Goal: Information Seeking & Learning: Find specific page/section

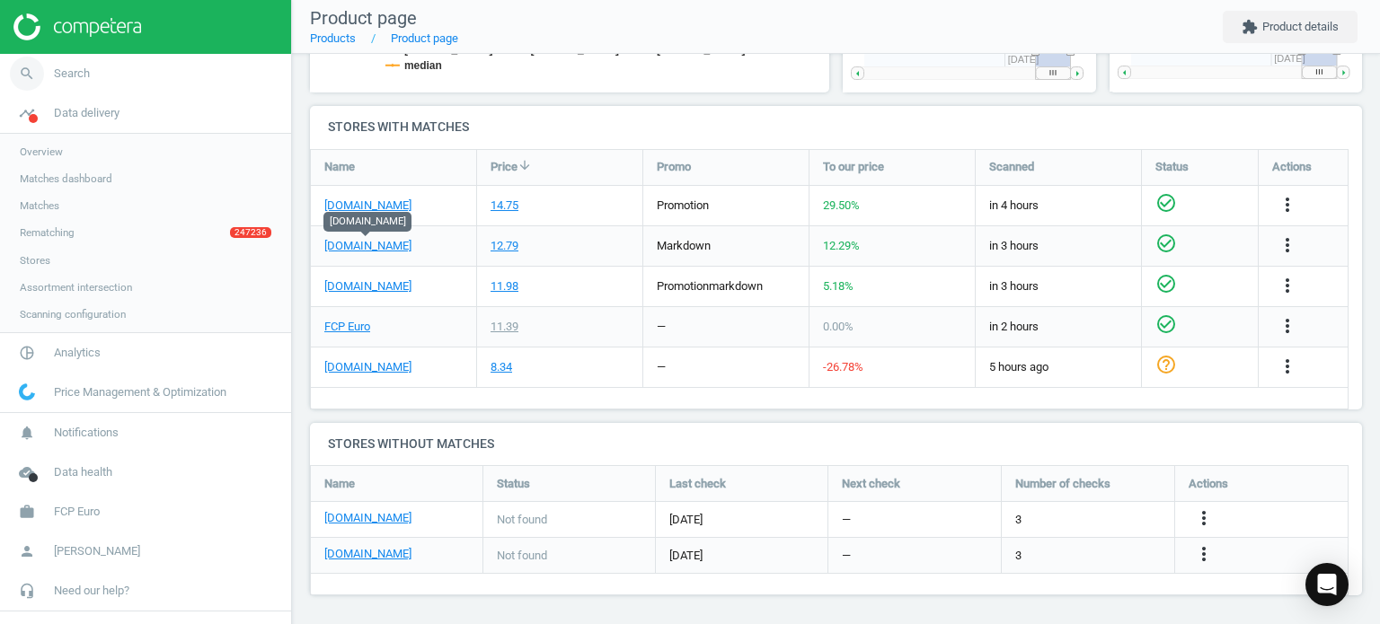
click at [39, 70] on icon "search" at bounding box center [27, 74] width 34 height 34
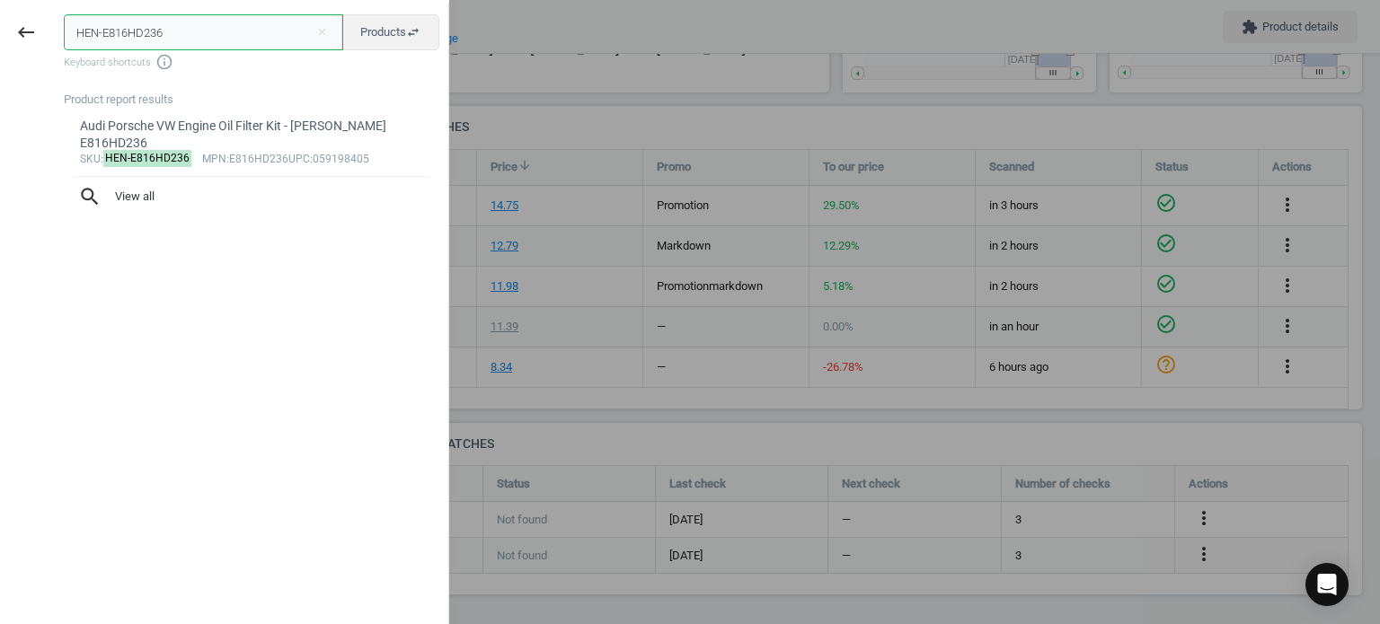
drag, startPoint x: 269, startPoint y: 39, endPoint x: 0, endPoint y: 13, distance: 269.8
click at [0, 13] on div "keyboard_backspace HEN-E816HD236 close Products swap_horiz Keyboard shortcuts i…" at bounding box center [224, 315] width 449 height 624
paste input "MOL-LM2050"
type input "MOL-LM2050"
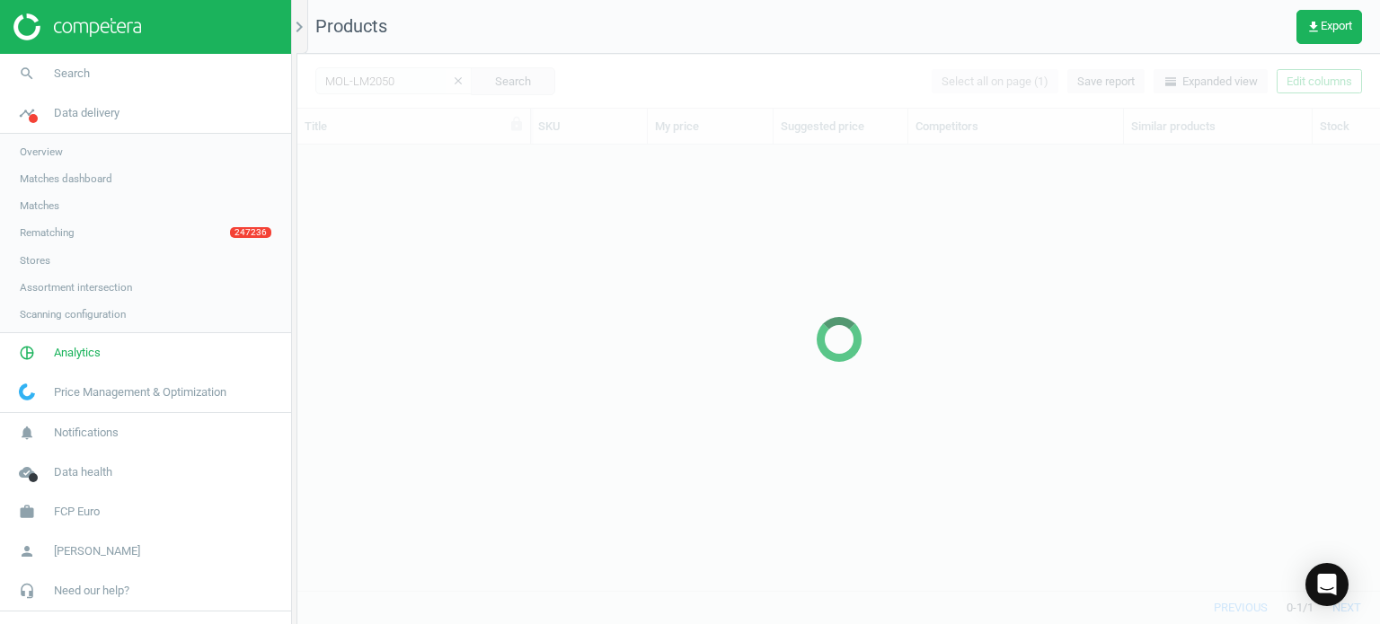
scroll to position [420, 1069]
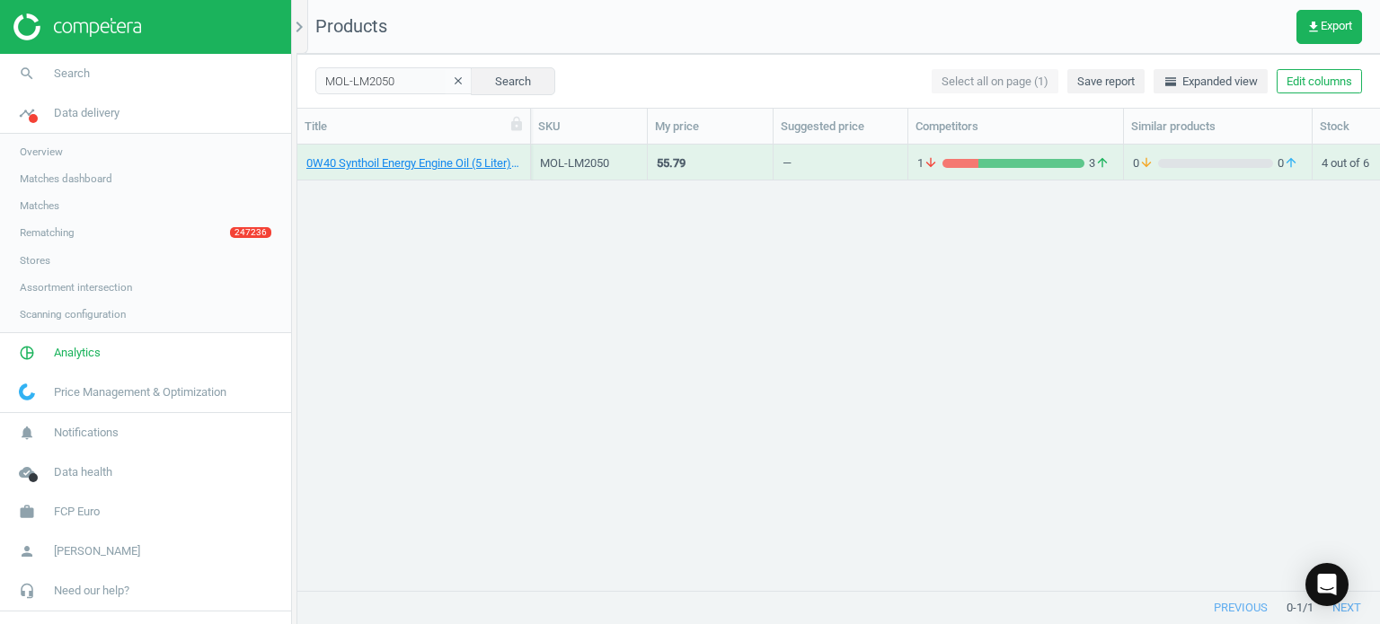
click at [406, 174] on div "0W40 Synthoil Energy Engine Oil (5 Liter) - Liqui Moly LM2050" at bounding box center [413, 166] width 215 height 22
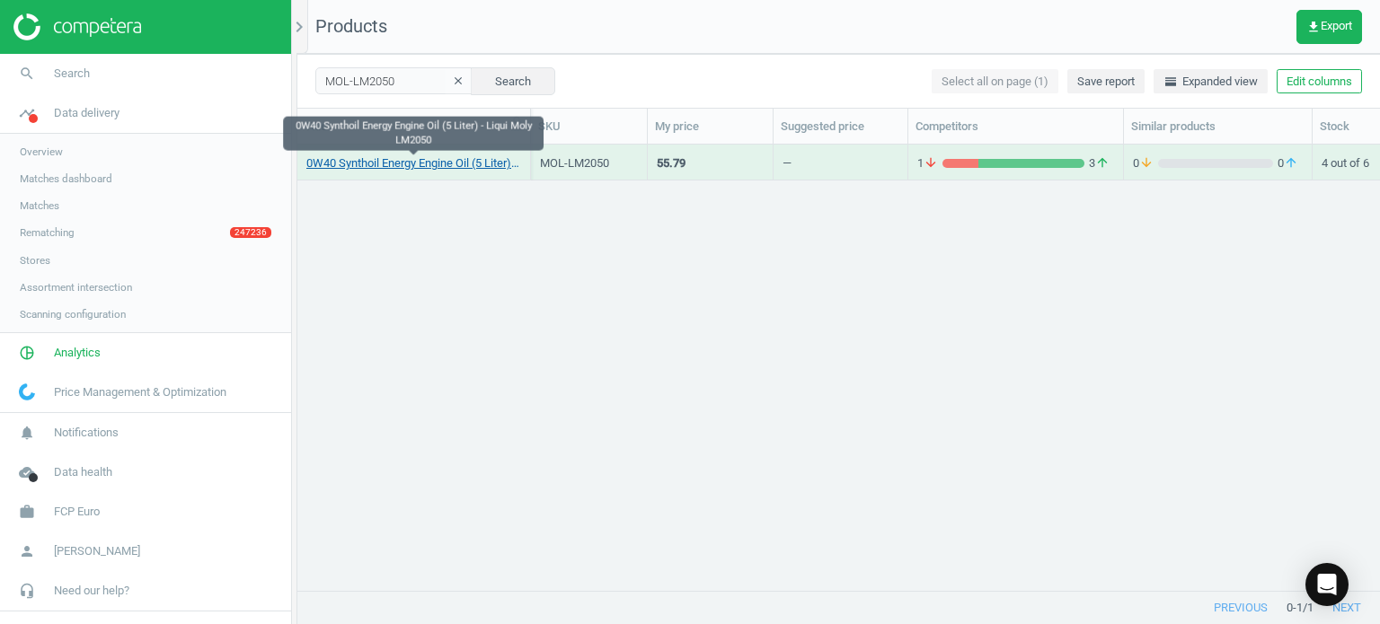
click at [387, 168] on link "0W40 Synthoil Energy Engine Oil (5 Liter) - Liqui Moly LM2050" at bounding box center [413, 163] width 215 height 16
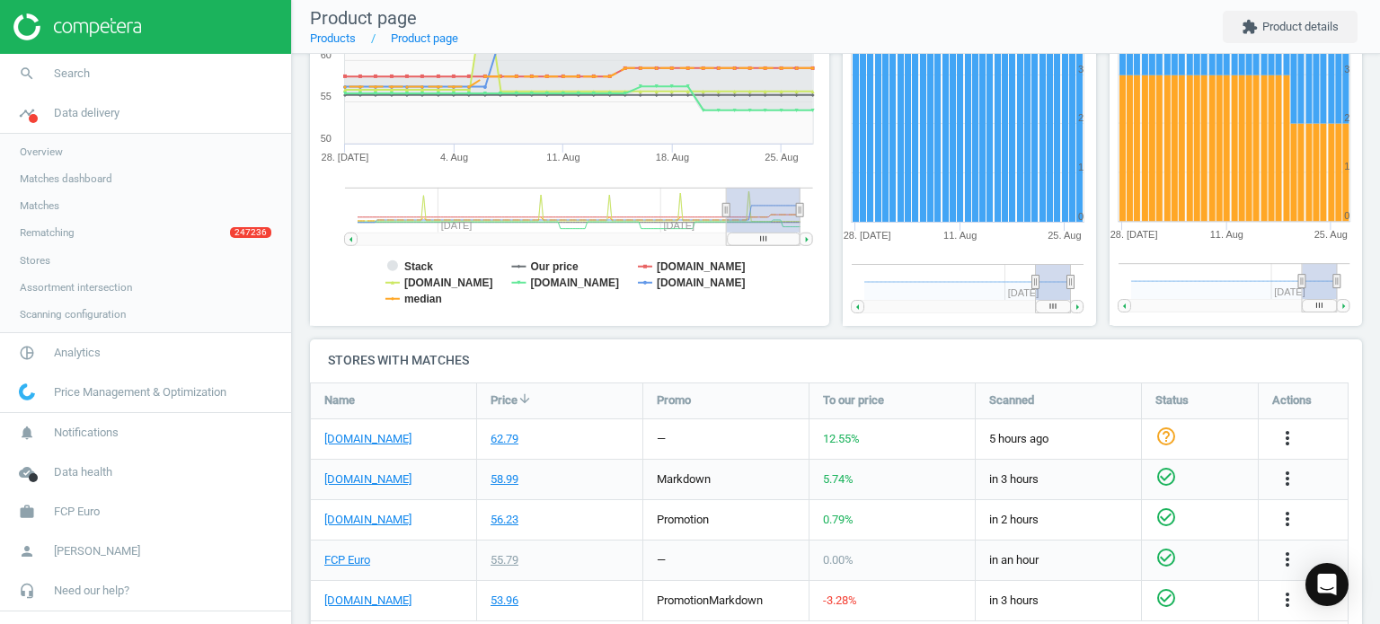
scroll to position [366, 0]
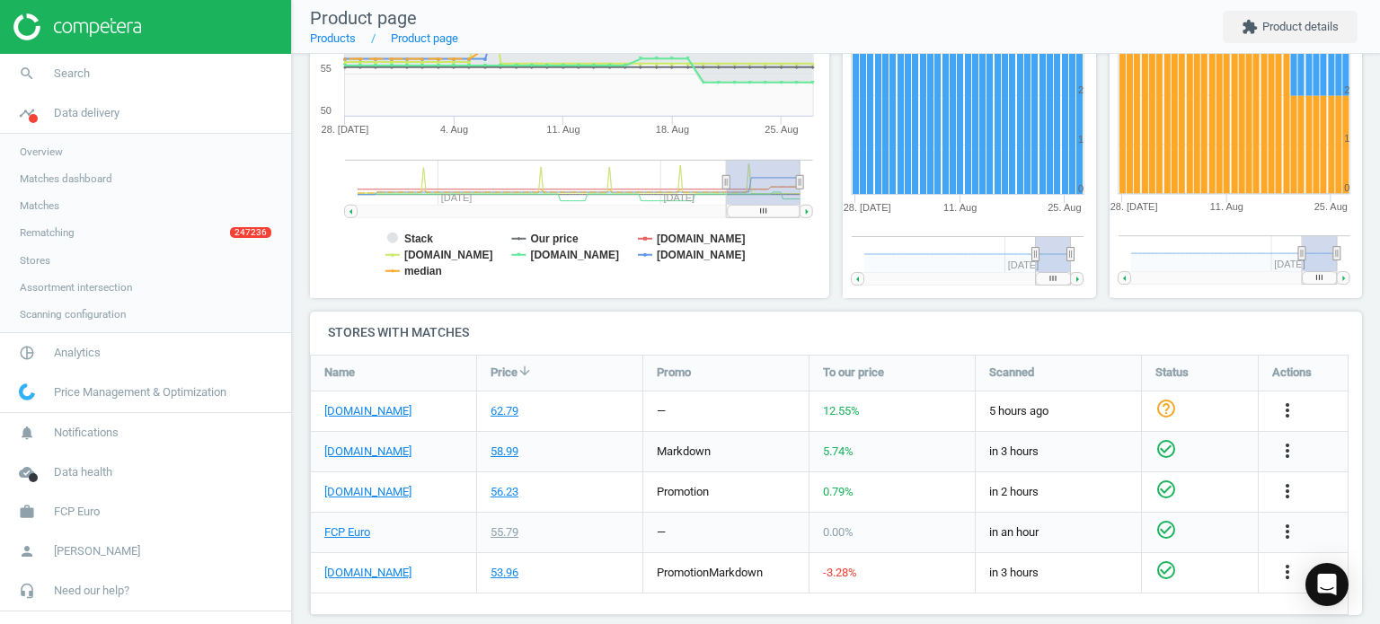
click at [37, 37] on img at bounding box center [77, 26] width 128 height 27
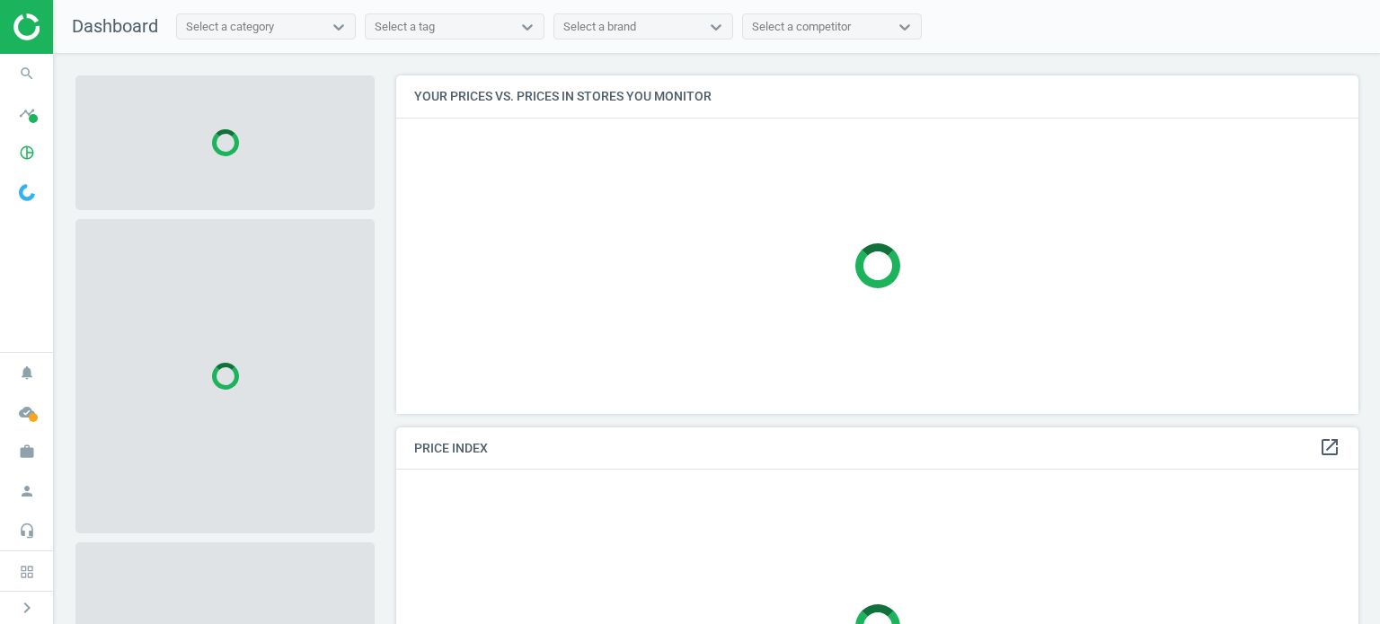
scroll to position [366, 976]
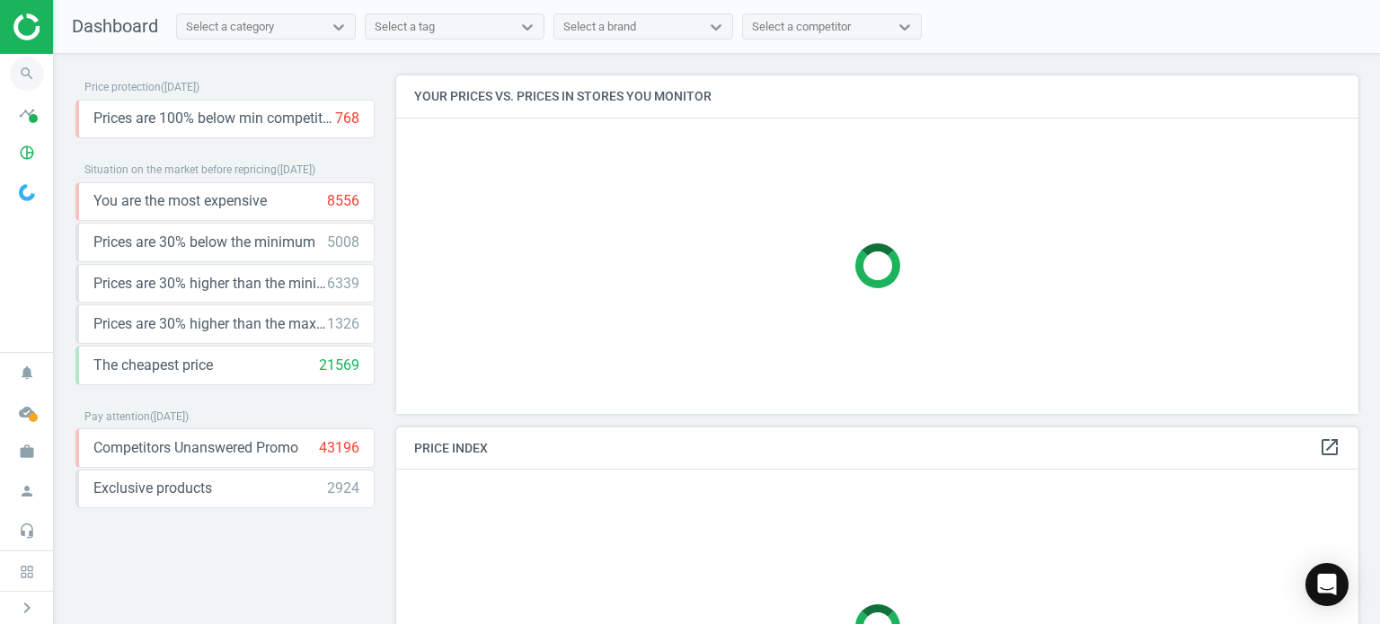
click at [31, 75] on icon "search" at bounding box center [27, 74] width 34 height 34
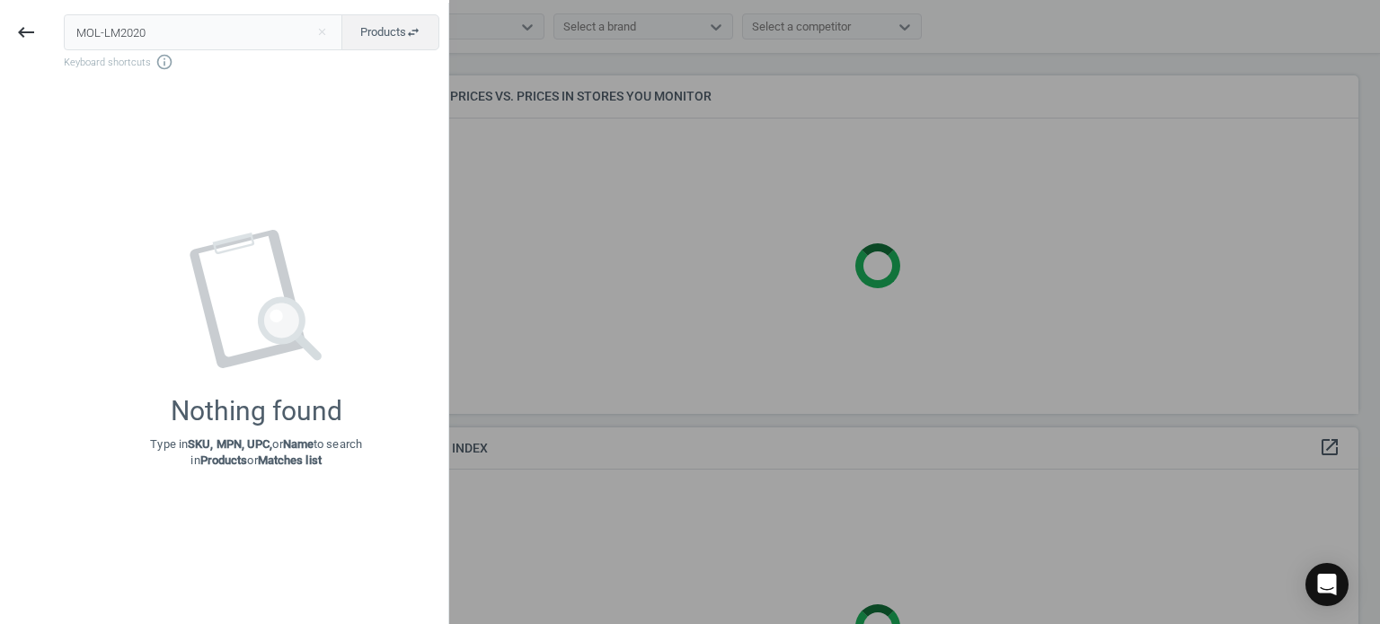
type input "MOL-LM2020"
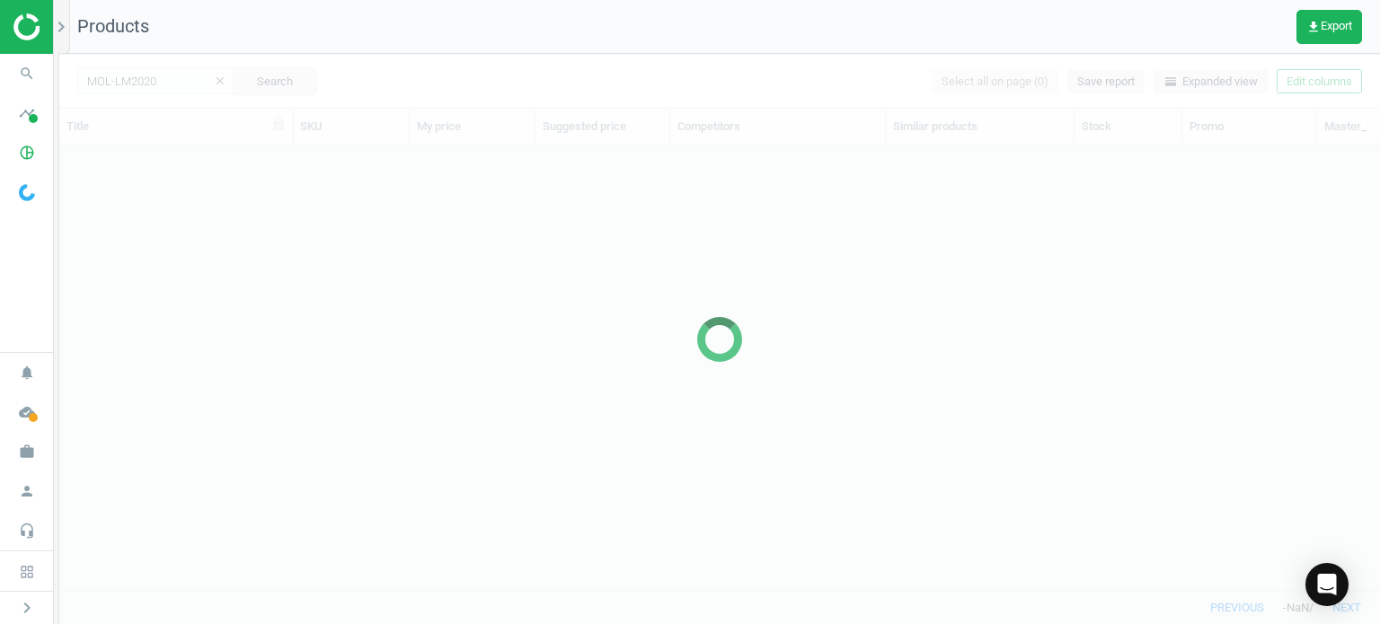
scroll to position [420, 1306]
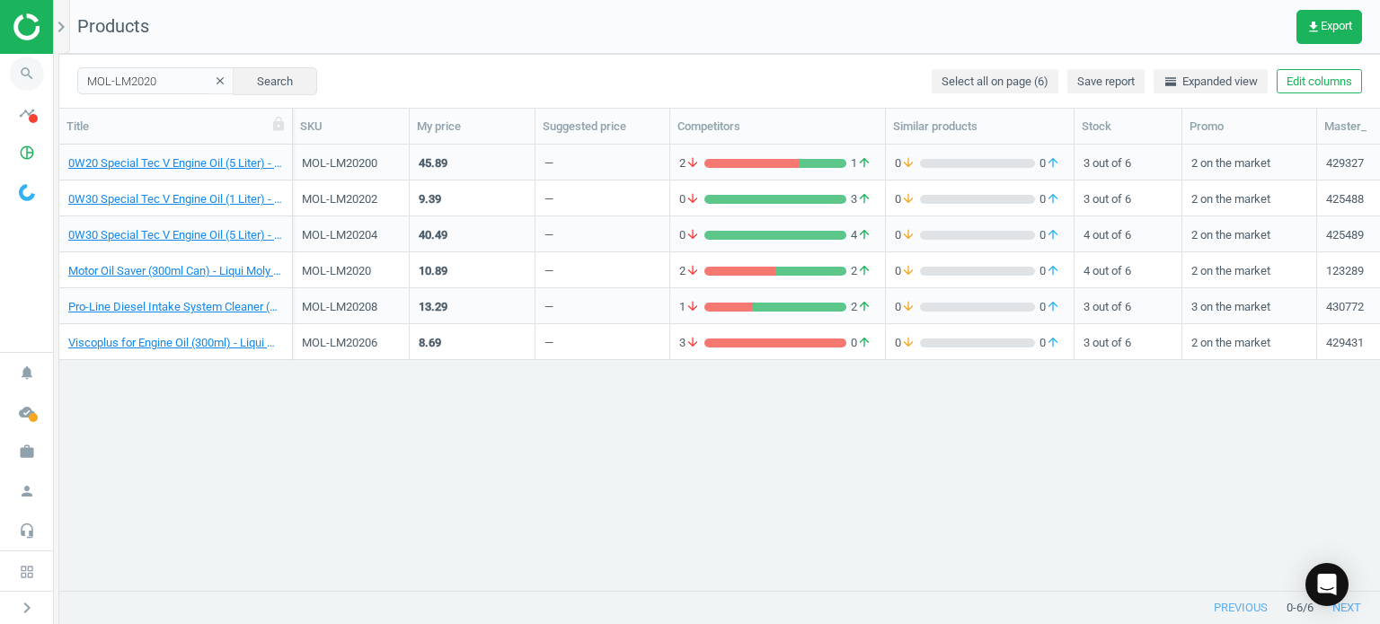
click at [38, 67] on icon "search" at bounding box center [27, 74] width 34 height 34
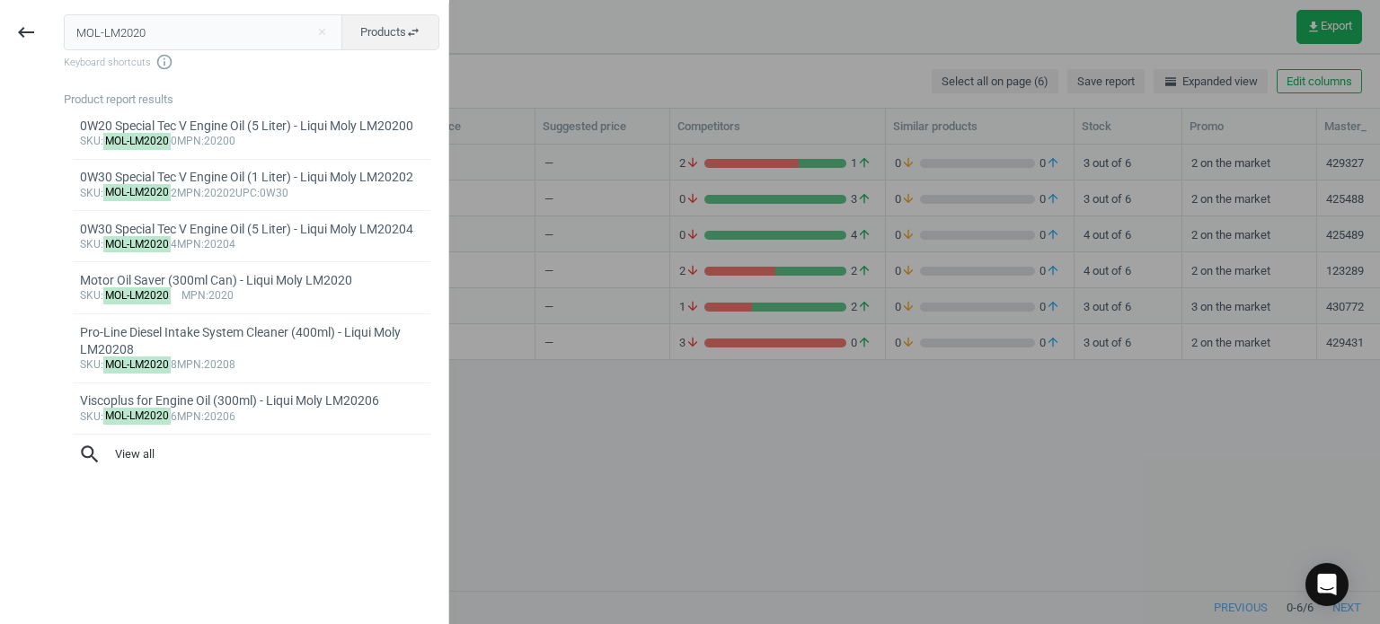
click at [183, 25] on input "MOL-LM2020" at bounding box center [203, 32] width 279 height 36
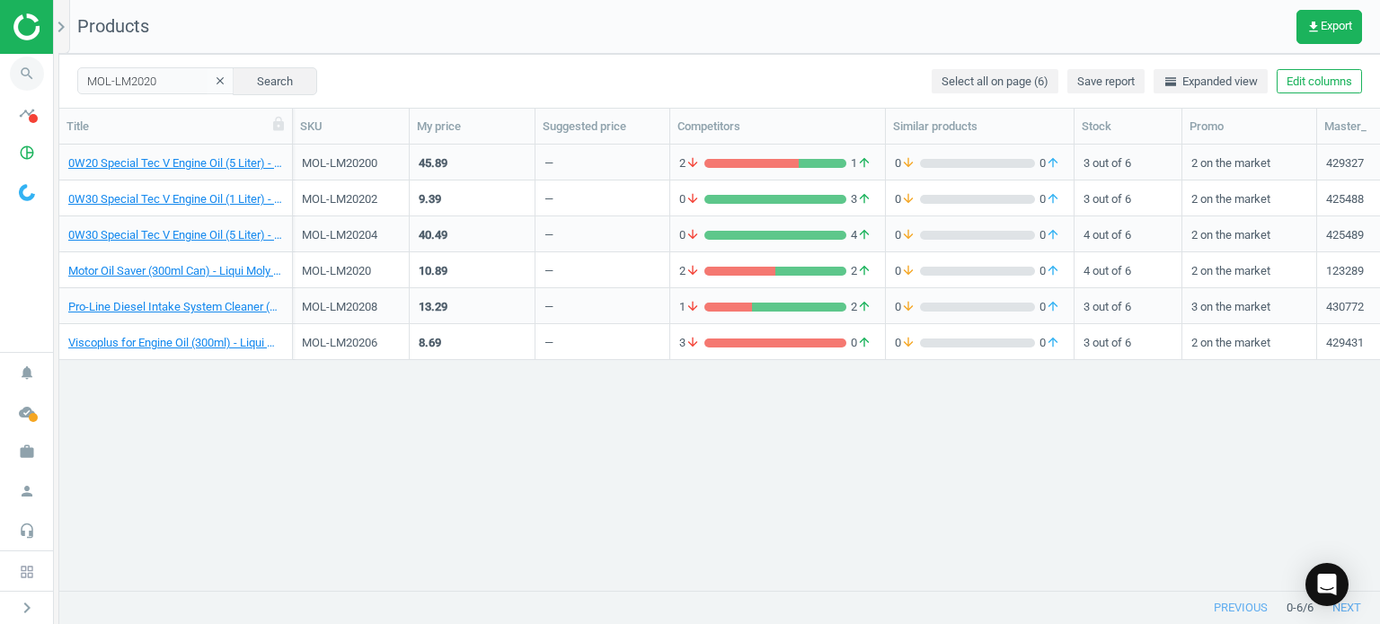
click at [36, 82] on icon "search" at bounding box center [27, 74] width 34 height 34
click at [237, 274] on link "Motor Oil Saver (300ml Can) - Liqui Moly LM2020" at bounding box center [175, 271] width 215 height 16
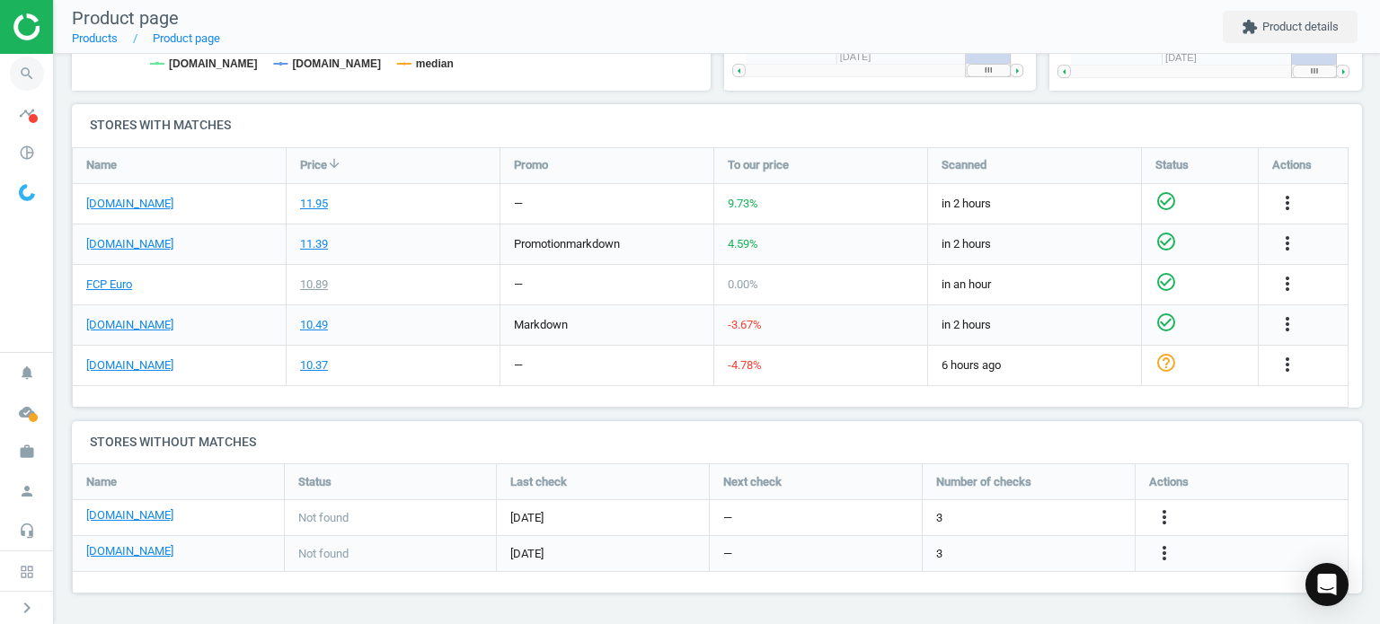
click at [14, 58] on span "search" at bounding box center [27, 74] width 54 height 40
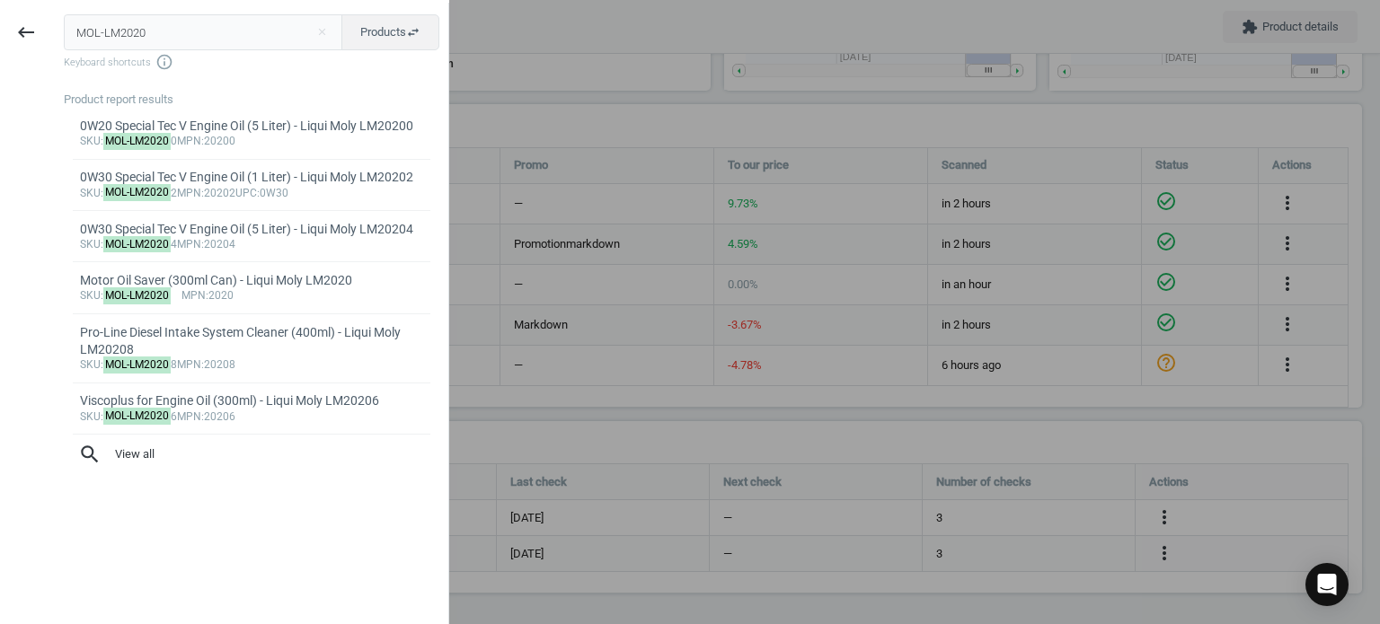
click at [179, 35] on input "MOL-LM2020" at bounding box center [203, 32] width 279 height 36
type input "HEN-E340HD247"
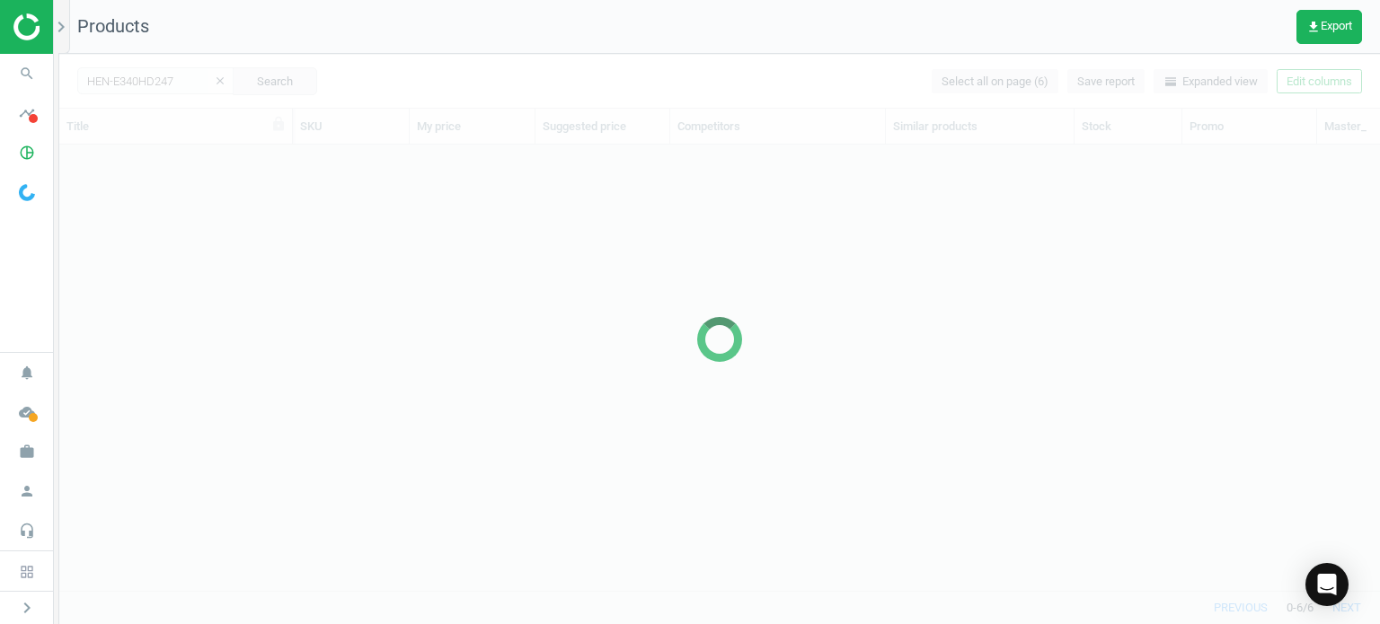
scroll to position [420, 1306]
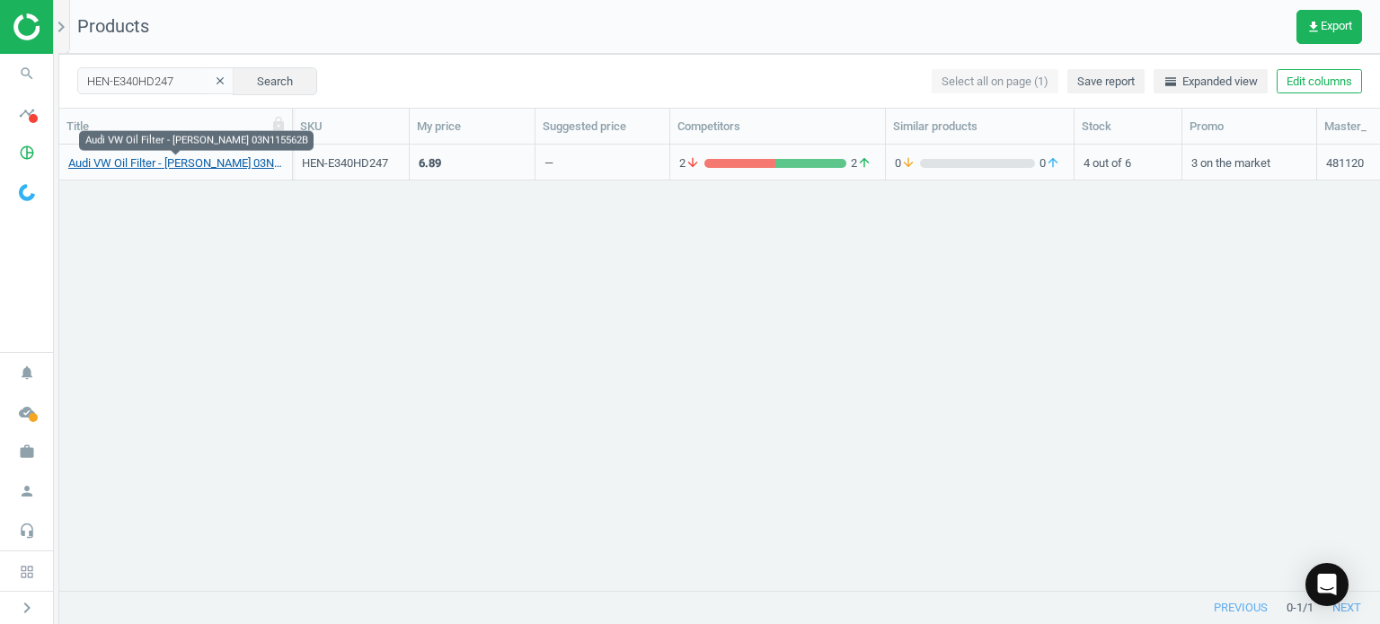
click at [147, 162] on link "Audi VW Oil Filter - Hengst 03N115562B" at bounding box center [175, 163] width 215 height 16
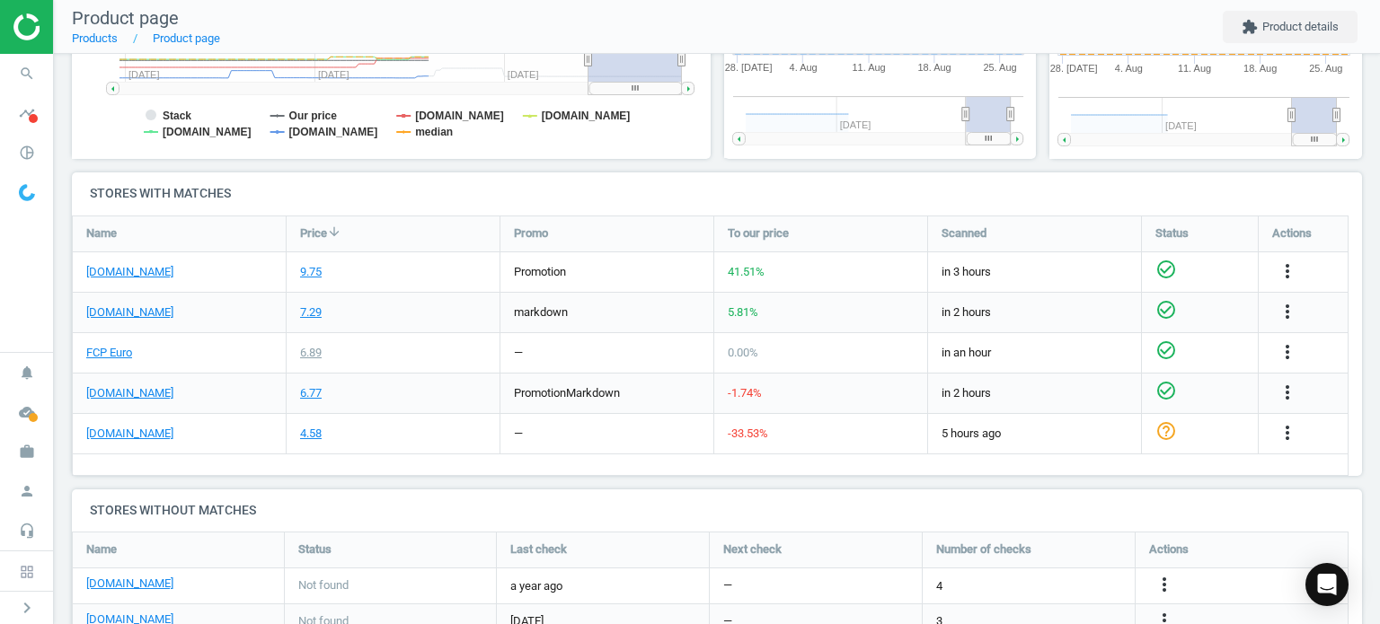
scroll to position [573, 0]
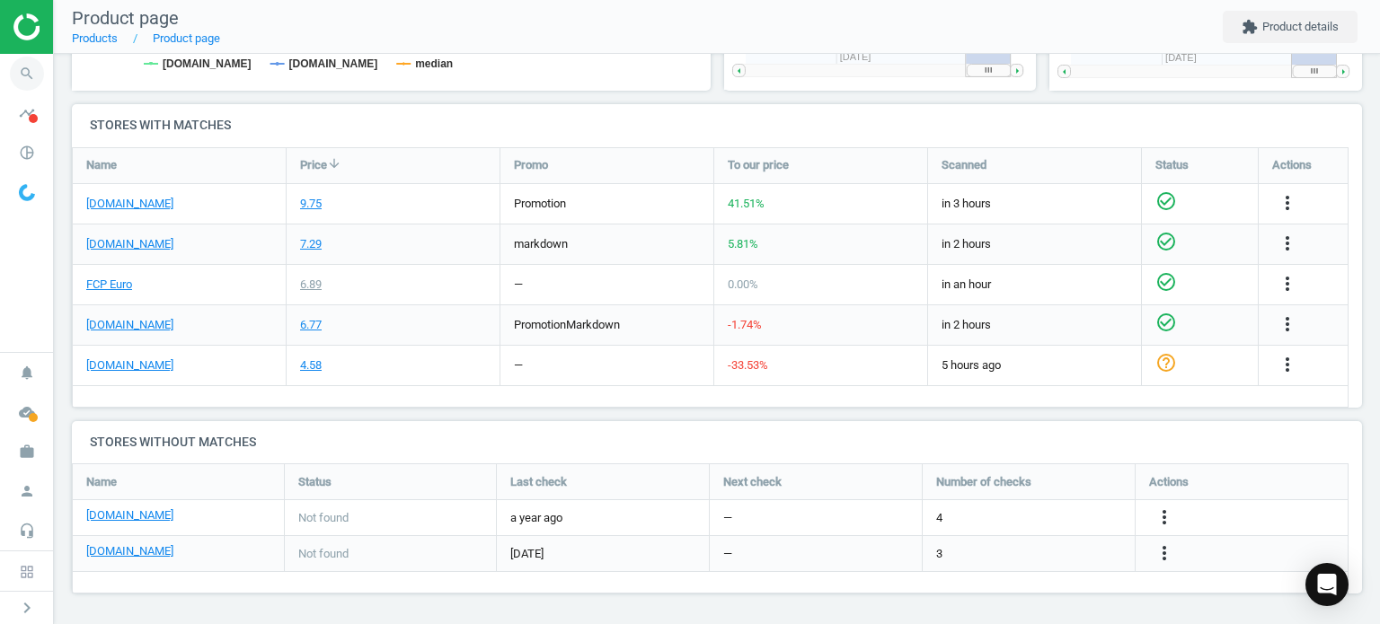
click at [35, 59] on icon "search" at bounding box center [27, 74] width 34 height 34
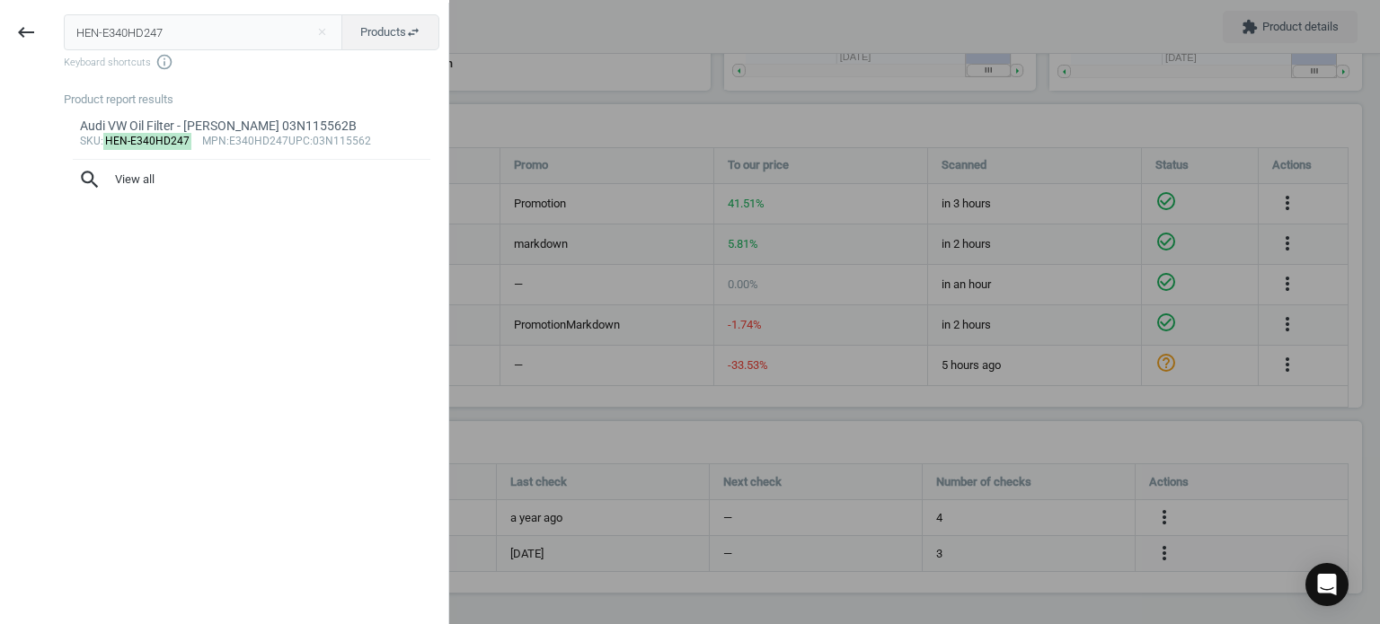
click at [161, 42] on input "HEN-E340HD247" at bounding box center [203, 32] width 279 height 36
type input "MOL-LM22044"
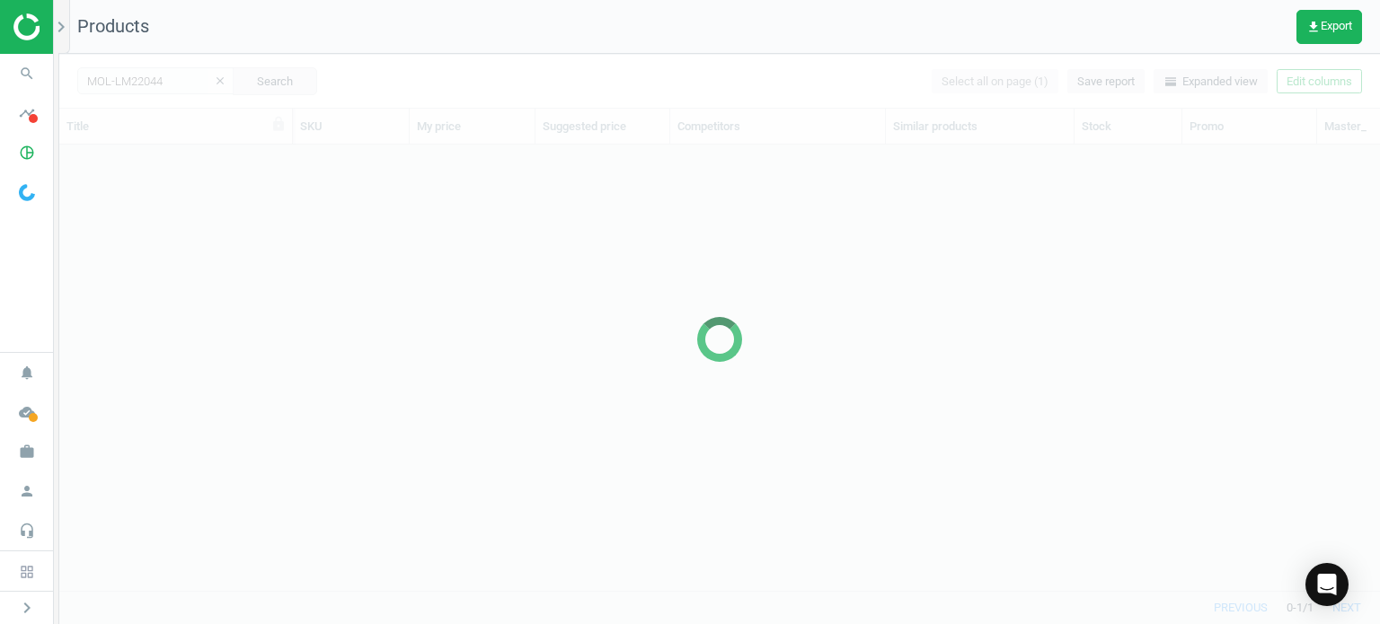
scroll to position [420, 1306]
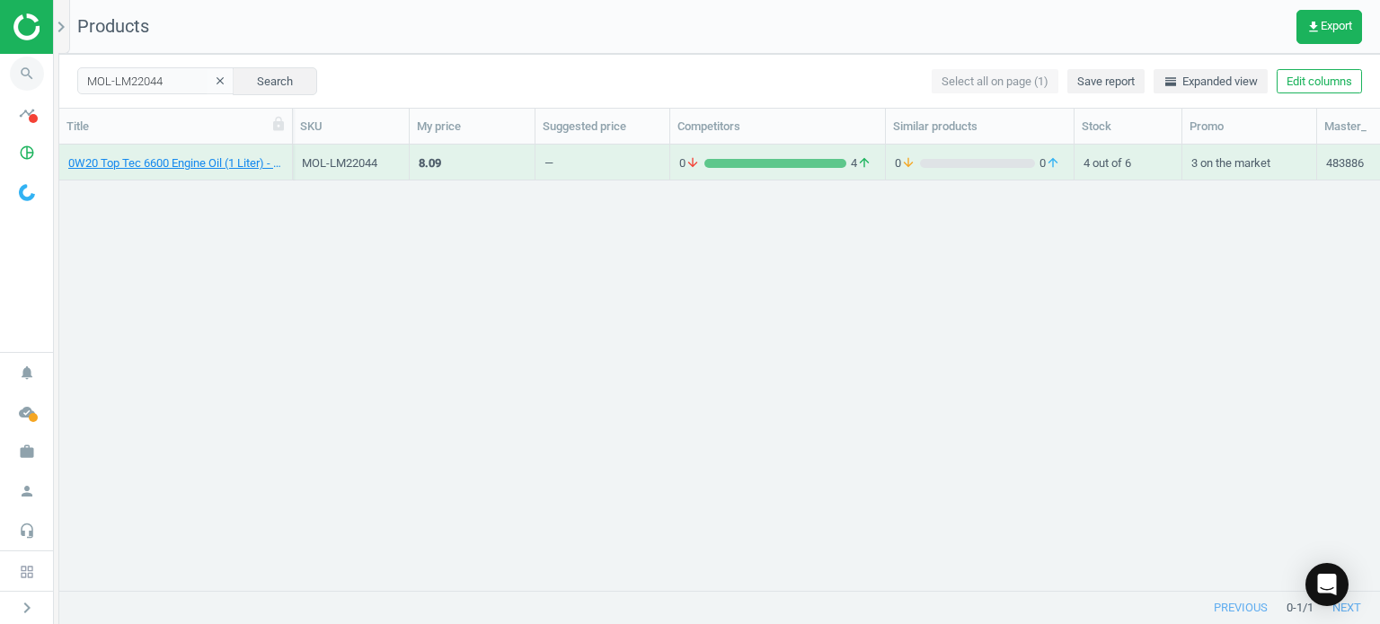
click at [26, 75] on icon "search" at bounding box center [27, 74] width 34 height 34
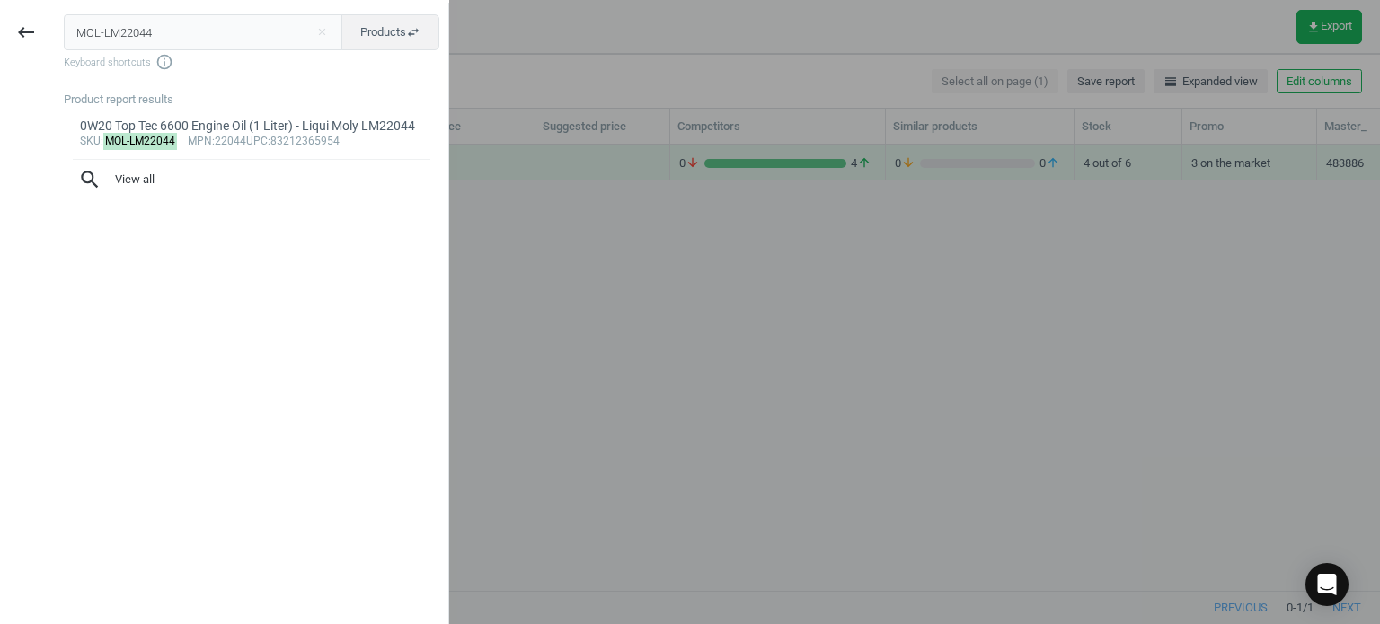
click at [211, 25] on input "MOL-LM22044" at bounding box center [203, 32] width 279 height 36
type input "HEN-E358HD03246"
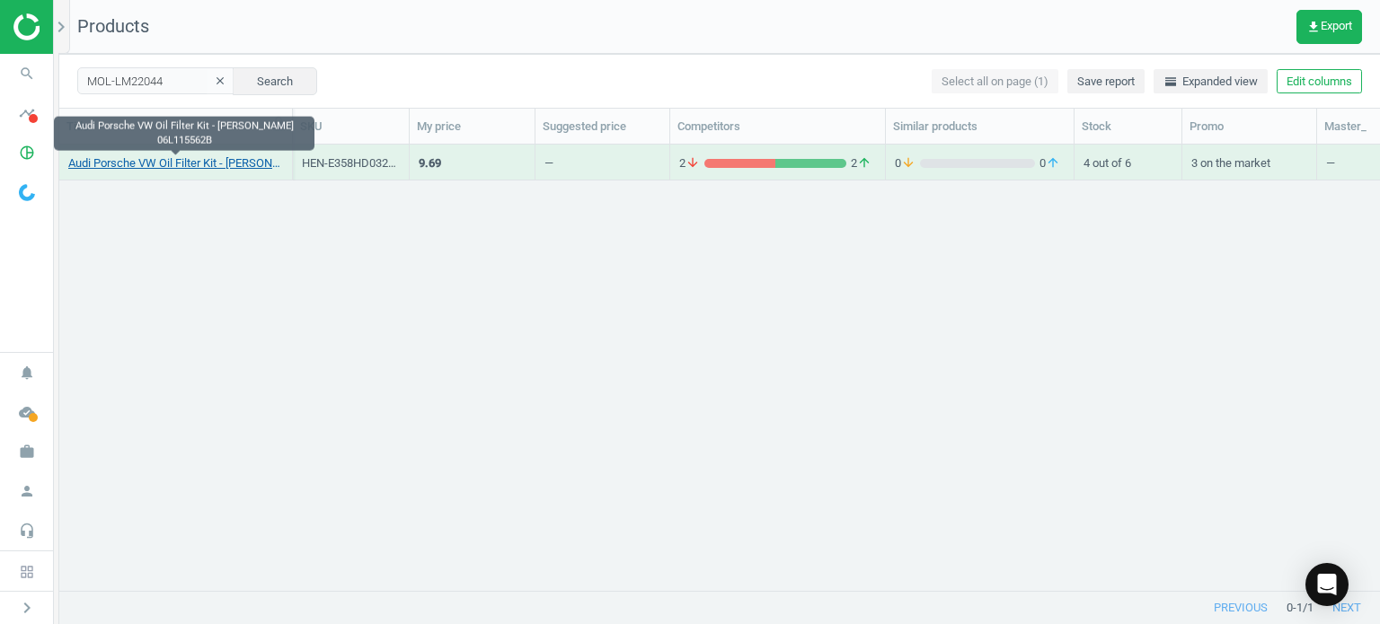
click at [204, 163] on link "Audi Porsche VW Oil Filter Kit - Hengst 06L115562B" at bounding box center [175, 163] width 215 height 16
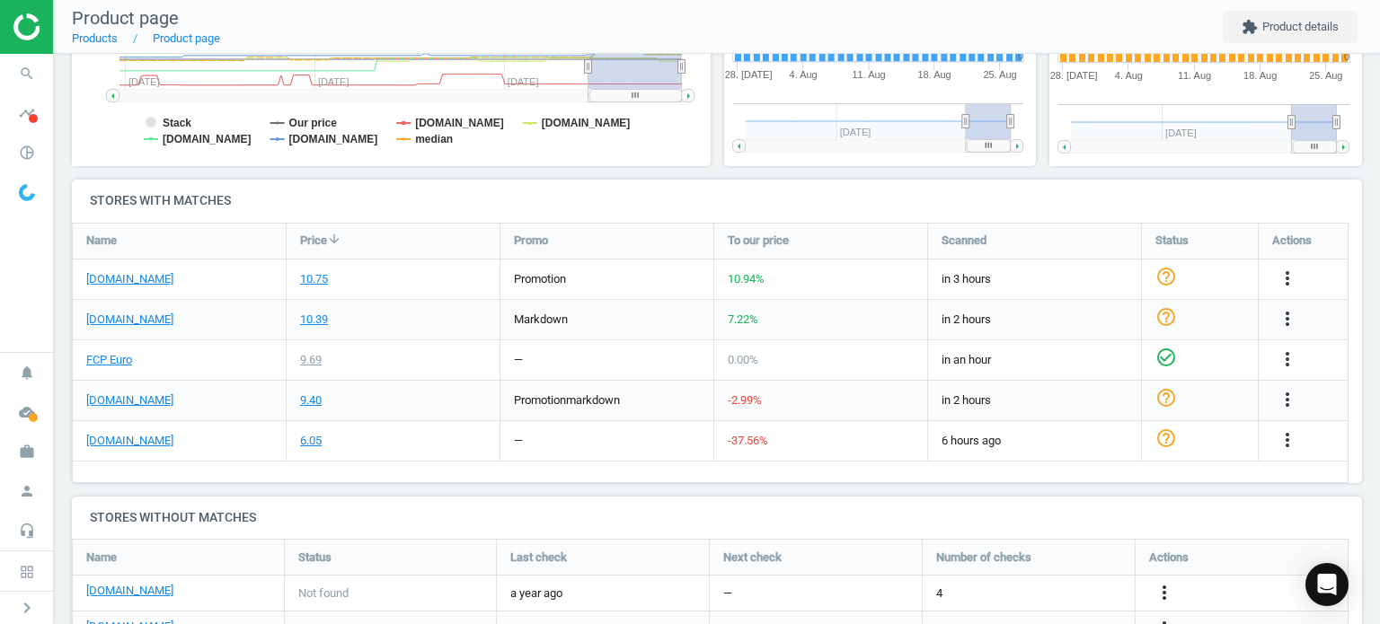
scroll to position [499, 0]
click at [1290, 308] on icon "more_vert" at bounding box center [1288, 317] width 22 height 22
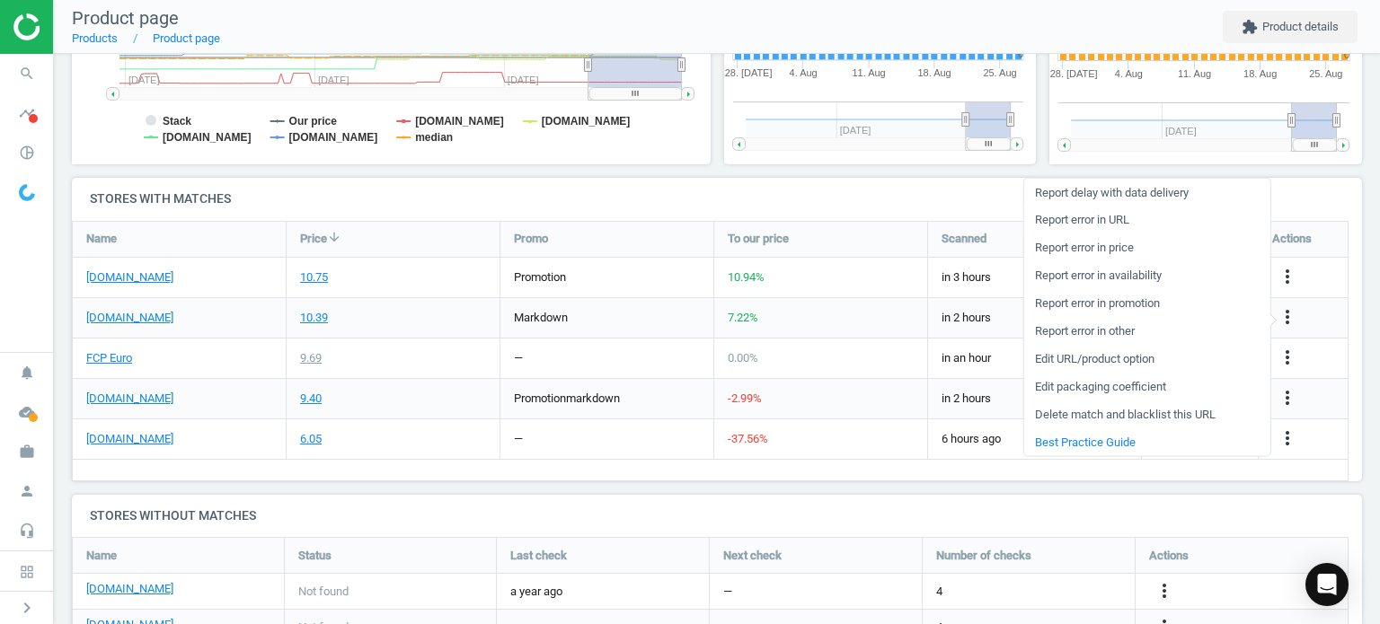
click at [1085, 221] on link "Report error in URL" at bounding box center [1146, 221] width 246 height 28
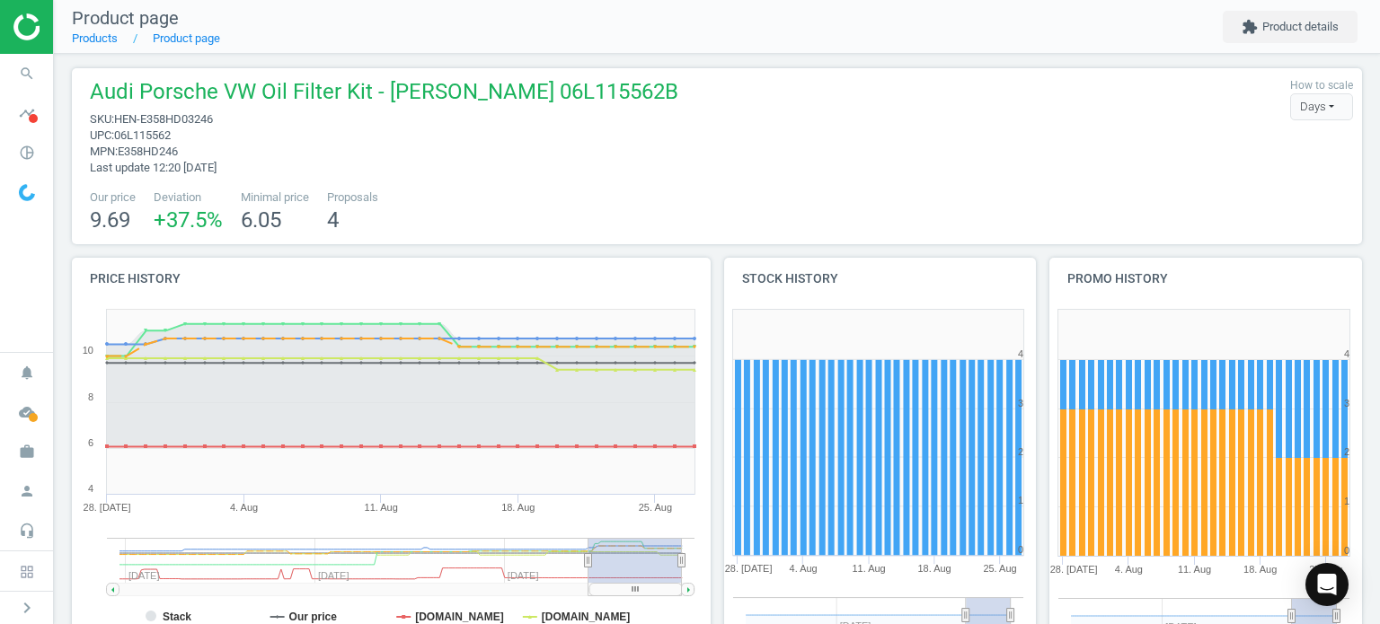
scroll to position [0, 0]
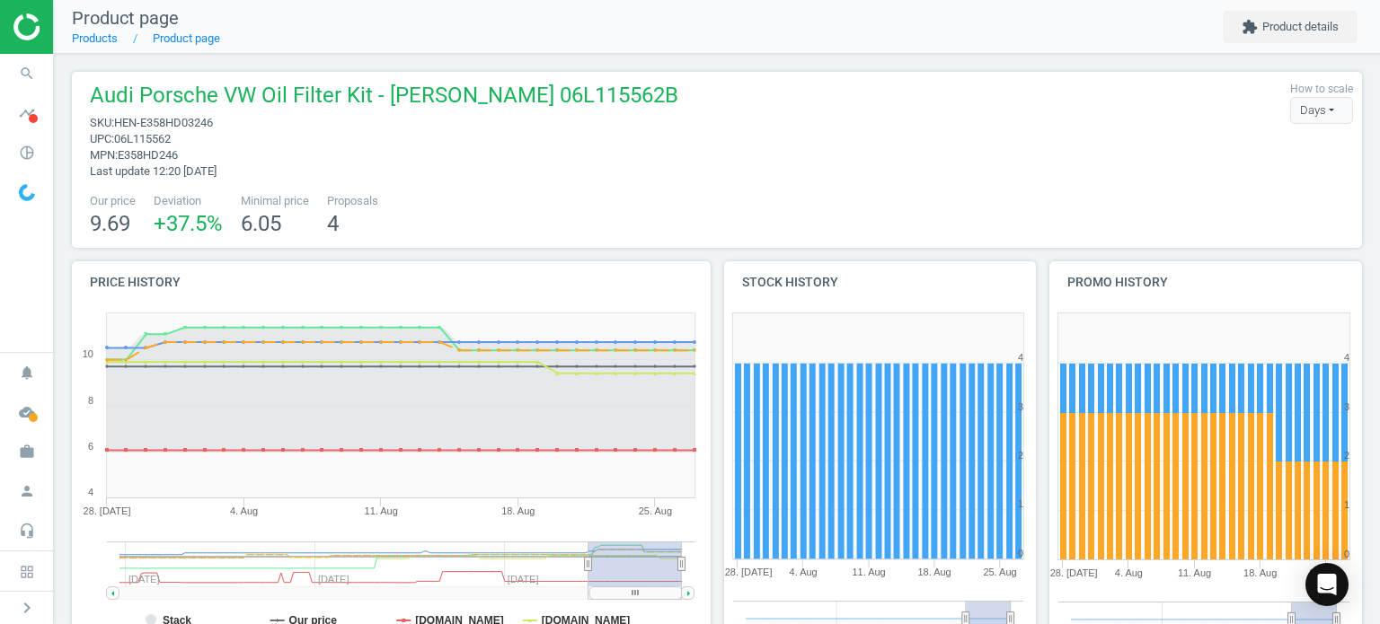
click at [55, 64] on div "Audi Porsche VW Oil Filter Kit - Hengst 06L115562B sku : HEN-E358HD03246 upc : …" at bounding box center [717, 626] width 1326 height 1144
click at [43, 66] on span "search" at bounding box center [27, 74] width 54 height 40
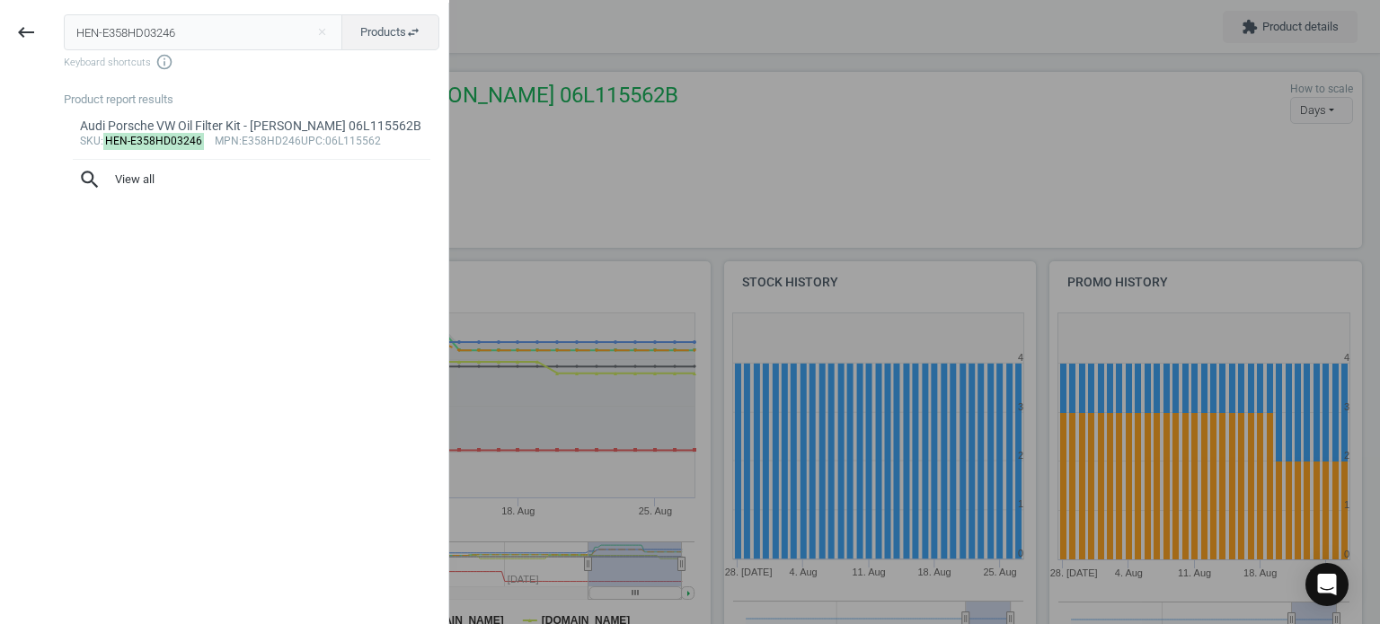
click at [217, 28] on input "HEN-E358HD03246" at bounding box center [203, 32] width 279 height 36
type input "HEN-H14W30"
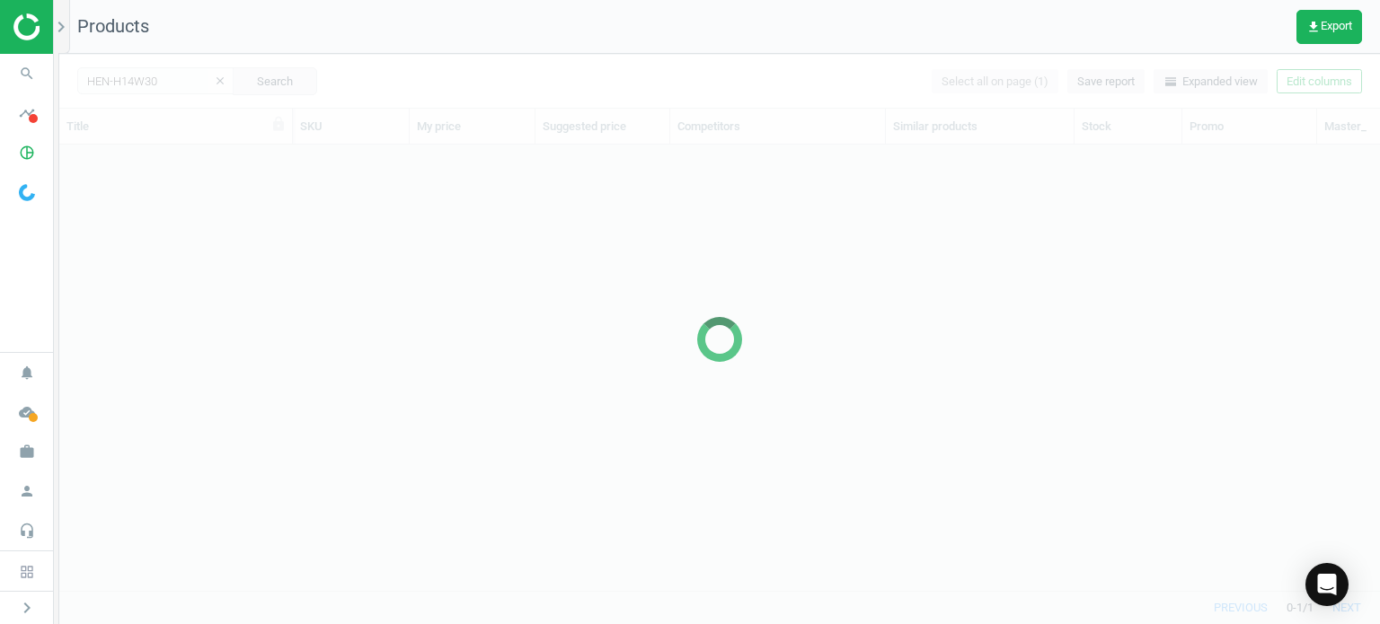
scroll to position [420, 1306]
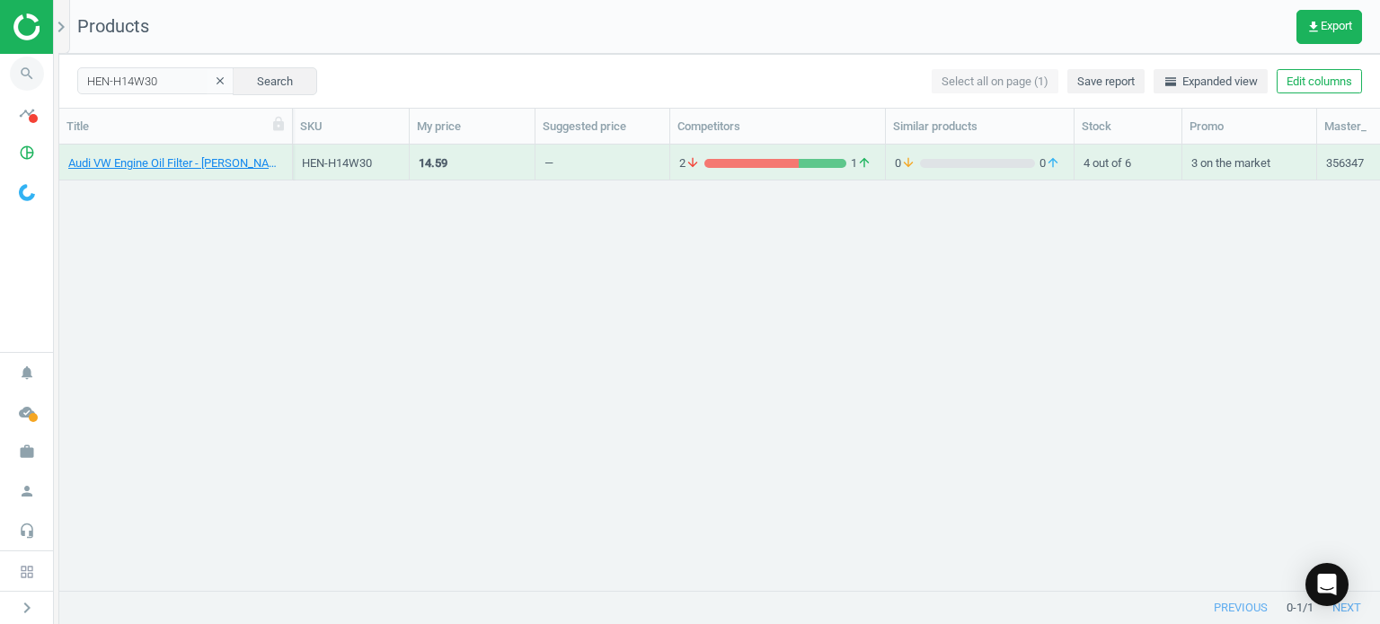
click at [32, 82] on icon "search" at bounding box center [27, 74] width 34 height 34
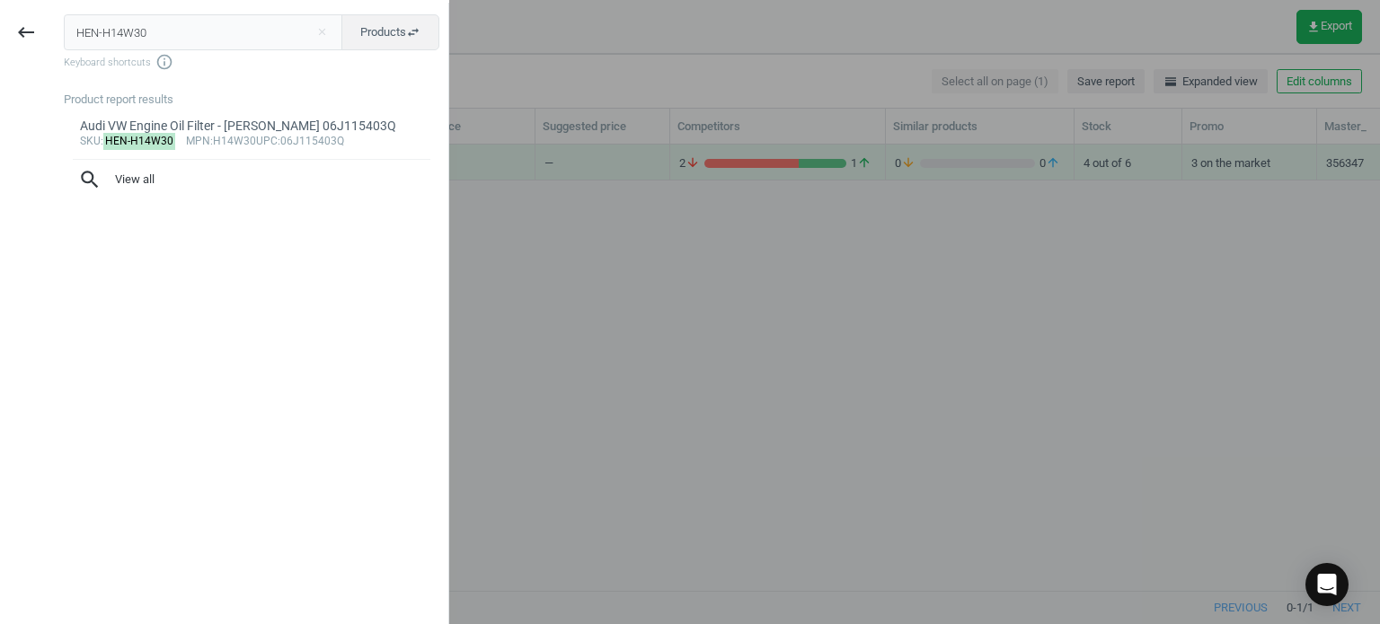
click at [216, 26] on input "HEN-H14W30" at bounding box center [203, 32] width 279 height 36
type input "MAN-HU8011Z"
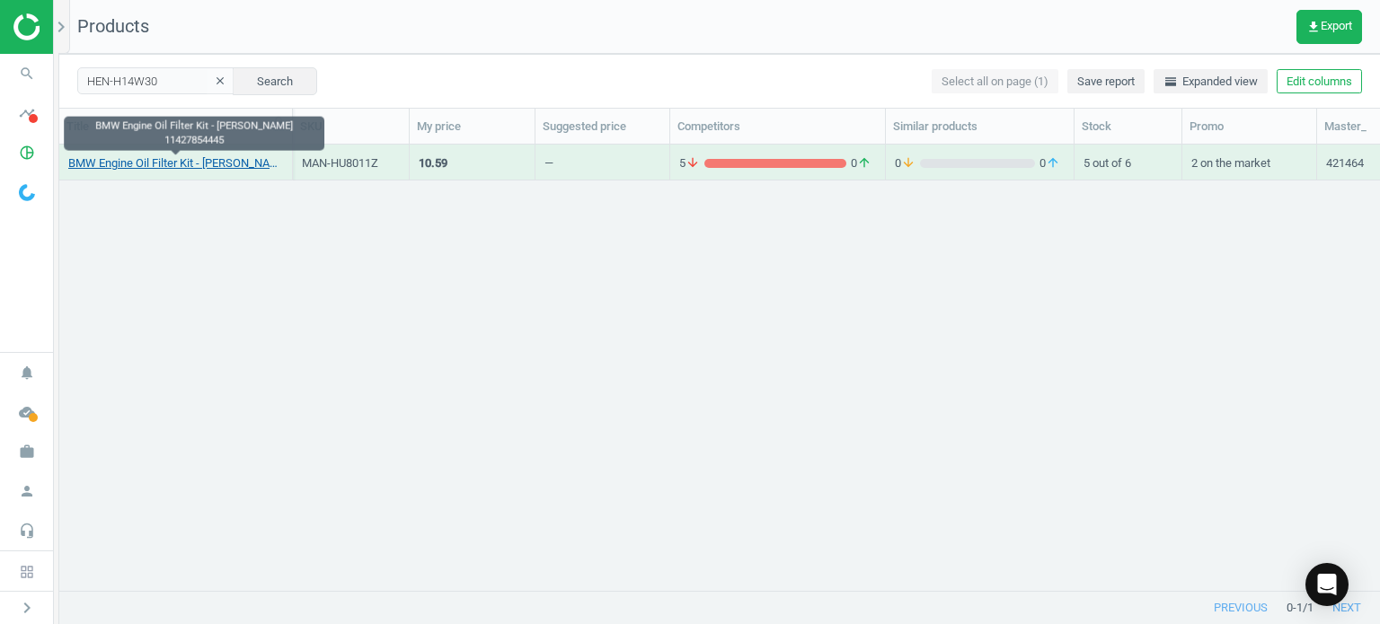
click at [187, 164] on link "BMW Engine Oil Filter Kit - Mann 11427854445" at bounding box center [175, 163] width 215 height 16
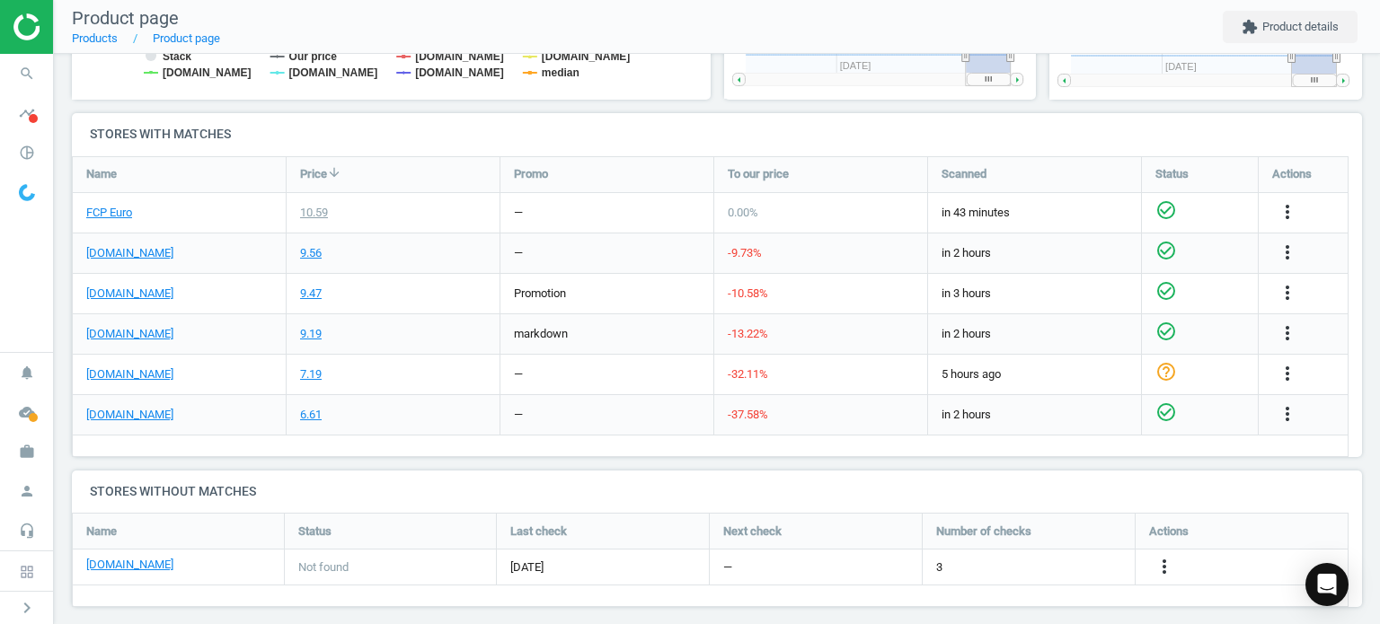
scroll to position [578, 0]
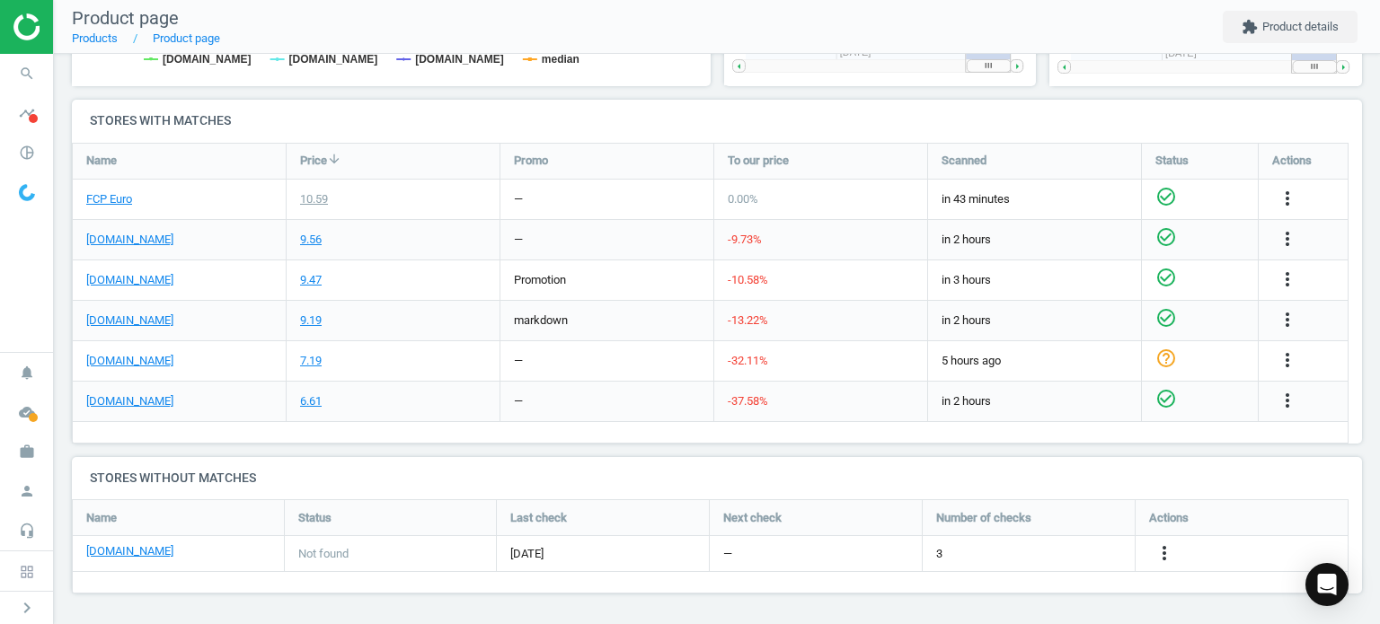
click at [58, 61] on div "BMW Engine Oil Filter Kit - Mann 11427854445 sku : MAN-HU8011Z upc : 1142785444…" at bounding box center [717, 50] width 1326 height 1149
click at [34, 69] on icon "search" at bounding box center [27, 74] width 34 height 34
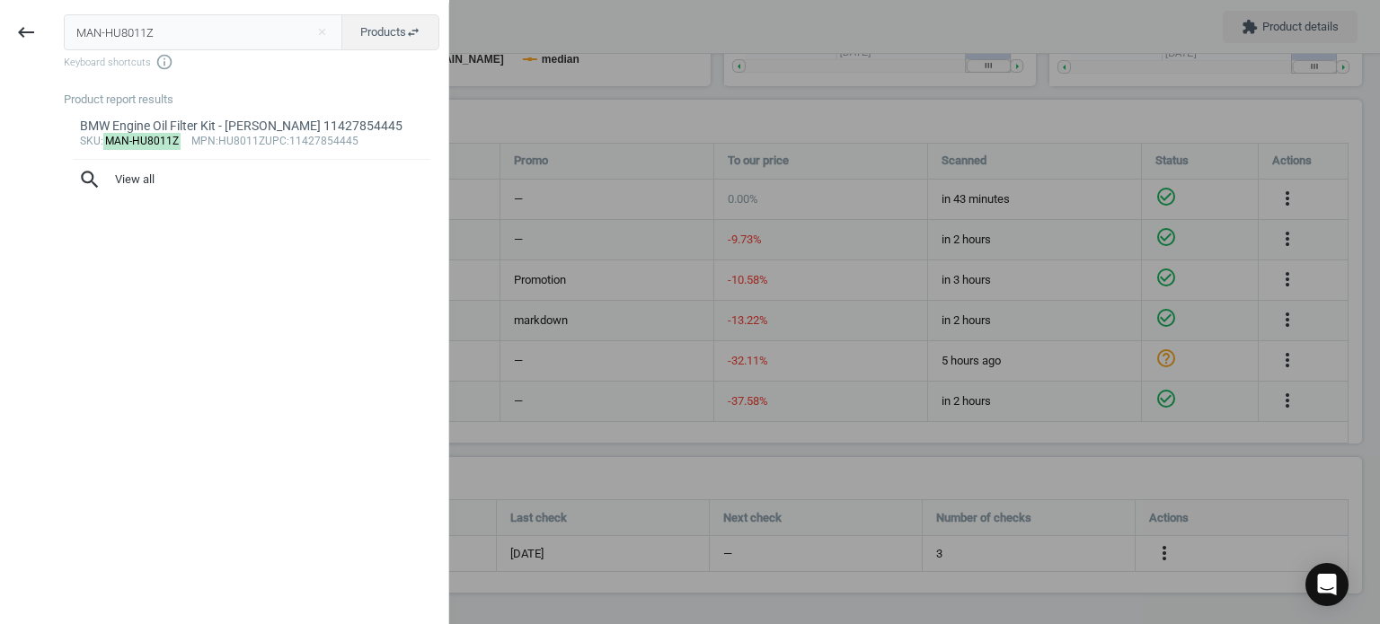
click at [256, 22] on input "MAN-HU8011Z" at bounding box center [203, 32] width 279 height 36
type input "MOL-LM2040"
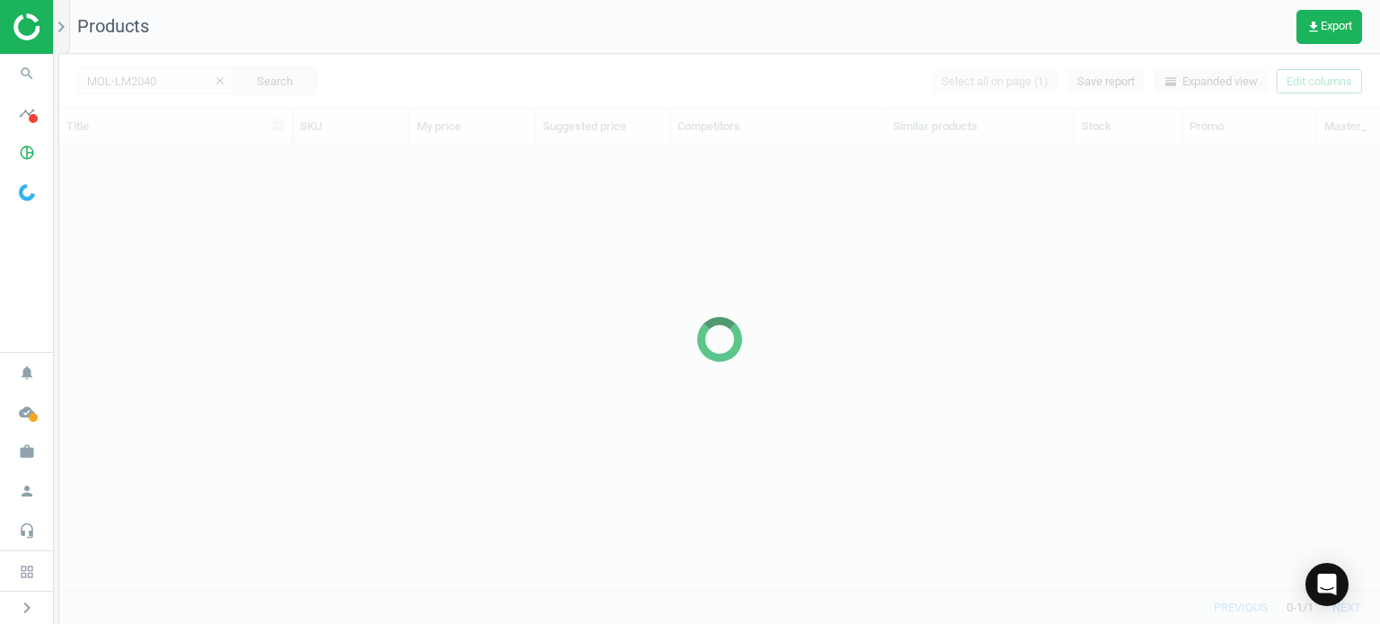
scroll to position [420, 1306]
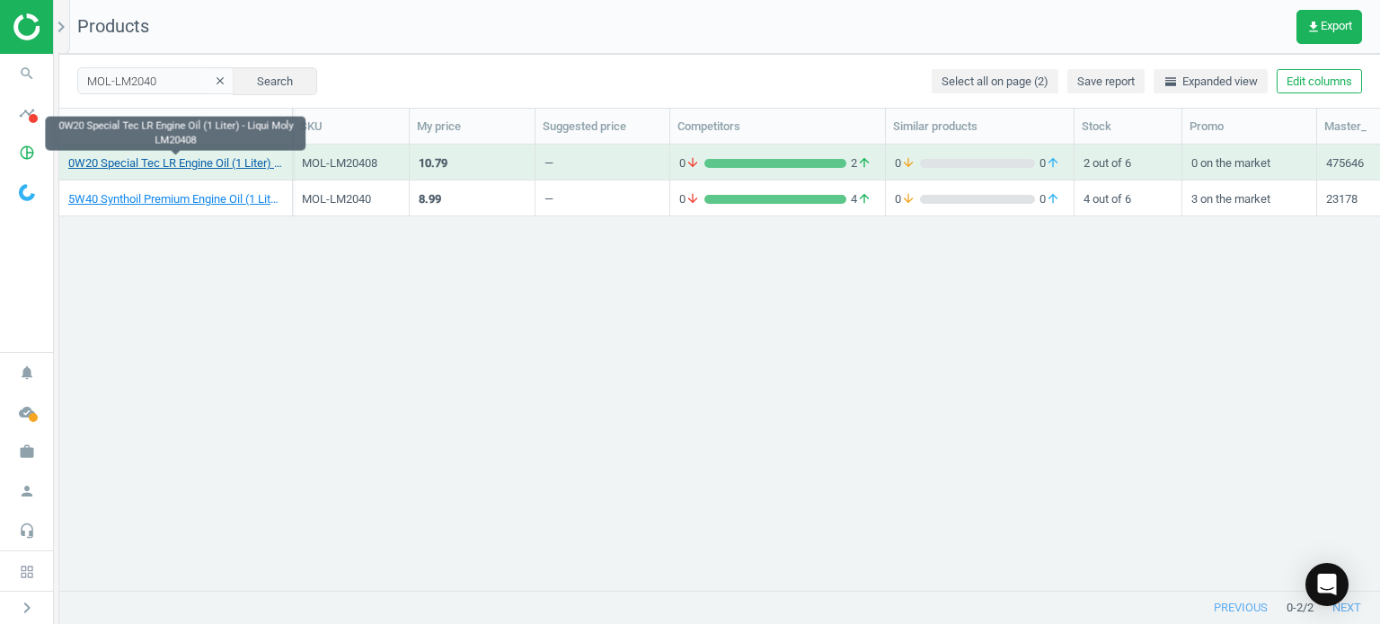
click at [201, 169] on link "0W20 Special Tec LR Engine Oil (1 Liter) - Liqui Moly LM20408" at bounding box center [175, 163] width 215 height 16
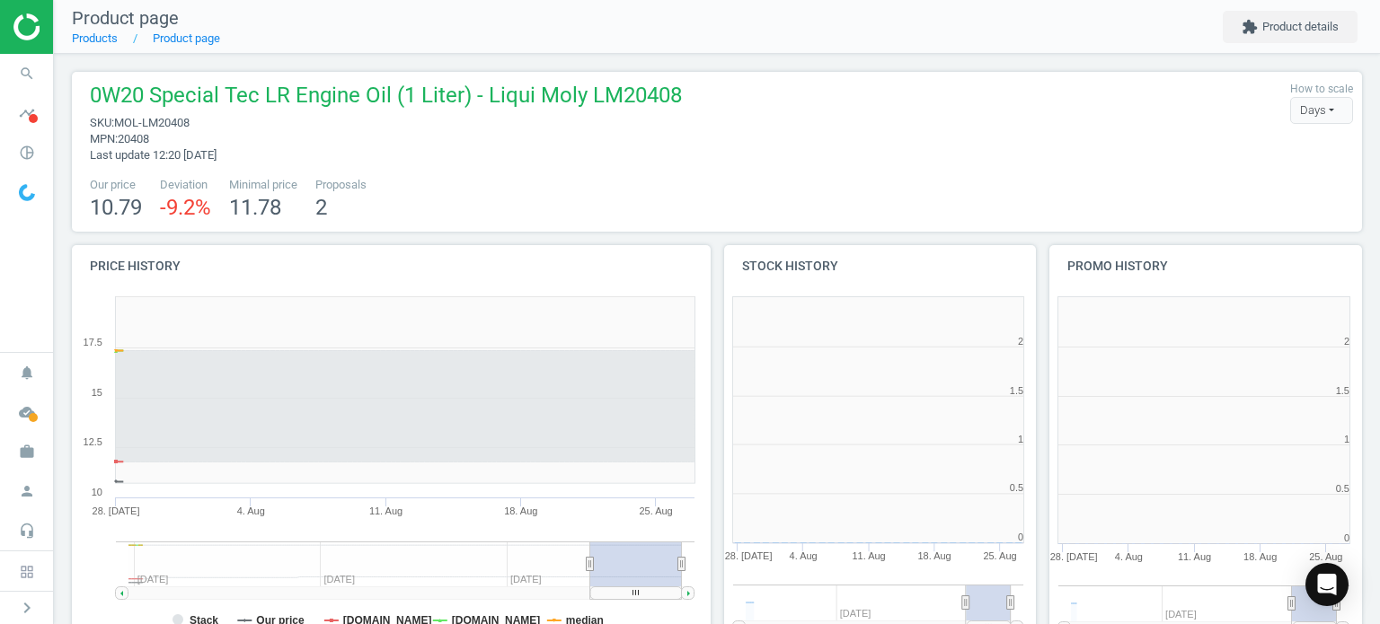
scroll to position [8, 8]
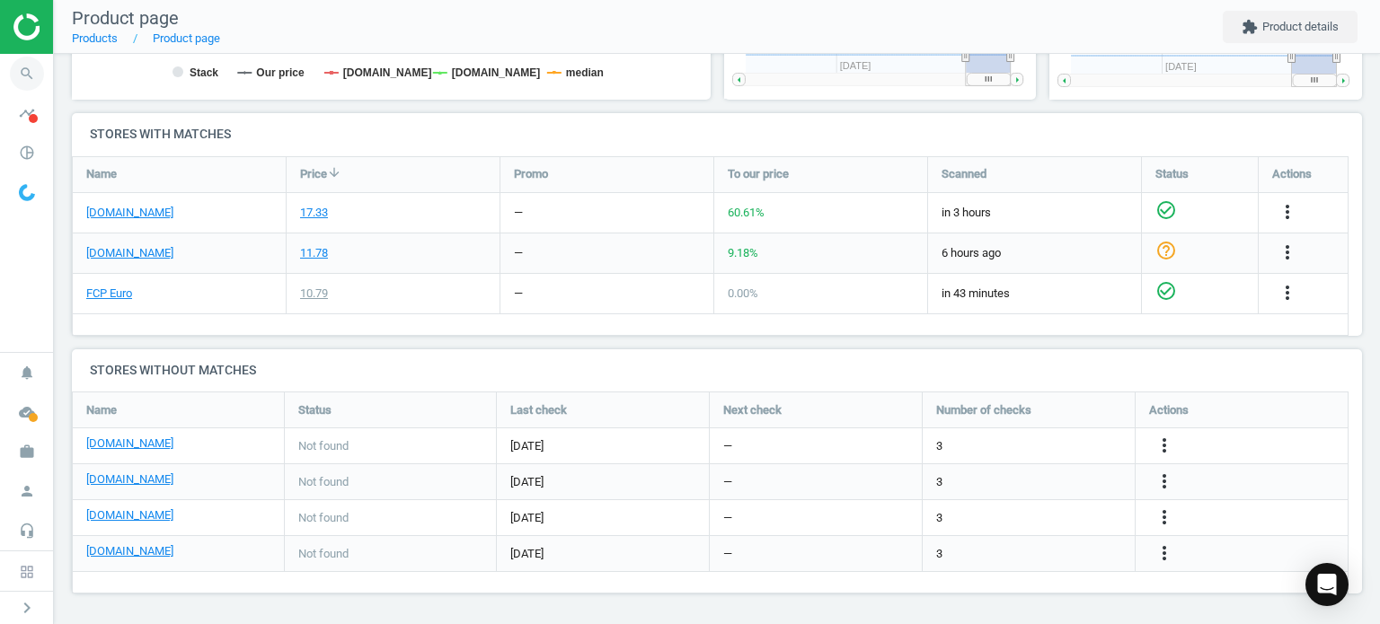
click at [14, 79] on icon "search" at bounding box center [27, 74] width 34 height 34
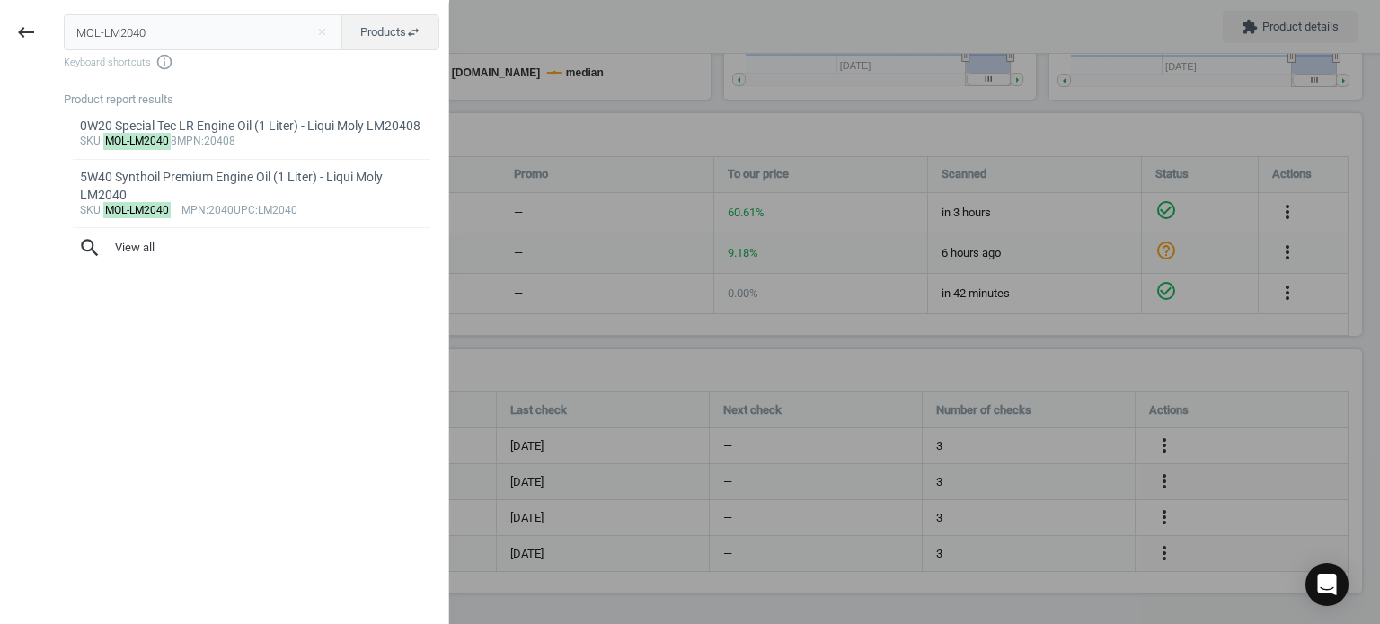
click at [176, 11] on div "MOL-LM2040 close Products swap_horiz Keyboard shortcuts info_outline Product re…" at bounding box center [250, 315] width 396 height 624
click at [208, 33] on input "MOL-LM2040" at bounding box center [203, 32] width 279 height 36
paste input "232"
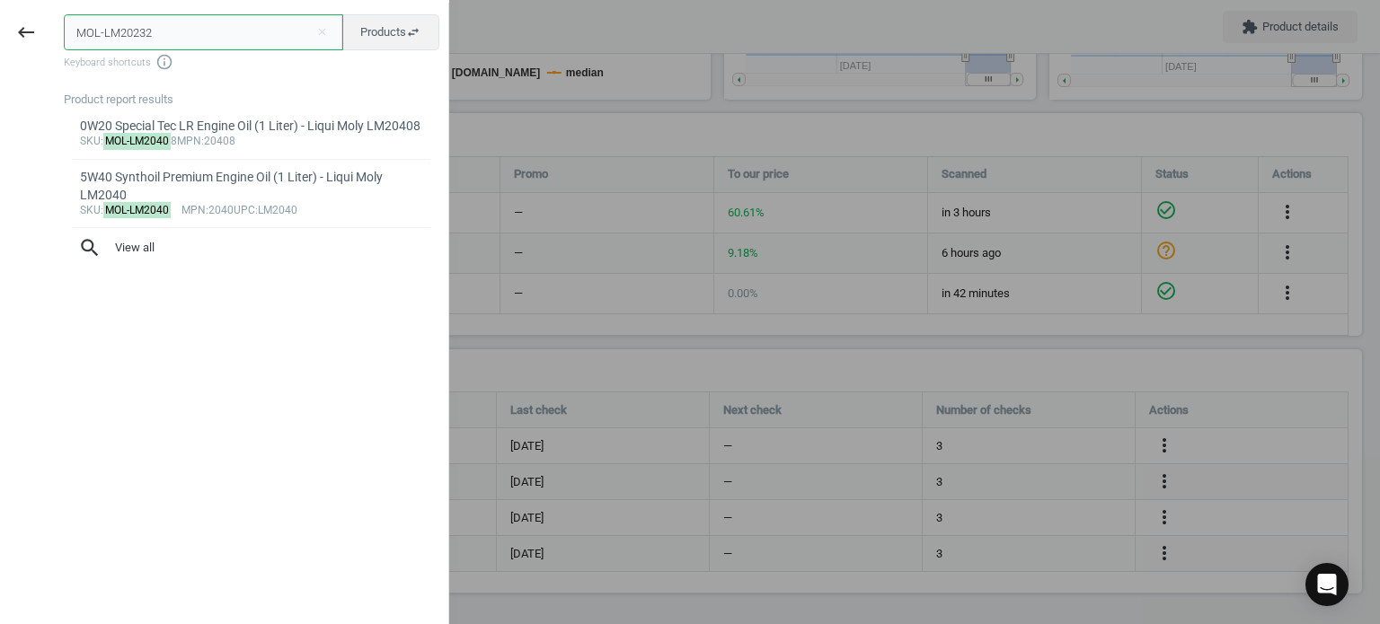
type input "MOL-LM20232"
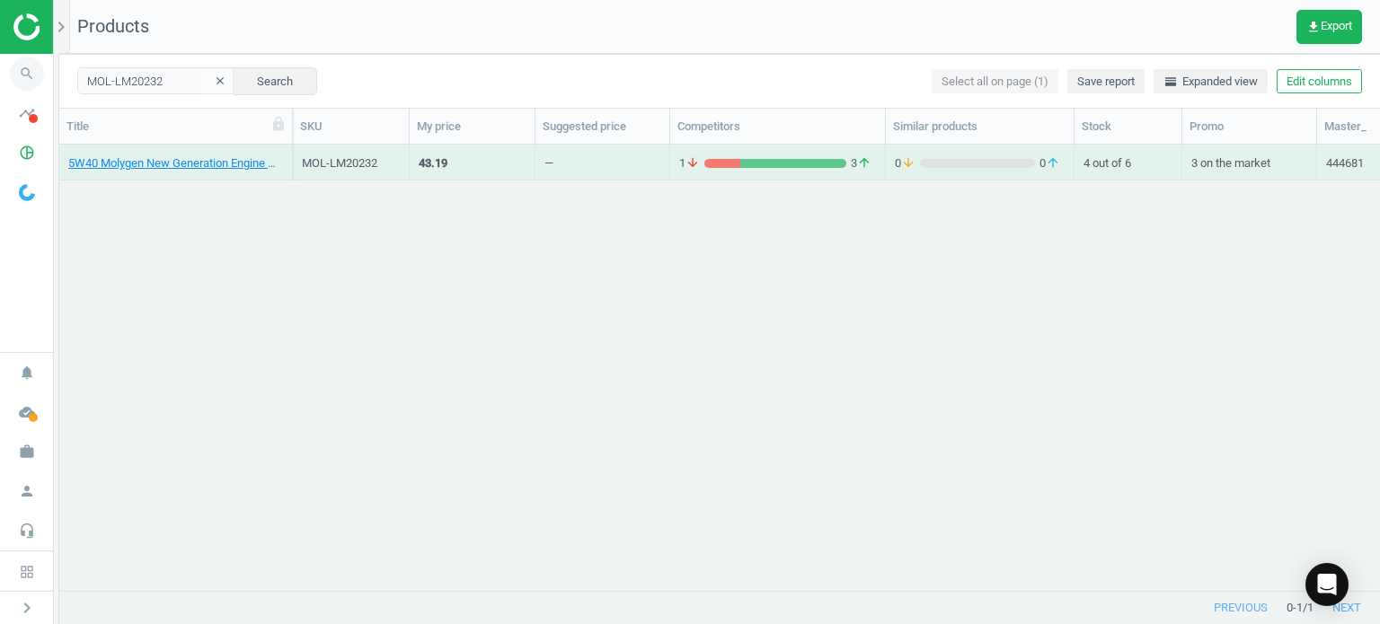
click at [22, 79] on icon "search" at bounding box center [27, 74] width 34 height 34
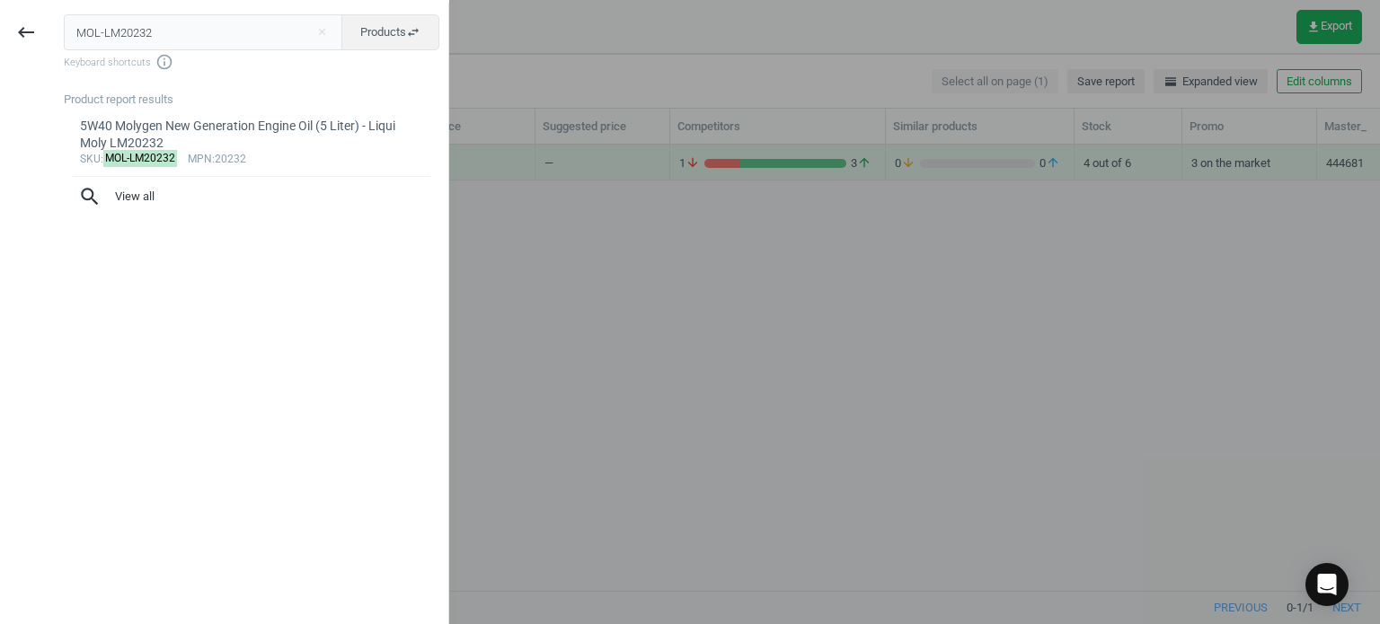
click at [218, 39] on input "MOL-LM20232" at bounding box center [203, 32] width 279 height 36
type input "MOL-LM2024"
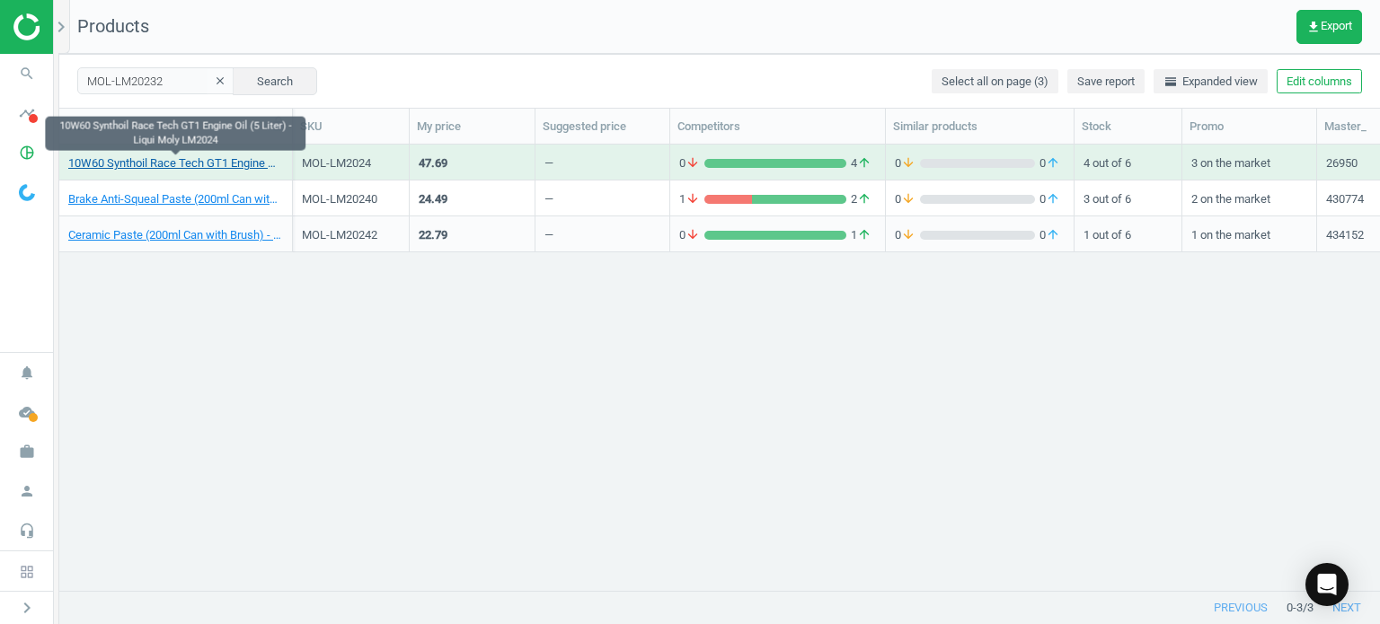
click at [222, 165] on link "10W60 Synthoil Race Tech GT1 Engine Oil (5 Liter) - Liqui Moly LM2024" at bounding box center [175, 163] width 215 height 16
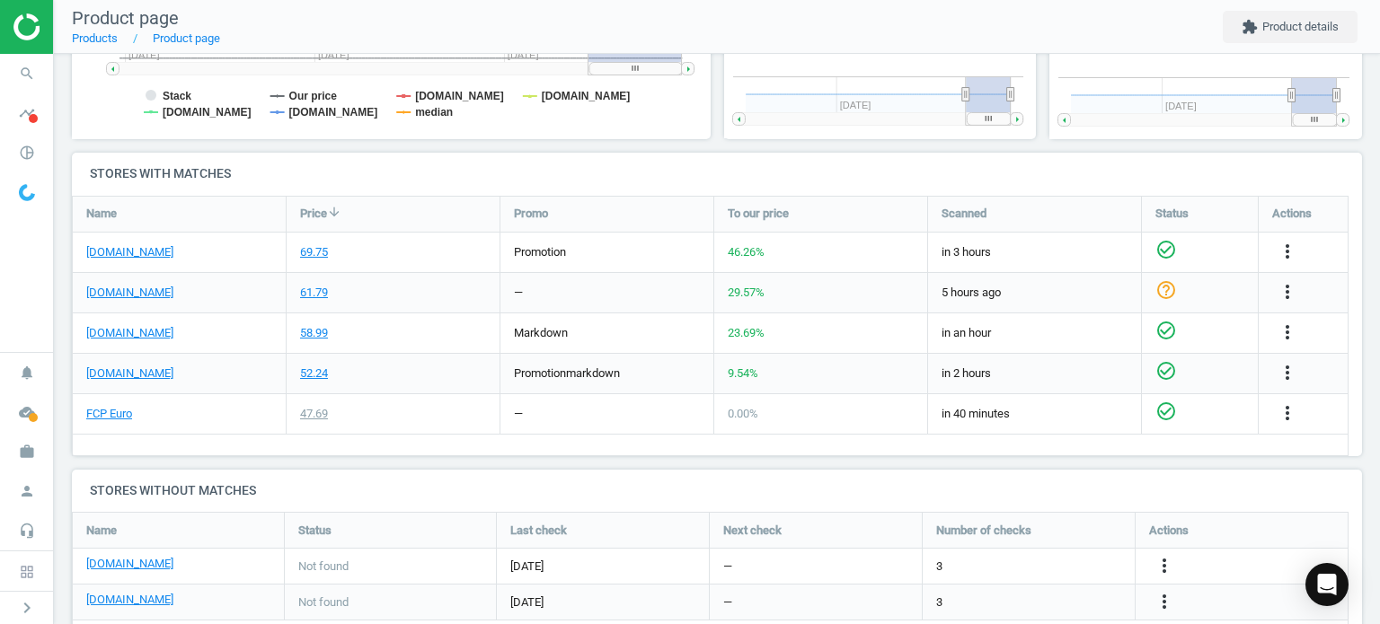
scroll to position [548, 0]
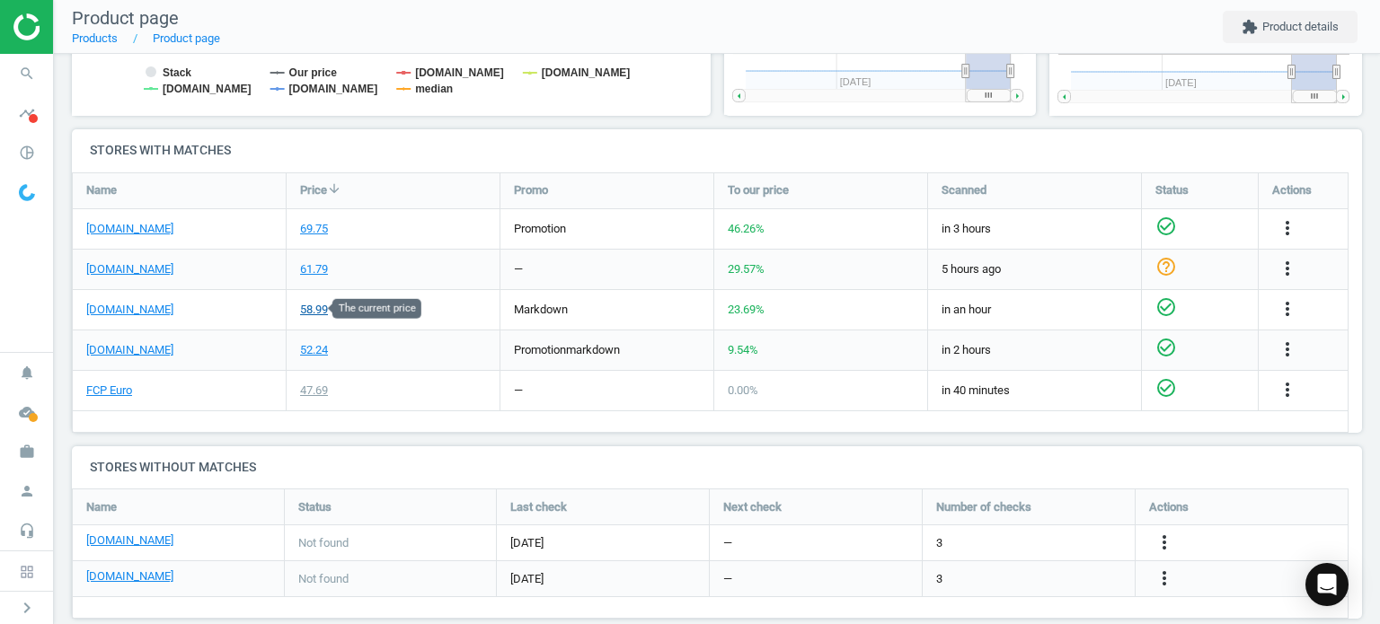
click at [316, 314] on div "58.99" at bounding box center [314, 310] width 28 height 16
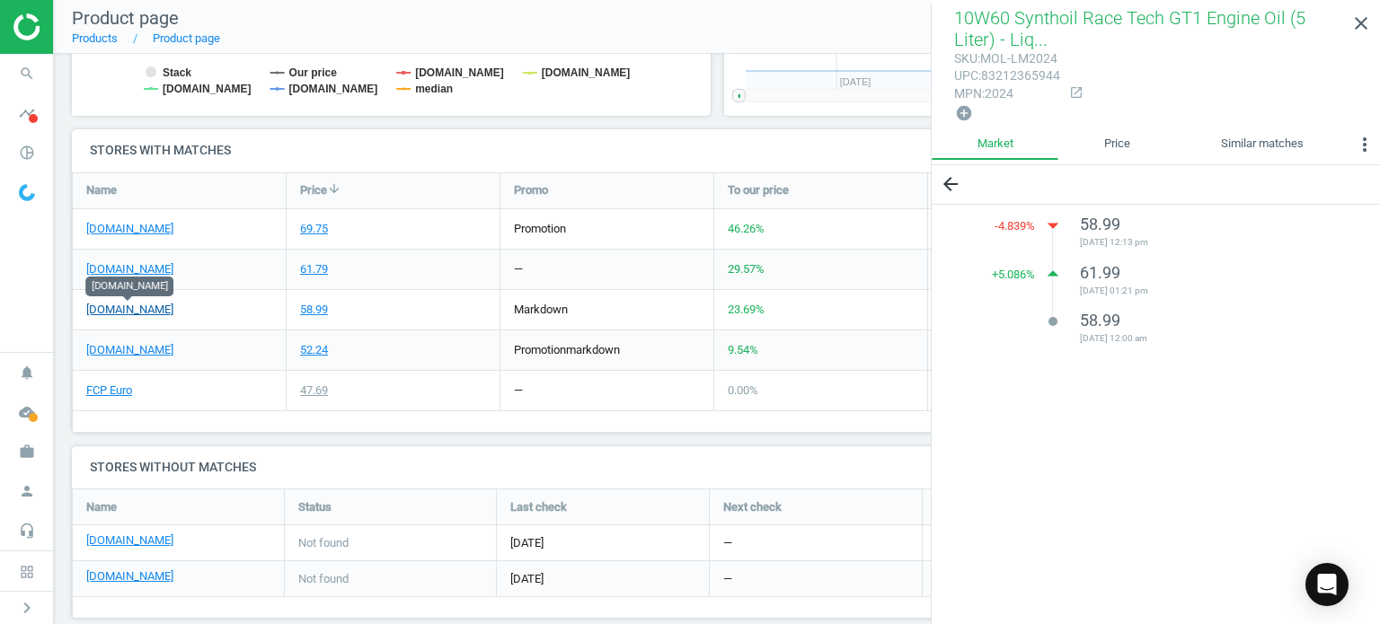
click at [135, 305] on link "[DOMAIN_NAME]" at bounding box center [129, 310] width 87 height 16
click at [32, 81] on icon "search" at bounding box center [27, 74] width 34 height 34
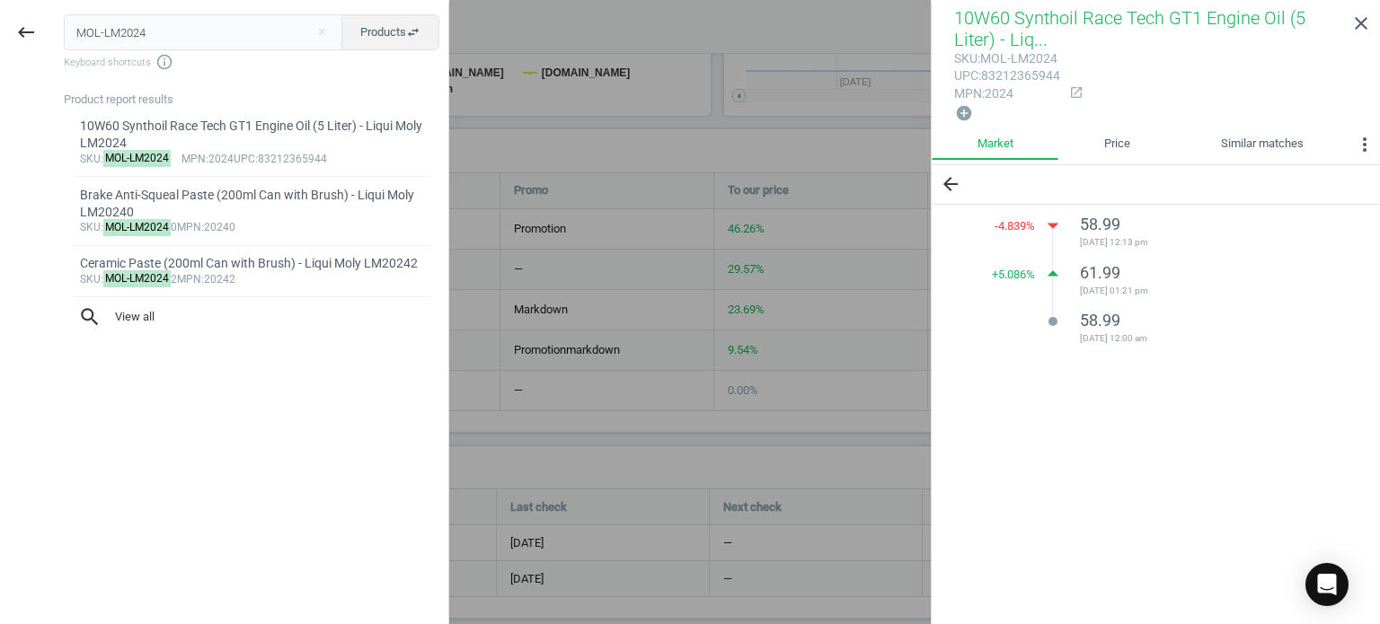
click at [128, 40] on input "MOL-LM2024" at bounding box center [203, 32] width 279 height 36
type input "MOL-LM20236"
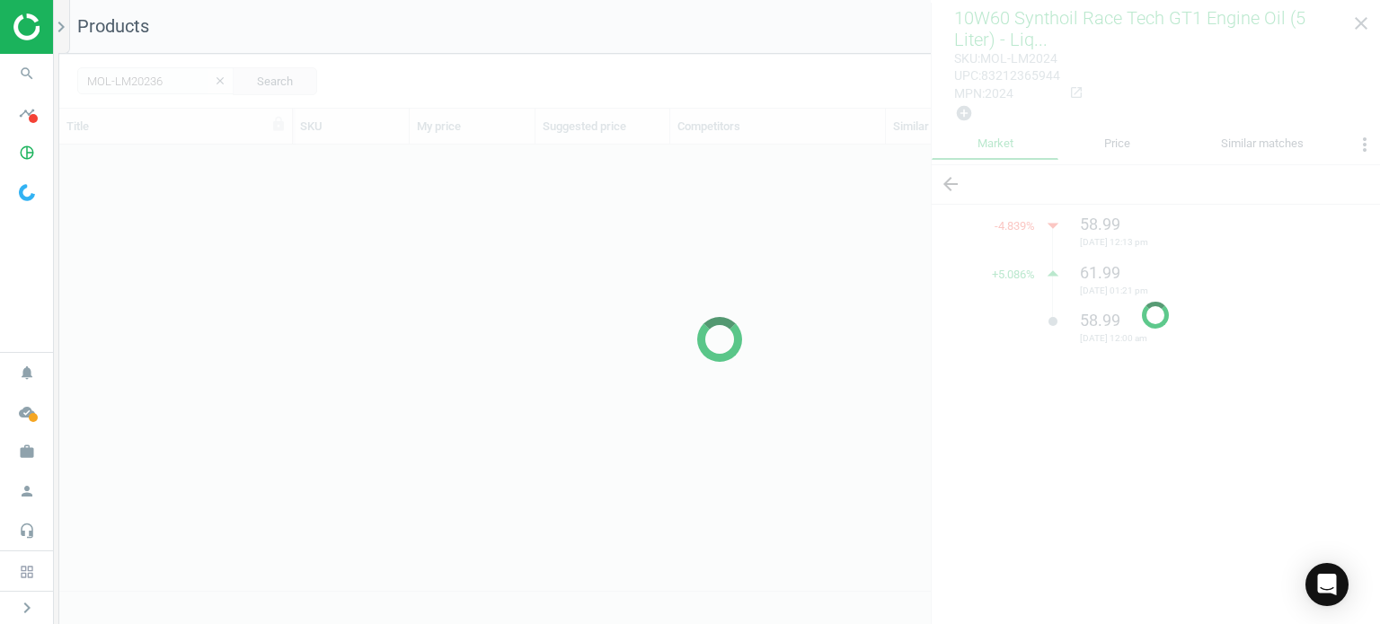
scroll to position [420, 1306]
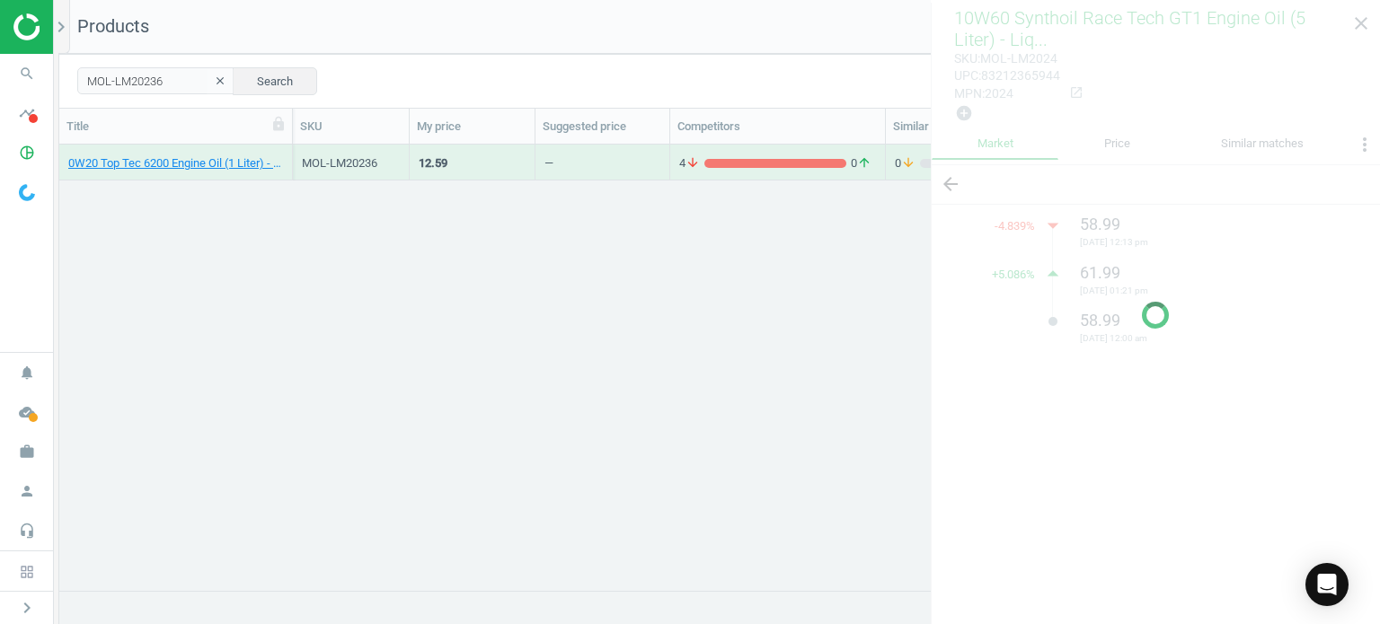
drag, startPoint x: 517, startPoint y: 287, endPoint x: 329, endPoint y: 272, distance: 188.4
click at [329, 272] on div "0W20 Top Tec 6200 Engine Oil (1 Liter) - Liqui Moly LM20236 MOL-LM20236 12.59 —…" at bounding box center [719, 361] width 1321 height 433
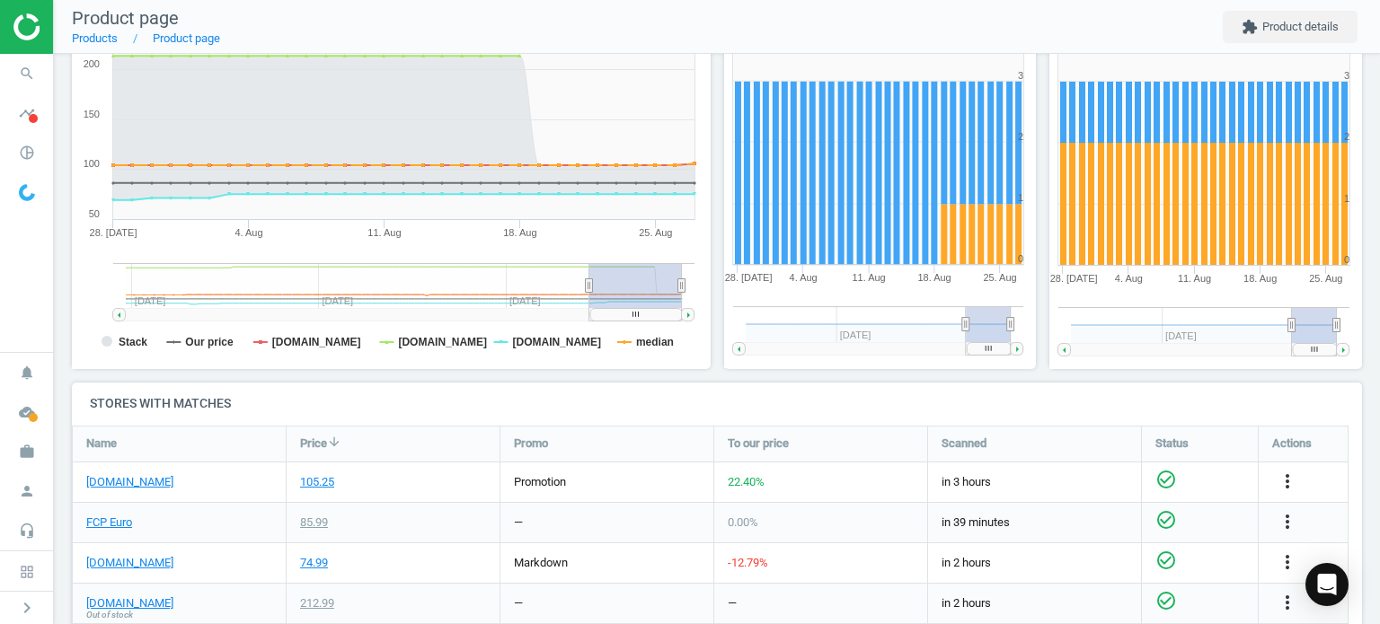
scroll to position [333, 0]
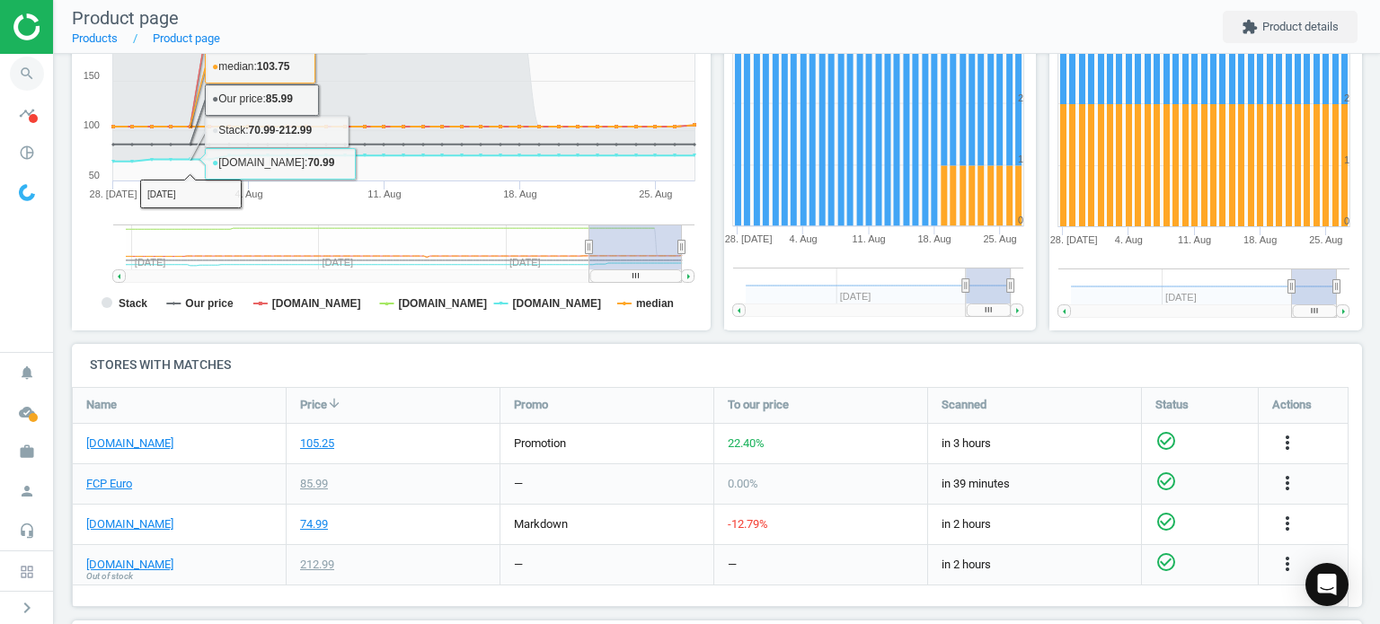
click at [31, 71] on icon "search" at bounding box center [27, 74] width 34 height 34
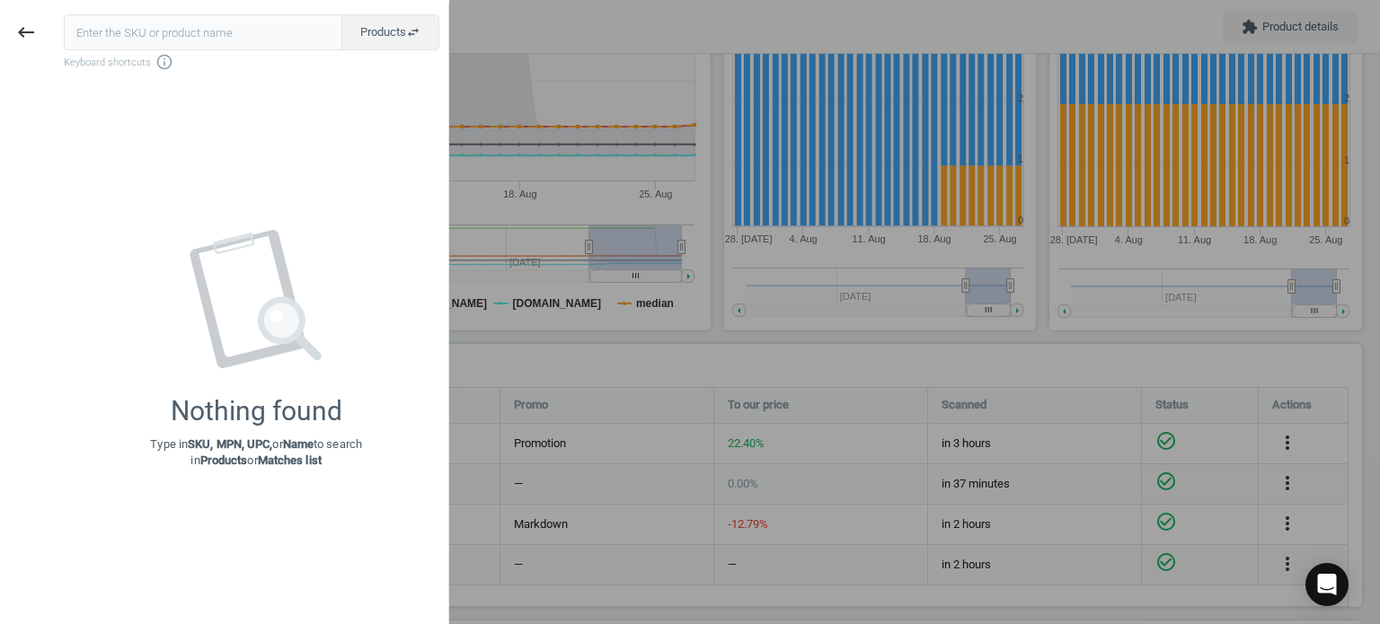
click at [146, 42] on input "text" at bounding box center [203, 32] width 278 height 36
type input "MOL-LM20236"
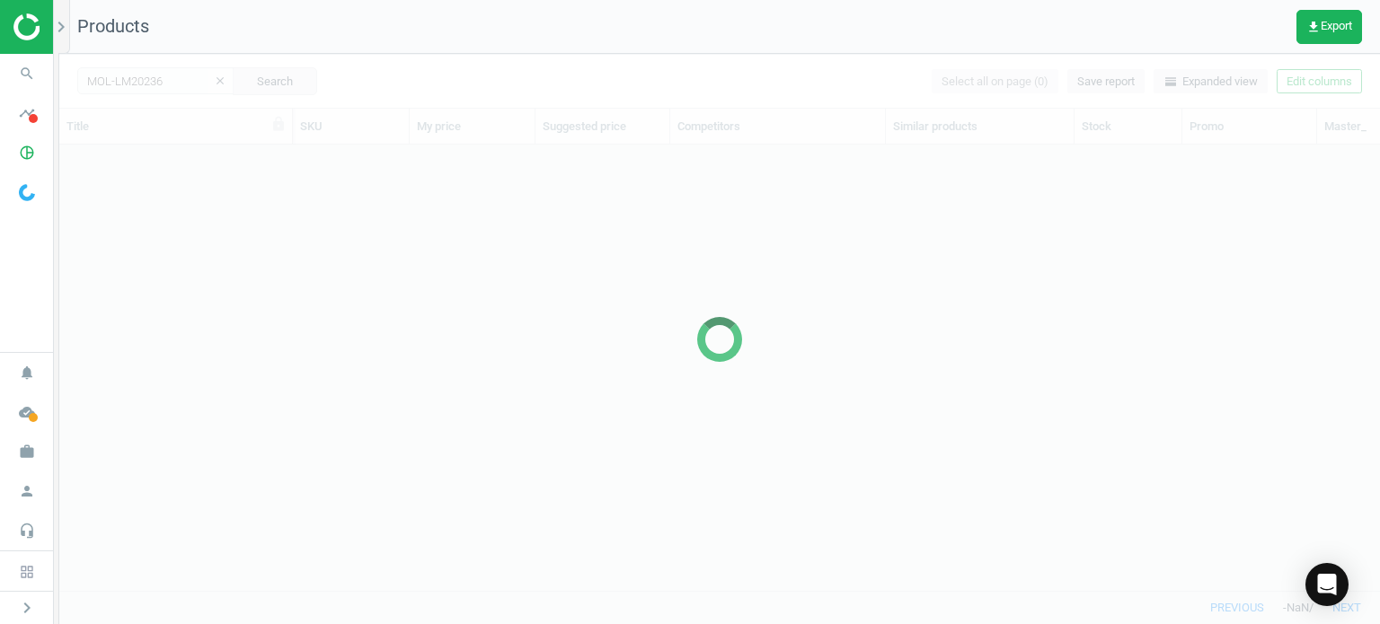
scroll to position [420, 1306]
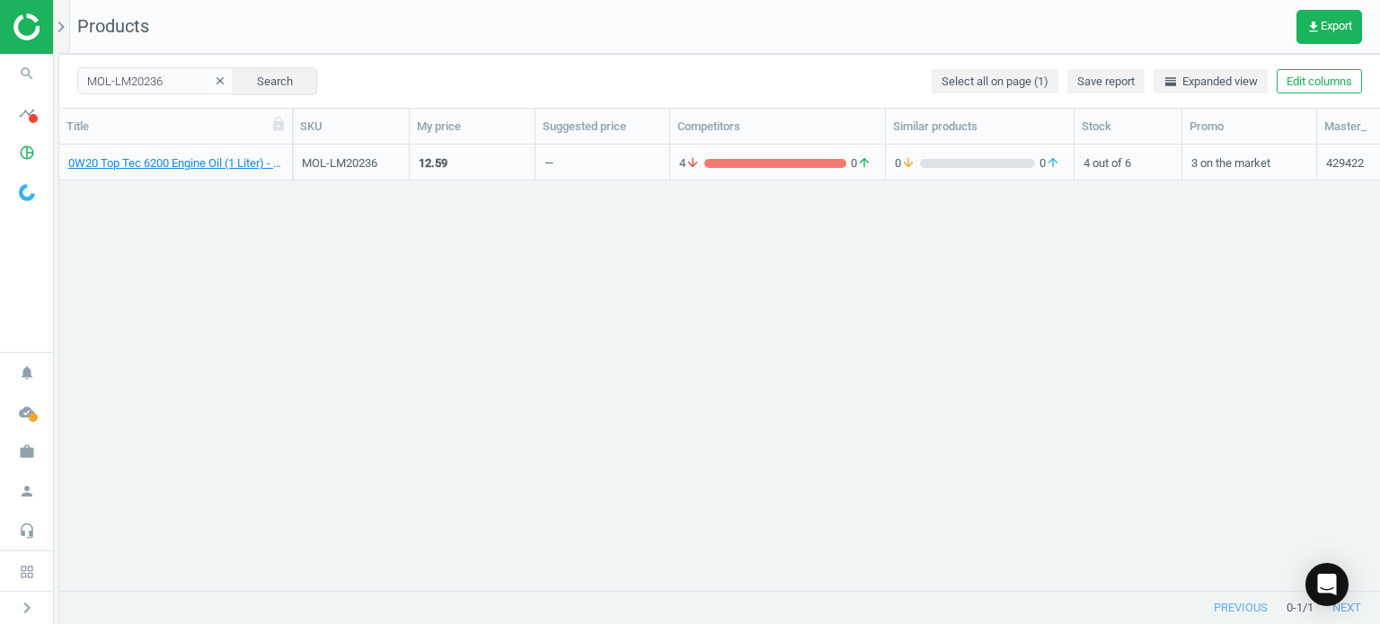
click at [229, 172] on div "0W20 Top Tec 6200 Engine Oil (1 Liter) - Liqui Moly LM20236" at bounding box center [175, 166] width 215 height 22
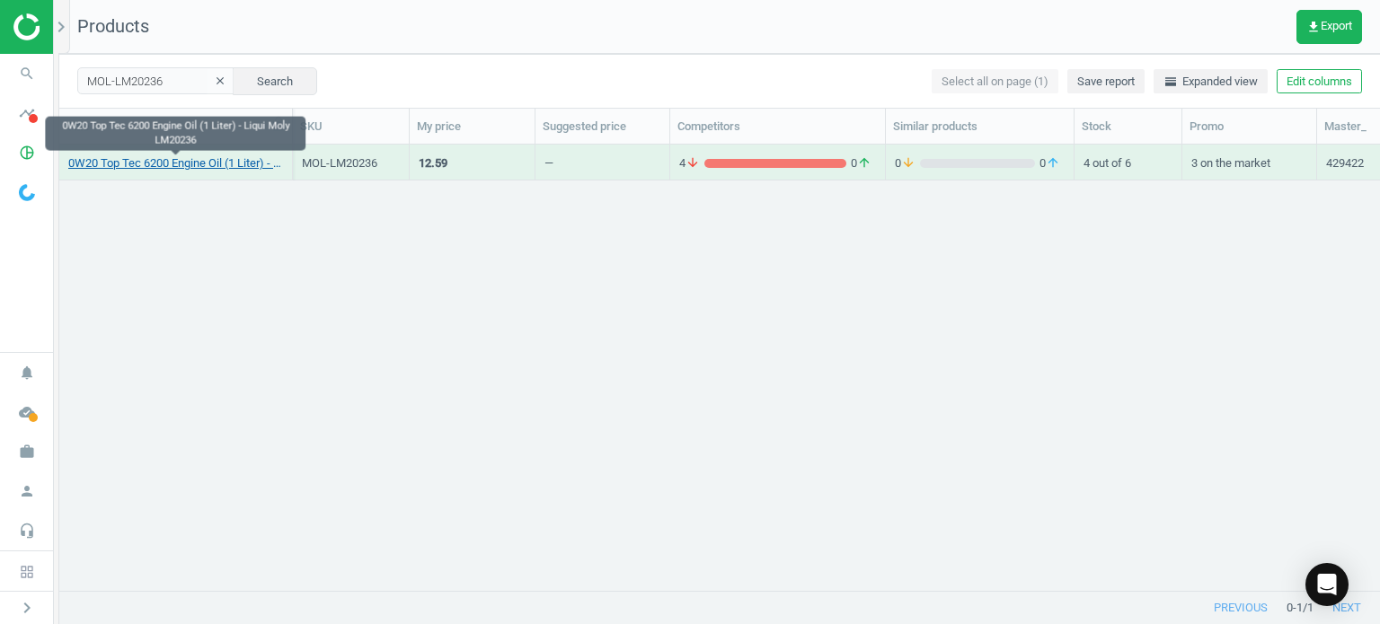
click at [210, 159] on link "0W20 Top Tec 6200 Engine Oil (1 Liter) - Liqui Moly LM20236" at bounding box center [175, 163] width 215 height 16
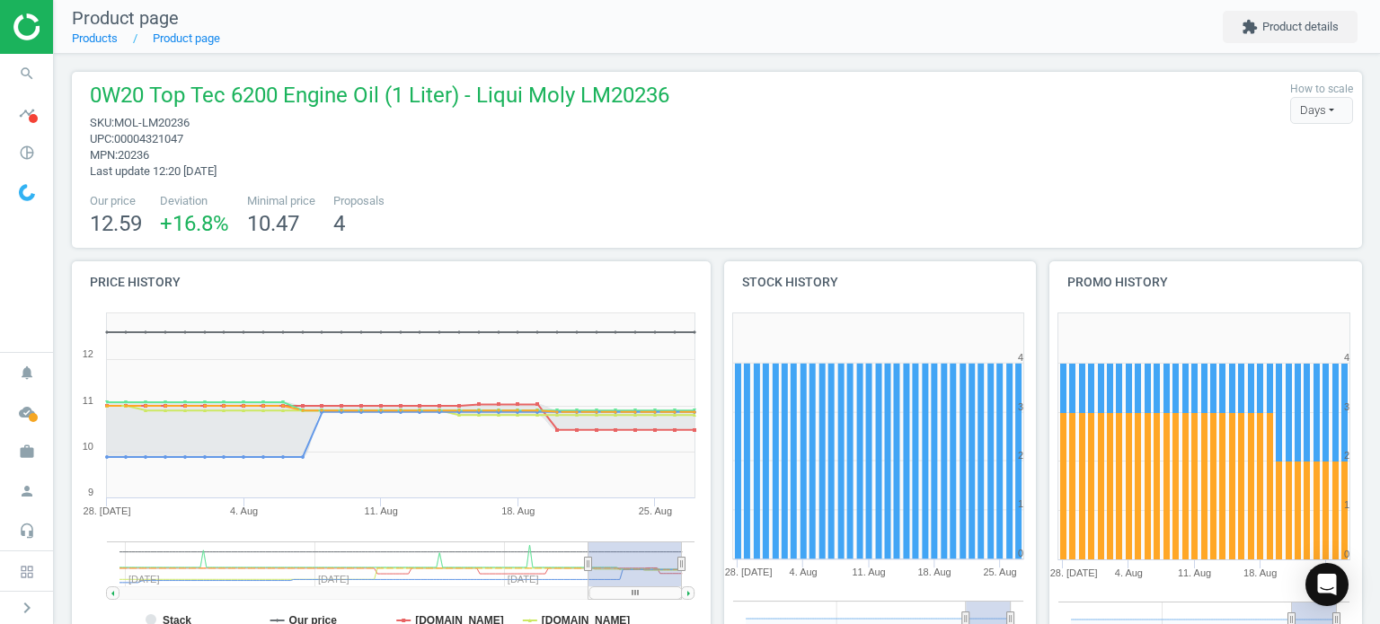
scroll to position [387, 336]
click at [34, 82] on icon "search" at bounding box center [27, 74] width 34 height 34
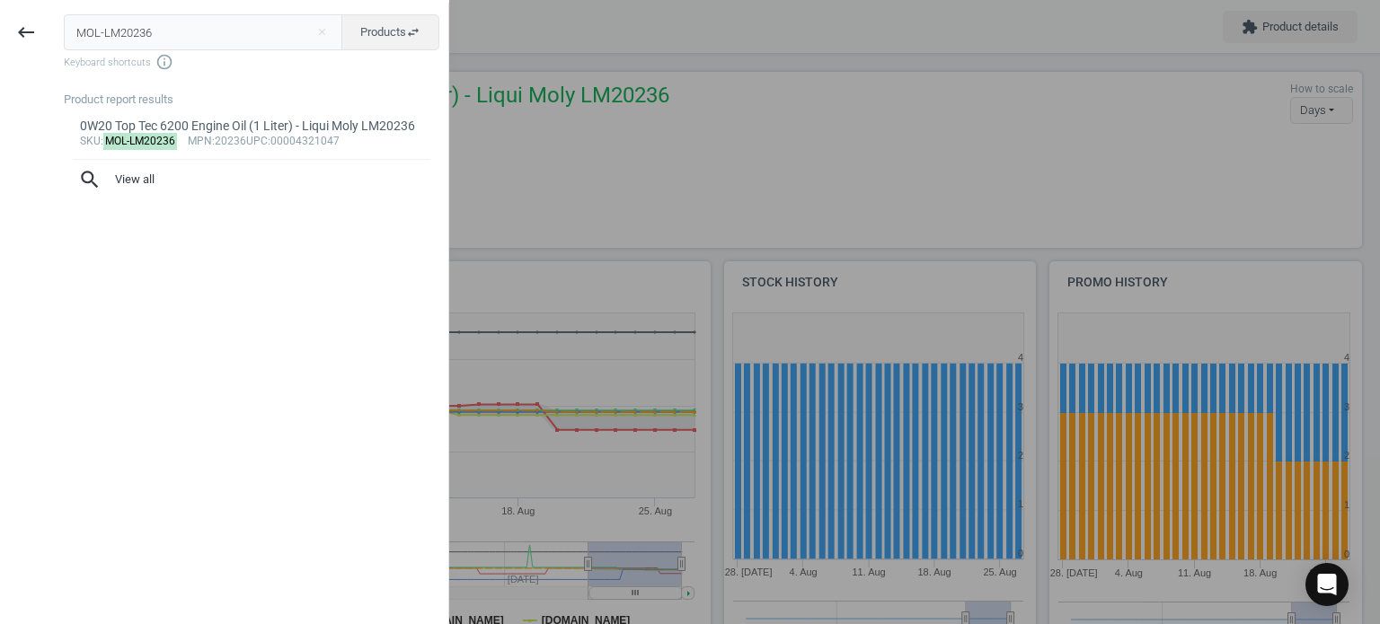
click at [180, 31] on input "MOL-LM20236" at bounding box center [203, 32] width 279 height 36
type input "MAN-W71945"
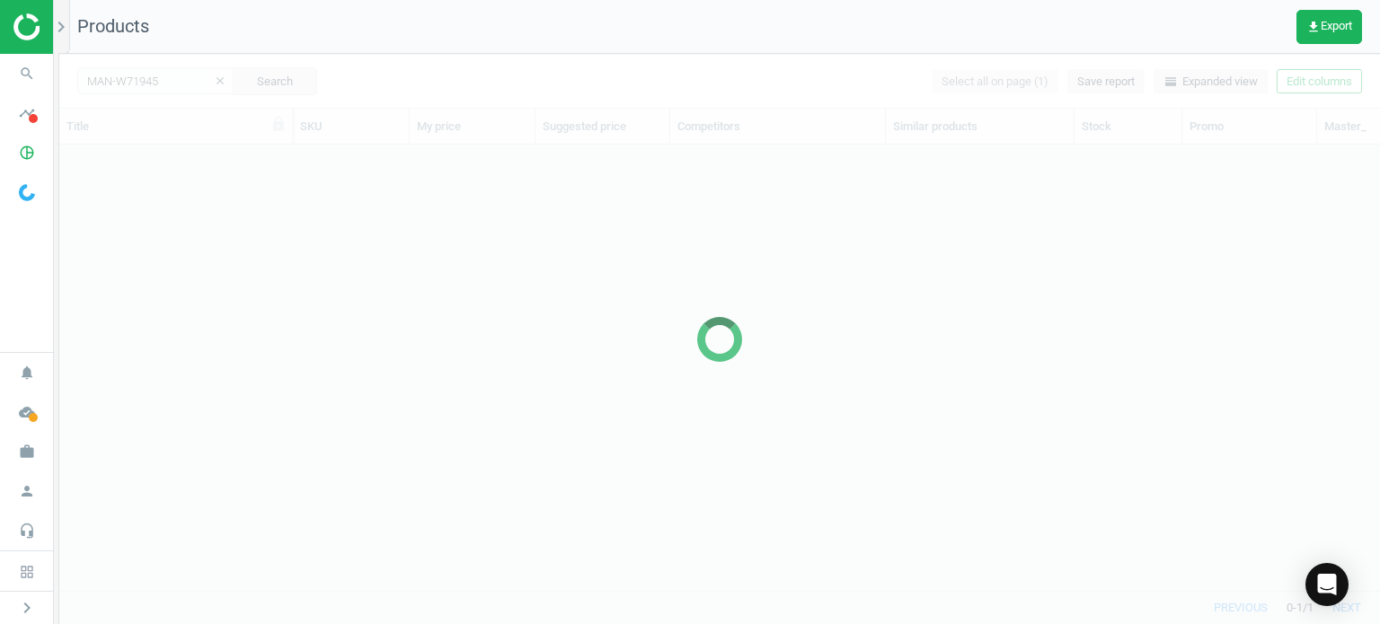
scroll to position [420, 1306]
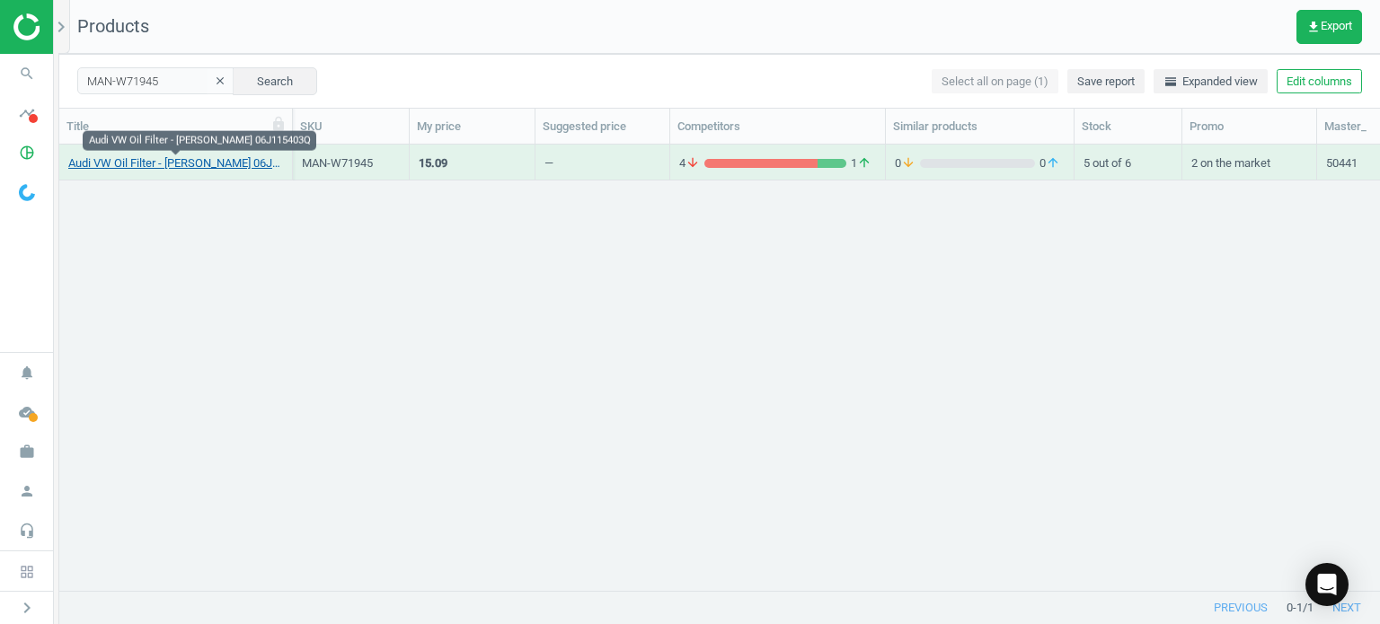
click at [223, 163] on link "Audi VW Oil Filter - [PERSON_NAME] 06J115403Q" at bounding box center [175, 163] width 215 height 16
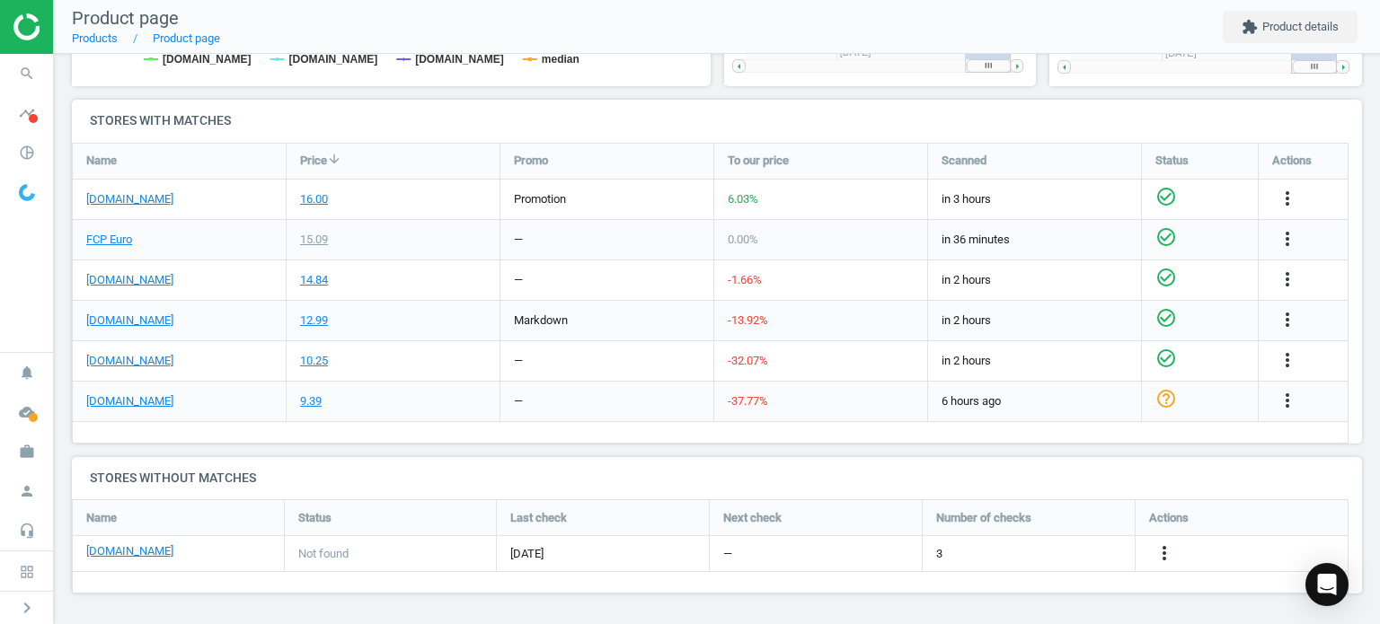
scroll to position [578, 0]
drag, startPoint x: 603, startPoint y: 39, endPoint x: 248, endPoint y: 162, distance: 375.6
click at [248, 162] on div "Name" at bounding box center [179, 161] width 213 height 35
click at [23, 63] on icon "search" at bounding box center [27, 74] width 34 height 34
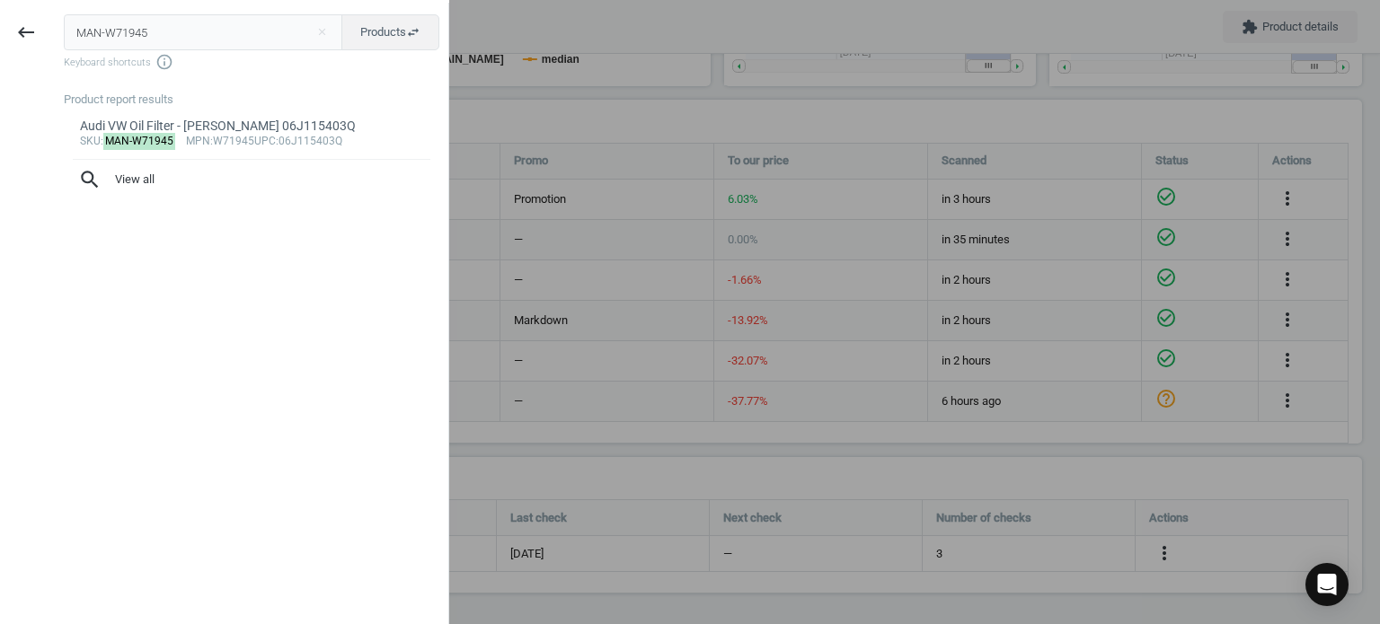
click at [171, 41] on input "MAN-W71945" at bounding box center [203, 32] width 279 height 36
type input "HEN-E155H01D122"
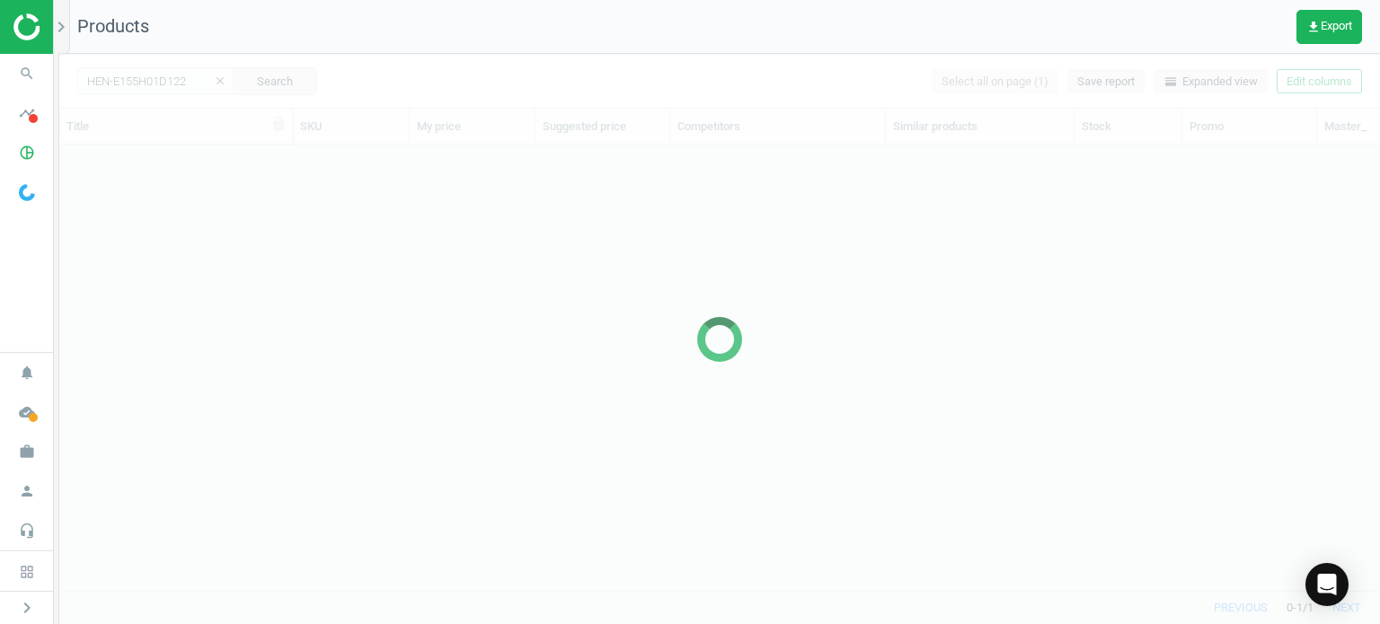
scroll to position [420, 1306]
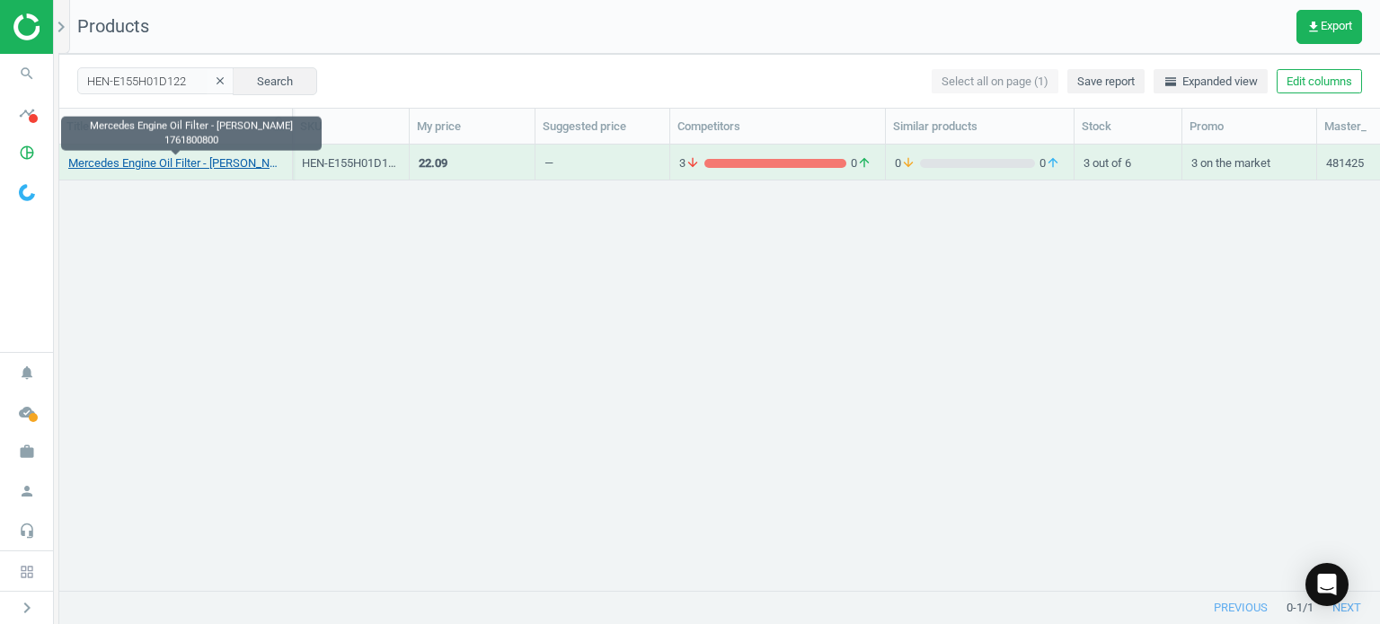
click at [244, 170] on link "Mercedes Engine Oil Filter - [PERSON_NAME] 1761800800" at bounding box center [175, 163] width 215 height 16
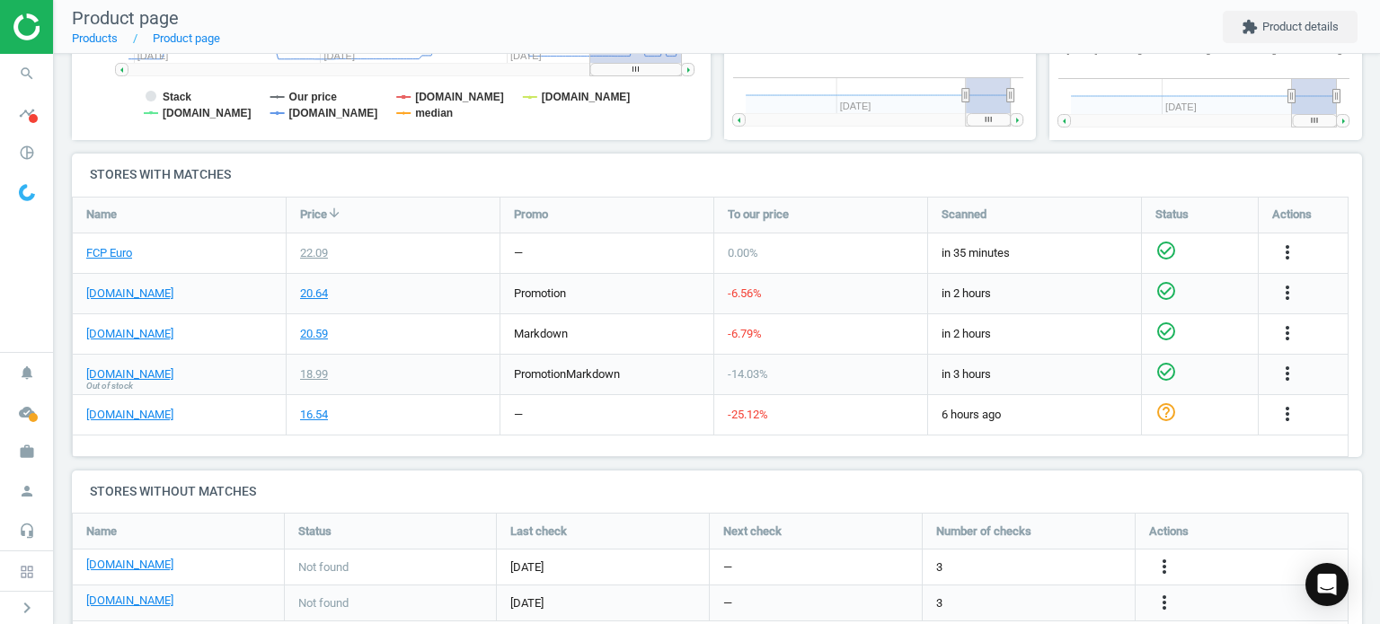
scroll to position [534, 0]
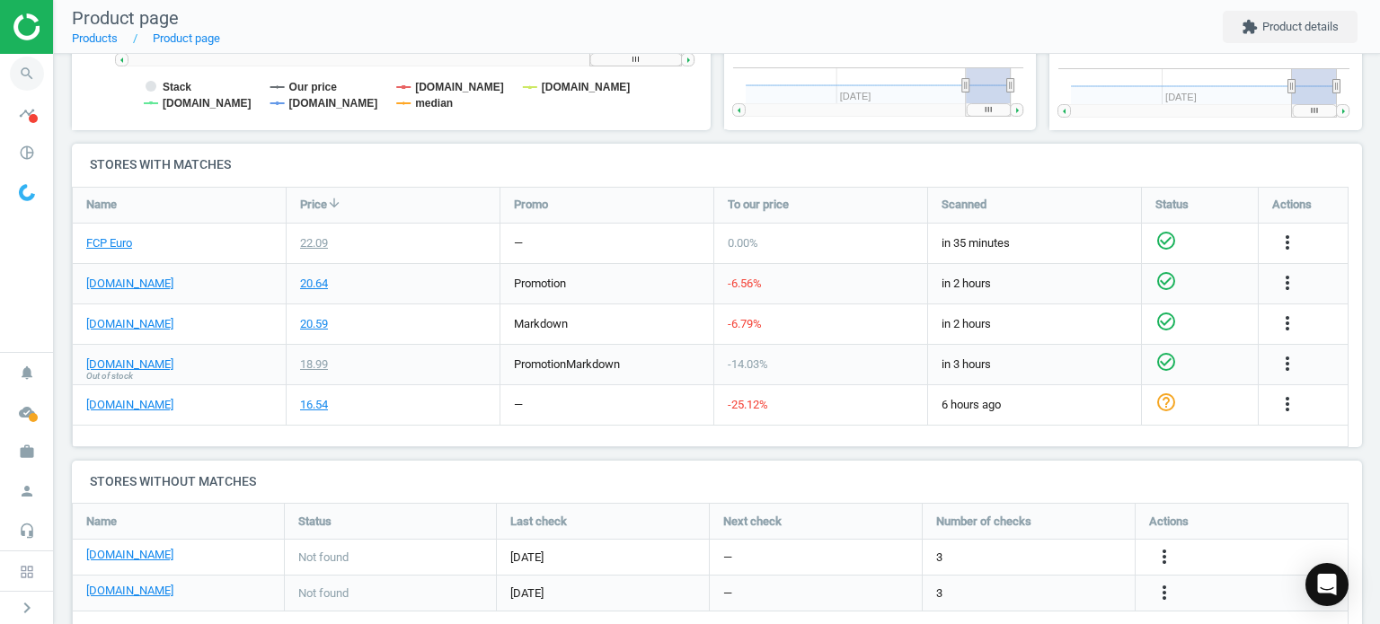
click at [20, 67] on icon "search" at bounding box center [27, 74] width 34 height 34
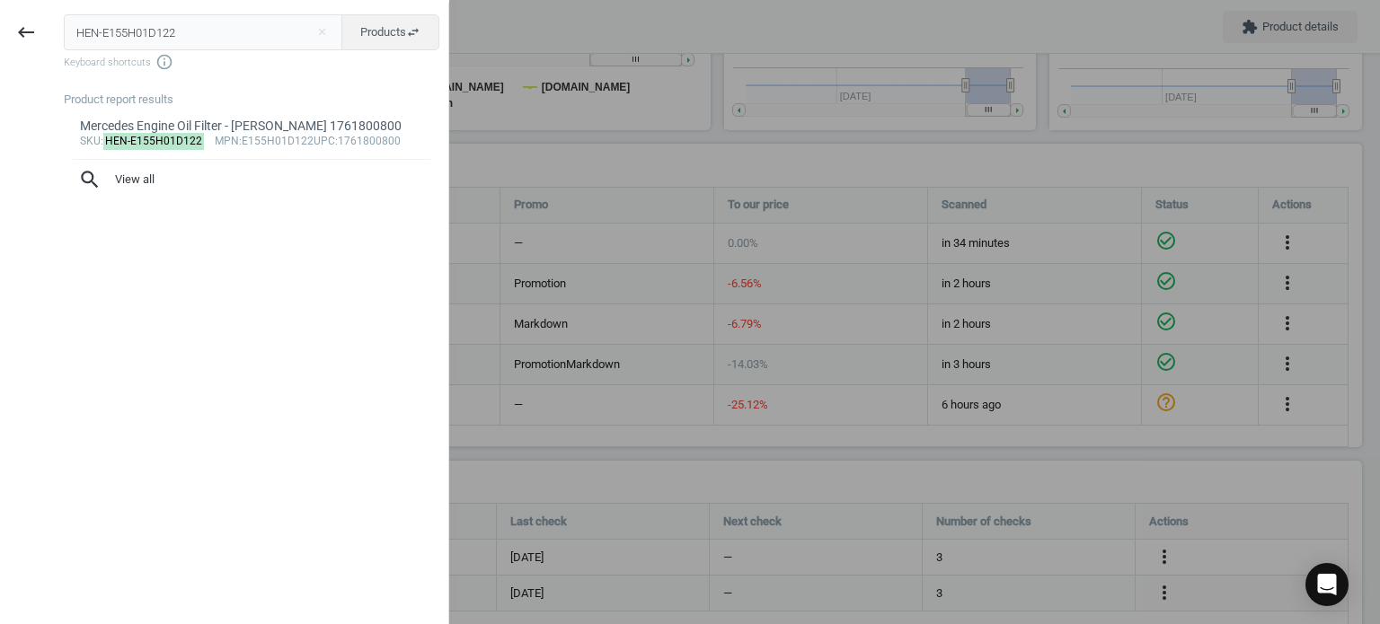
click at [162, 29] on input "HEN-E155H01D122" at bounding box center [203, 32] width 279 height 36
type input "HEN-E258HD379"
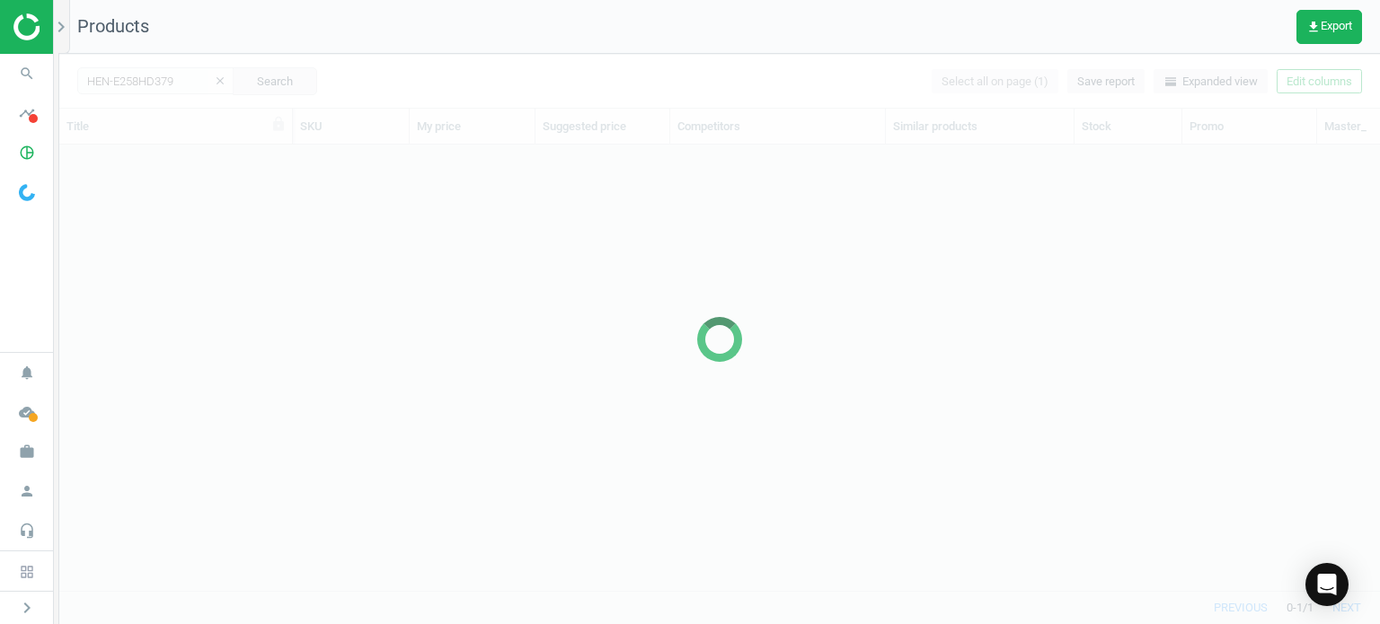
scroll to position [420, 1306]
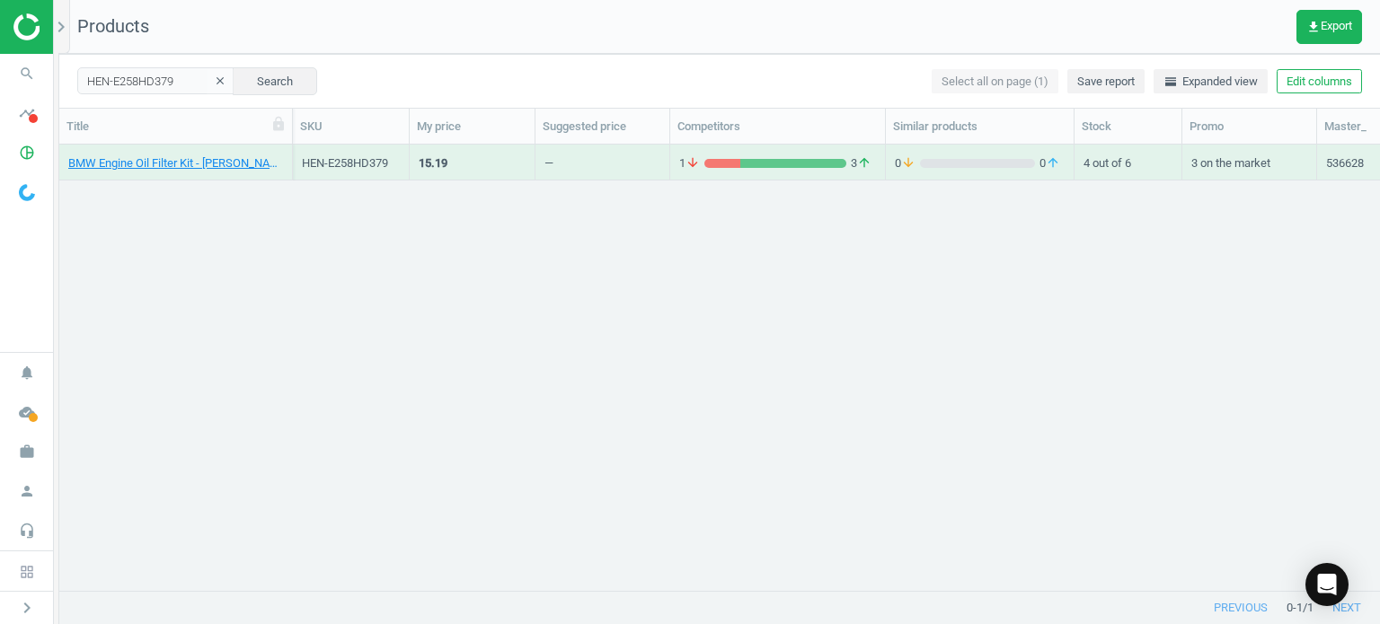
click at [241, 172] on div "BMW Engine Oil Filter Kit - [PERSON_NAME] 11428092620" at bounding box center [175, 166] width 215 height 22
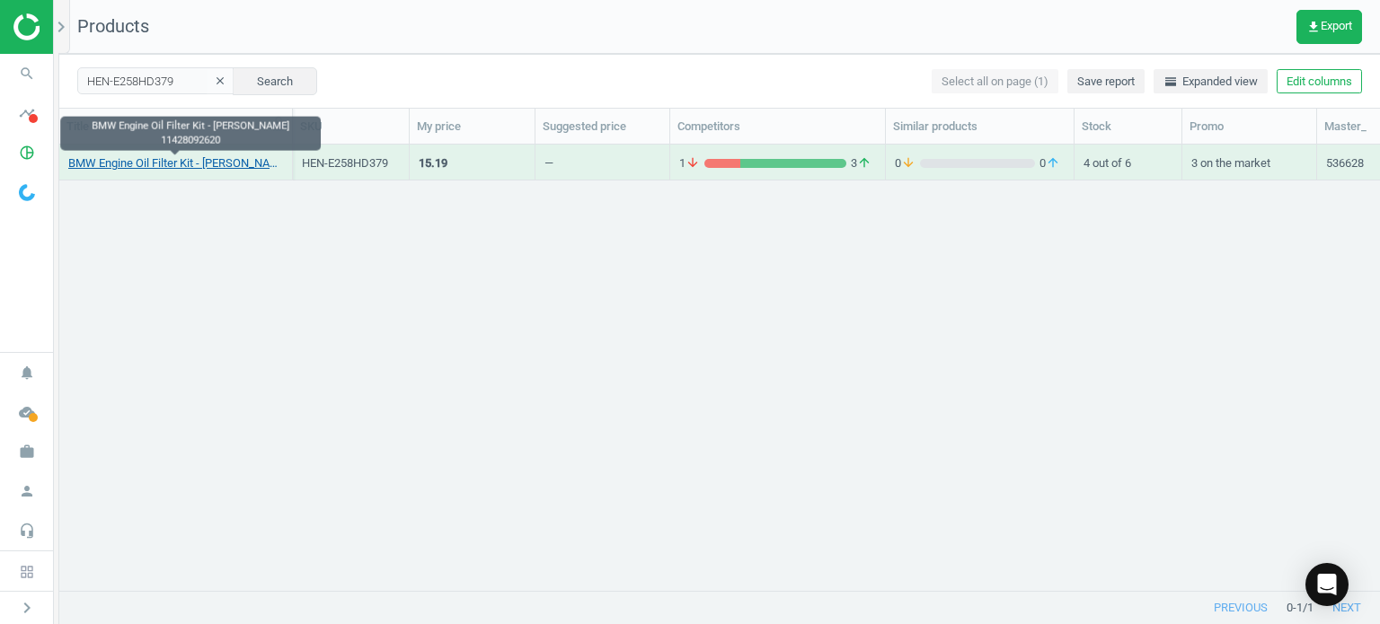
click at [220, 158] on link "BMW Engine Oil Filter Kit - [PERSON_NAME] 11428092620" at bounding box center [175, 163] width 215 height 16
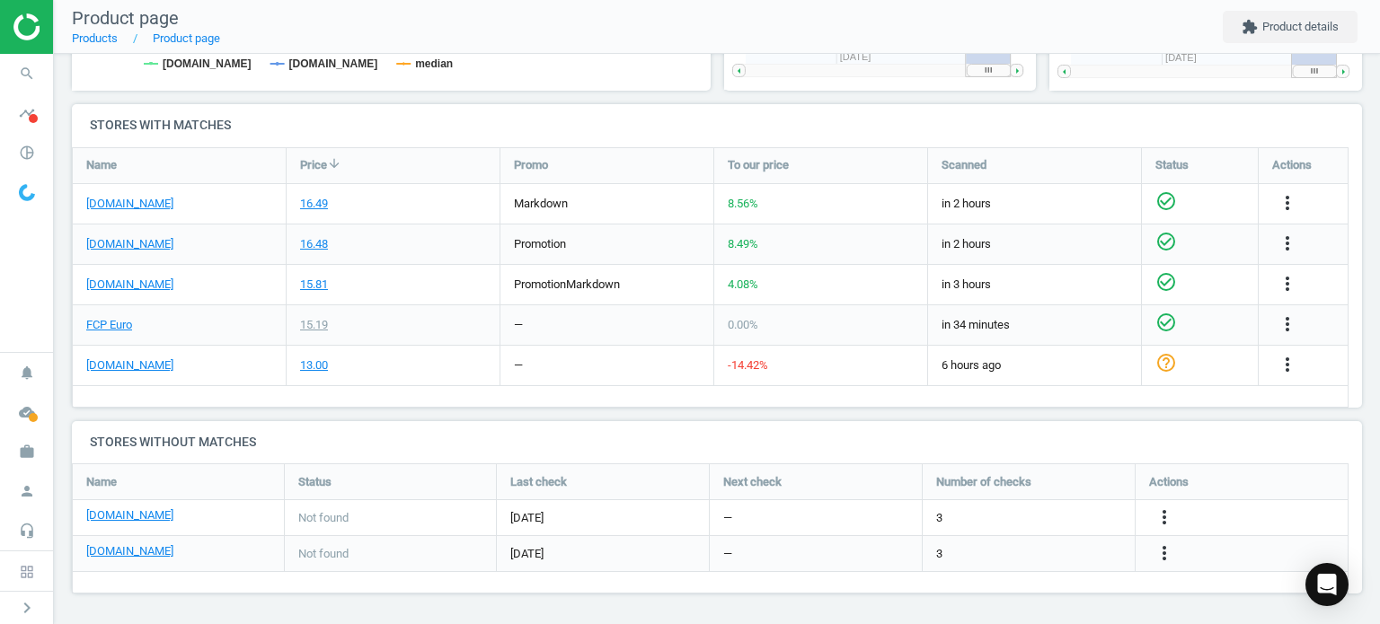
scroll to position [572, 0]
click at [33, 60] on icon "search" at bounding box center [27, 74] width 34 height 34
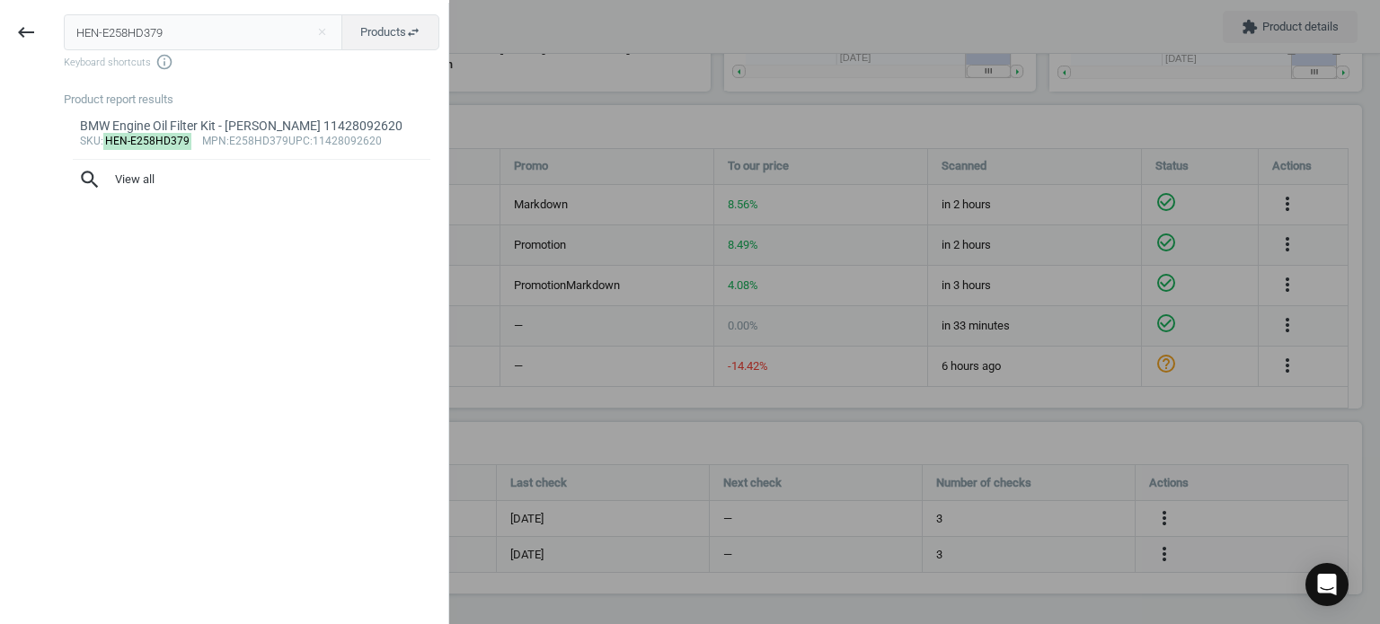
click at [171, 35] on input "HEN-E258HD379" at bounding box center [203, 32] width 279 height 36
type input "MOL-LM2259"
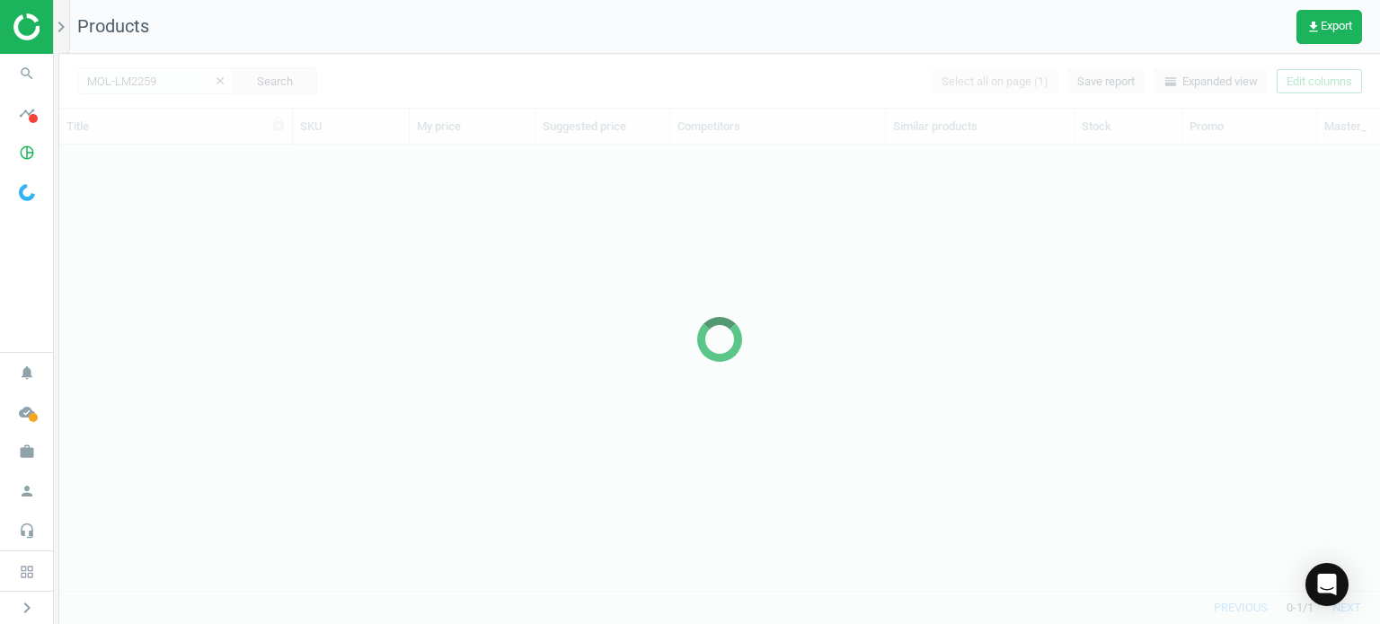
scroll to position [420, 1306]
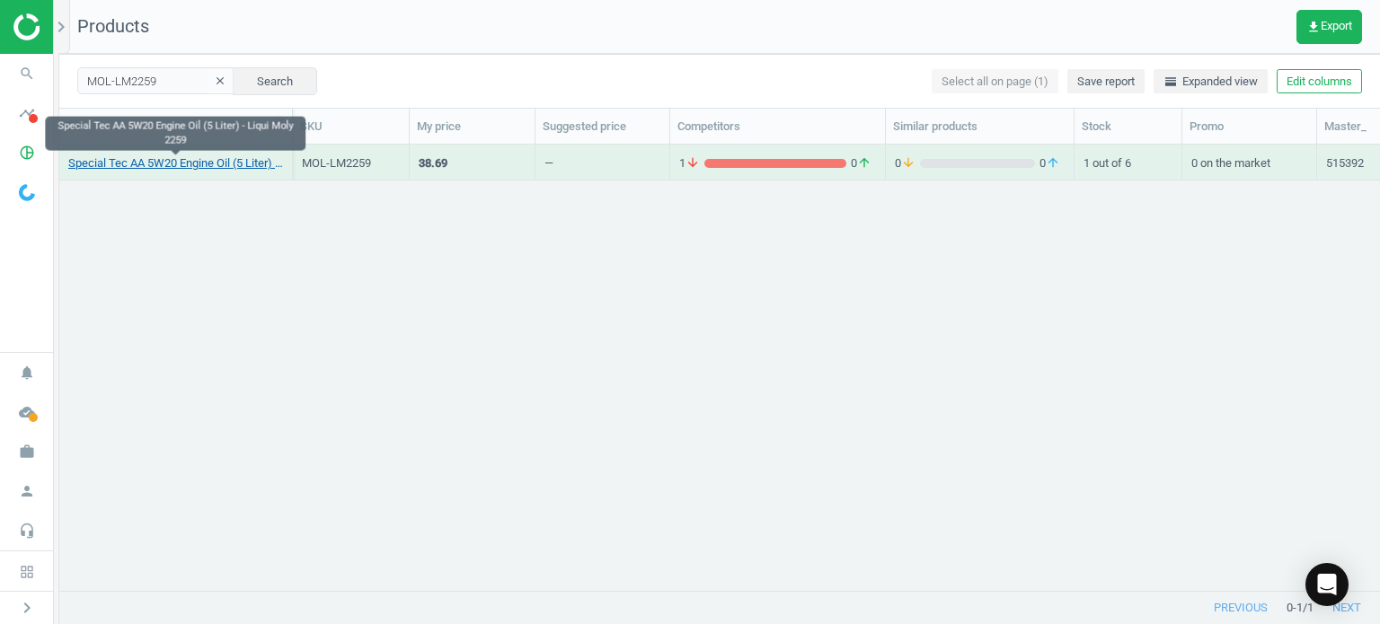
click at [237, 161] on link "Special Tec AA 5W20 Engine Oil (5 Liter) - Liqui Moly 2259" at bounding box center [175, 163] width 215 height 16
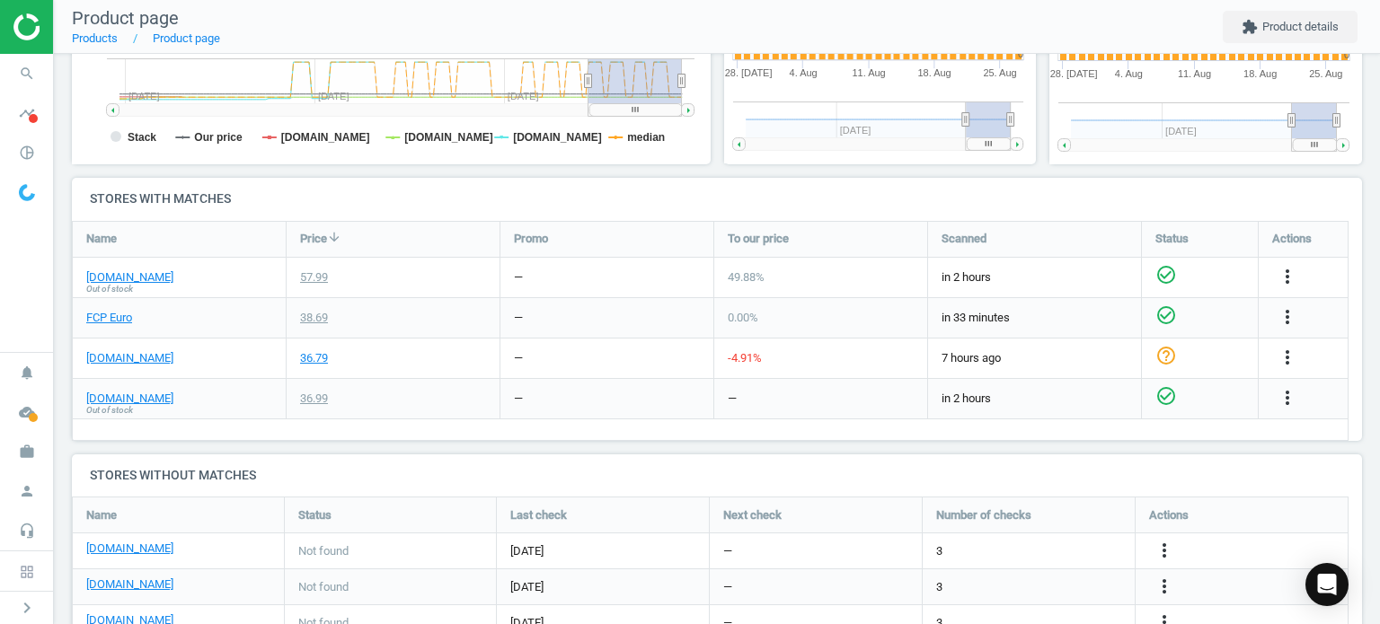
scroll to position [569, 0]
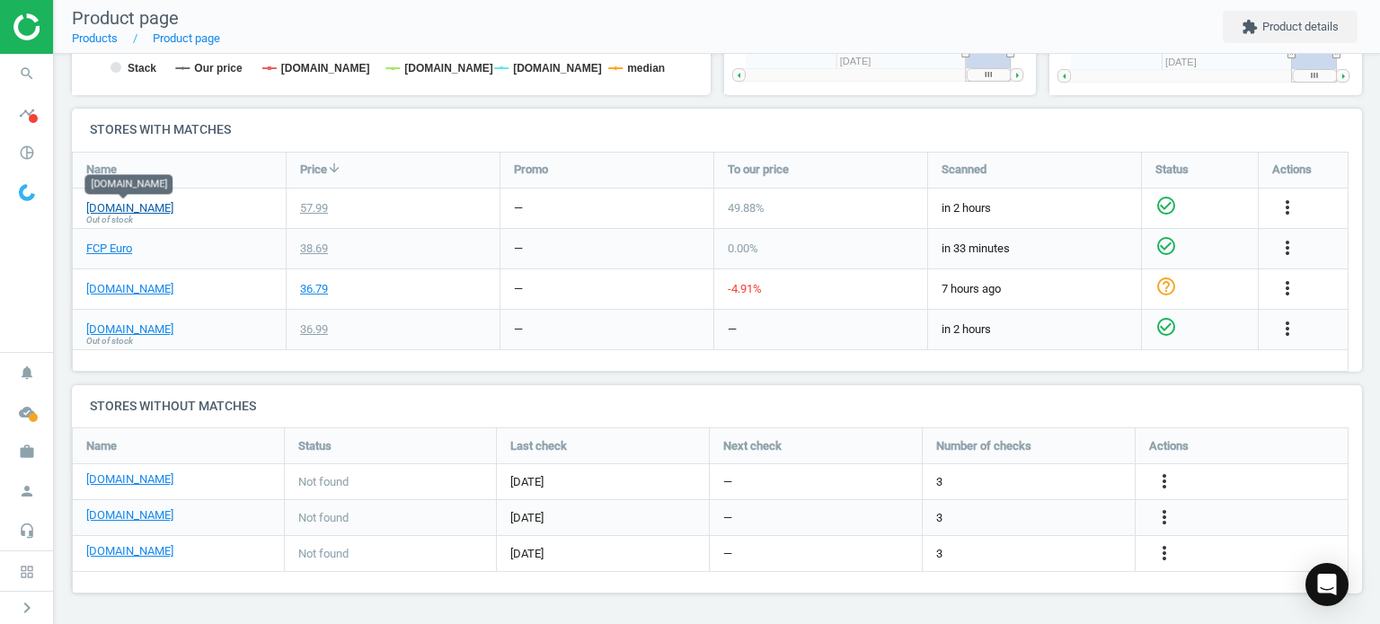
click at [149, 211] on link "[DOMAIN_NAME]" at bounding box center [129, 208] width 87 height 16
click at [25, 46] on div at bounding box center [26, 27] width 53 height 54
click at [32, 67] on icon "search" at bounding box center [27, 74] width 34 height 34
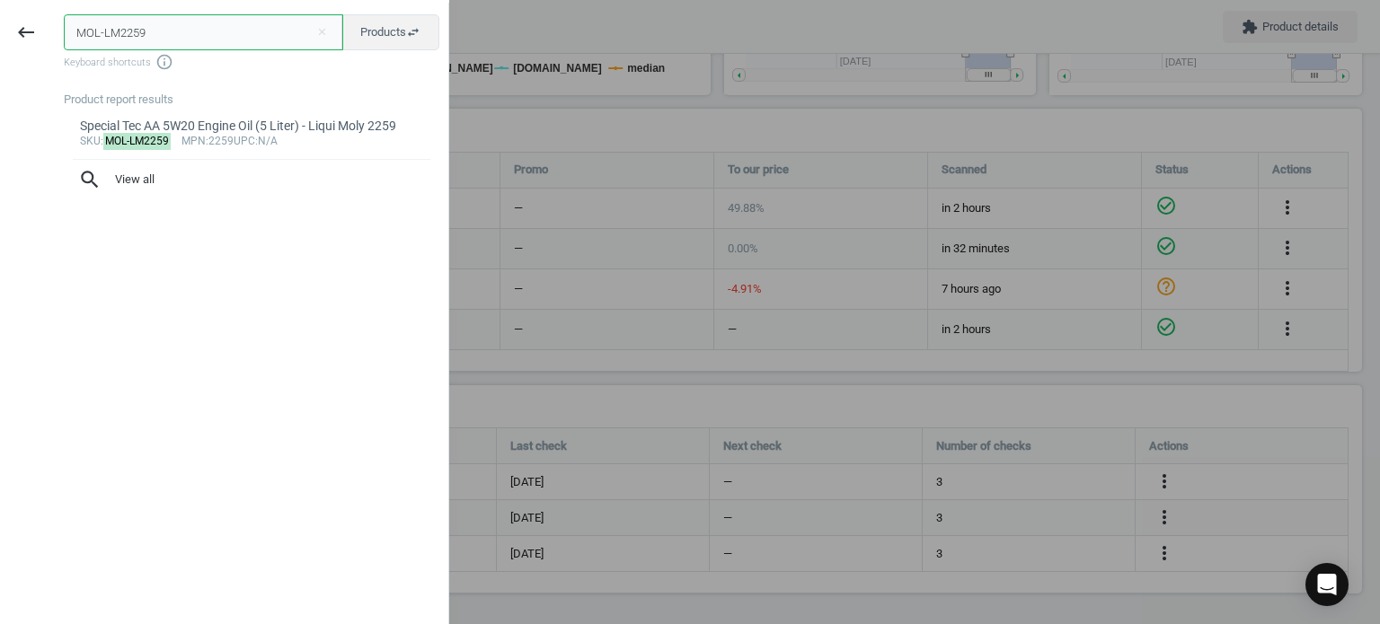
click at [196, 28] on input "MOL-LM2259" at bounding box center [203, 32] width 279 height 36
paste input "0204"
type input "MOL-LM20204"
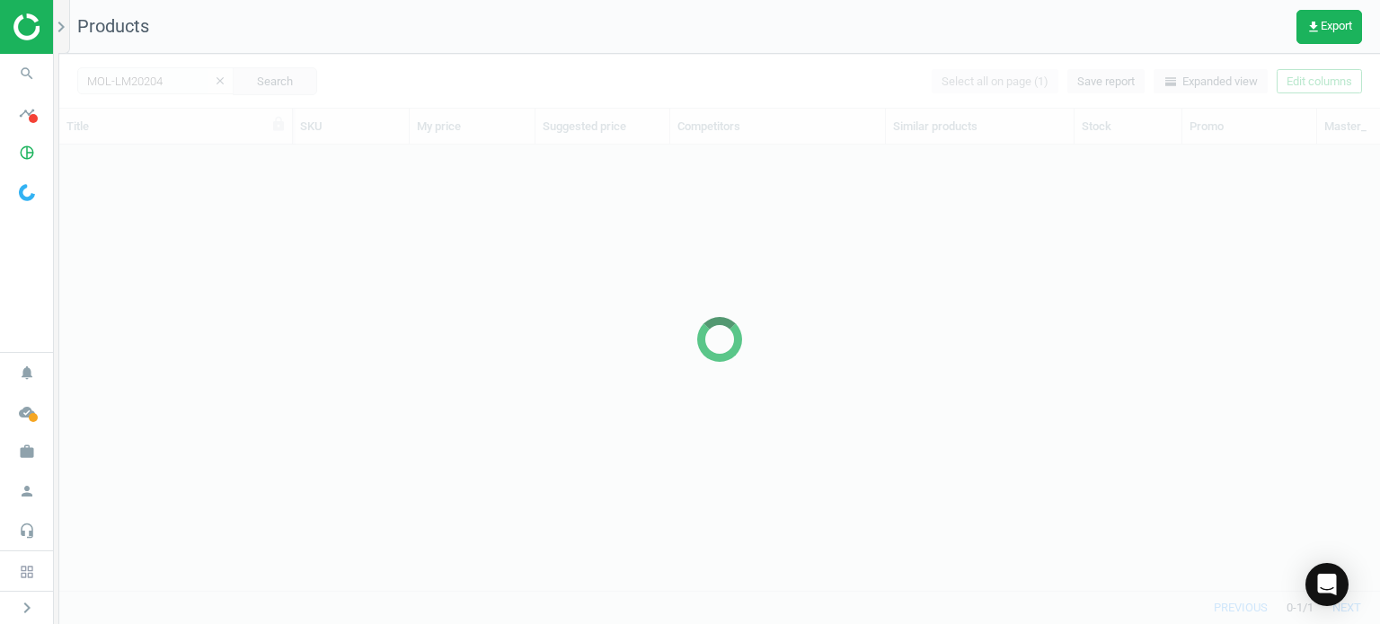
scroll to position [420, 1306]
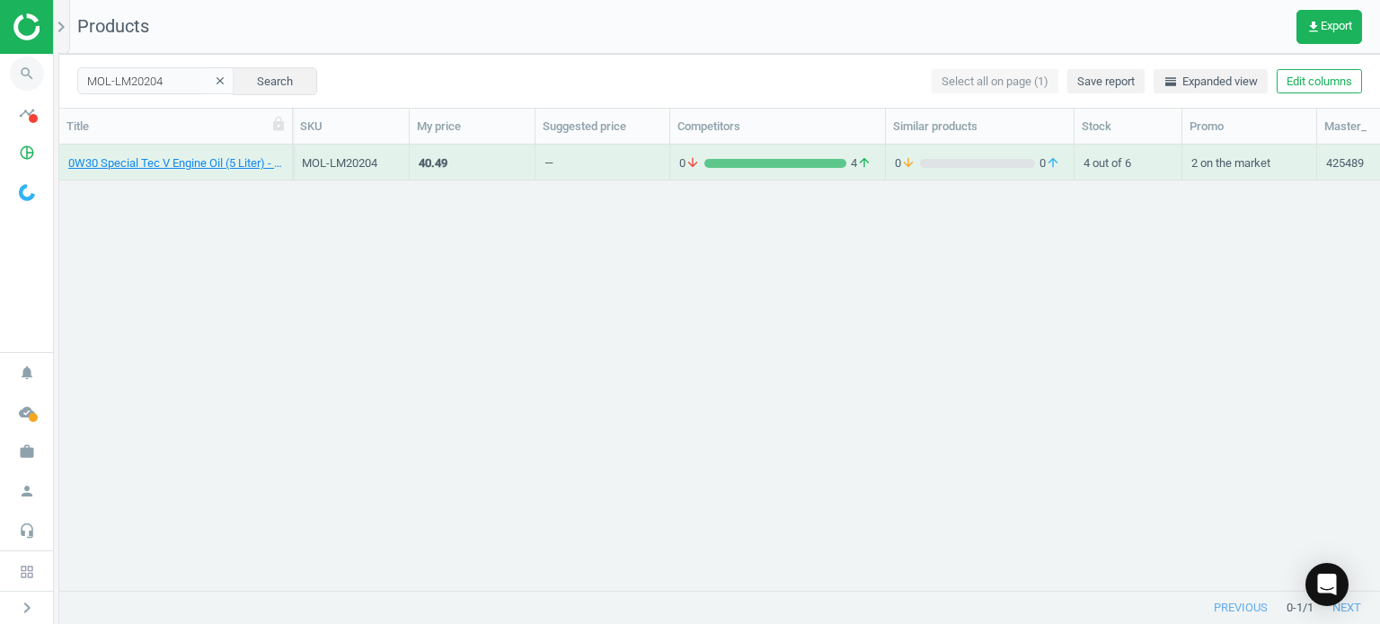
click at [36, 71] on icon "search" at bounding box center [27, 74] width 34 height 34
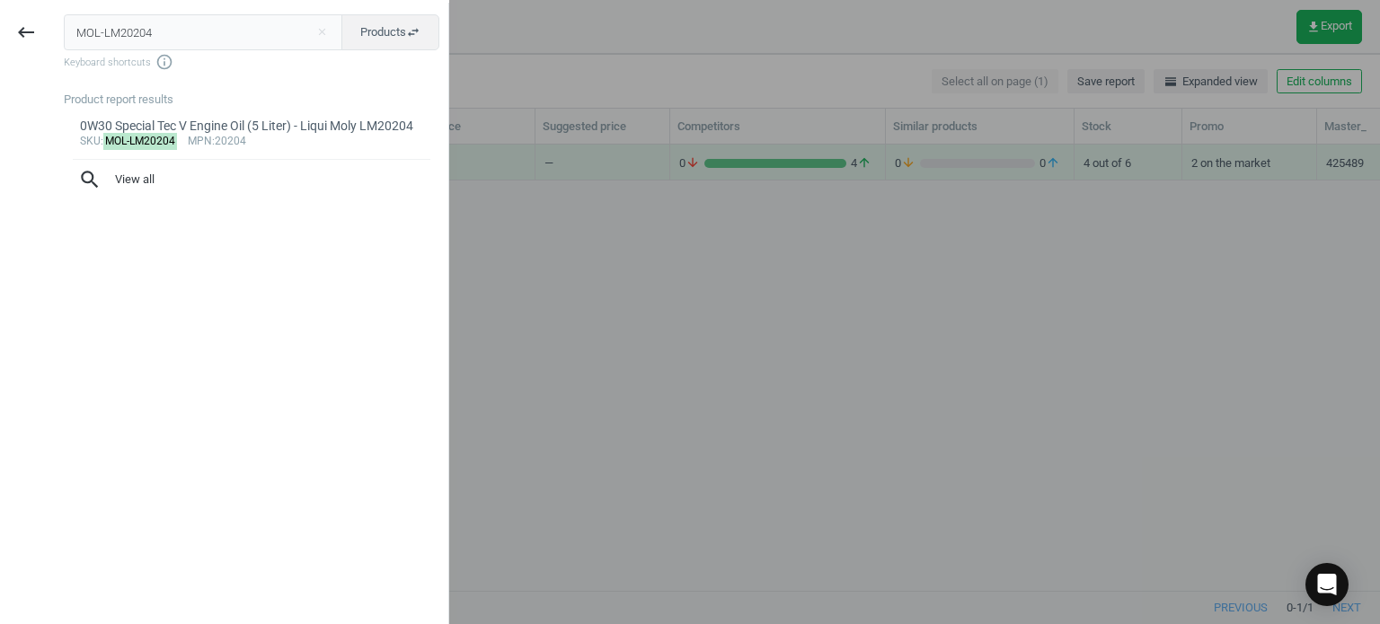
click at [270, 29] on input "MOL-LM20204" at bounding box center [203, 32] width 279 height 36
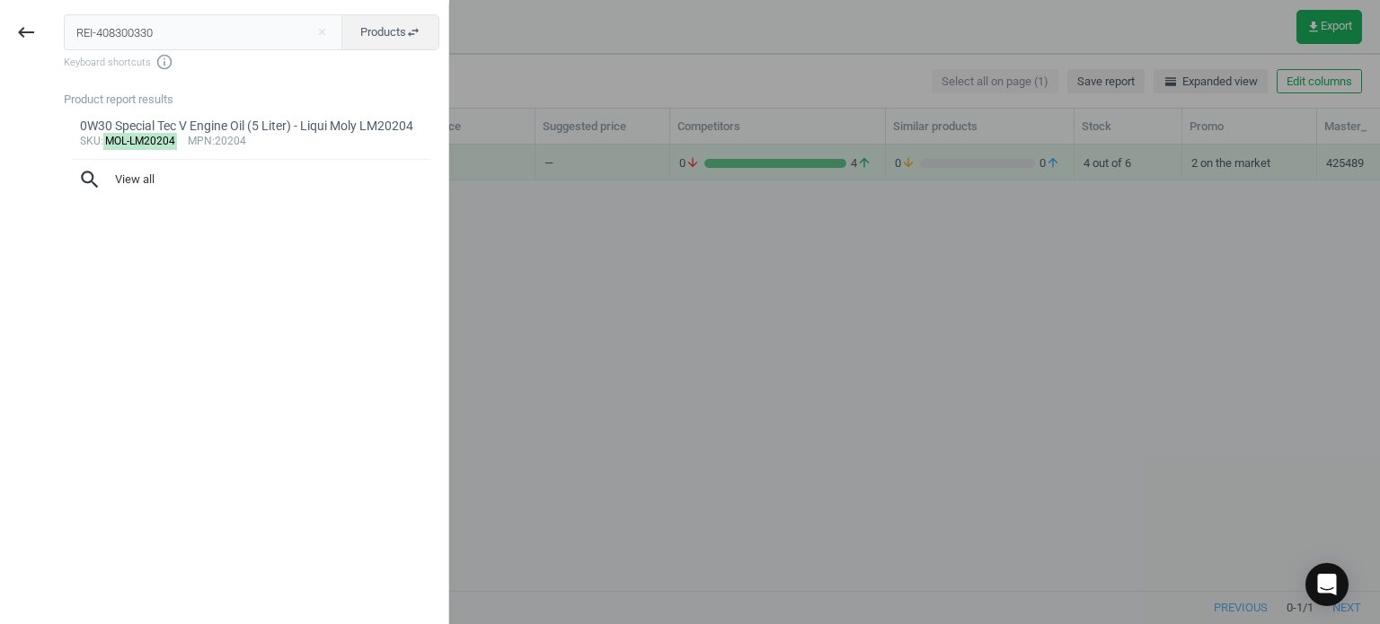
type input "REI-408300330"
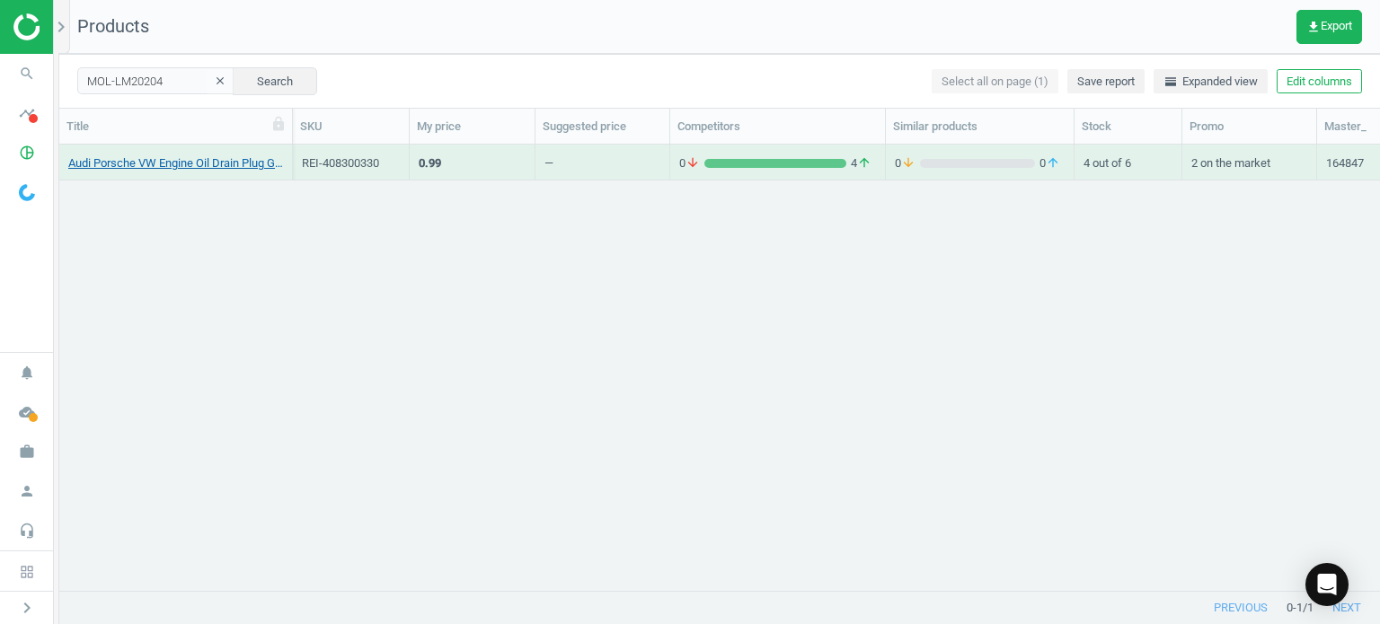
click at [163, 166] on link "Audi Porsche VW Engine Oil Drain Plug Gasket - Reinz 408300330" at bounding box center [175, 163] width 215 height 16
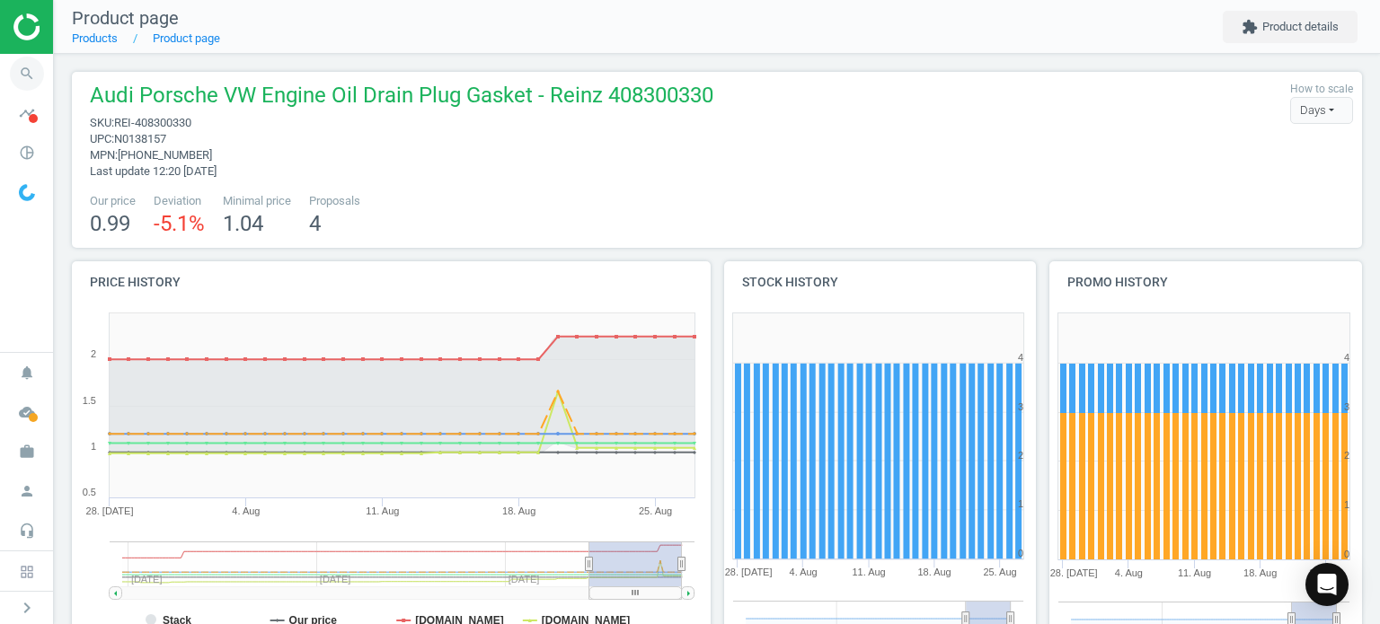
click at [25, 77] on icon "search" at bounding box center [27, 74] width 34 height 34
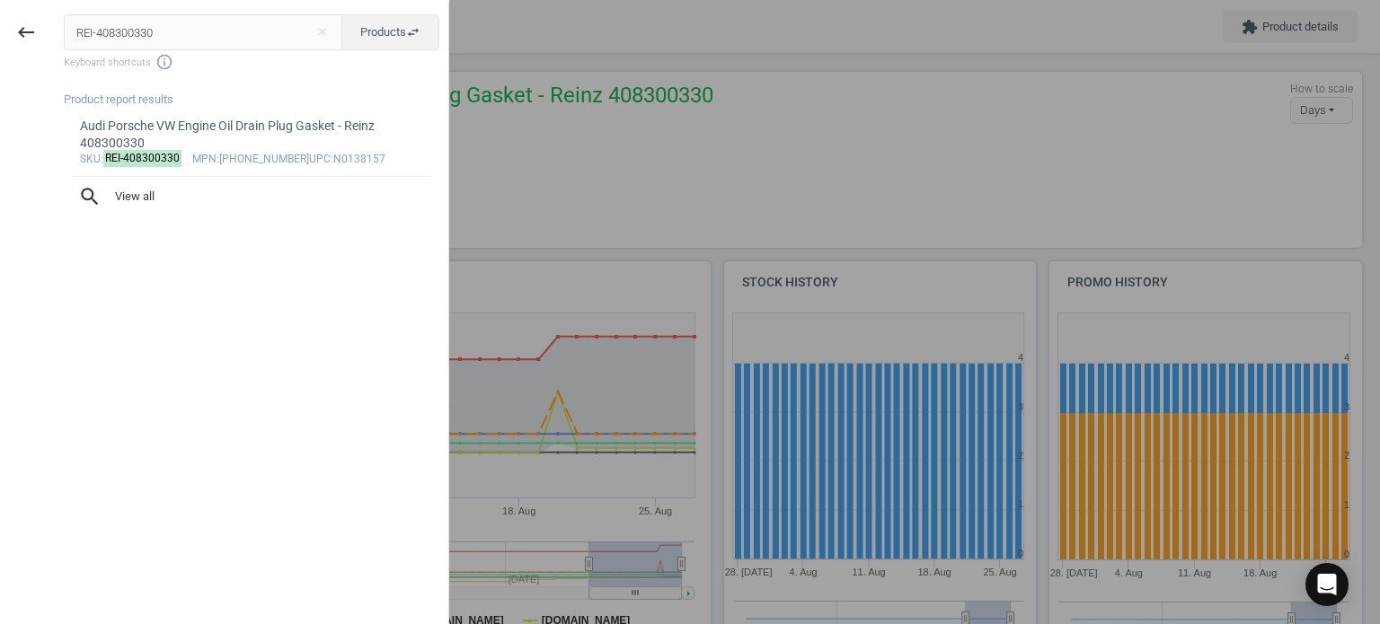
click at [185, 36] on input "REI-408300330" at bounding box center [203, 32] width 279 height 36
type input "MOL-22260"
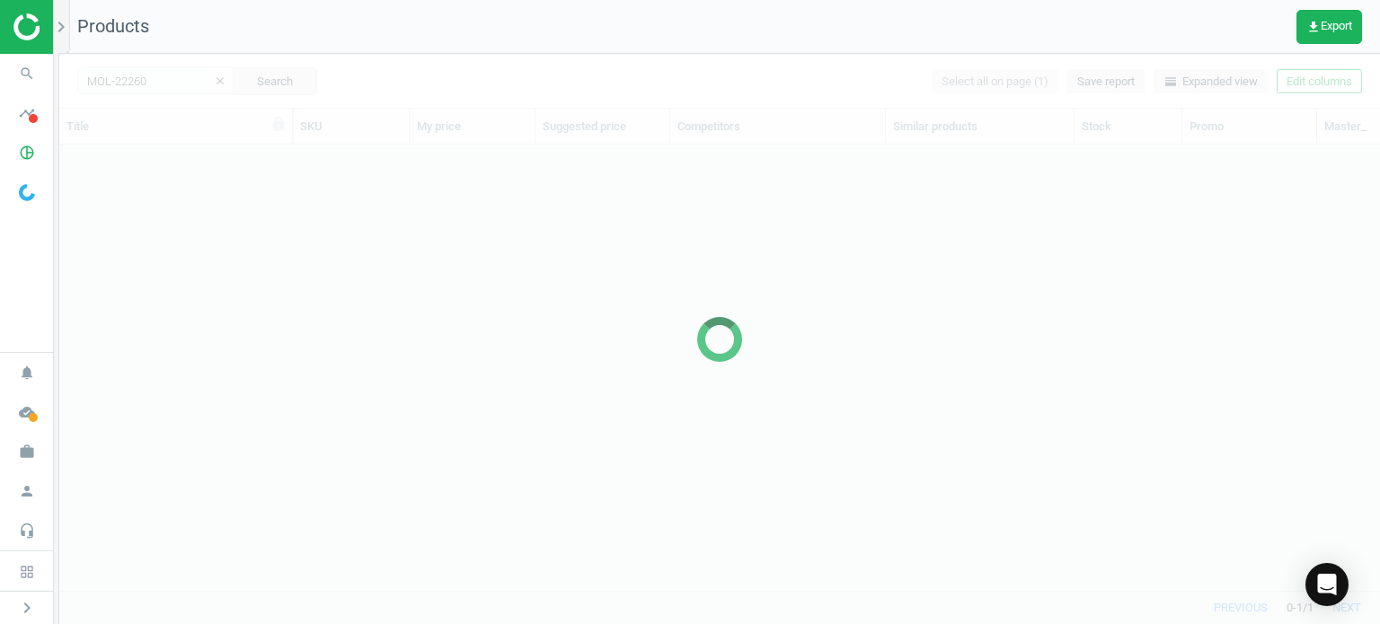
scroll to position [420, 1306]
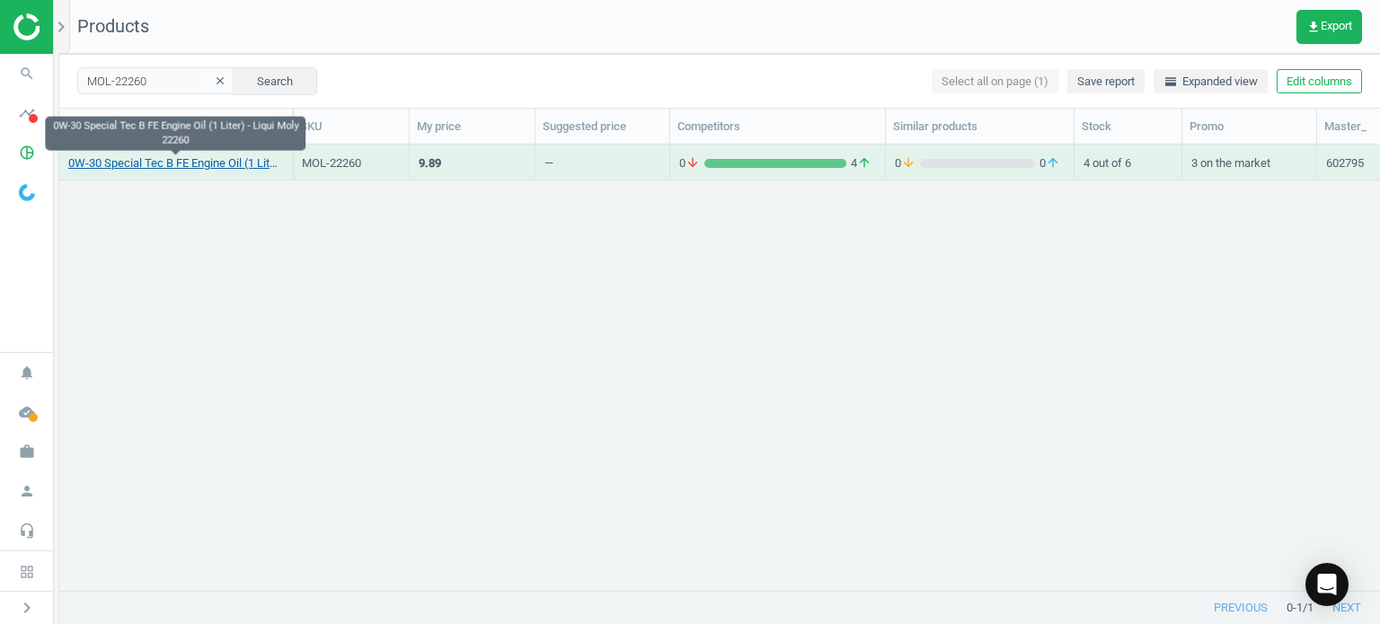
click at [188, 165] on link "0W-30 Special Tec B FE Engine Oil (1 Liter) - Liqui Moly 22260" at bounding box center [175, 163] width 215 height 16
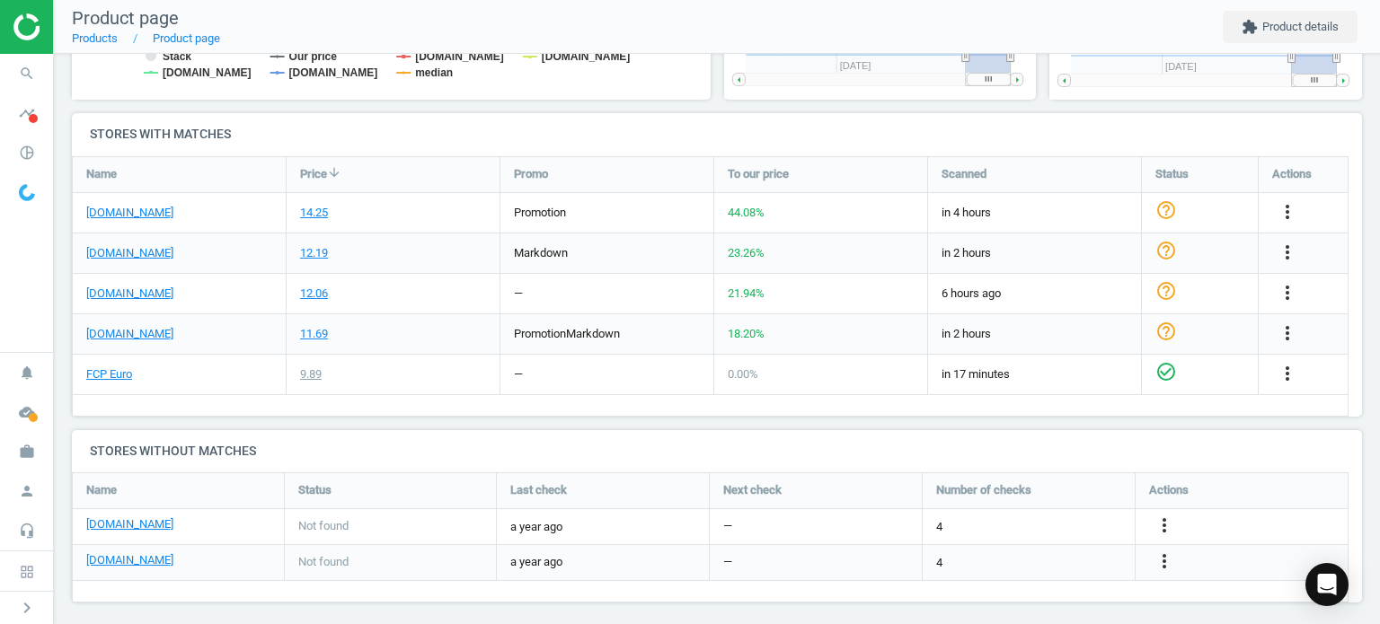
scroll to position [557, 0]
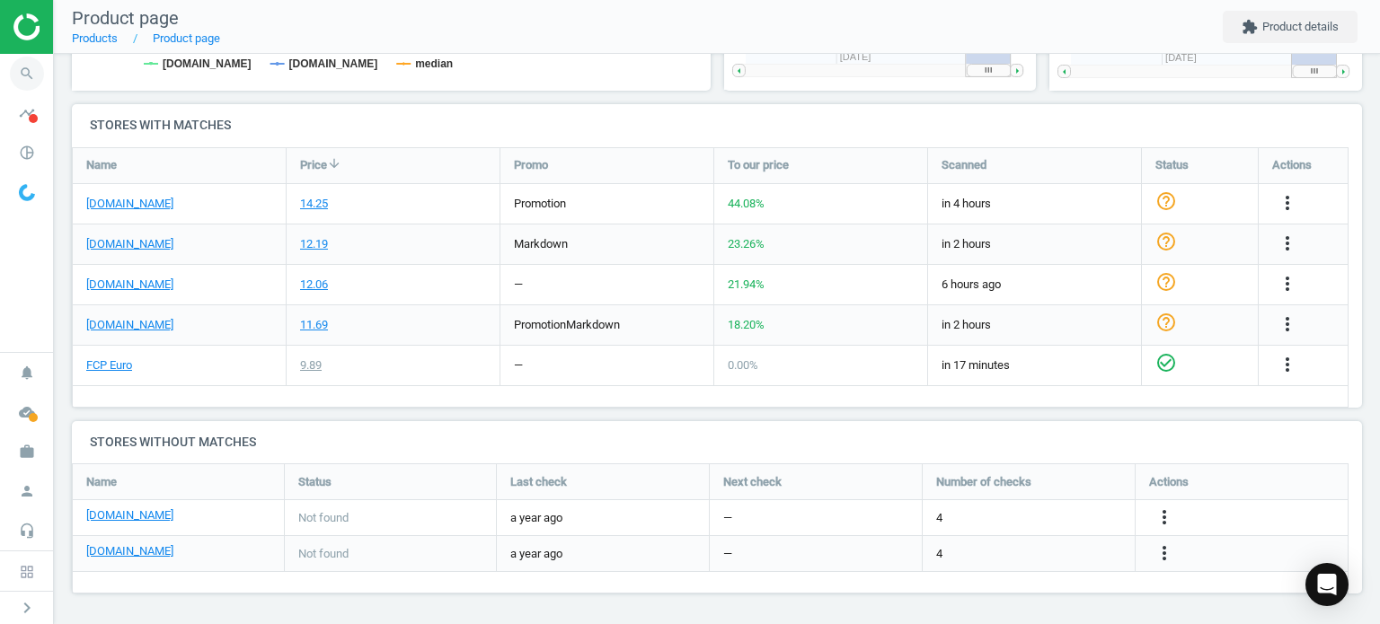
click at [31, 81] on icon "search" at bounding box center [27, 74] width 34 height 34
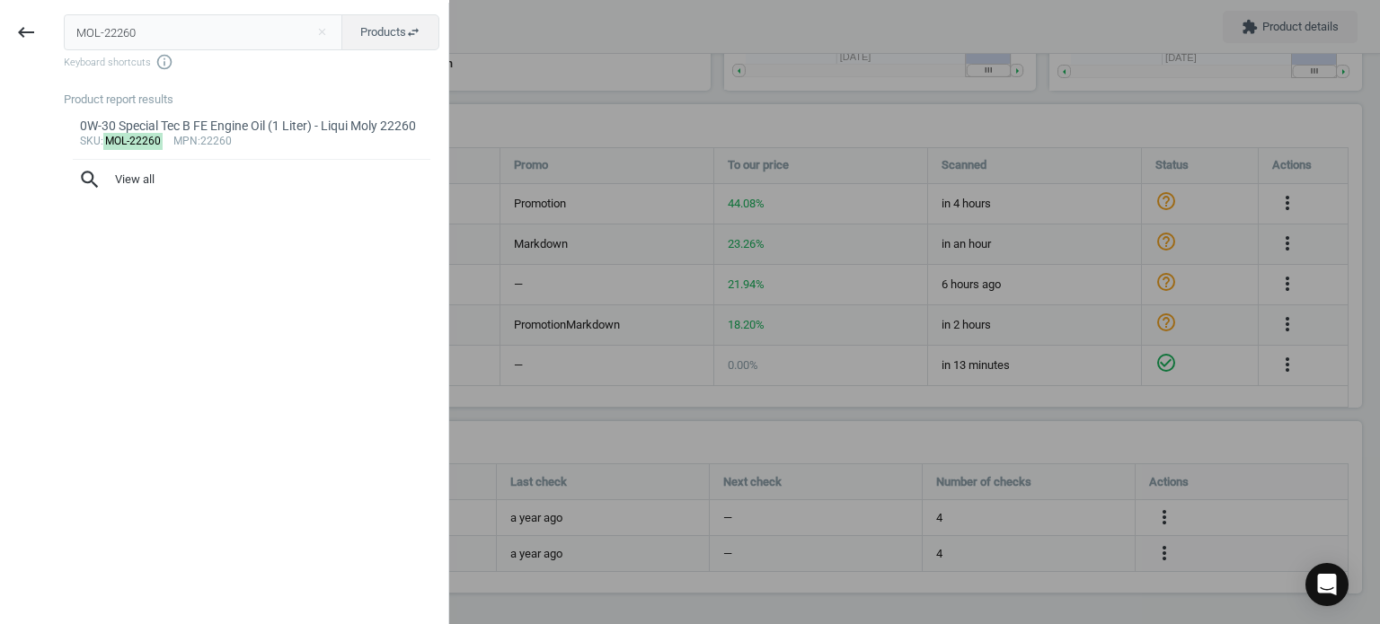
click at [222, 31] on input "MOL-22260" at bounding box center [203, 32] width 279 height 36
type input "MOL-LM20436"
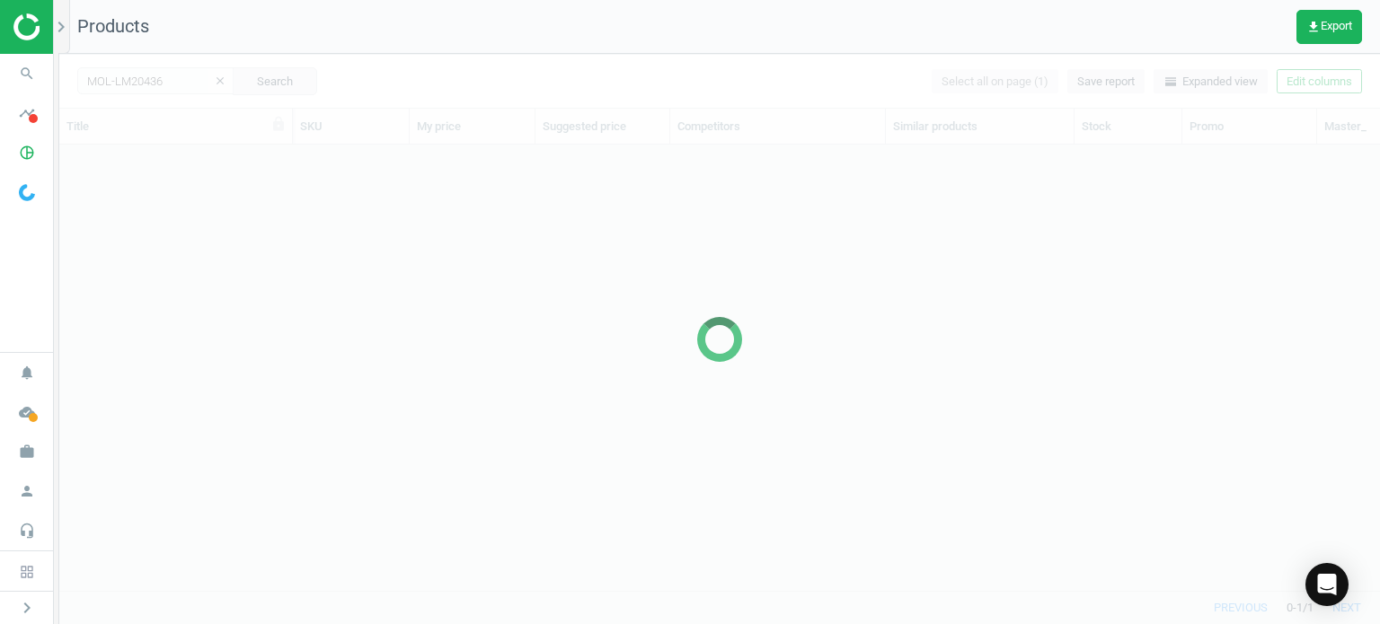
scroll to position [420, 1306]
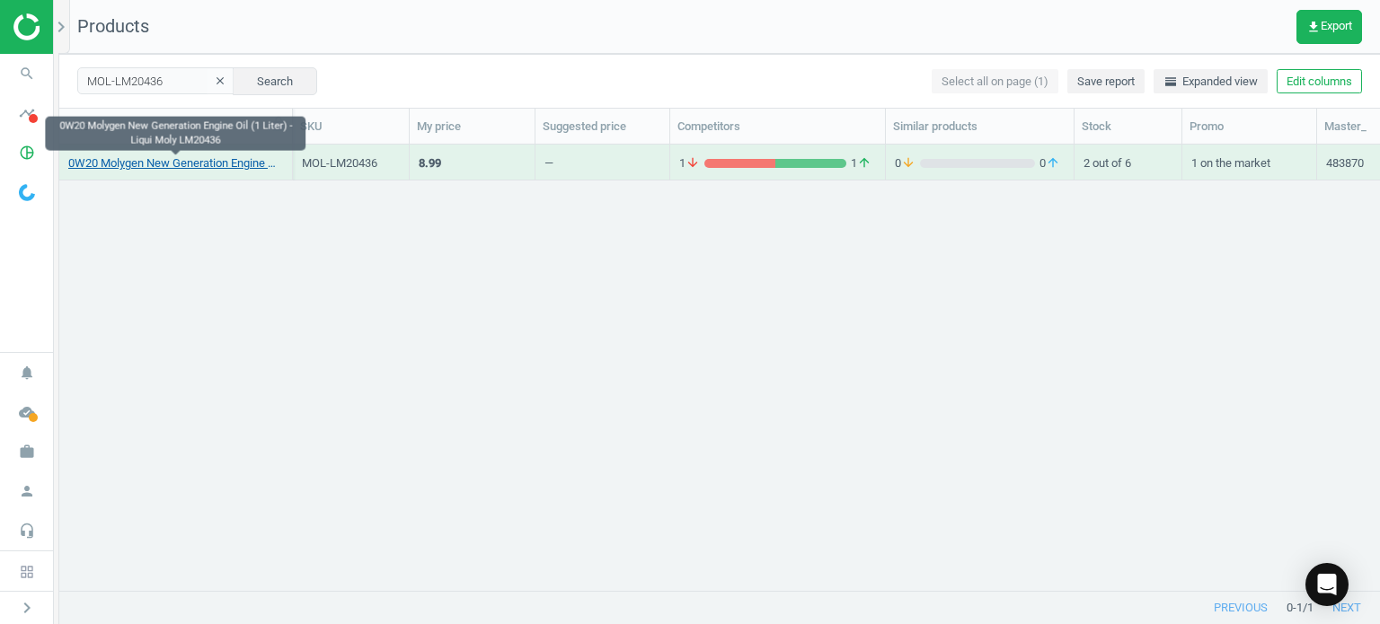
click at [187, 169] on link "0W20 Molygen New Generation Engine Oil (1 Liter) - Liqui Moly LM20436" at bounding box center [175, 163] width 215 height 16
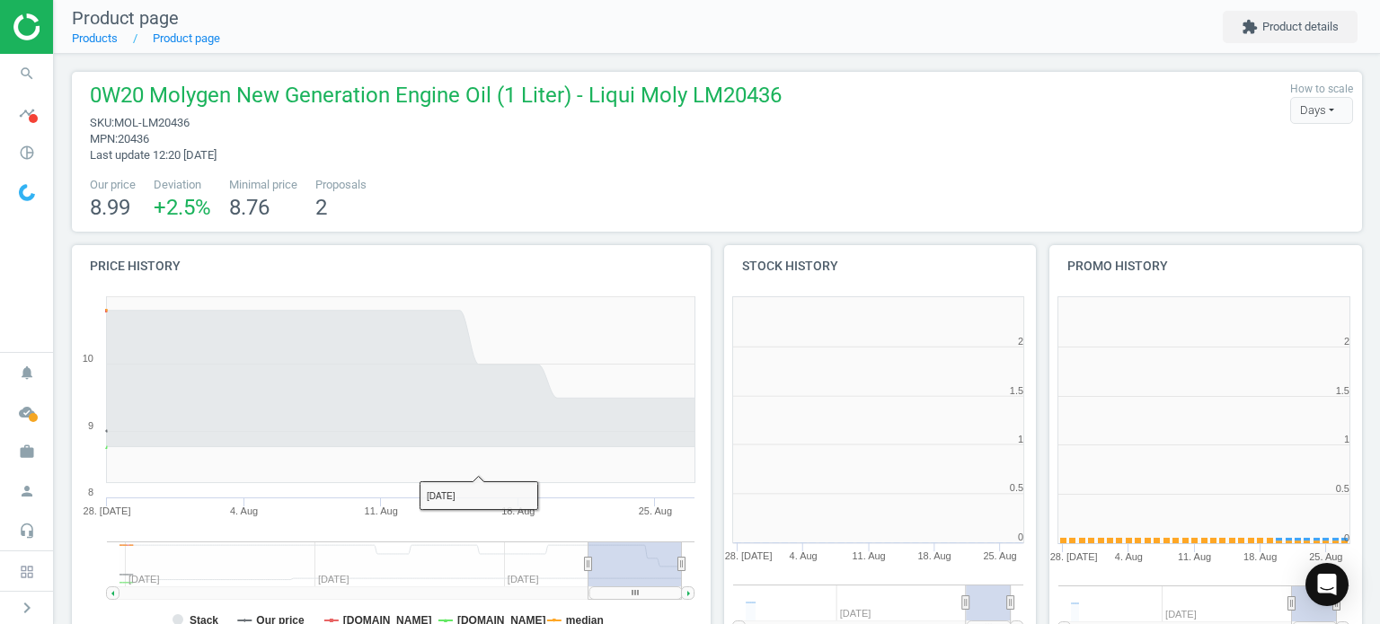
scroll to position [387, 659]
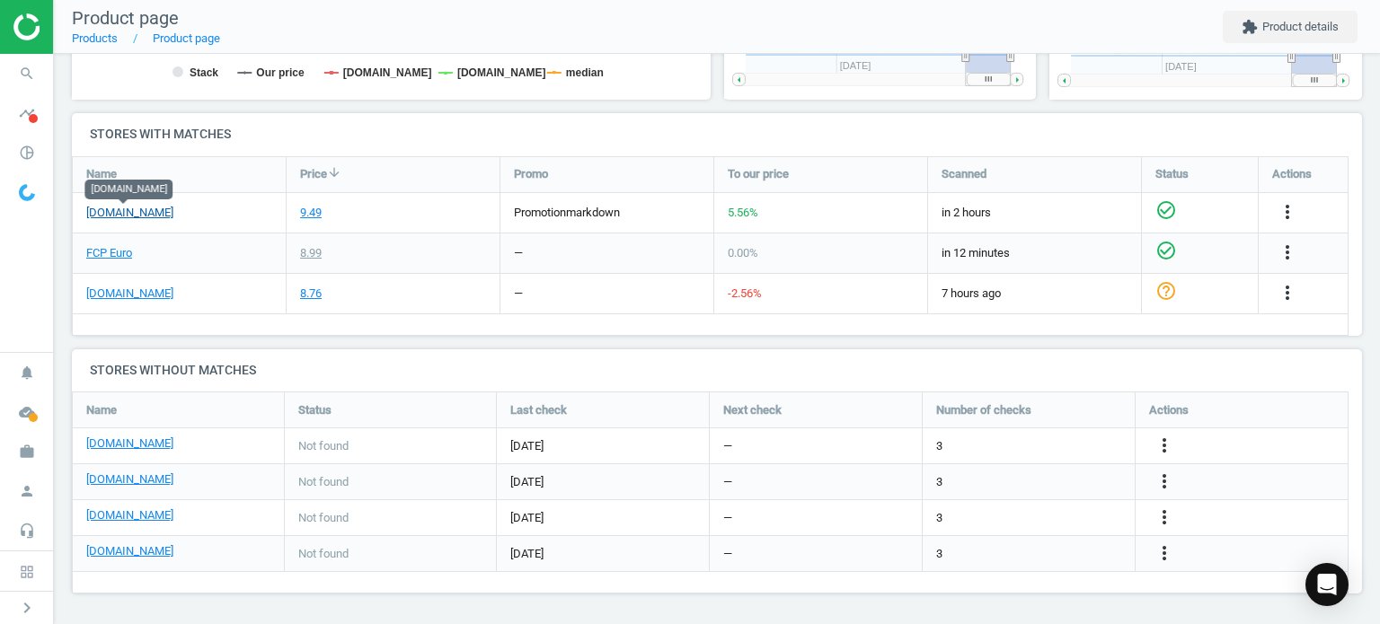
click at [140, 218] on link "[DOMAIN_NAME]" at bounding box center [129, 213] width 87 height 16
click at [17, 67] on icon "search" at bounding box center [27, 74] width 34 height 34
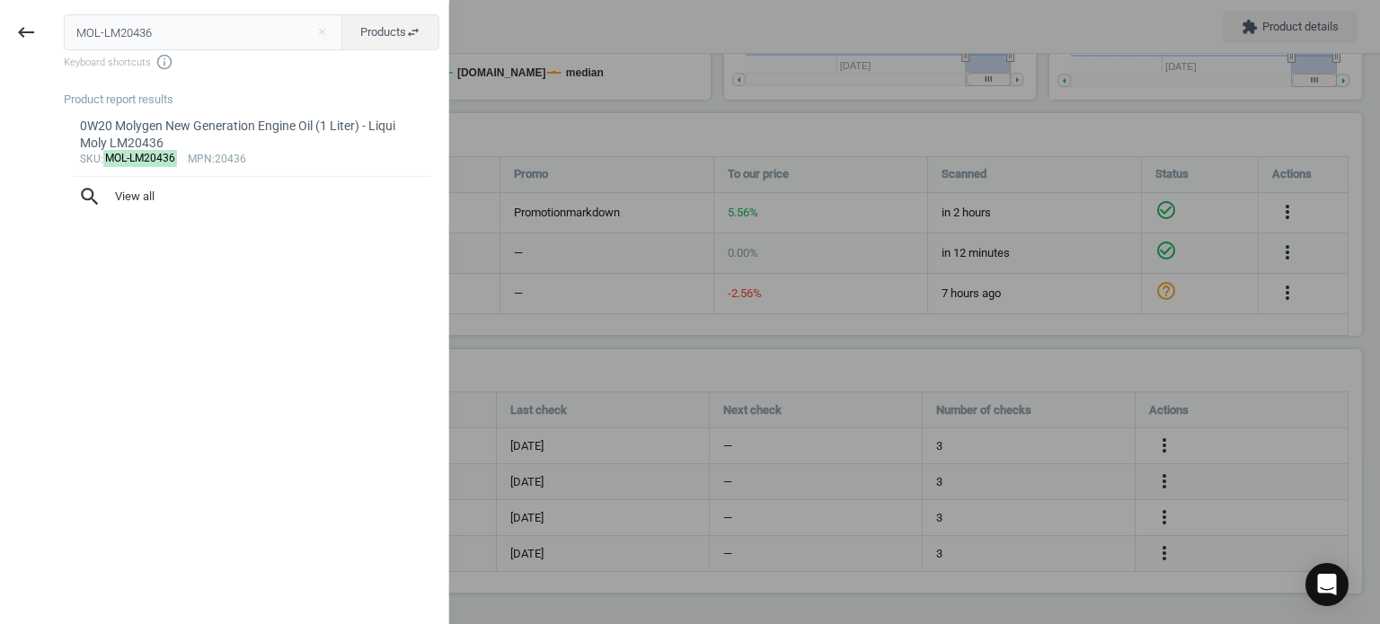
click at [132, 36] on input "MOL-LM20436" at bounding box center [203, 32] width 279 height 36
type input "VAG-GC600201QDSP"
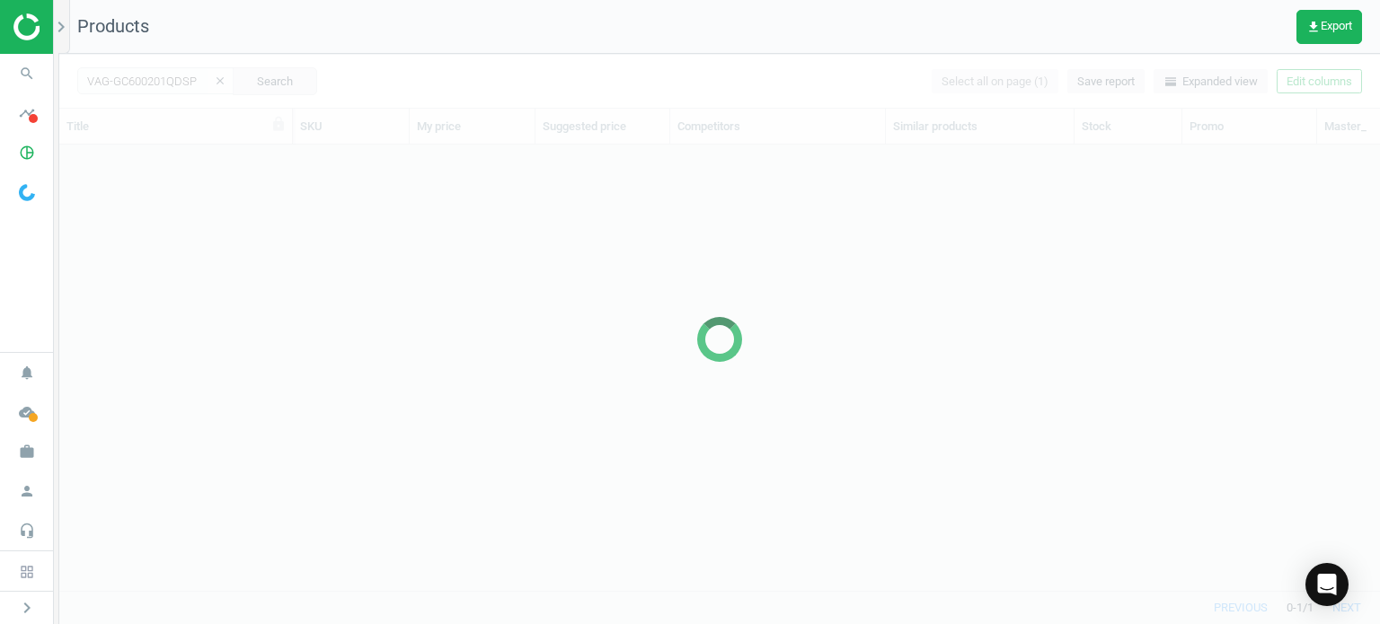
scroll to position [420, 1306]
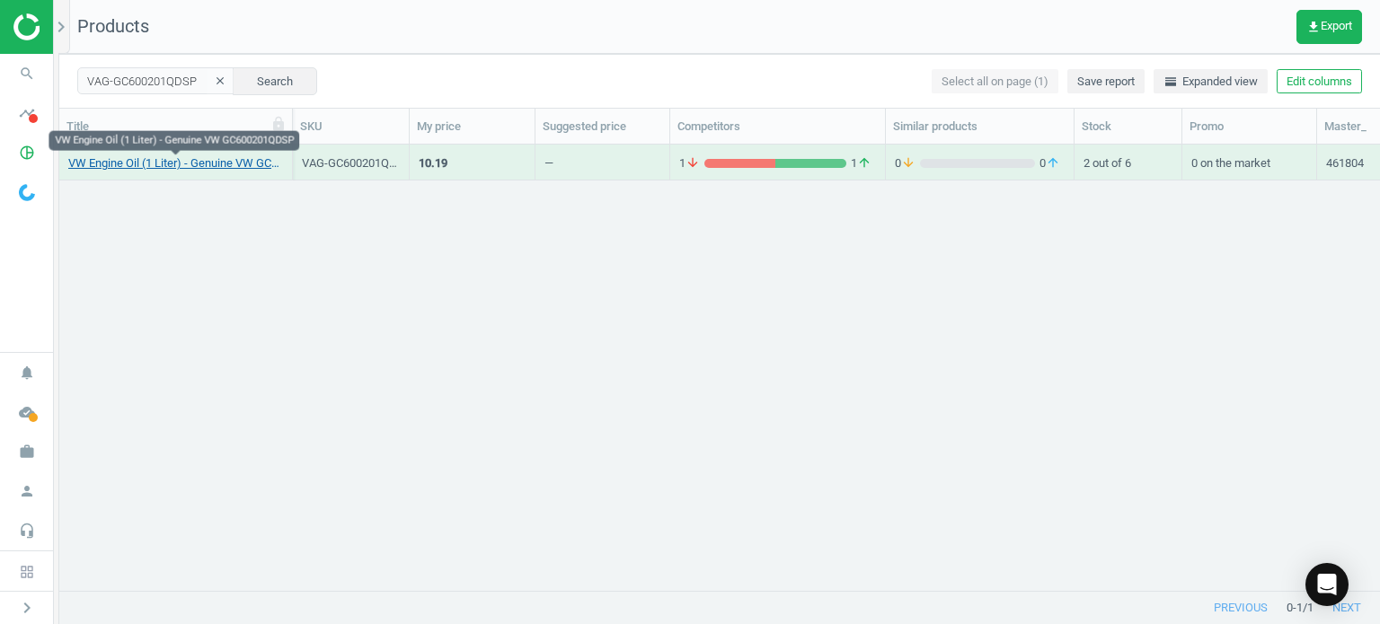
click at [260, 161] on link "VW Engine Oil (1 Liter) - Genuine VW GC600201QDSP" at bounding box center [175, 163] width 215 height 16
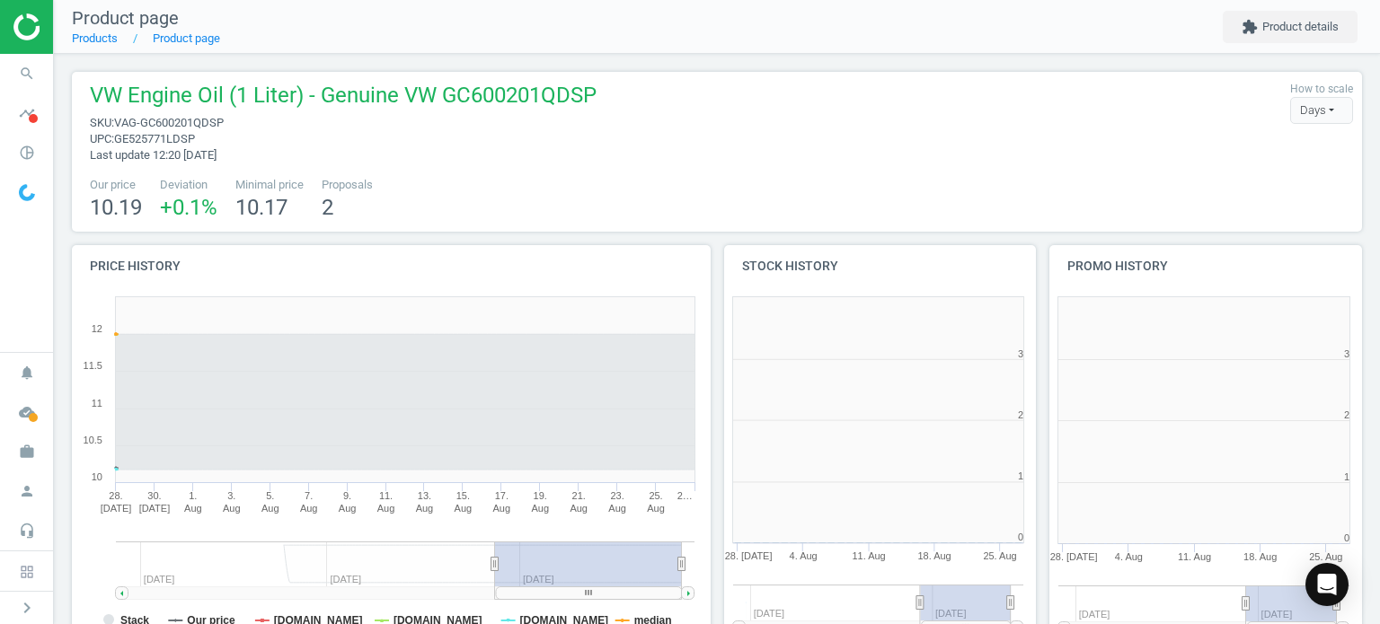
scroll to position [8, 8]
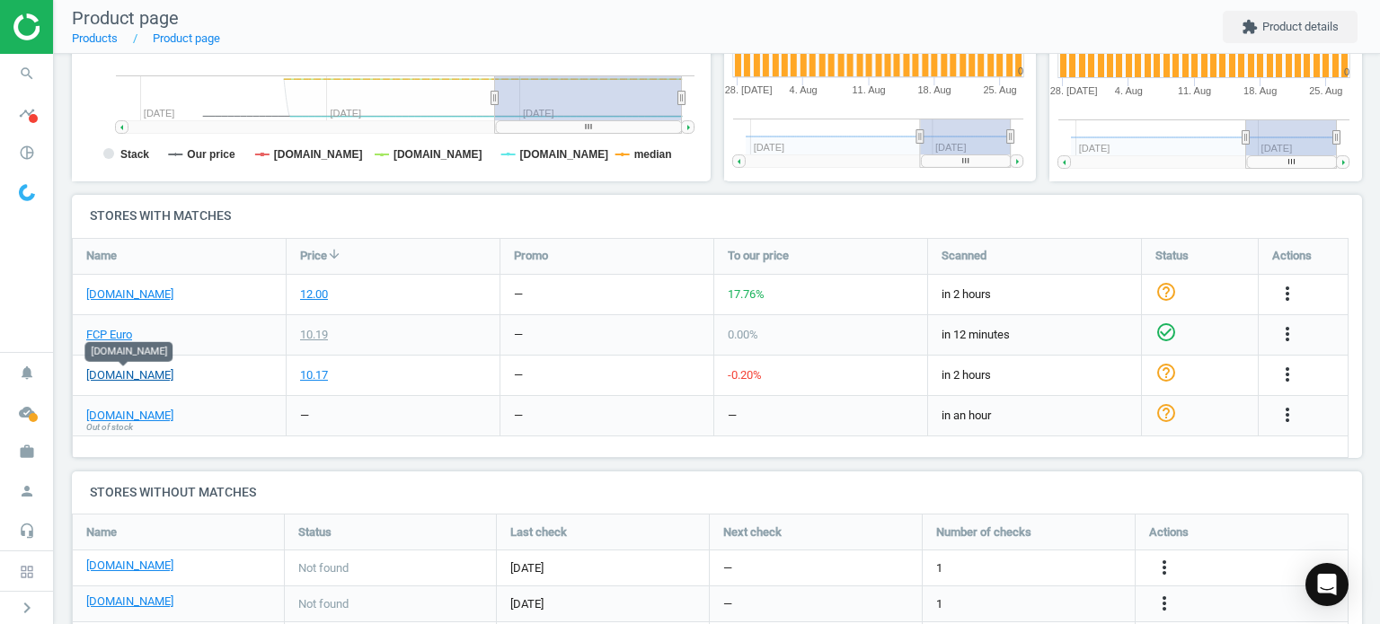
click at [143, 374] on link "[DOMAIN_NAME]" at bounding box center [129, 375] width 87 height 16
click at [1279, 372] on icon "more_vert" at bounding box center [1288, 375] width 22 height 22
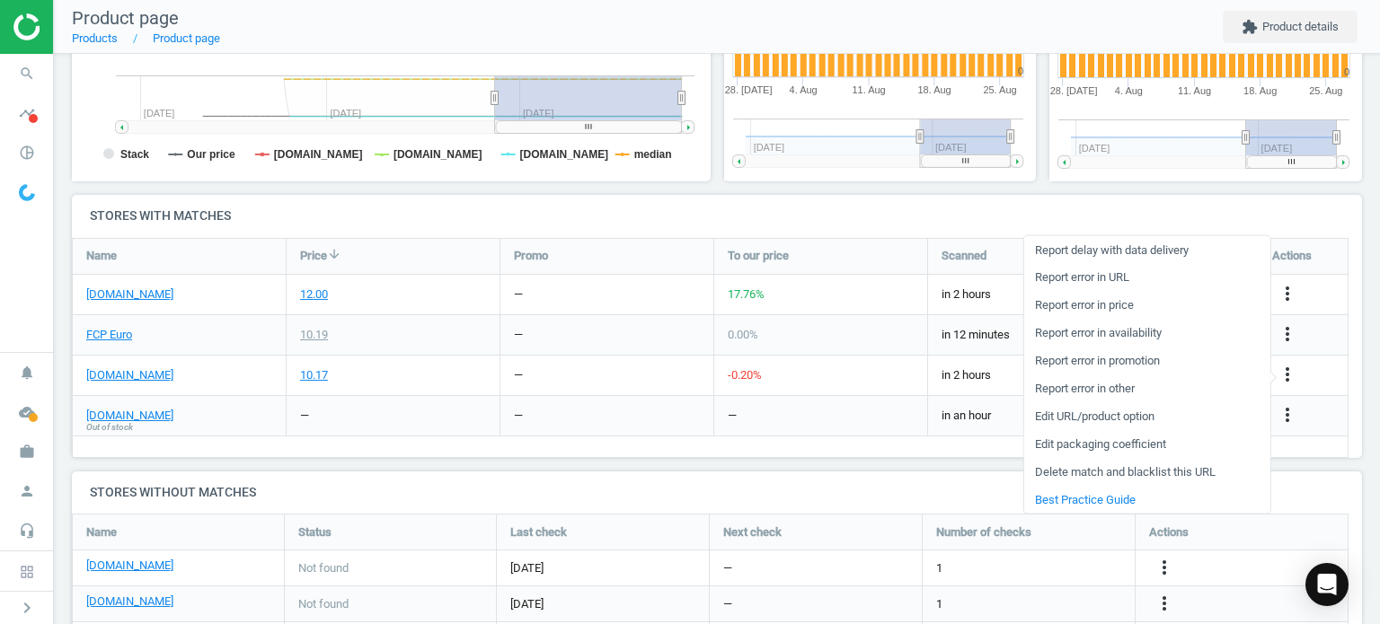
click at [1120, 437] on link "Edit packaging coefficient" at bounding box center [1146, 444] width 246 height 28
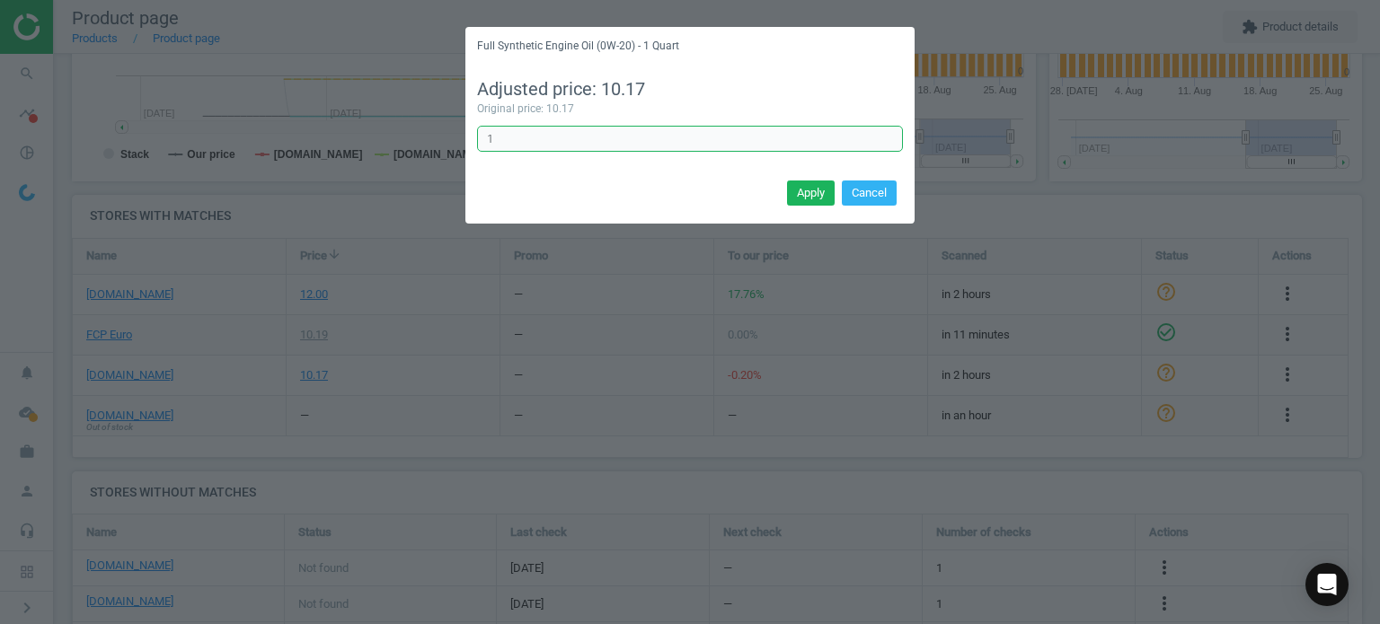
click at [631, 138] on input "1" at bounding box center [690, 139] width 426 height 27
paste input ".05669"
type input "1.05669"
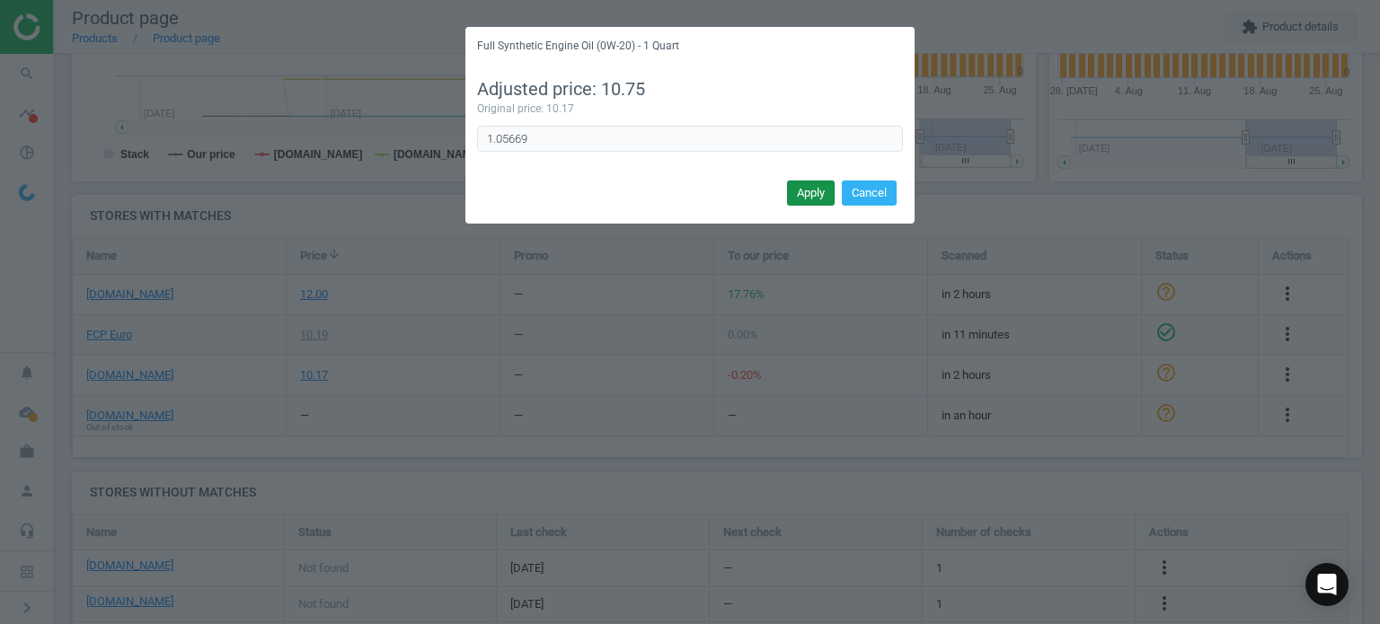
click at [806, 191] on button "Apply" at bounding box center [811, 193] width 48 height 25
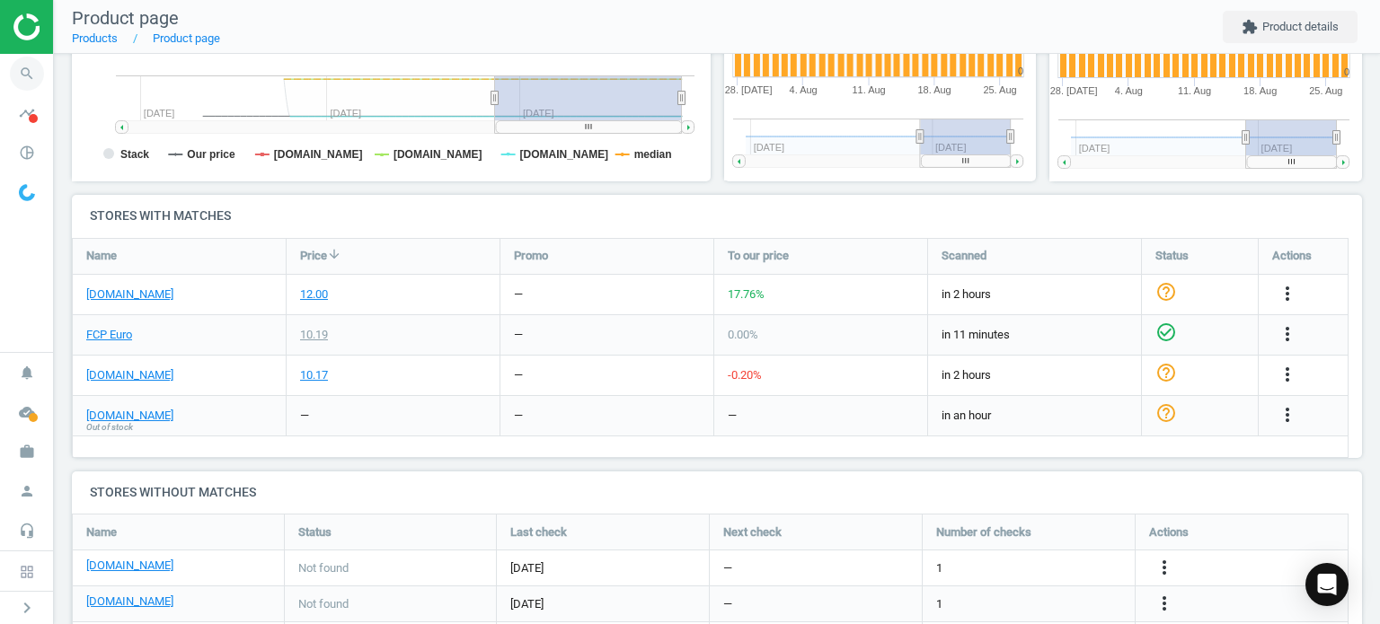
click at [32, 68] on icon "search" at bounding box center [27, 74] width 34 height 34
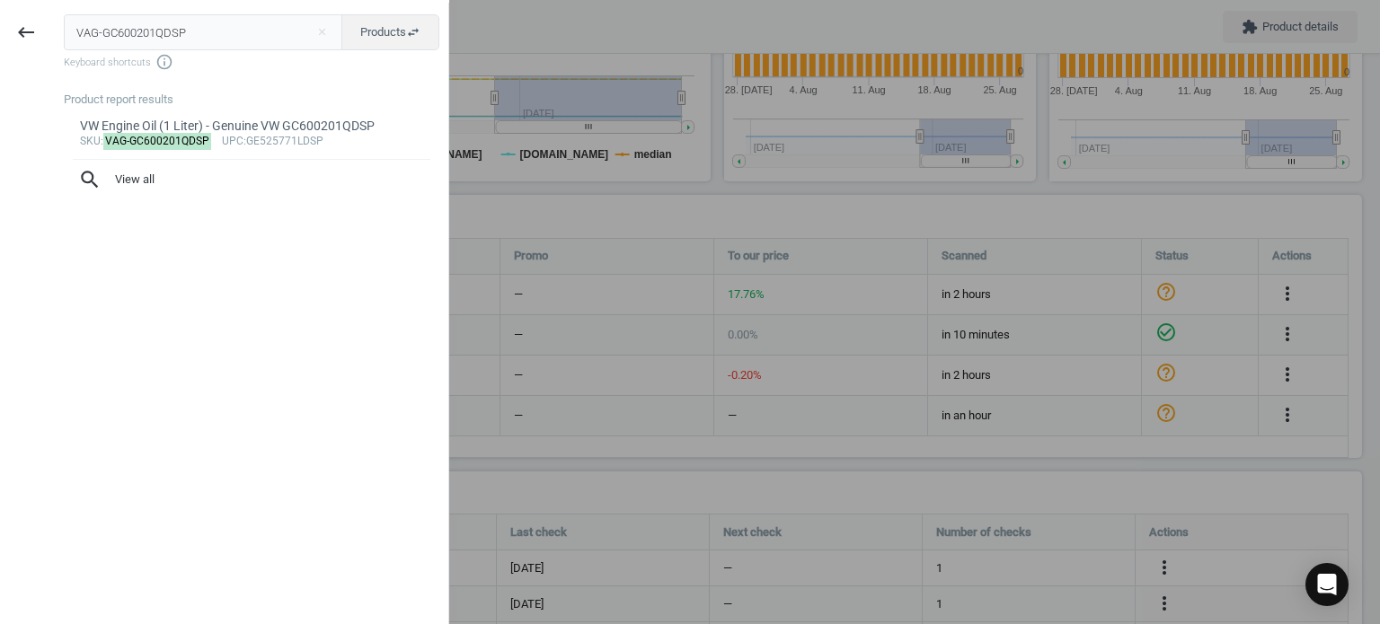
click at [176, 52] on div "VAG-GC600201QDSP close Products swap_horiz Keyboard shortcuts info_outline" at bounding box center [256, 42] width 384 height 57
click at [201, 42] on input "VAG-GC600201QDSP" at bounding box center [203, 32] width 279 height 36
paste input "MOL-LM2263"
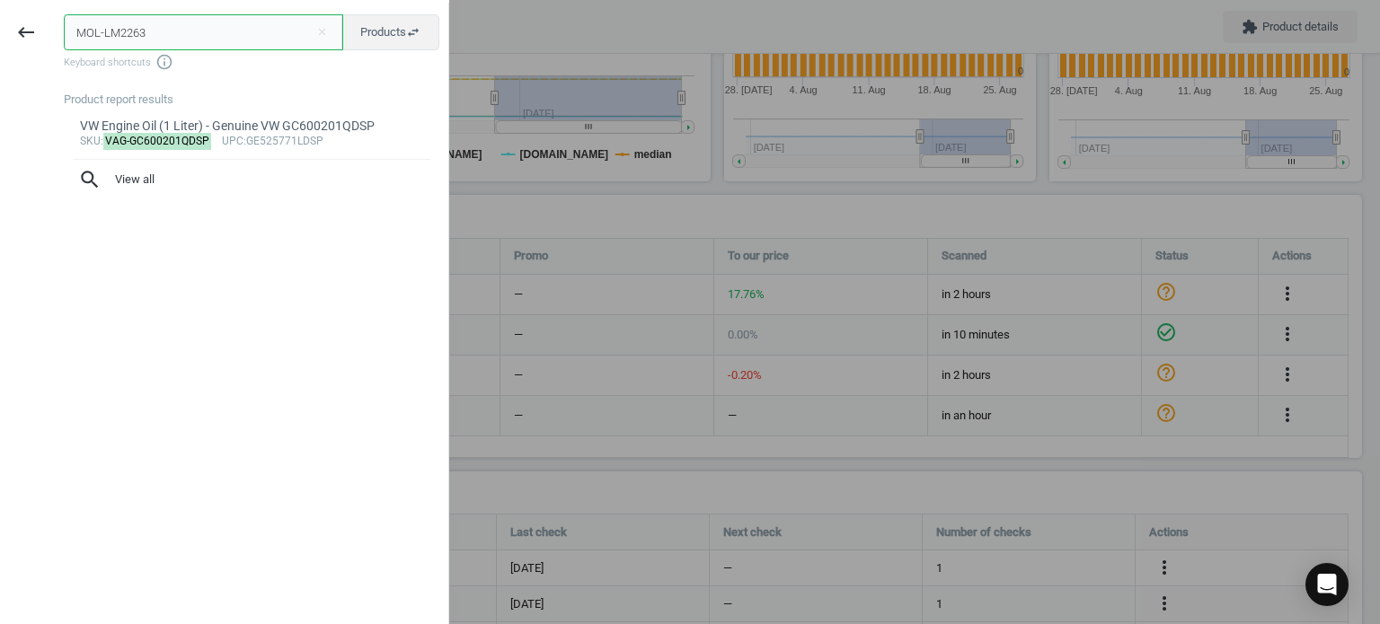
type input "MOL-LM2263"
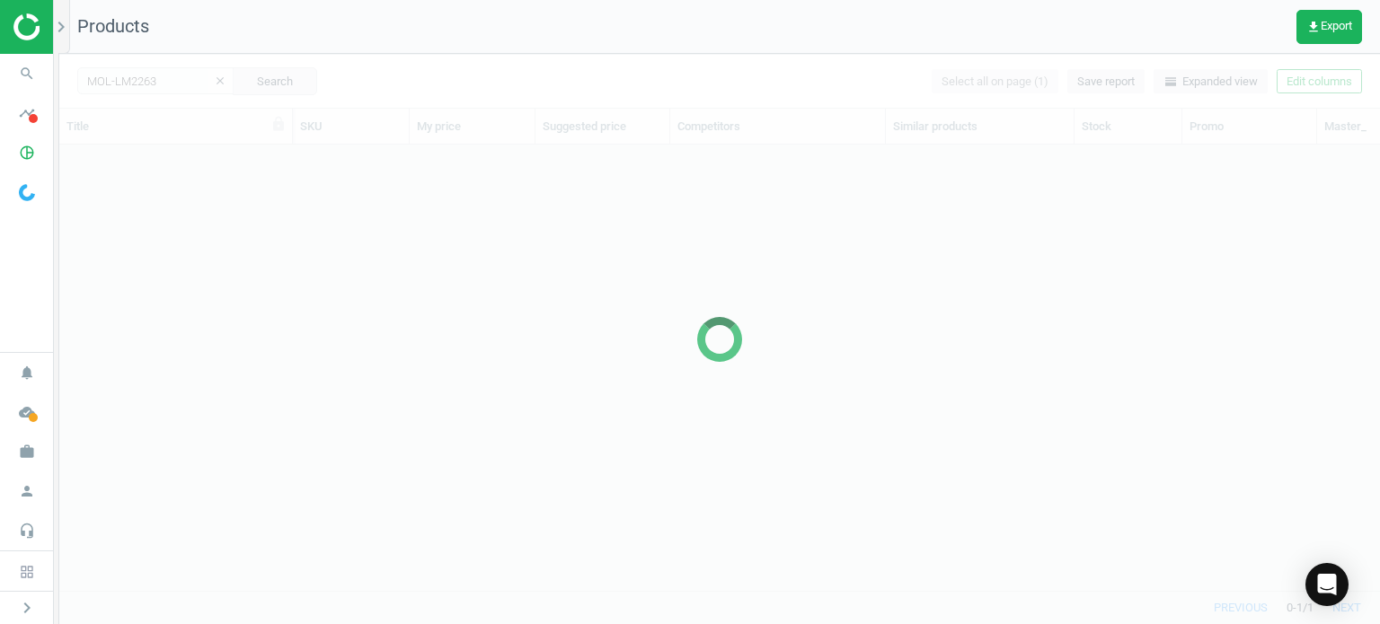
scroll to position [420, 1306]
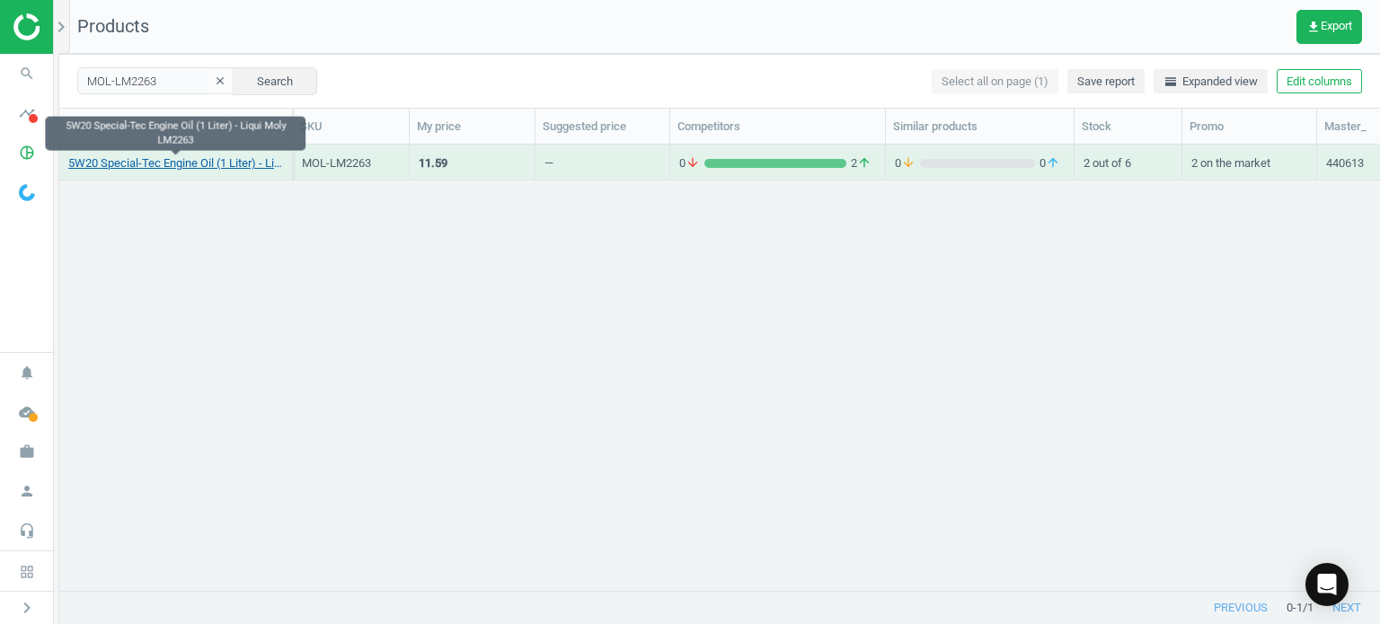
click at [174, 160] on link "5W20 Special-Tec Engine Oil (1 Liter) - Liqui Moly LM2263" at bounding box center [175, 163] width 215 height 16
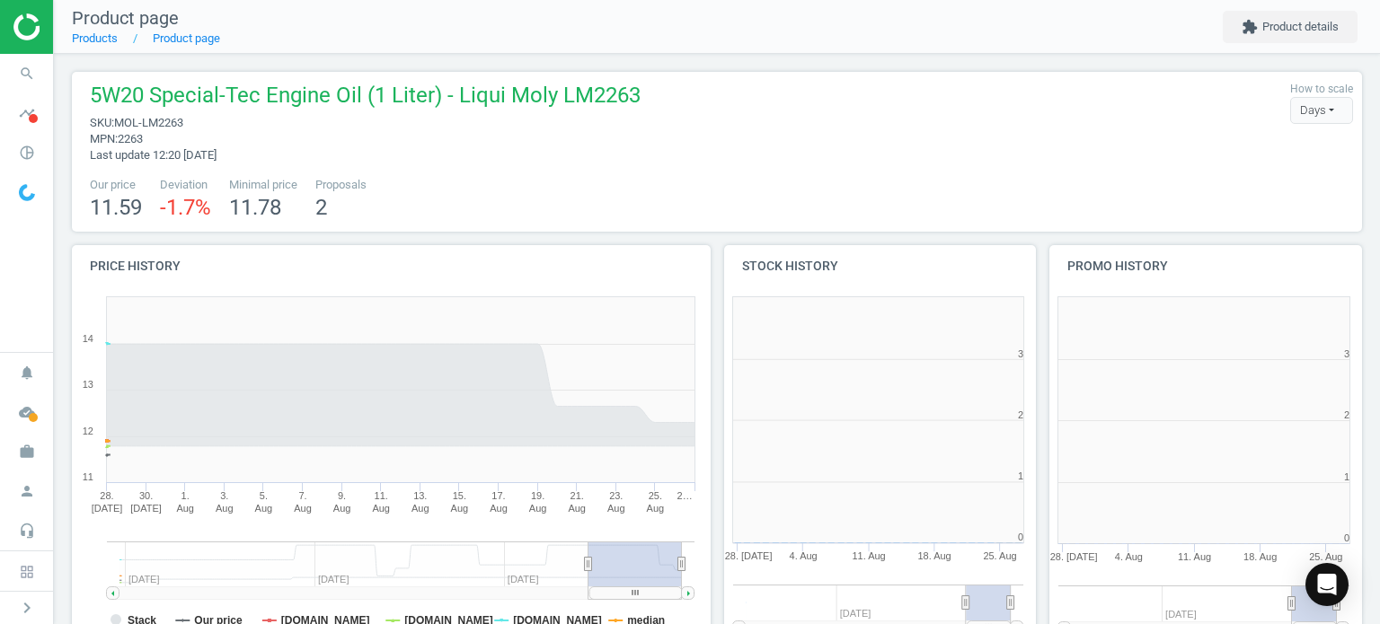
scroll to position [8, 8]
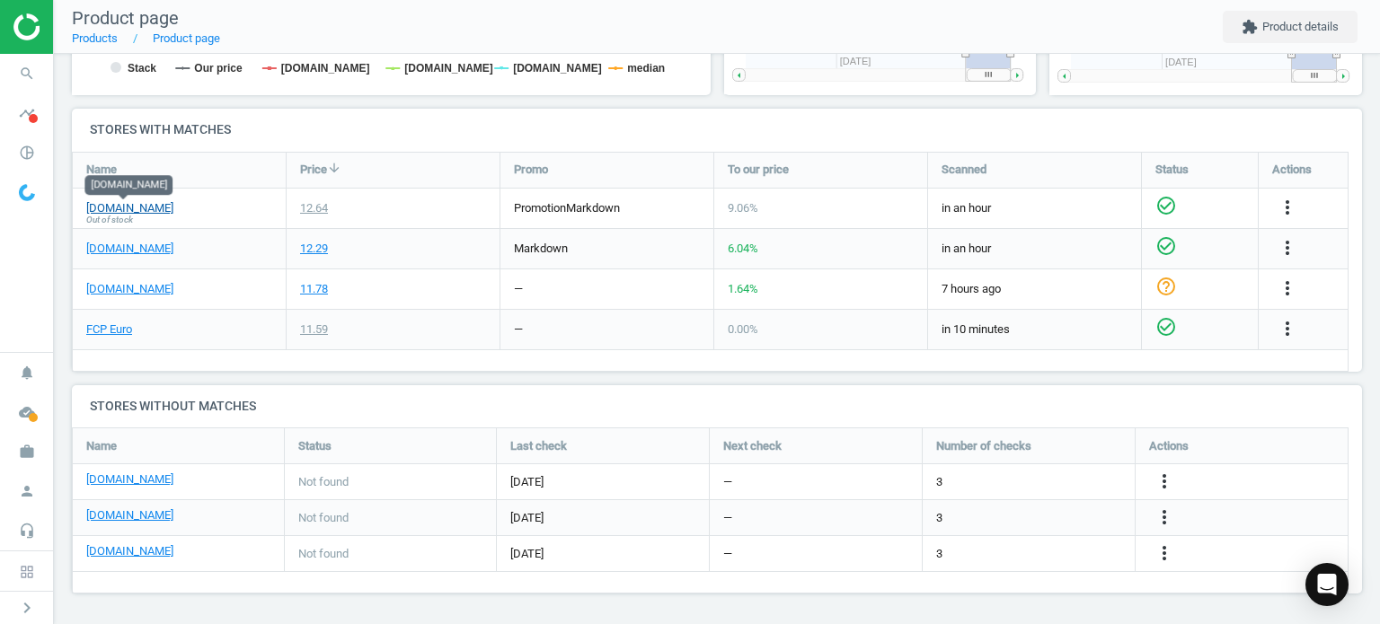
click at [129, 209] on link "[DOMAIN_NAME]" at bounding box center [129, 208] width 87 height 16
click at [13, 71] on icon "search" at bounding box center [27, 74] width 34 height 34
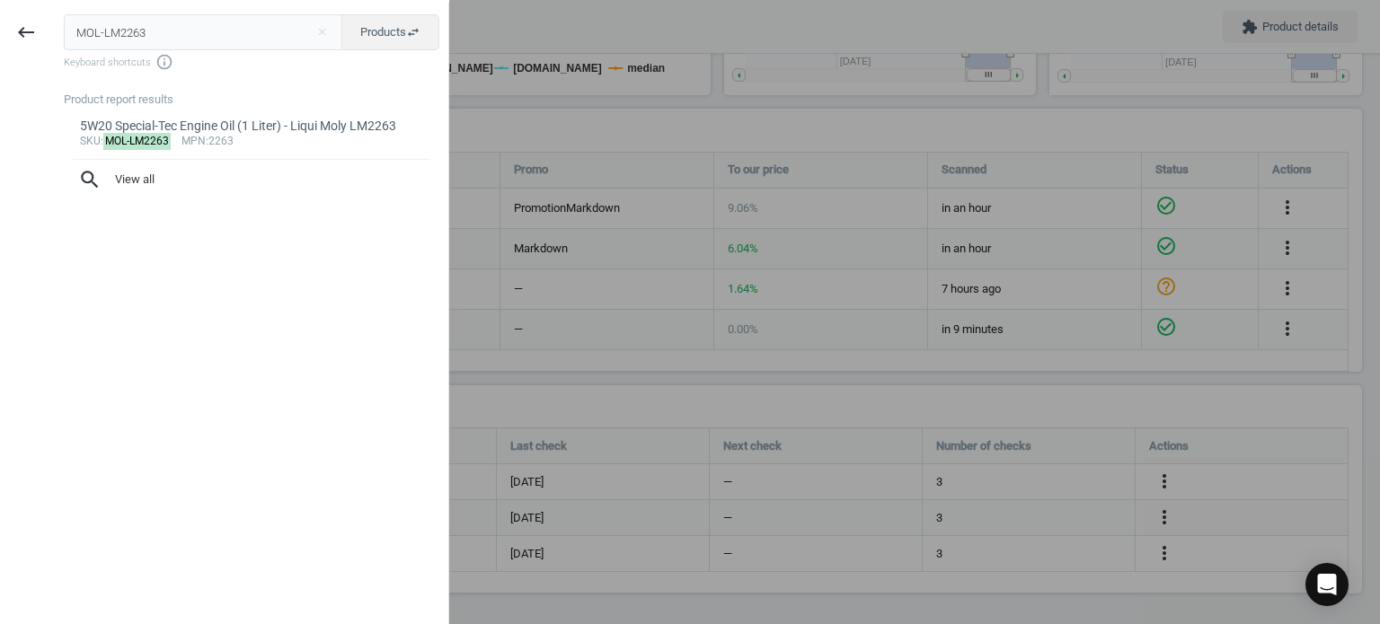
click at [196, 24] on input "MOL-LM2263" at bounding box center [203, 32] width 279 height 36
type input "MER-000989330911ABDW"
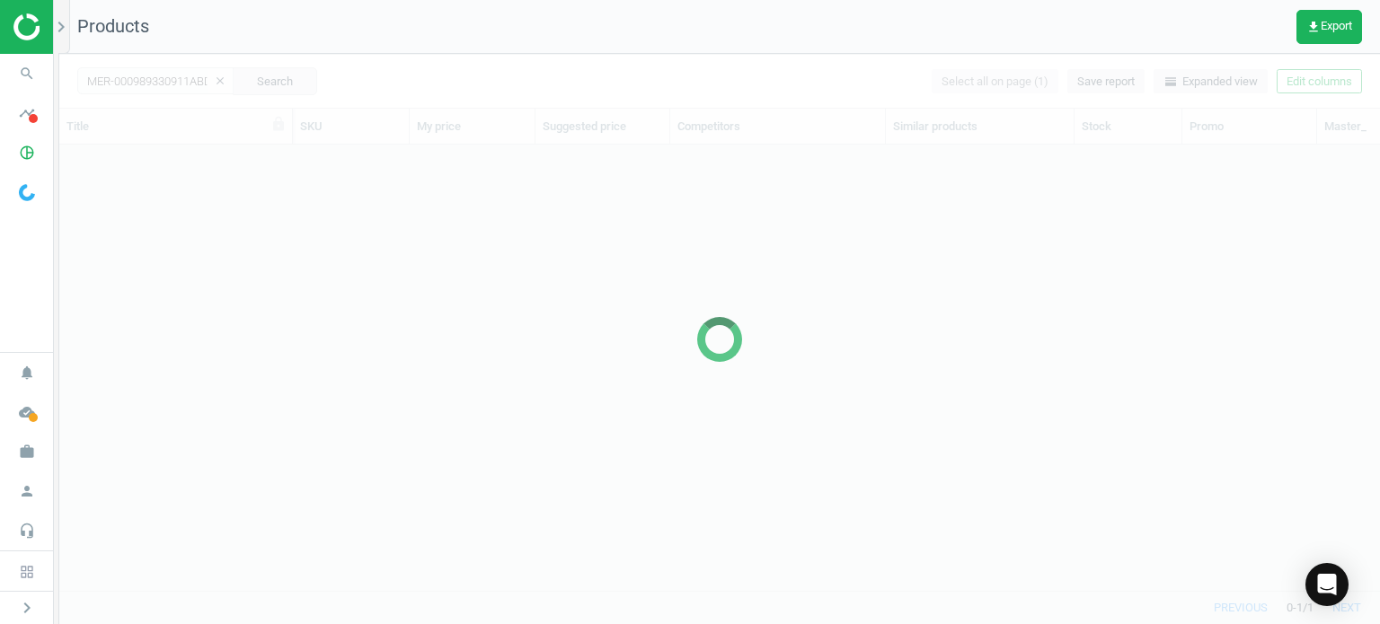
scroll to position [420, 1306]
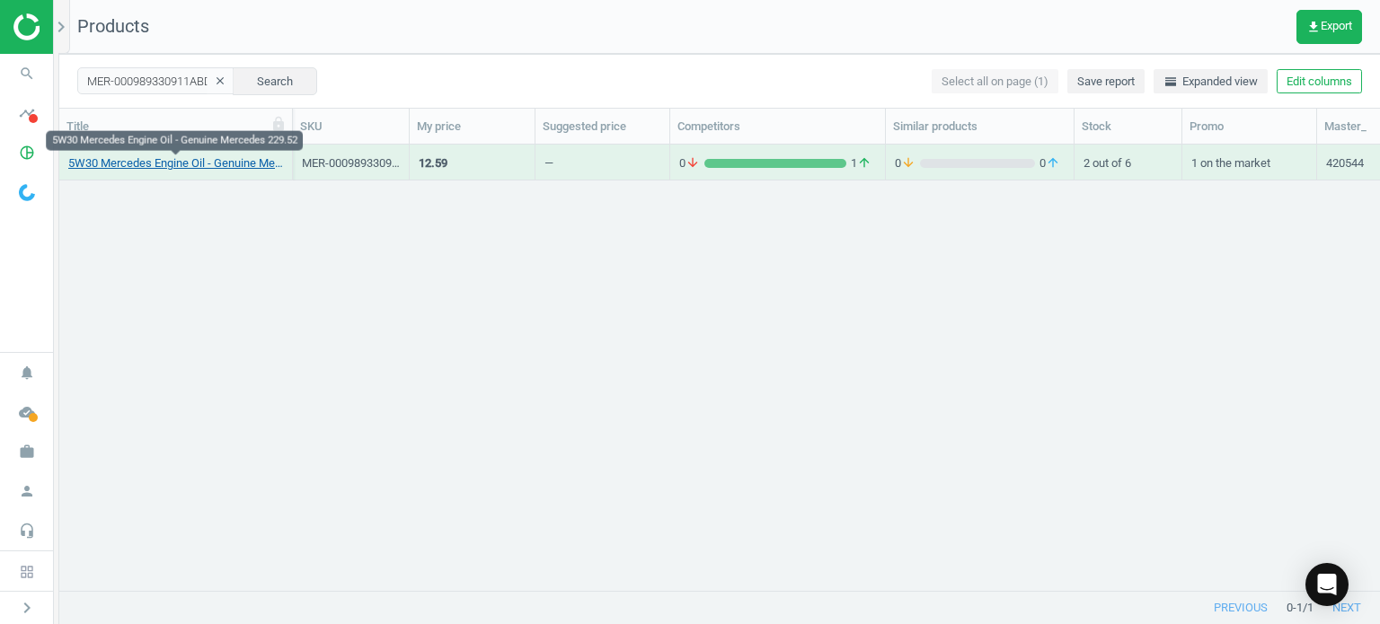
click at [201, 169] on link "5W30 Mercedes Engine Oil - Genuine Mercedes 229.52" at bounding box center [175, 163] width 215 height 16
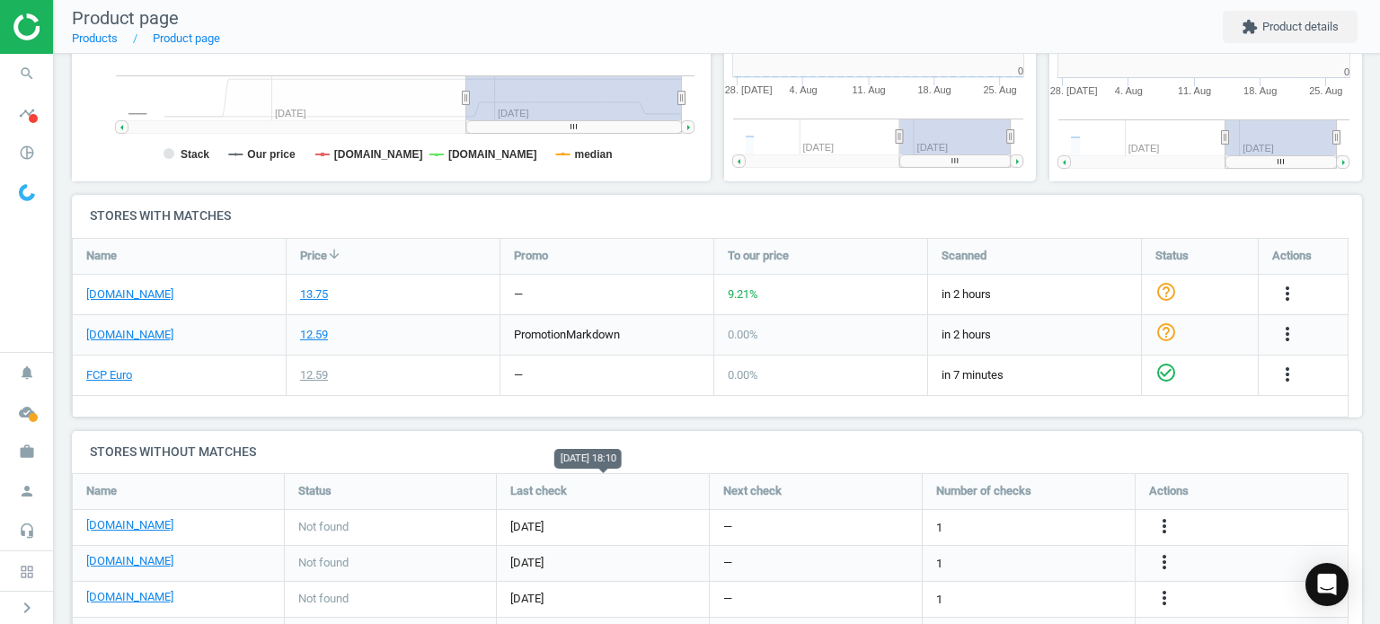
scroll to position [548, 0]
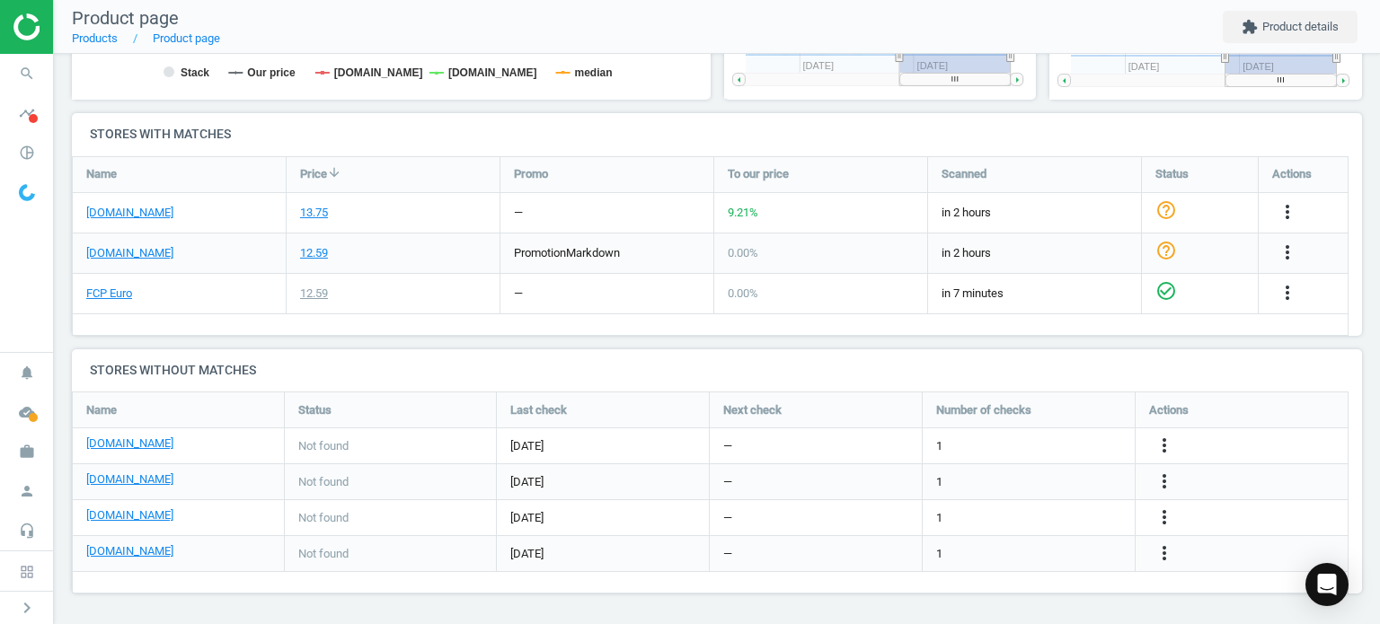
click at [1275, 258] on div "more_vert" at bounding box center [1289, 253] width 35 height 23
click at [1286, 255] on icon "more_vert" at bounding box center [1288, 253] width 22 height 22
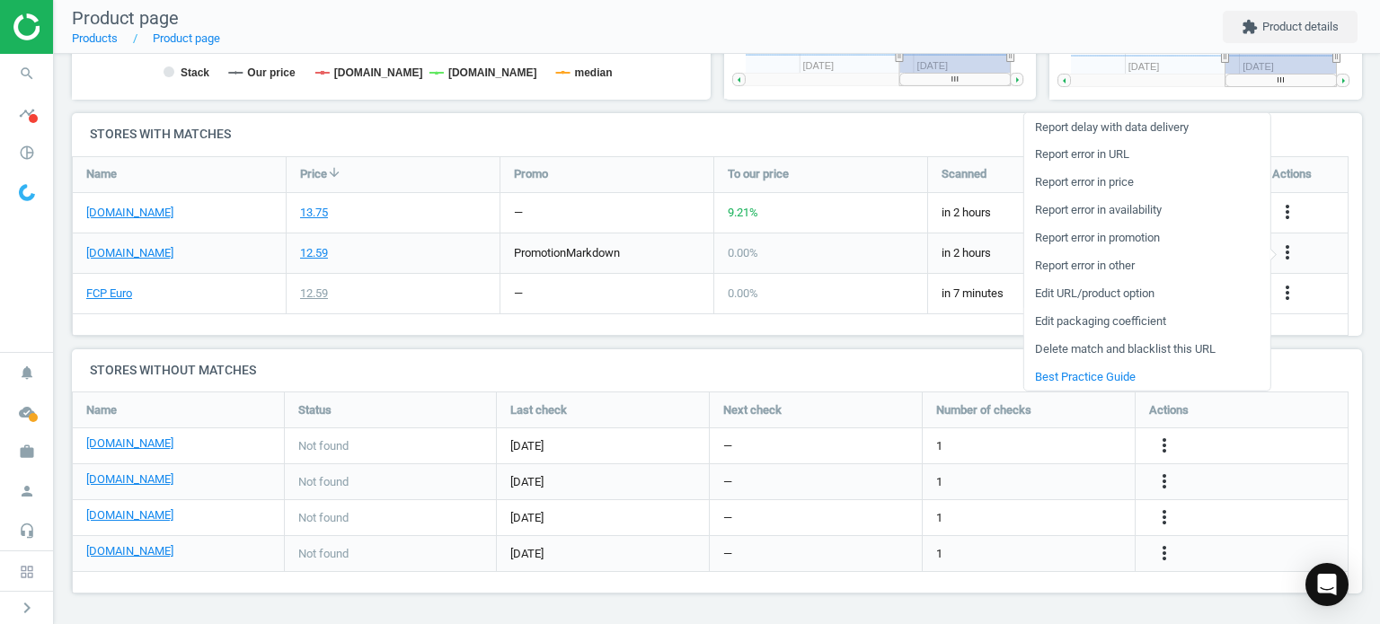
click at [1112, 321] on link "Edit packaging coefficient" at bounding box center [1146, 321] width 246 height 28
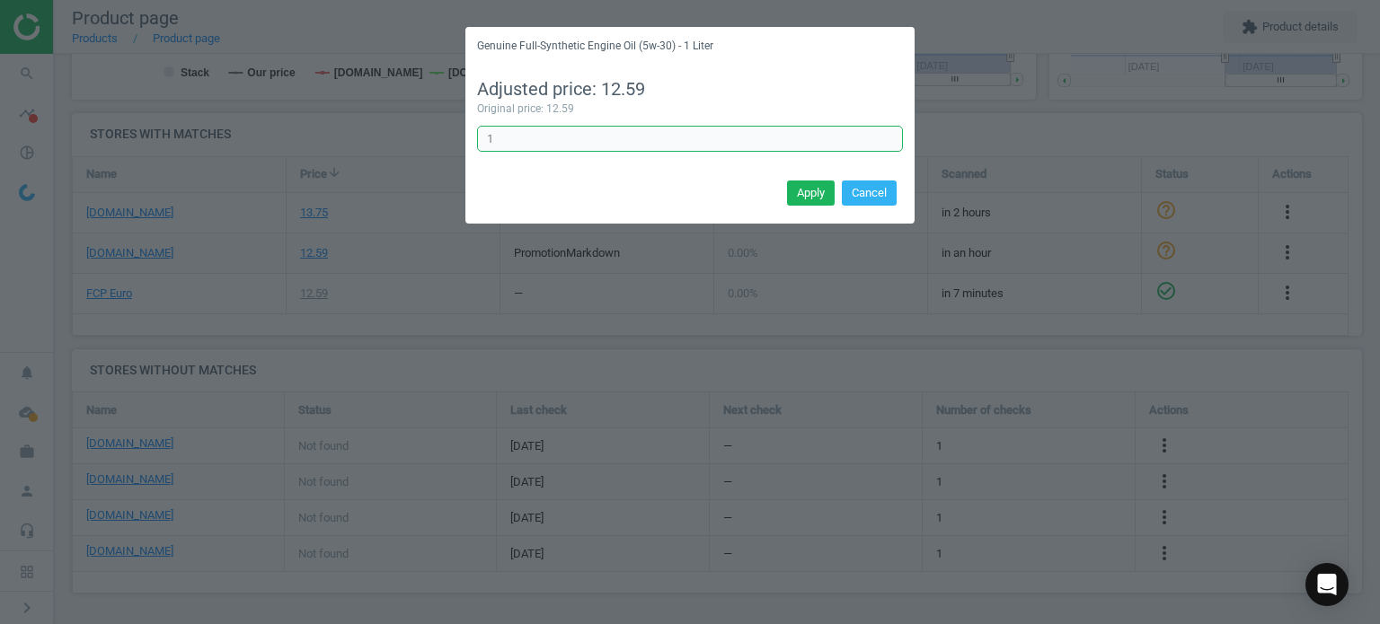
click at [819, 150] on input "1" at bounding box center [690, 139] width 426 height 27
type input "1.05"
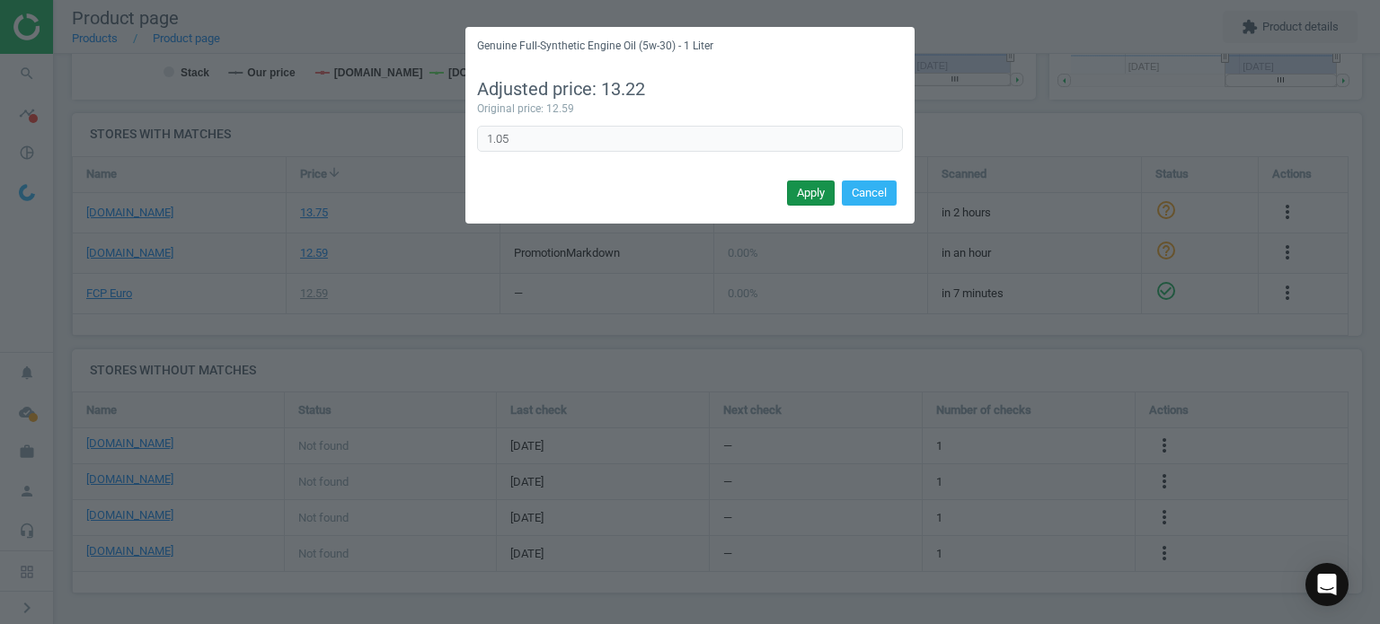
click at [819, 199] on button "Apply" at bounding box center [811, 193] width 48 height 25
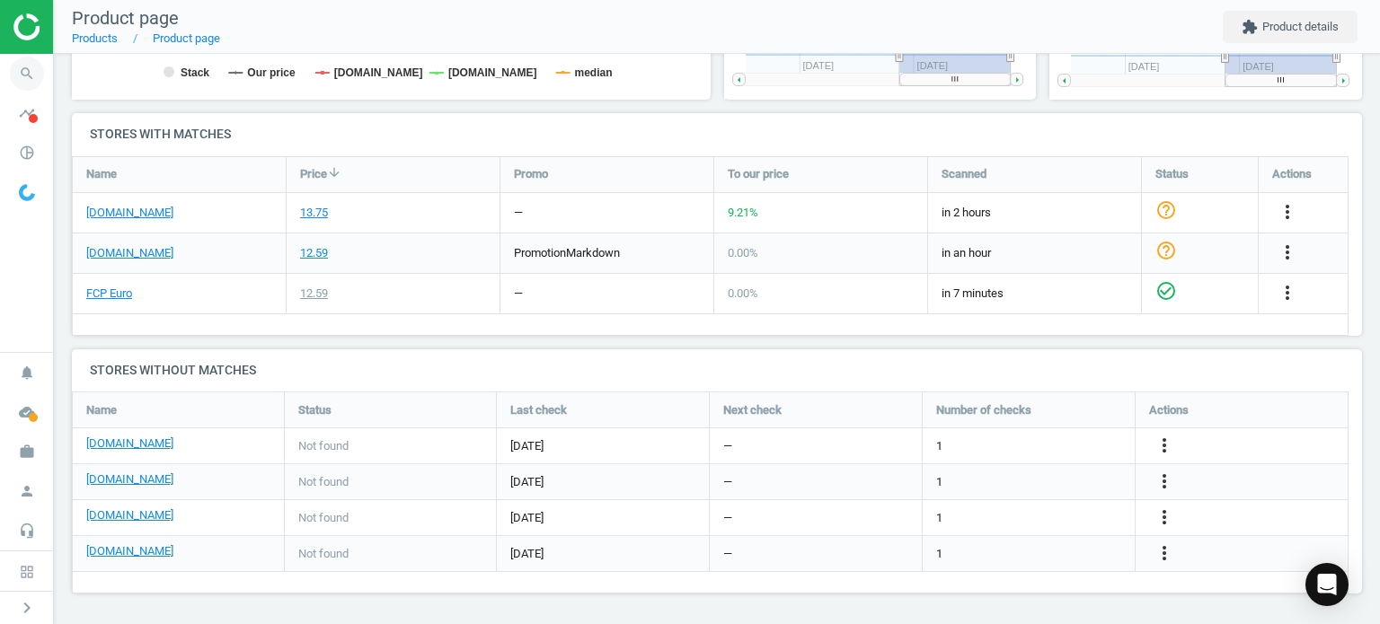
click at [30, 78] on icon "search" at bounding box center [27, 74] width 34 height 34
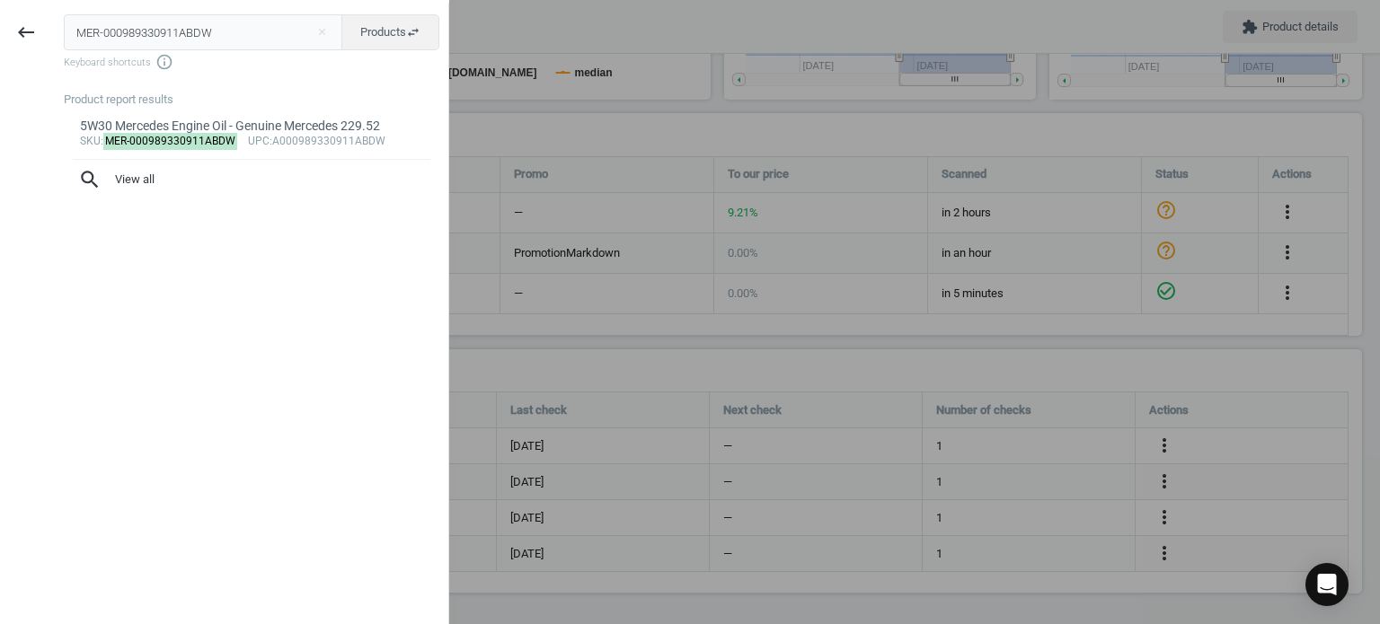
click at [174, 33] on input "MER-000989330911ABDW" at bounding box center [203, 32] width 279 height 36
type input "MOL-LM20328"
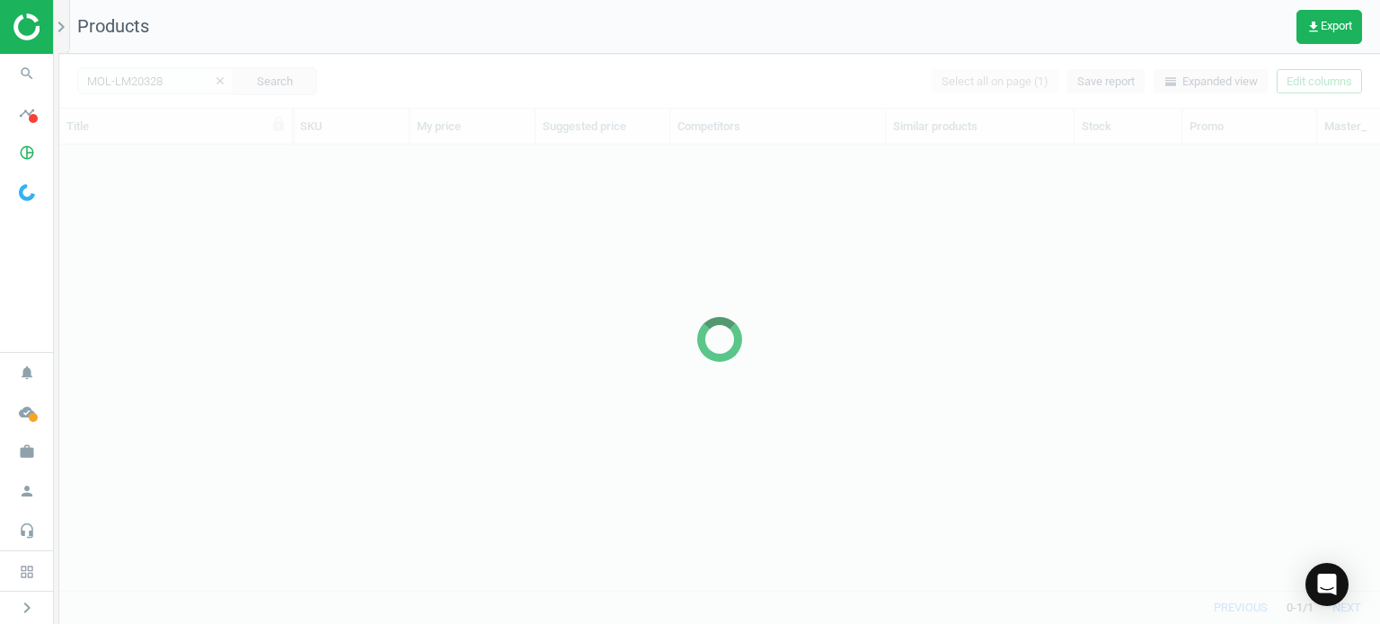
scroll to position [420, 1306]
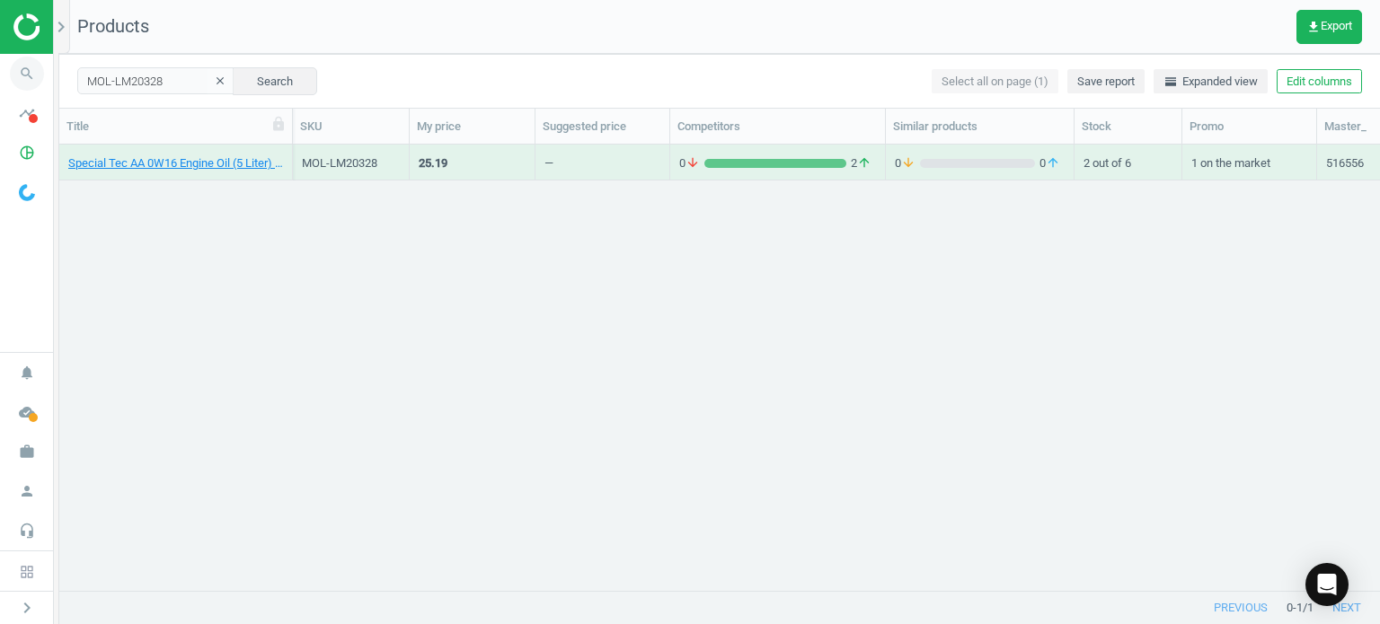
click at [29, 75] on icon "search" at bounding box center [27, 74] width 34 height 34
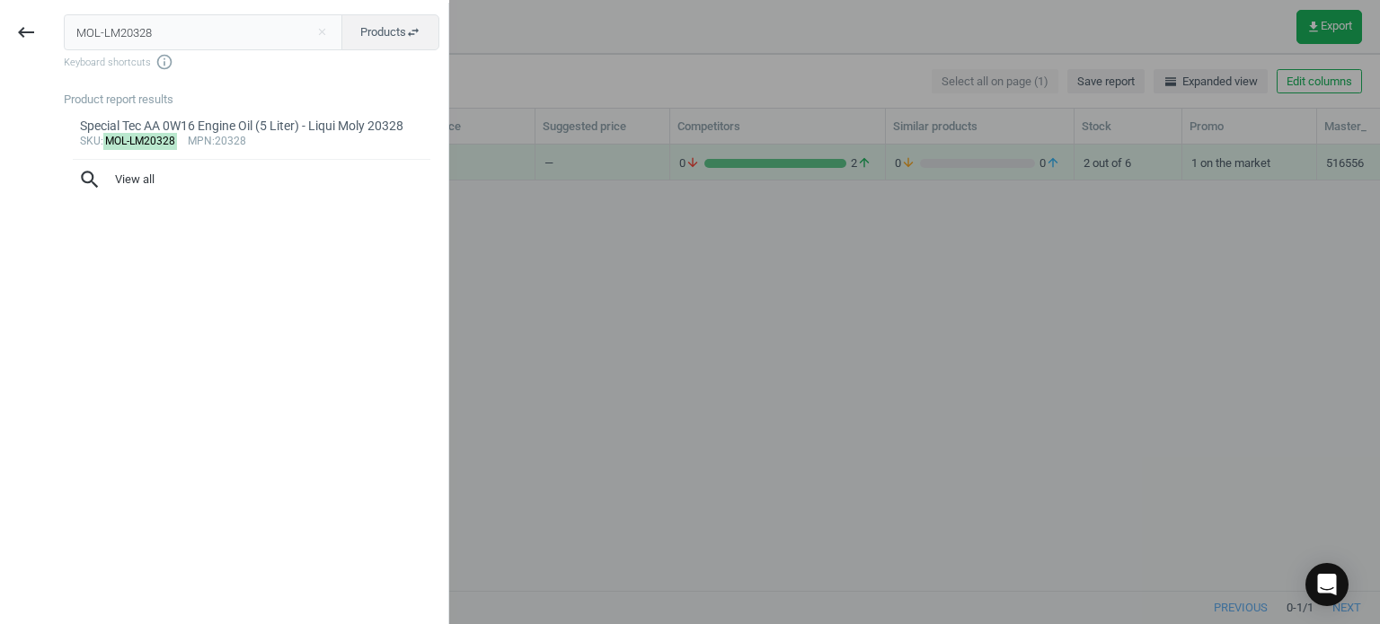
click at [182, 35] on input "MOL-LM20328" at bounding box center [203, 32] width 279 height 36
type input "MOL-20114"
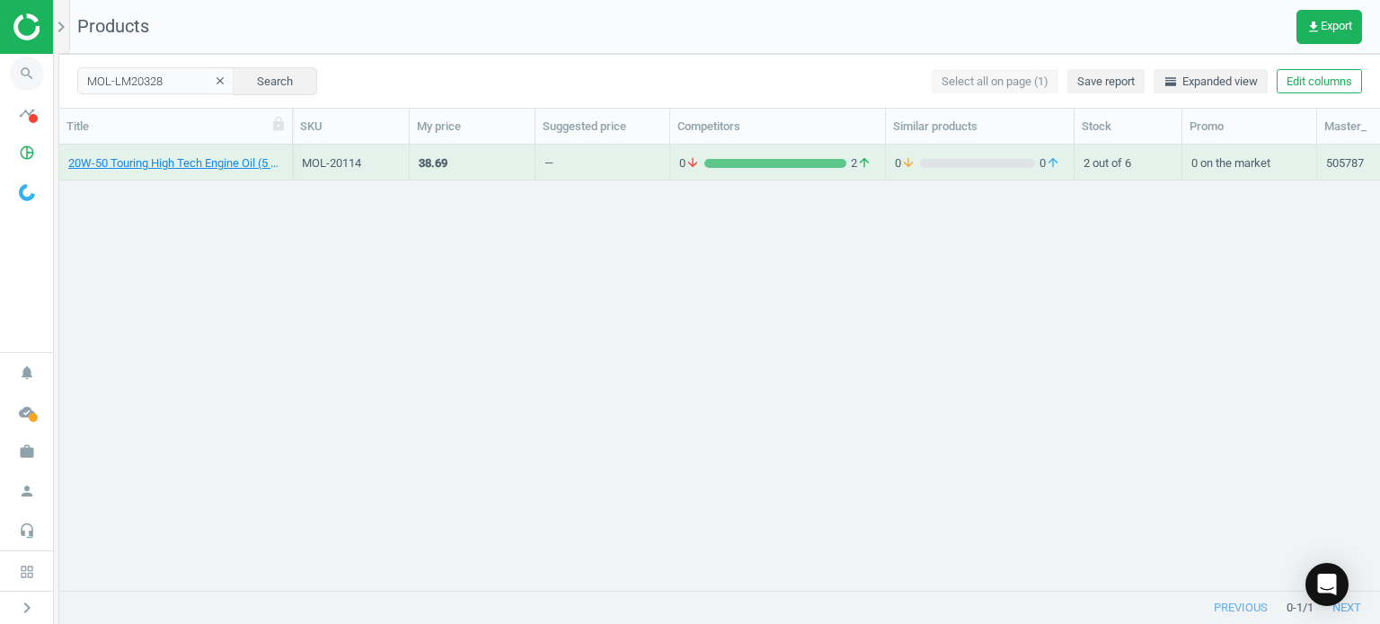
click at [9, 75] on span "search" at bounding box center [27, 74] width 54 height 40
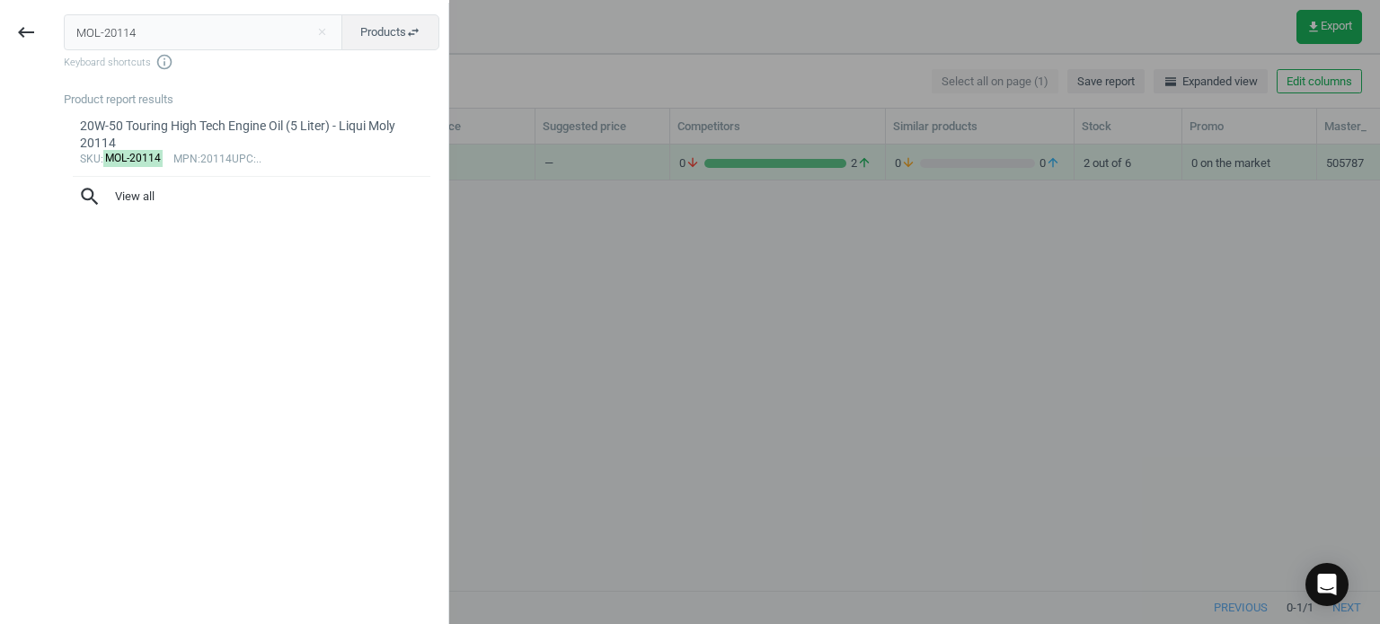
click at [239, 31] on input "MOL-20114" at bounding box center [203, 32] width 279 height 36
type input "BMW-83215A2AFD7"
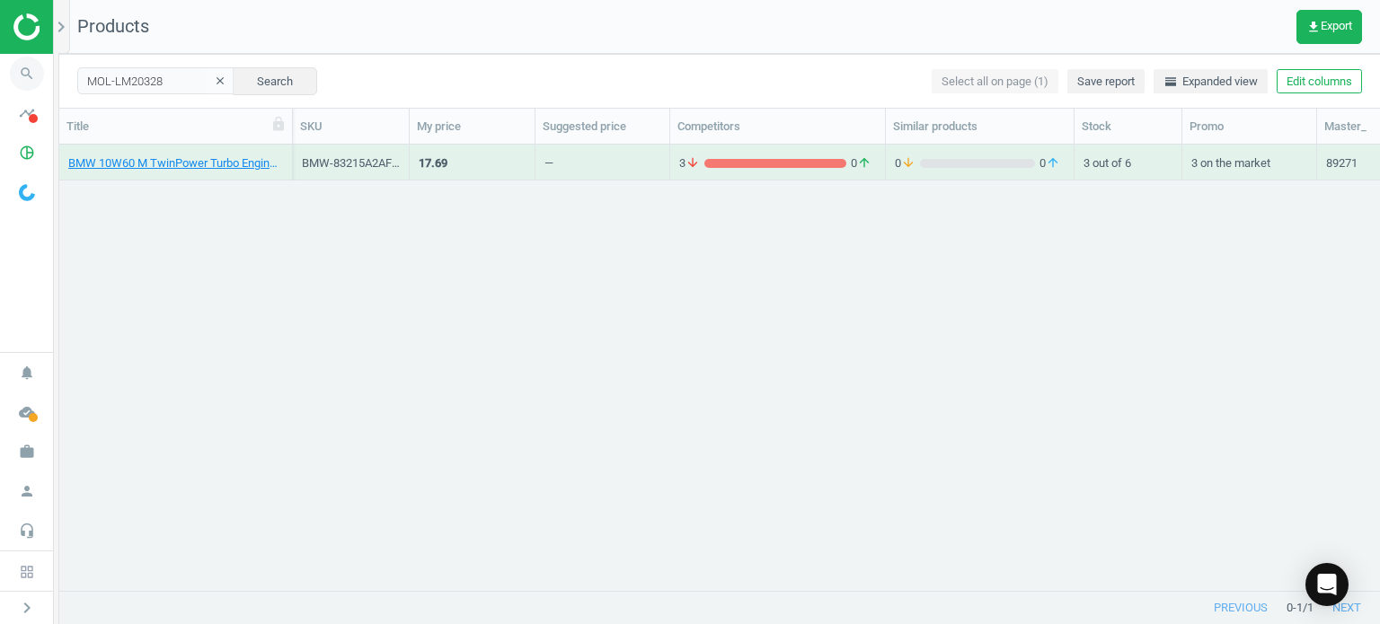
click at [22, 79] on icon "search" at bounding box center [27, 74] width 34 height 34
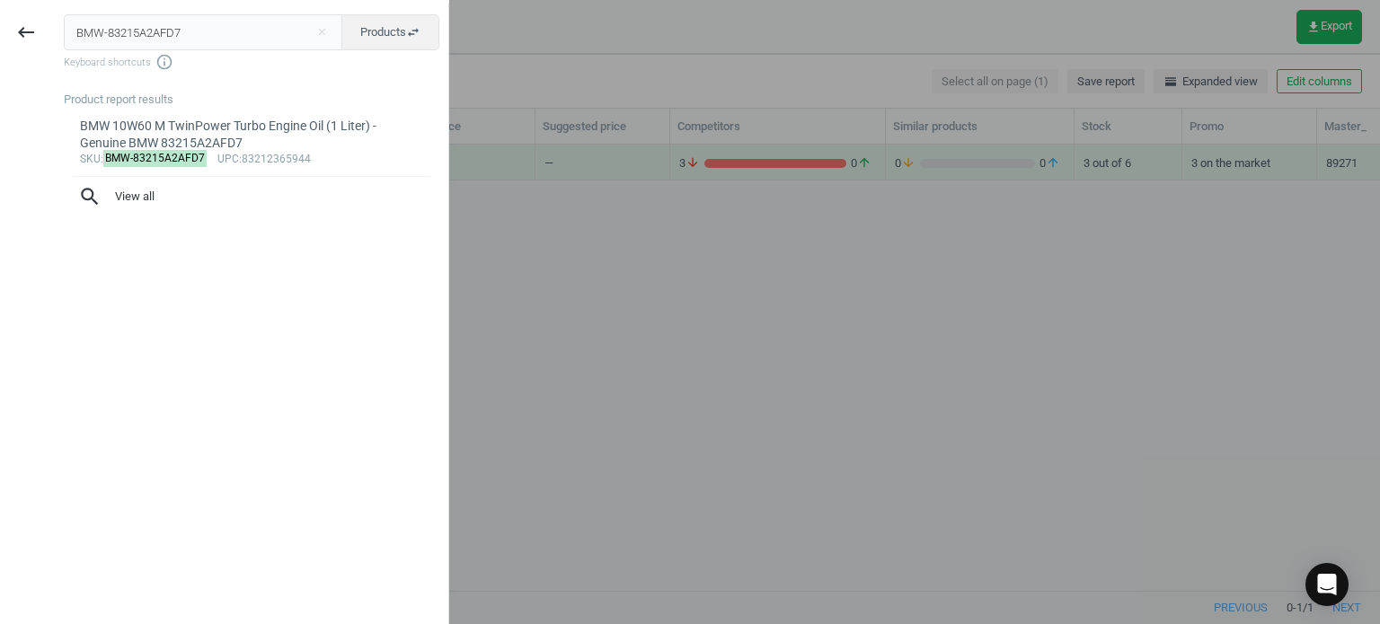
click at [183, 38] on input "BMW-83215A2AFD7" at bounding box center [203, 32] width 279 height 36
type input "MOL-LM22072"
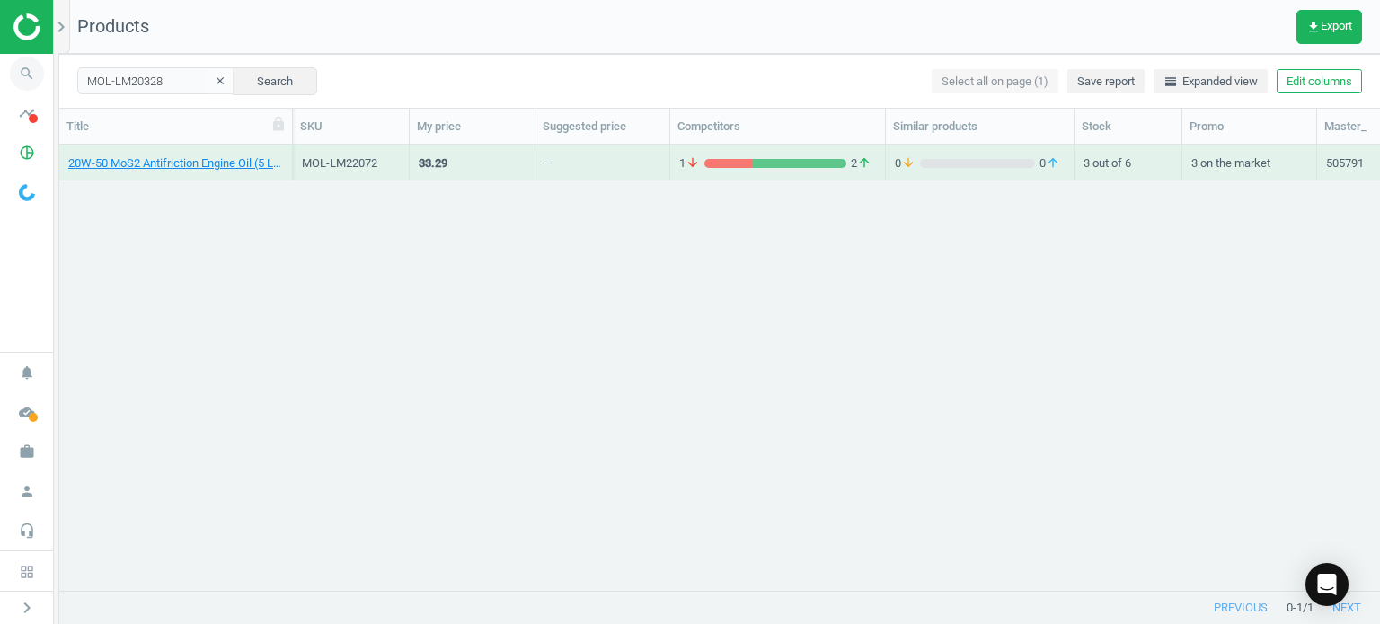
click at [14, 73] on icon "search" at bounding box center [27, 74] width 34 height 34
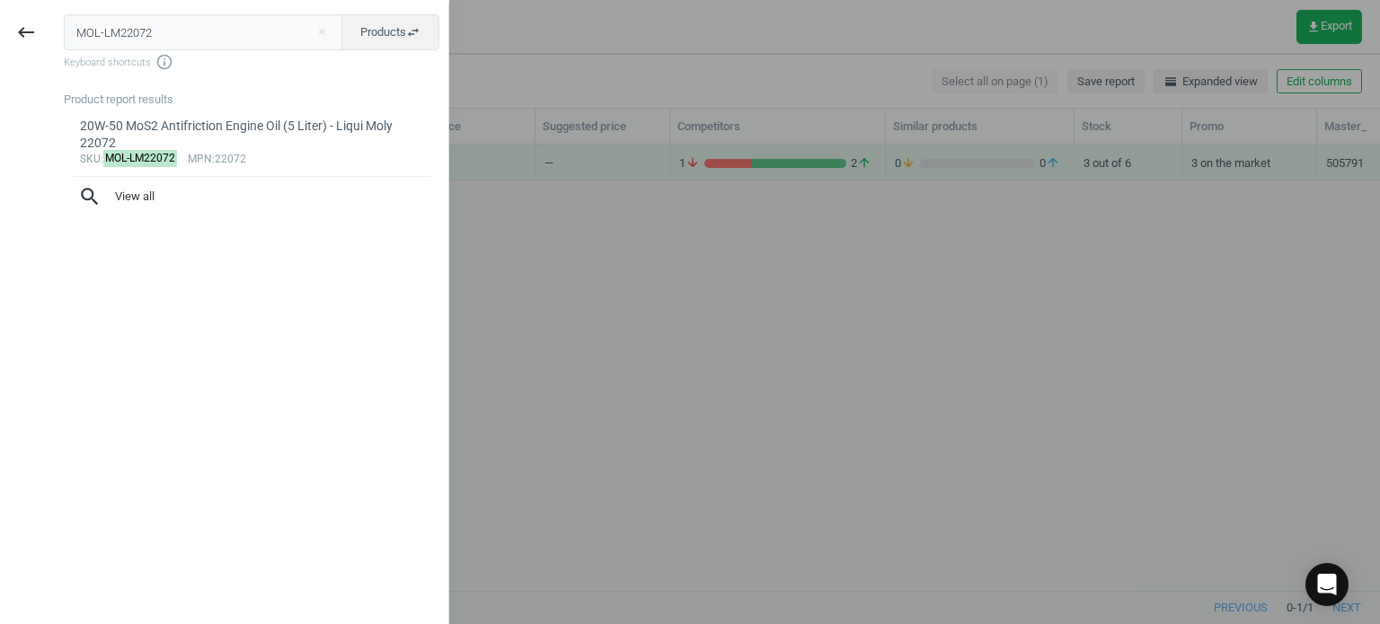
click at [267, 35] on input "MOL-LM22072" at bounding box center [203, 32] width 279 height 36
type input "BMW-83215B5C945"
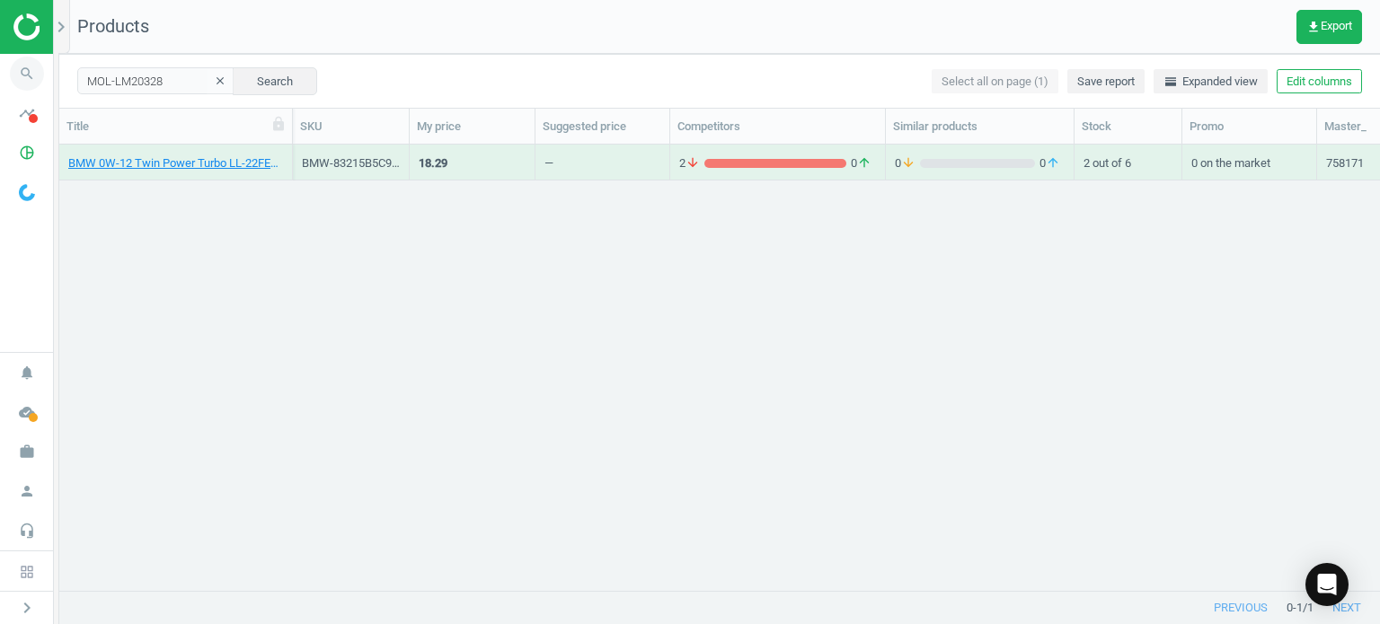
click at [18, 89] on span "search" at bounding box center [27, 74] width 54 height 40
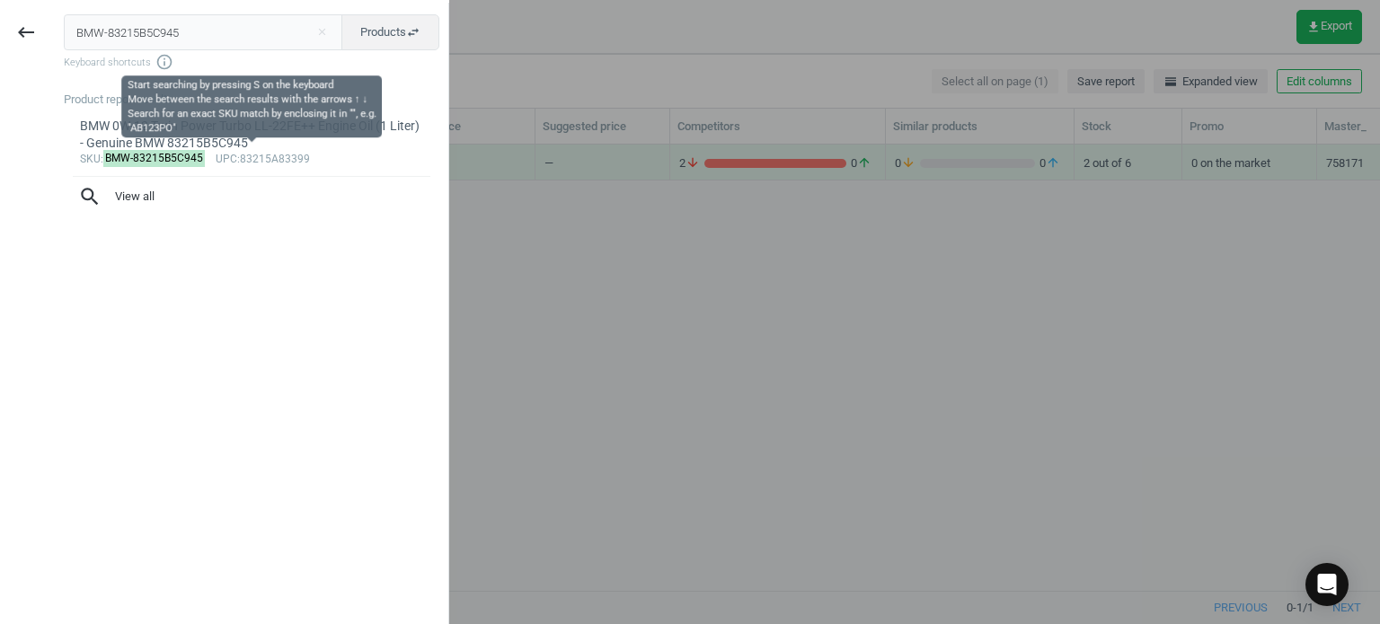
click at [201, 41] on input "BMW-83215B5C945" at bounding box center [203, 32] width 279 height 36
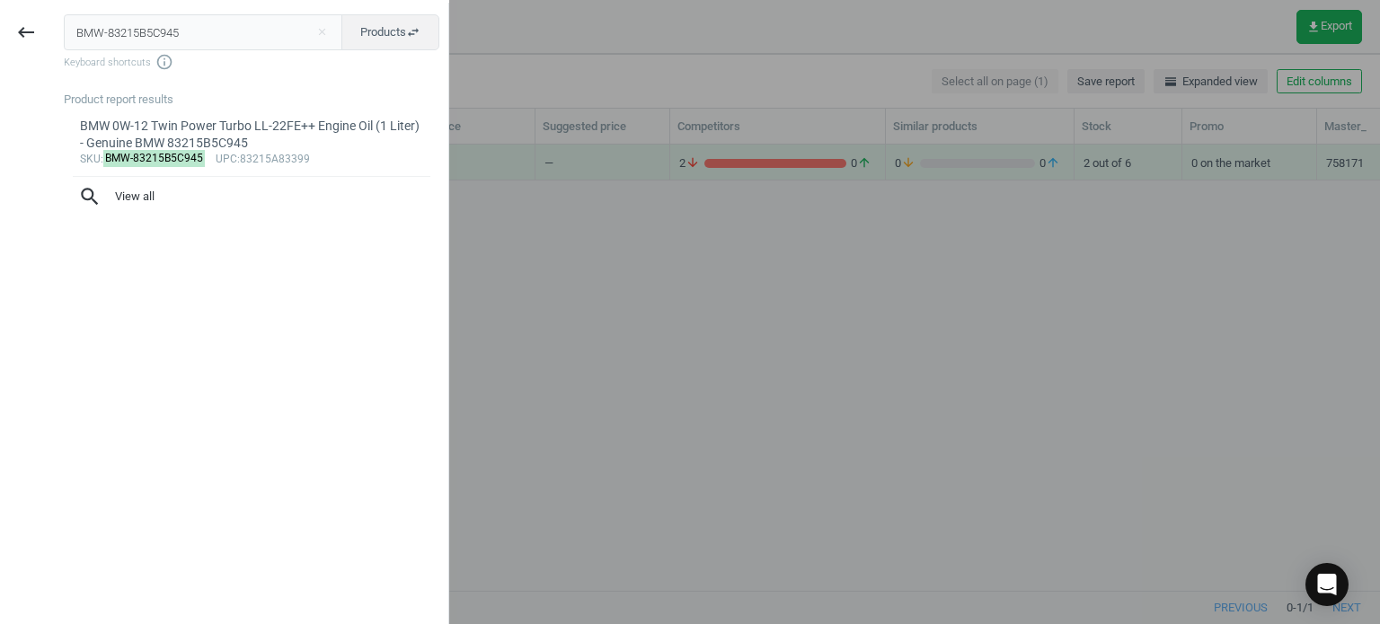
click at [201, 41] on input "BMW-83215B5C945" at bounding box center [203, 32] width 279 height 36
type input "MOL-LM20262"
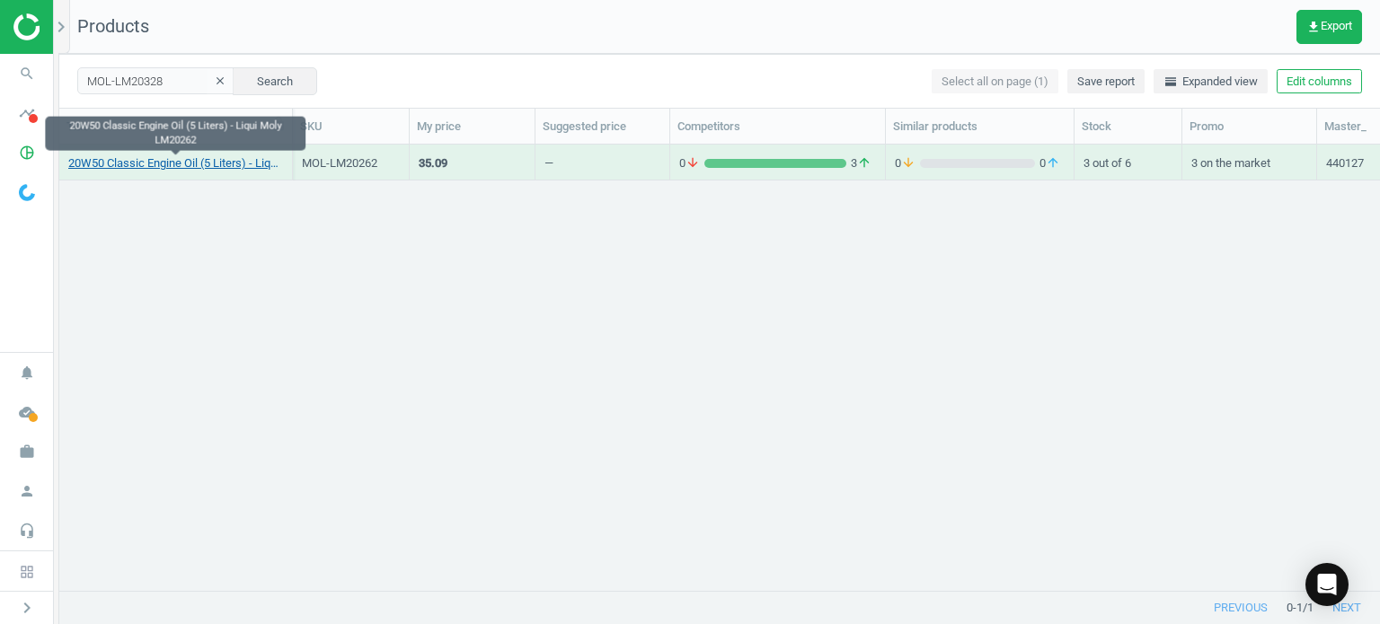
click at [213, 156] on link "20W50 Classic Engine Oil (5 Liters) - Liqui Moly LM20262" at bounding box center [175, 163] width 215 height 16
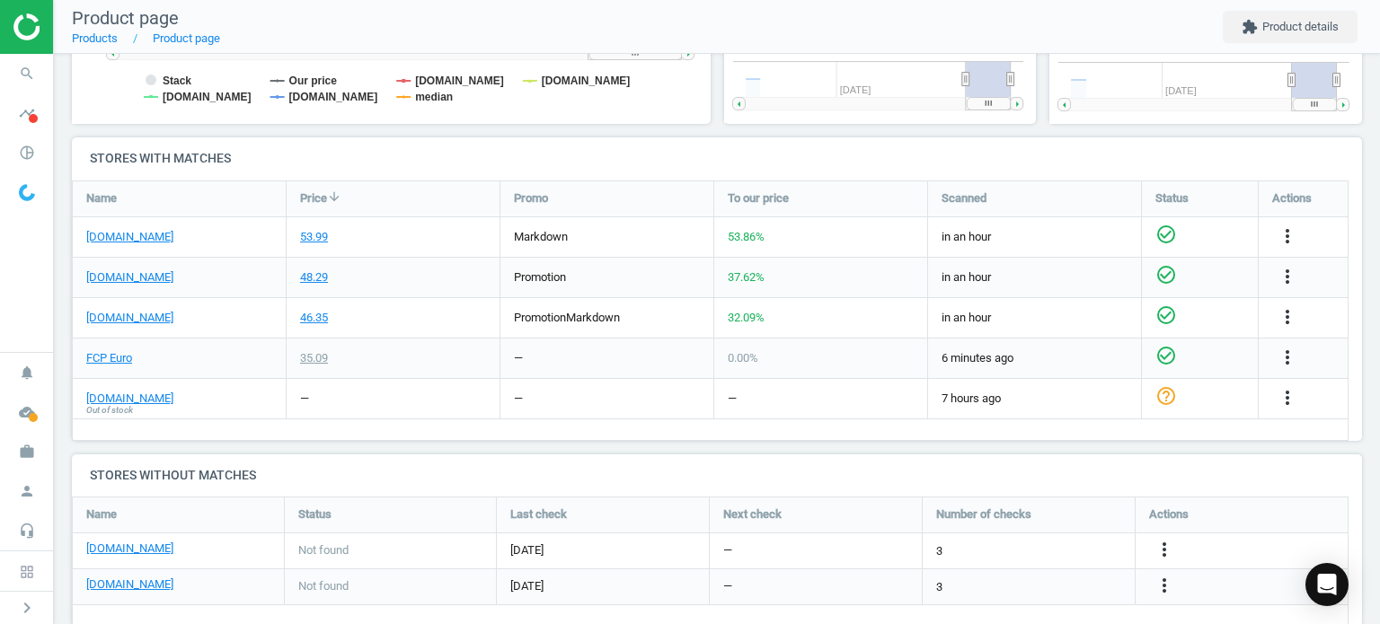
scroll to position [8, 8]
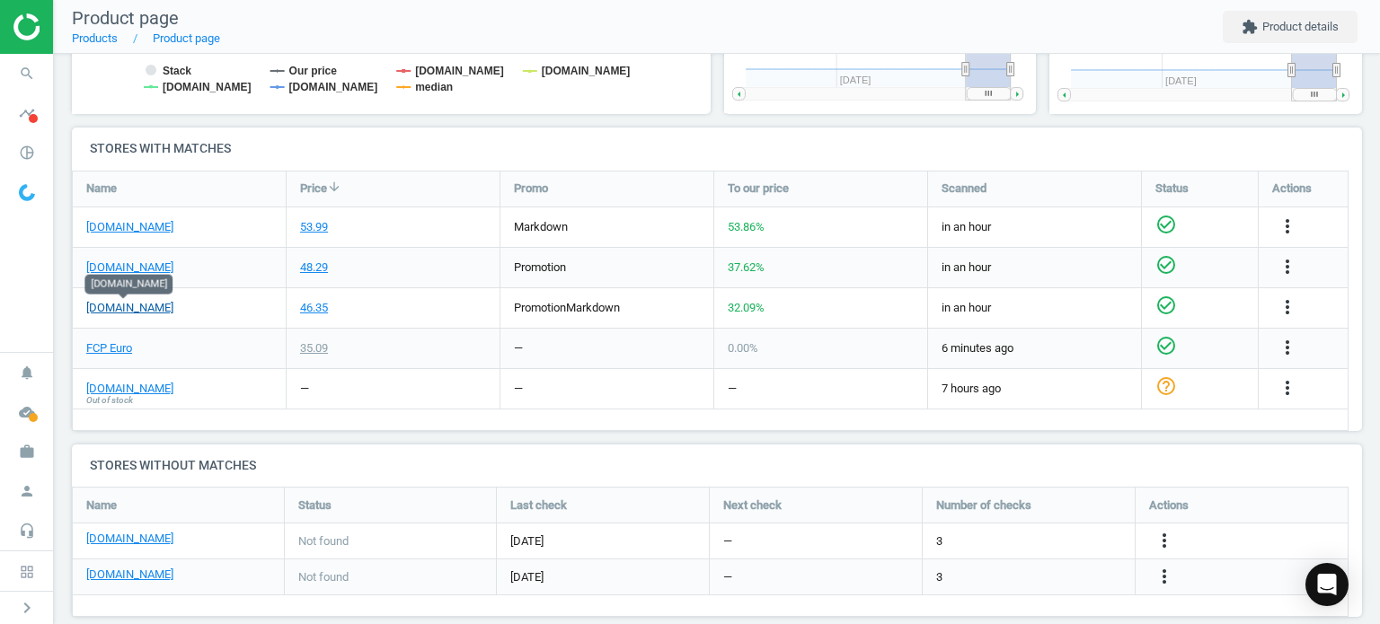
click at [137, 305] on link "[DOMAIN_NAME]" at bounding box center [129, 308] width 87 height 16
click at [38, 78] on icon "search" at bounding box center [27, 74] width 34 height 34
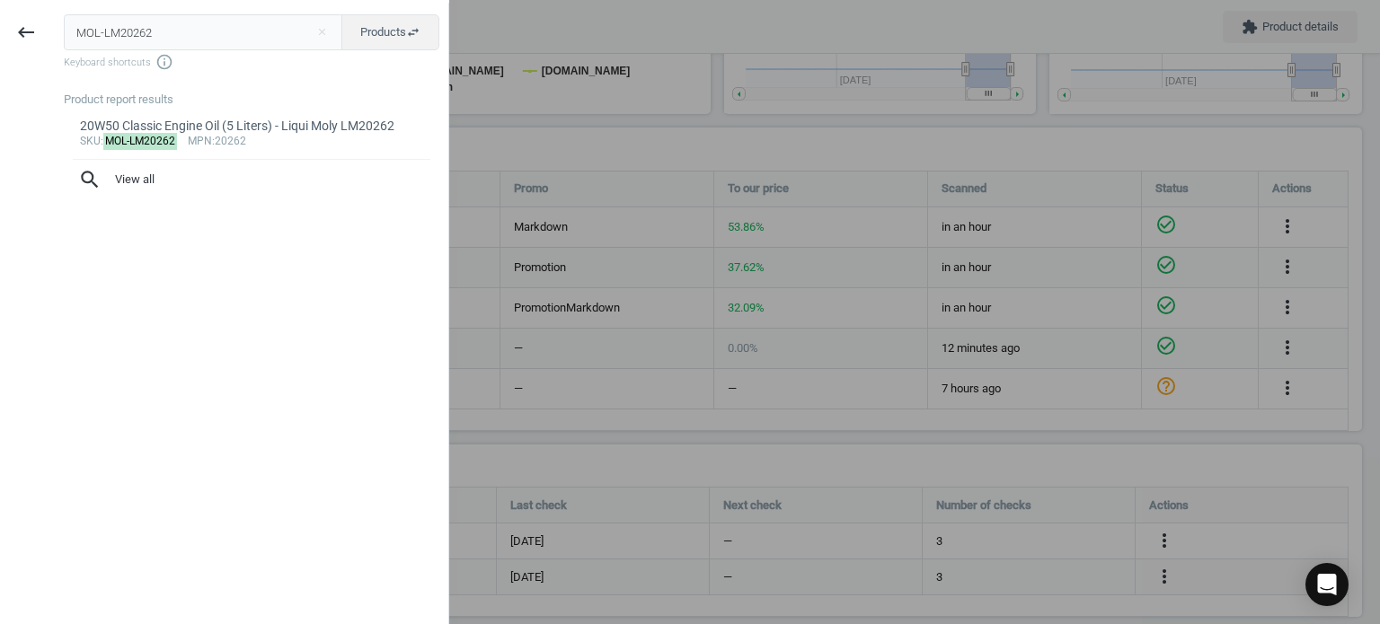
click at [187, 41] on input "MOL-LM20262" at bounding box center [203, 32] width 279 height 36
click at [180, 41] on input "MOL-LM20262" at bounding box center [203, 32] width 279 height 36
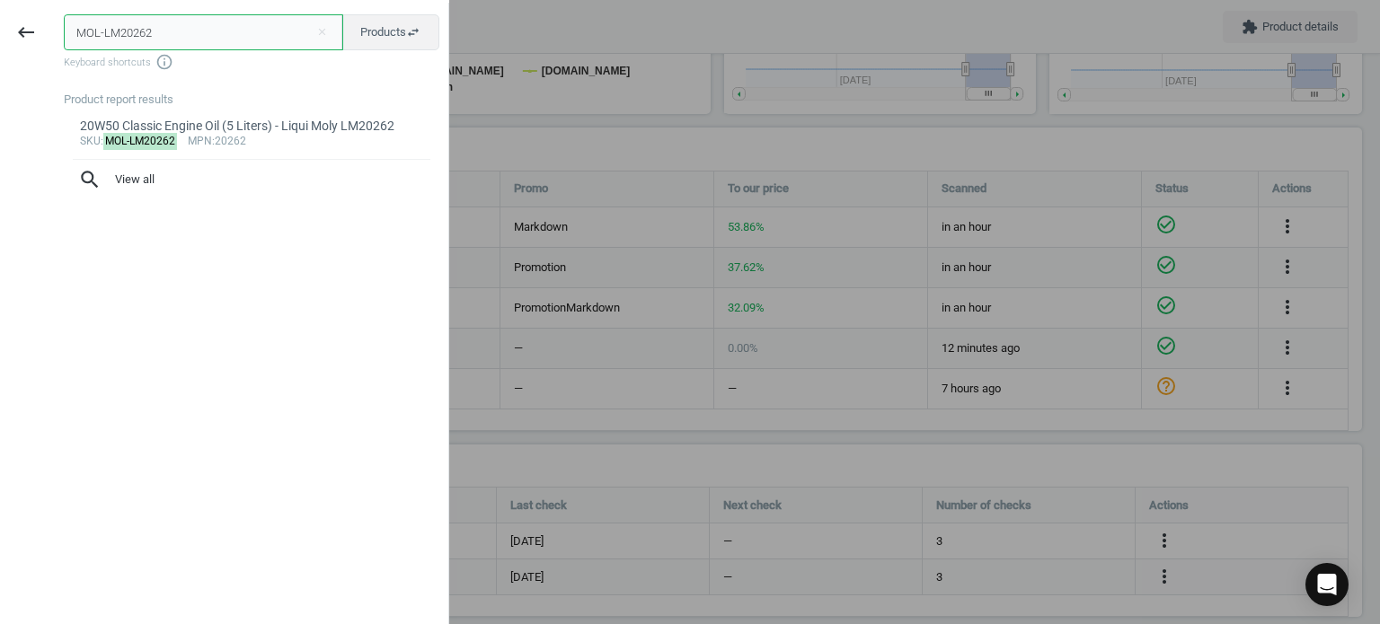
click at [180, 41] on input "MOL-LM20262" at bounding box center [203, 32] width 279 height 36
paste input "310"
type input "MOL-LM20310"
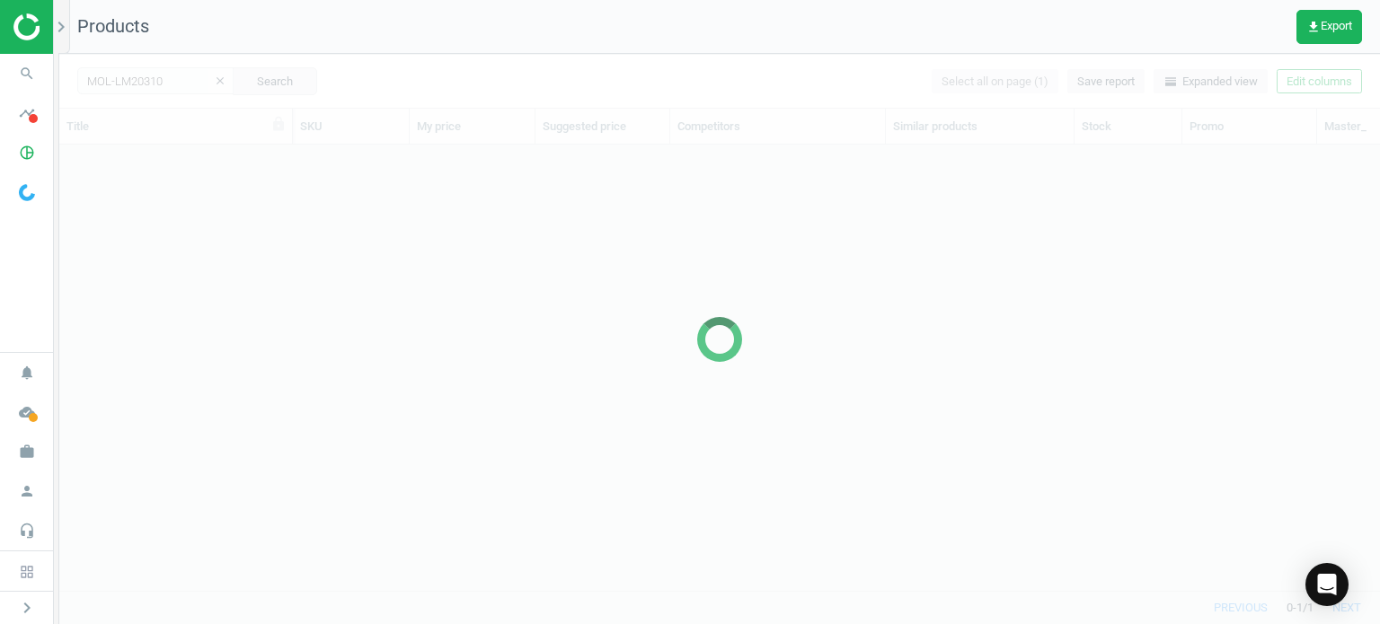
scroll to position [420, 1306]
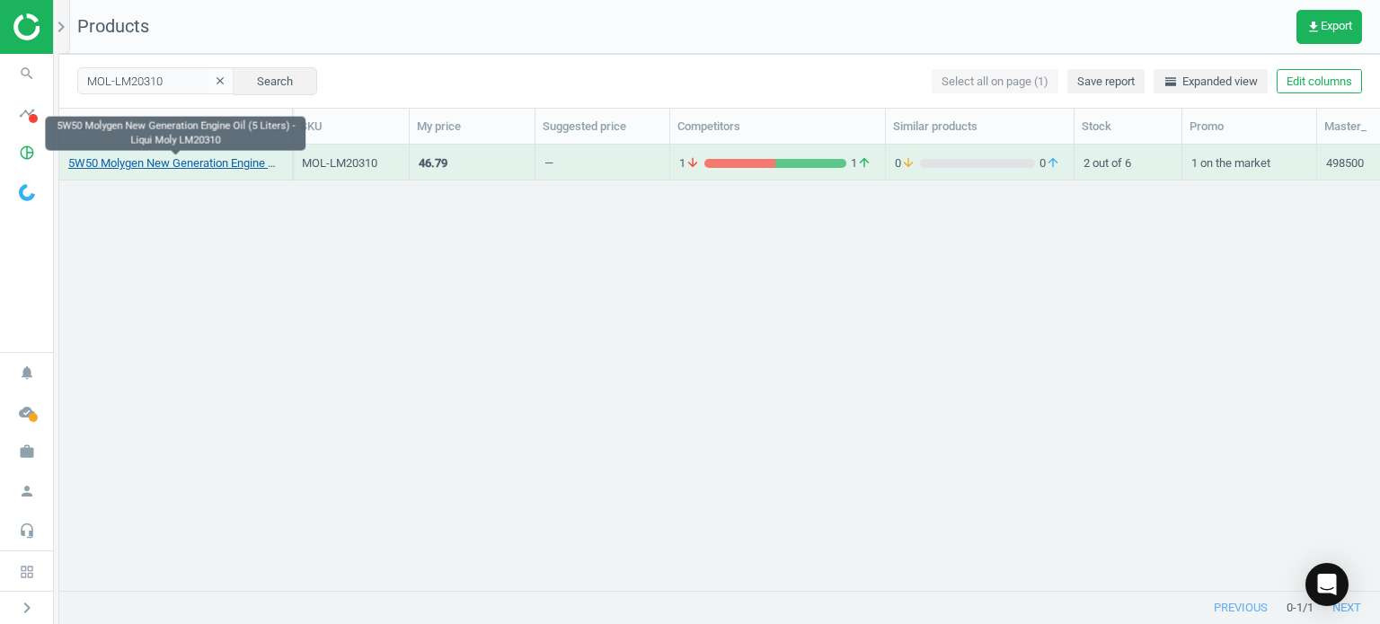
click at [128, 166] on link "5W50 Molygen New Generation Engine Oil (5 Liters) - Liqui Moly LM20310" at bounding box center [175, 163] width 215 height 16
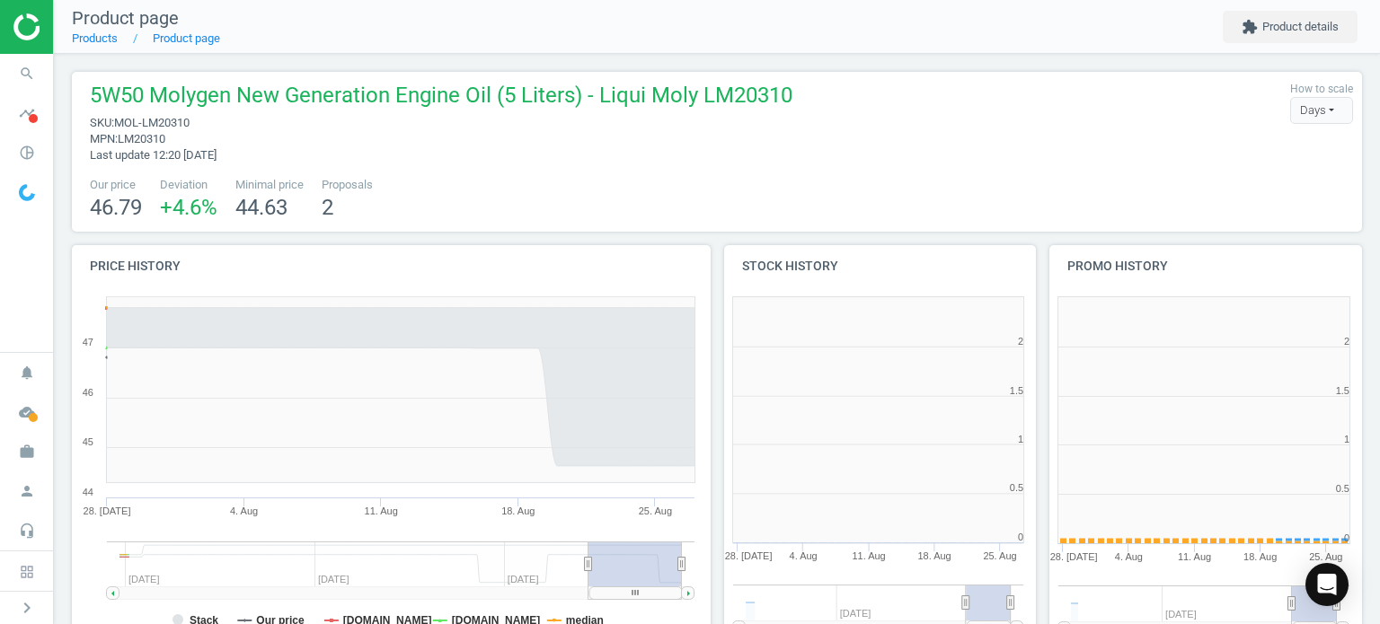
scroll to position [8, 9]
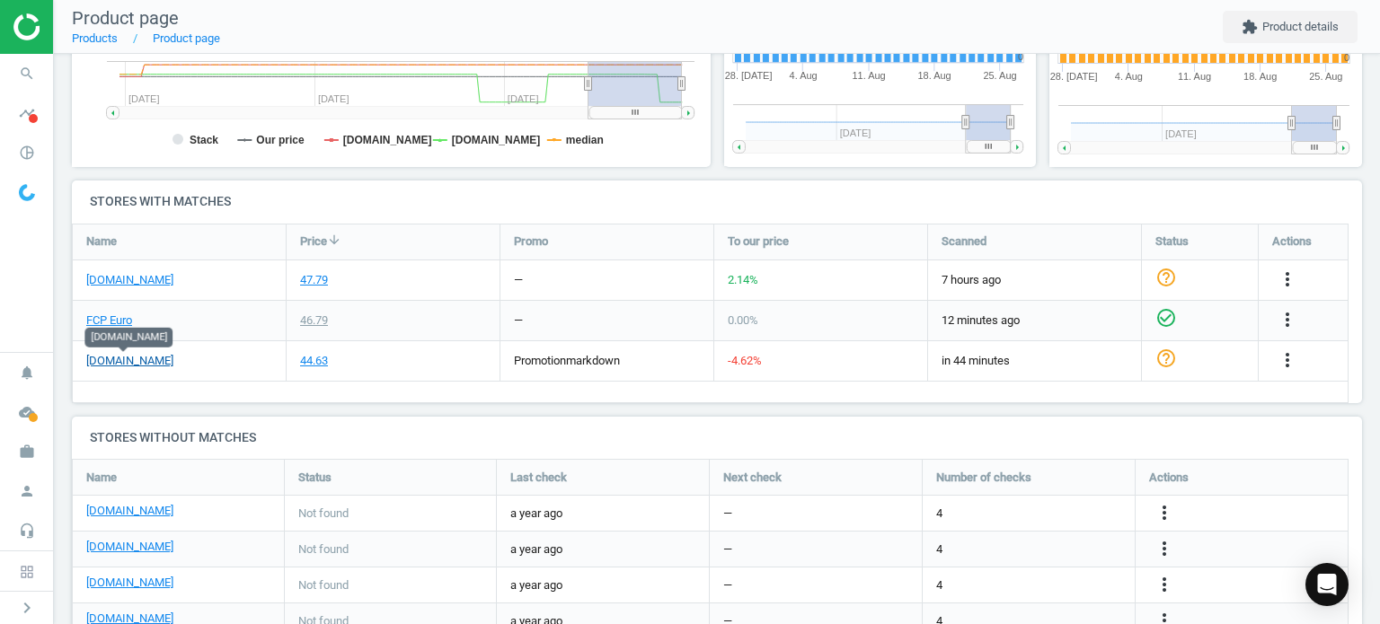
click at [148, 366] on link "[DOMAIN_NAME]" at bounding box center [129, 361] width 87 height 16
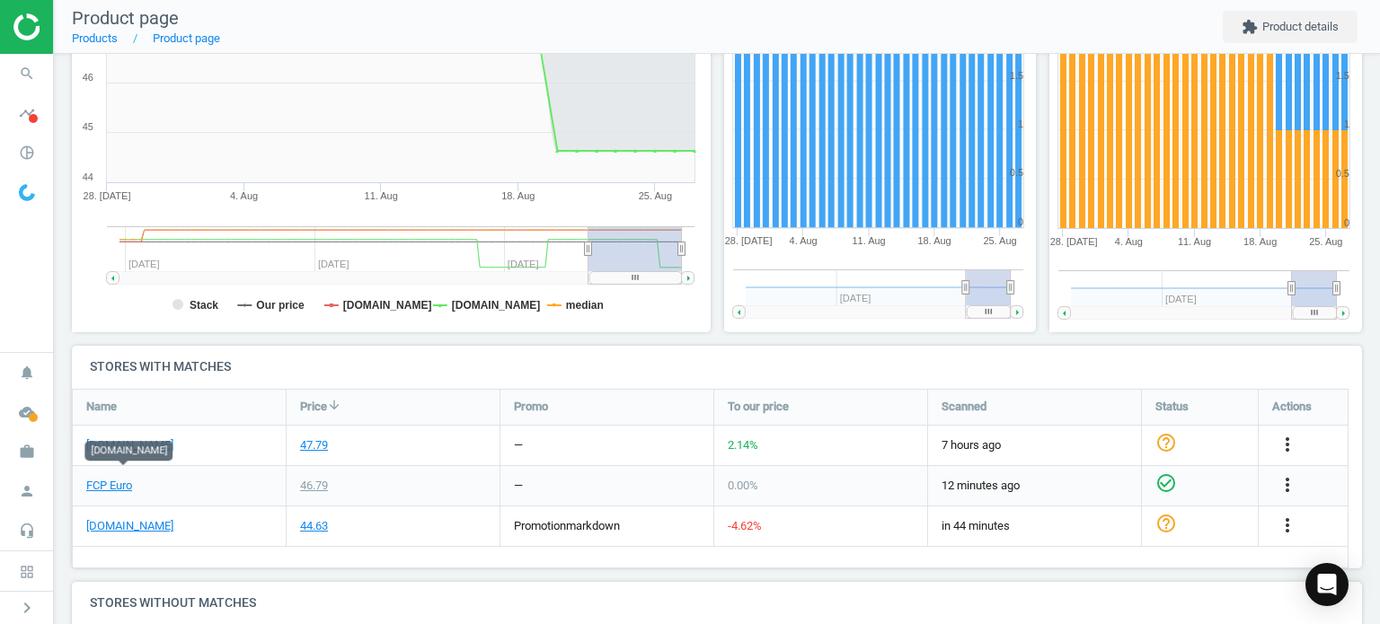
scroll to position [308, 0]
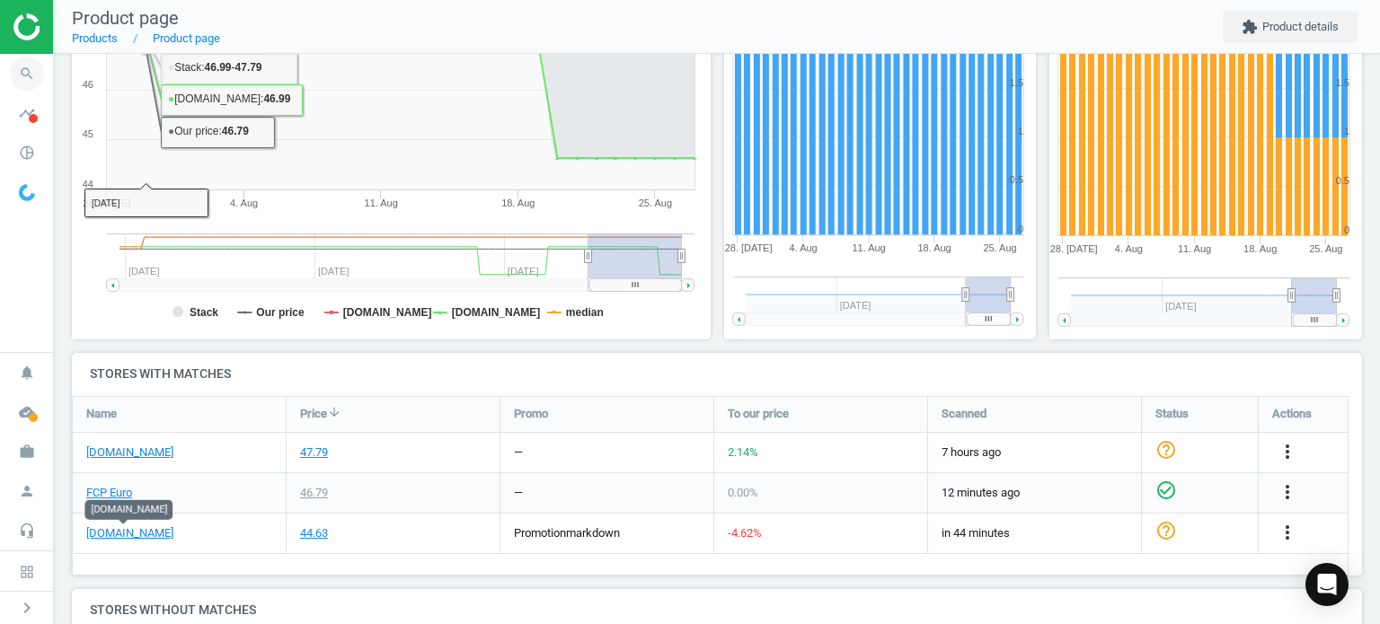
click at [32, 67] on icon "search" at bounding box center [27, 74] width 34 height 34
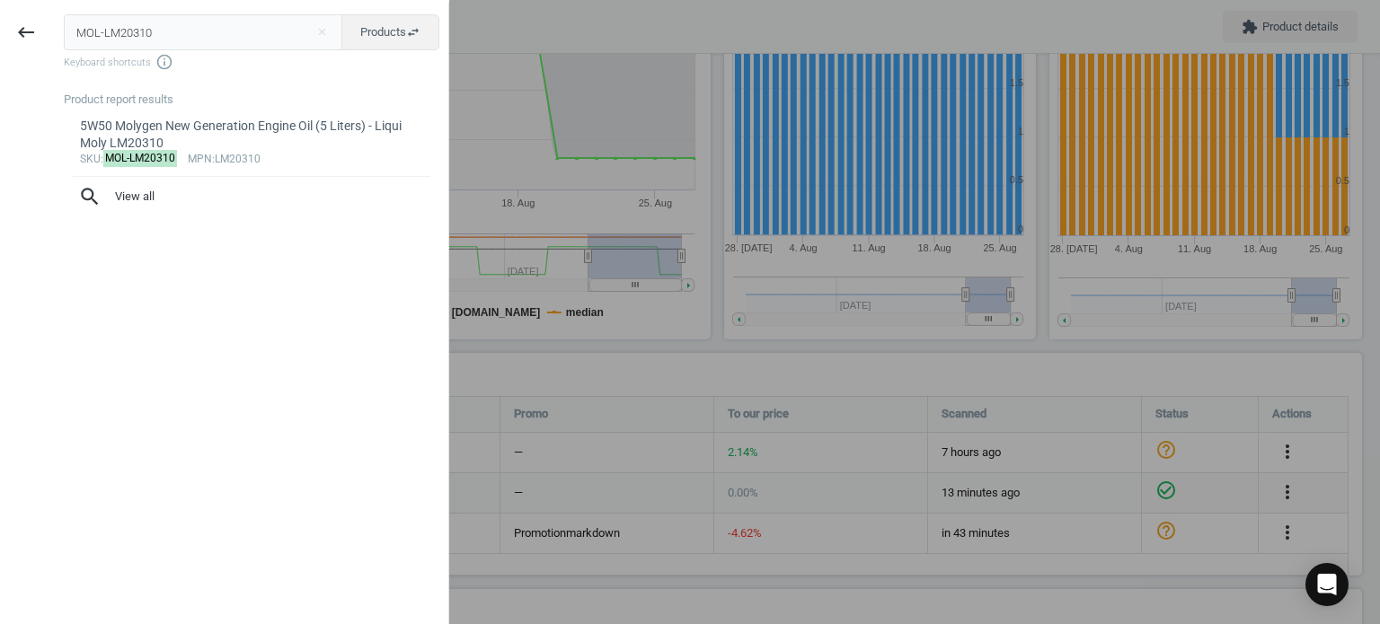
click at [239, 39] on input "MOL-LM20310" at bounding box center [203, 32] width 279 height 36
type input "MOL-LM2207"
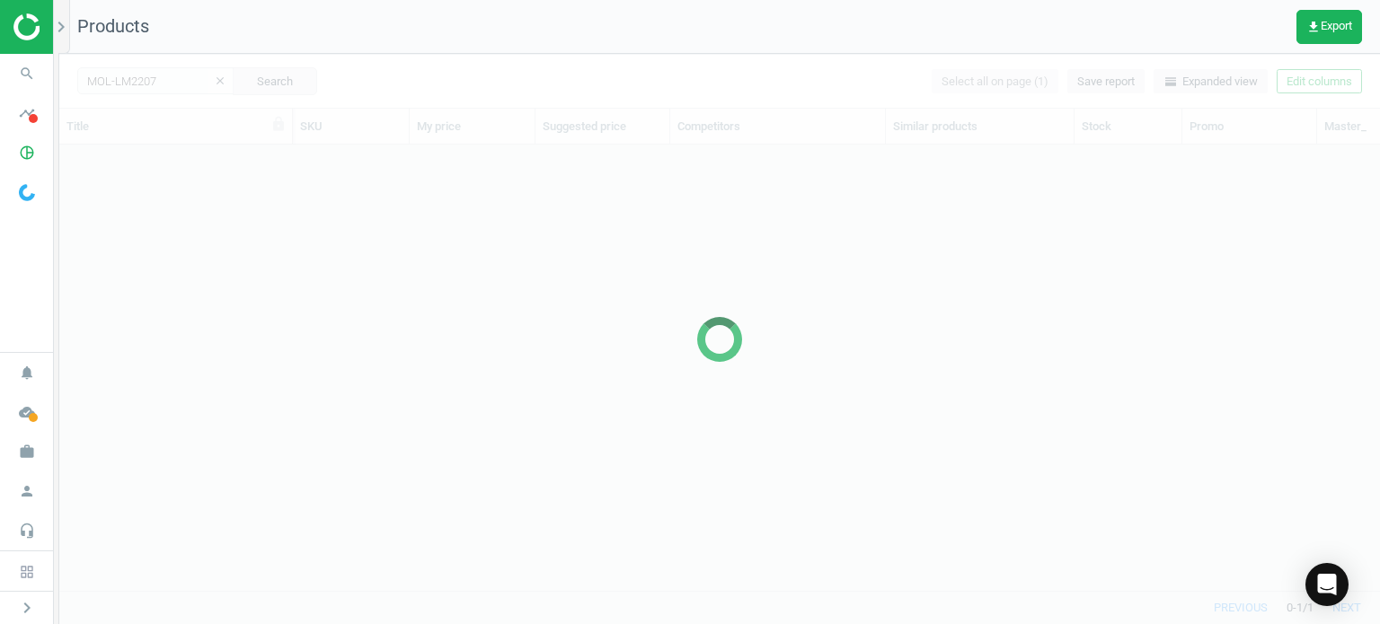
scroll to position [420, 1306]
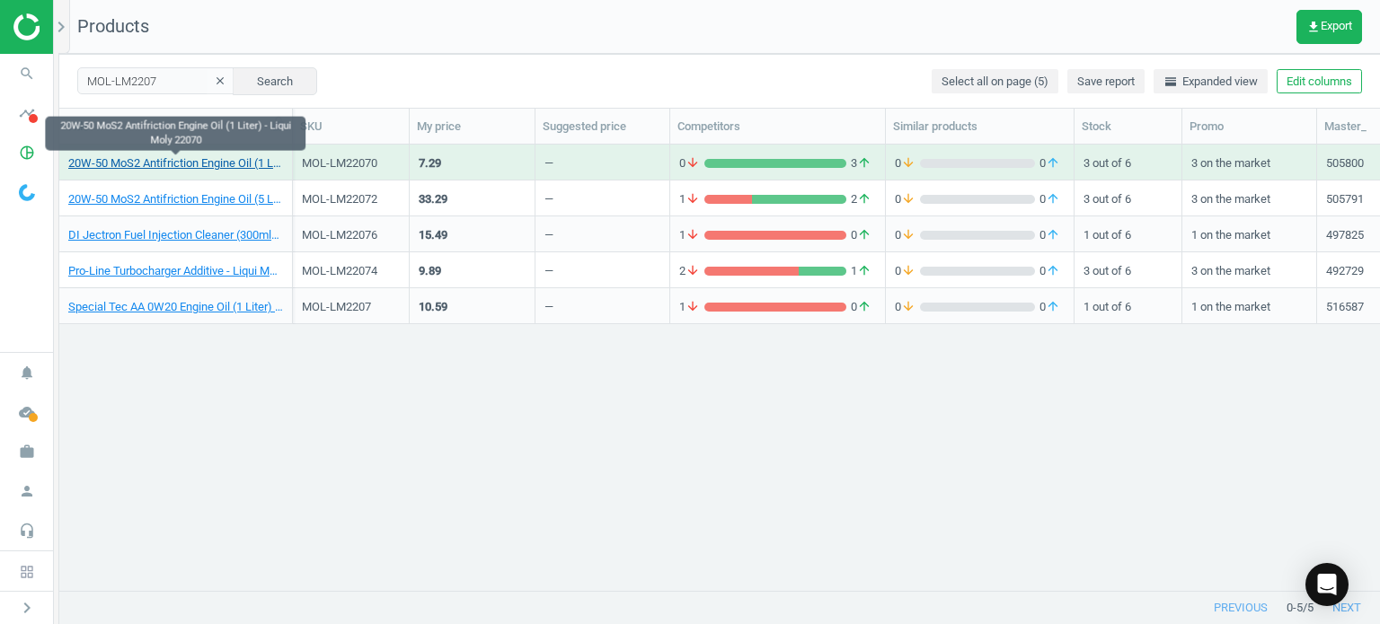
click at [244, 161] on link "20W-50 MoS2 Antifriction Engine Oil (1 Liter) - Liqui Moly 22070" at bounding box center [175, 163] width 215 height 16
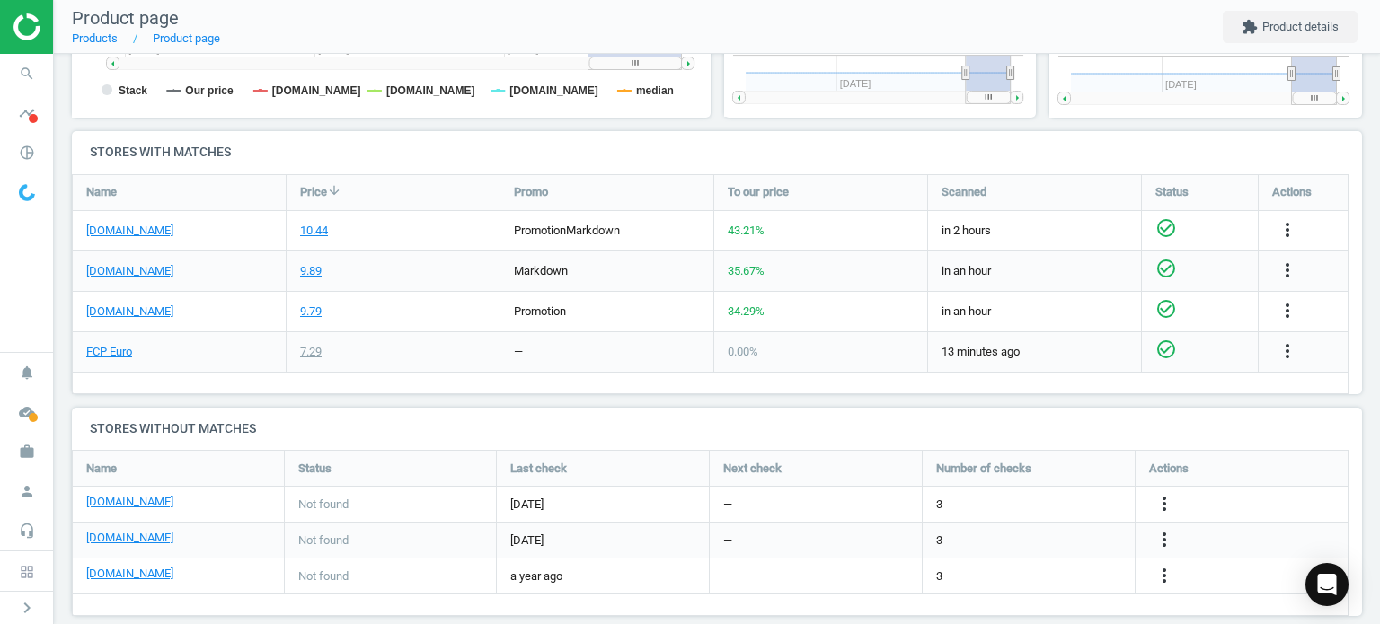
scroll to position [552, 0]
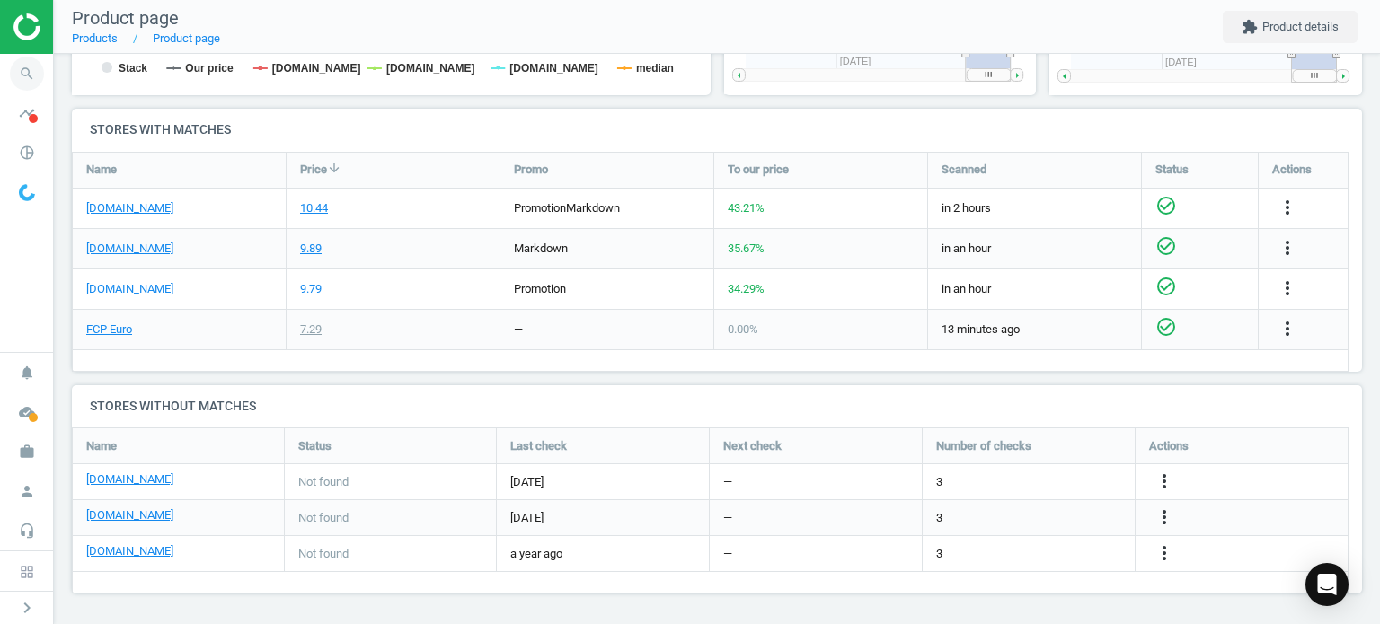
click at [11, 80] on icon "search" at bounding box center [27, 74] width 34 height 34
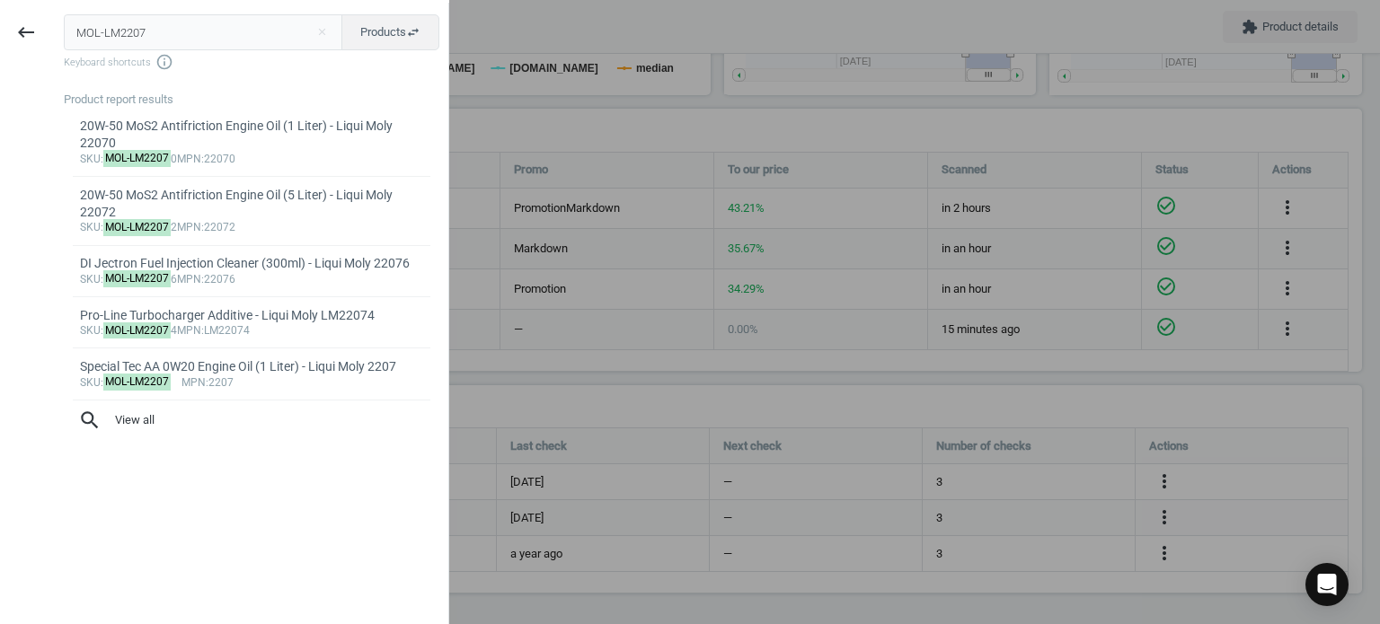
click at [239, 28] on input "MOL-LM2207" at bounding box center [203, 32] width 279 height 36
type input "MOL-LM22156"
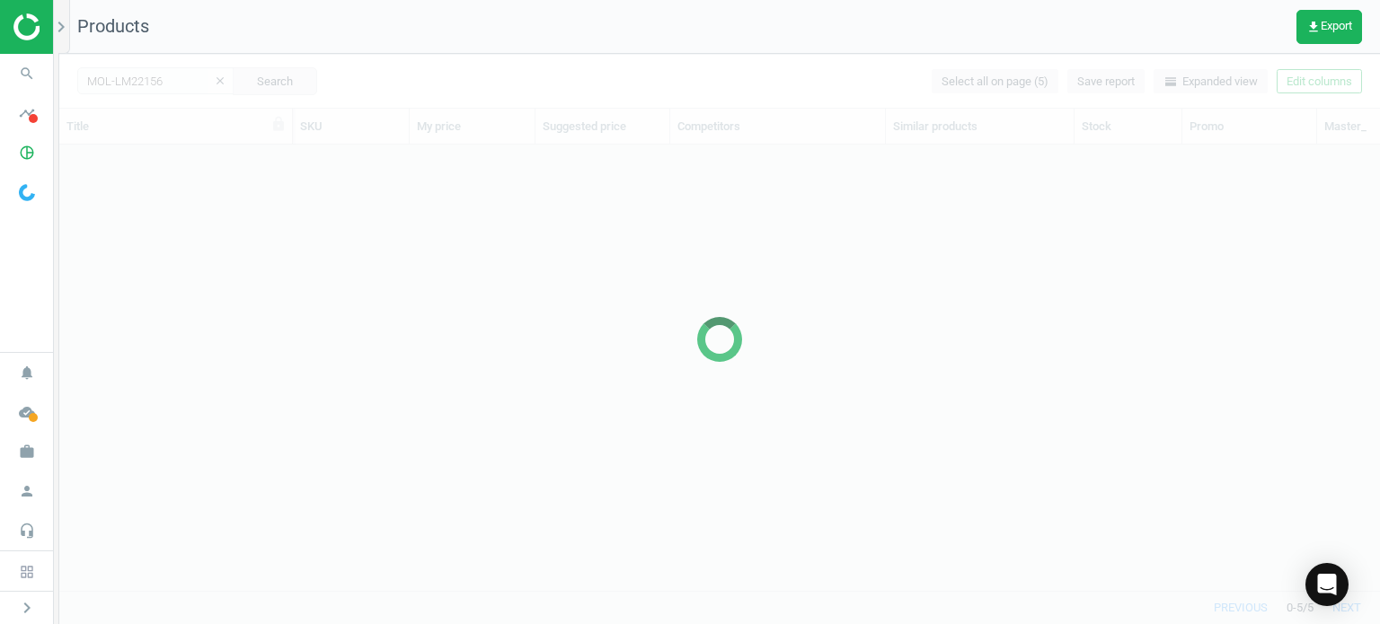
scroll to position [420, 1306]
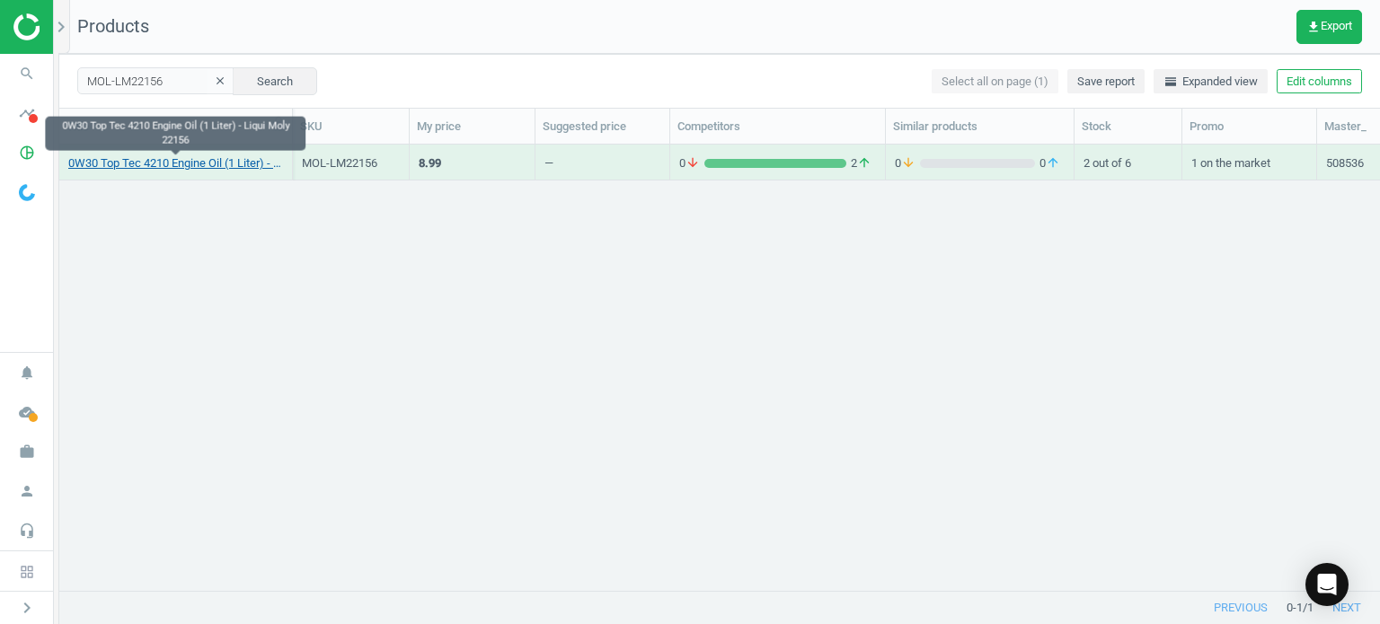
click at [217, 156] on link "0W30 Top Tec 4210 Engine Oil (1 Liter) - Liqui Moly 22156" at bounding box center [175, 163] width 215 height 16
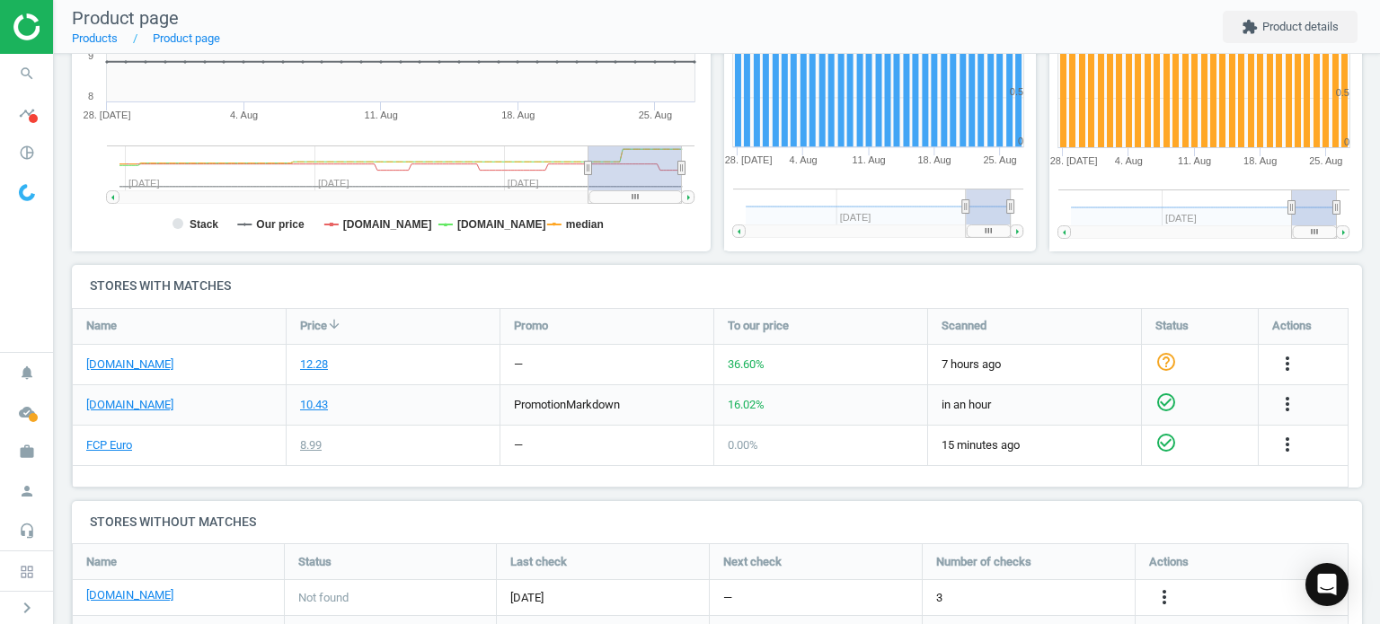
scroll to position [564, 0]
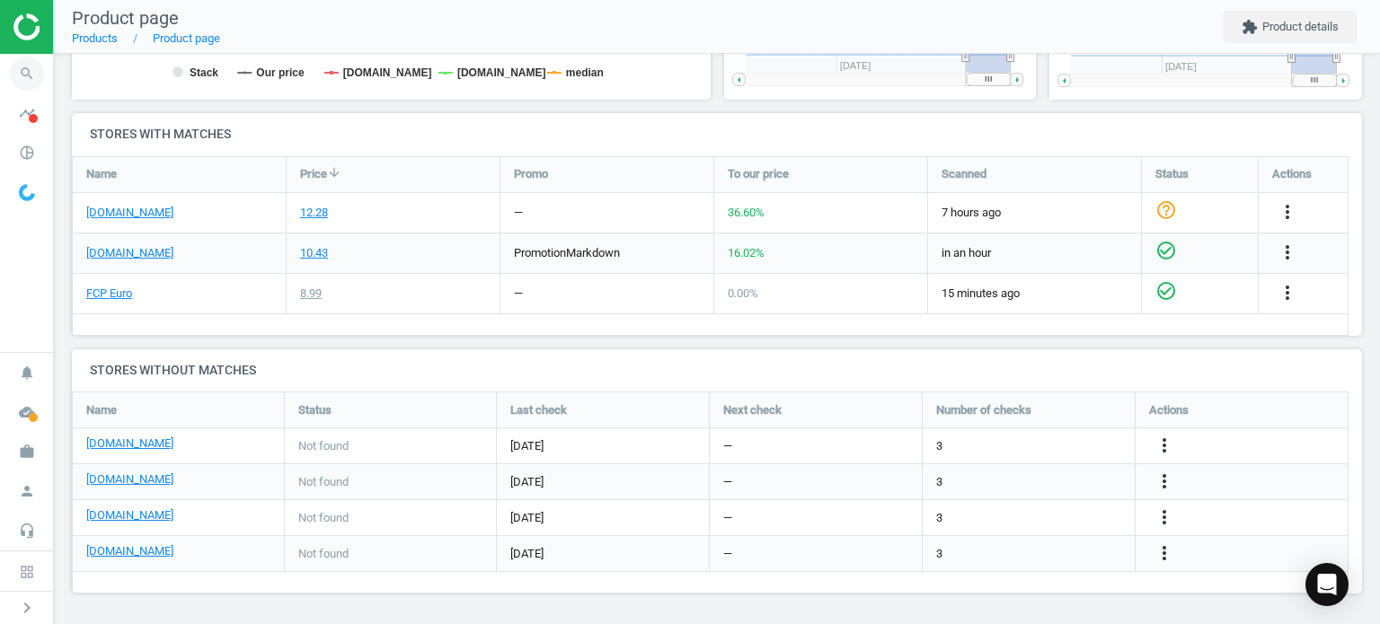
click at [40, 66] on icon "search" at bounding box center [27, 74] width 34 height 34
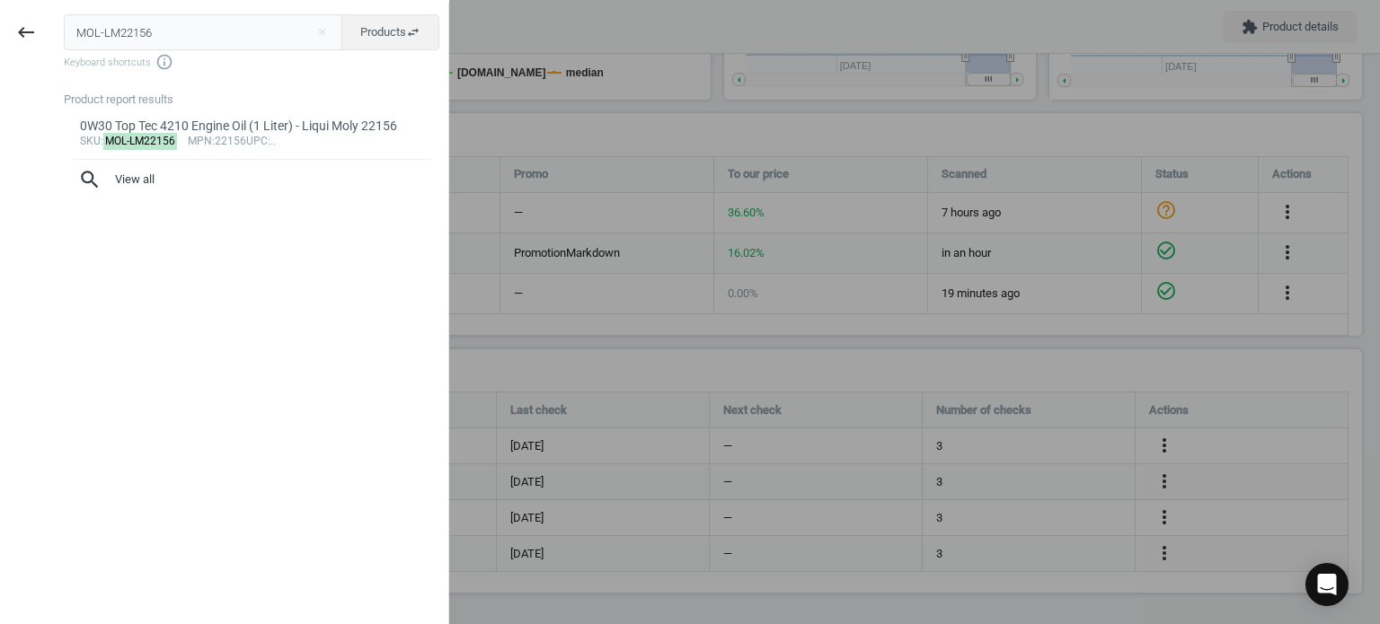
click at [189, 46] on input "MOL-LM22156" at bounding box center [203, 32] width 279 height 36
type input "MOL-LM22158"
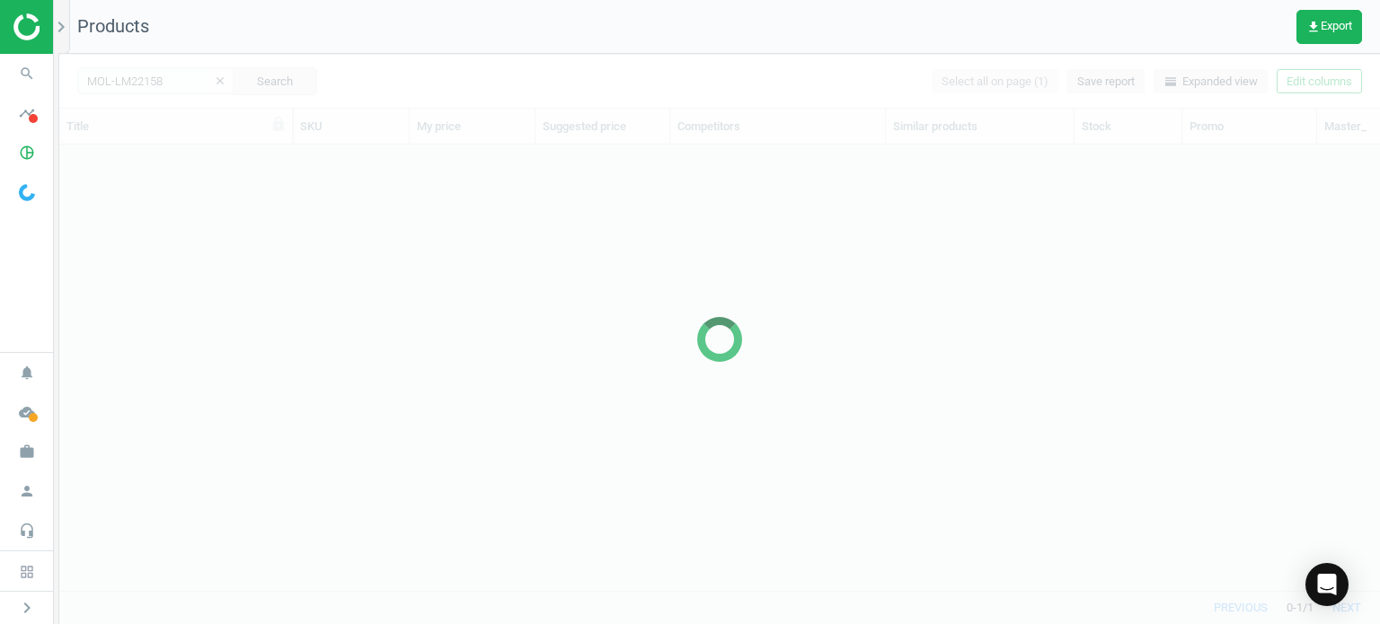
scroll to position [420, 1306]
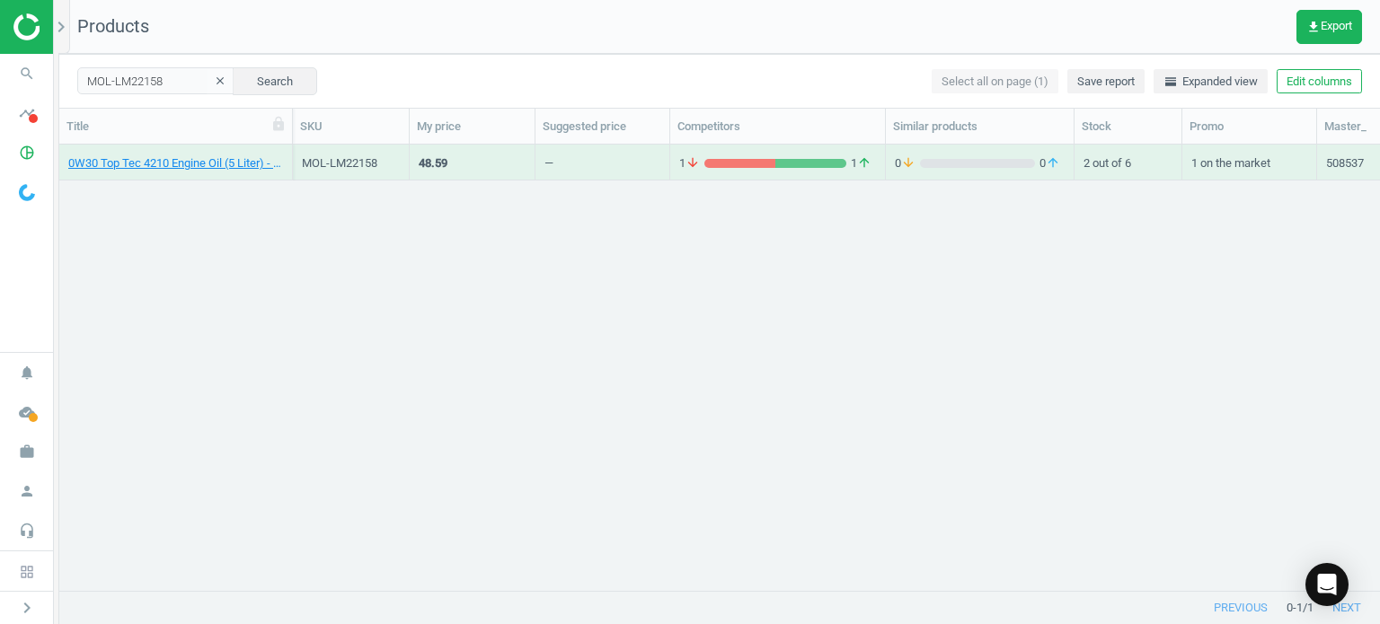
click at [224, 172] on div "0W30 Top Tec 4210 Engine Oil (5 Liter) - Liqui Moly 22158" at bounding box center [175, 166] width 215 height 22
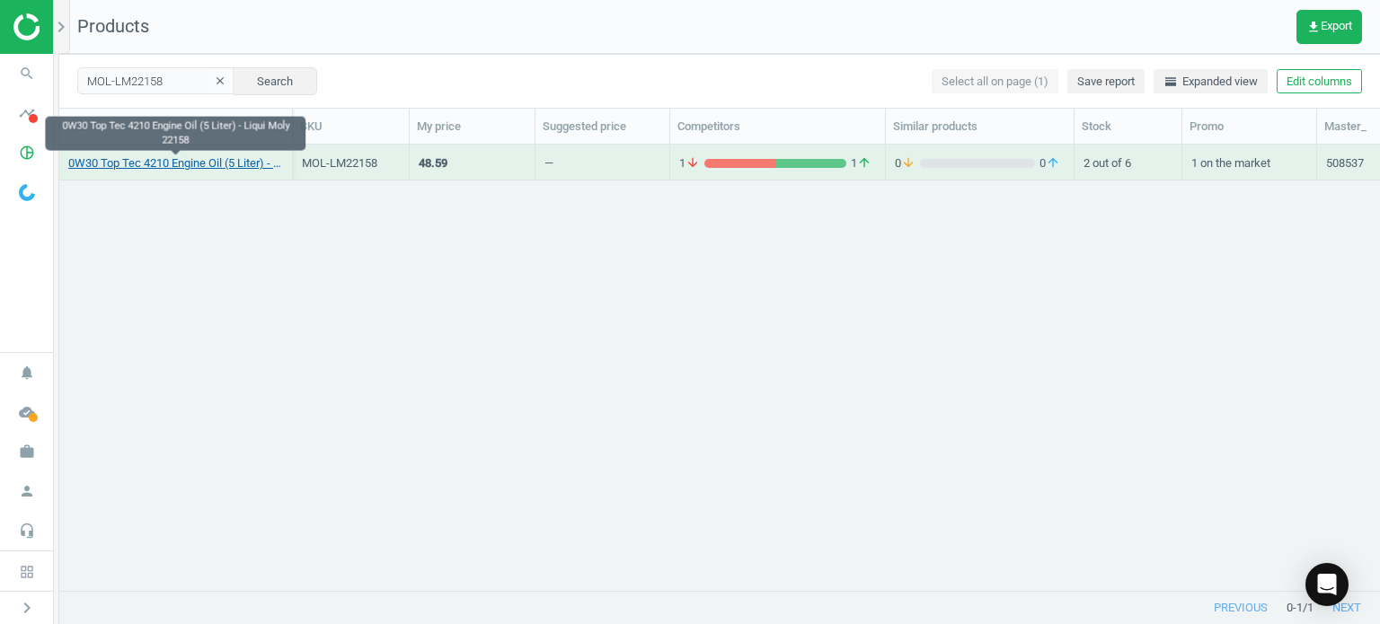
click at [213, 166] on link "0W30 Top Tec 4210 Engine Oil (5 Liter) - Liqui Moly 22158" at bounding box center [175, 163] width 215 height 16
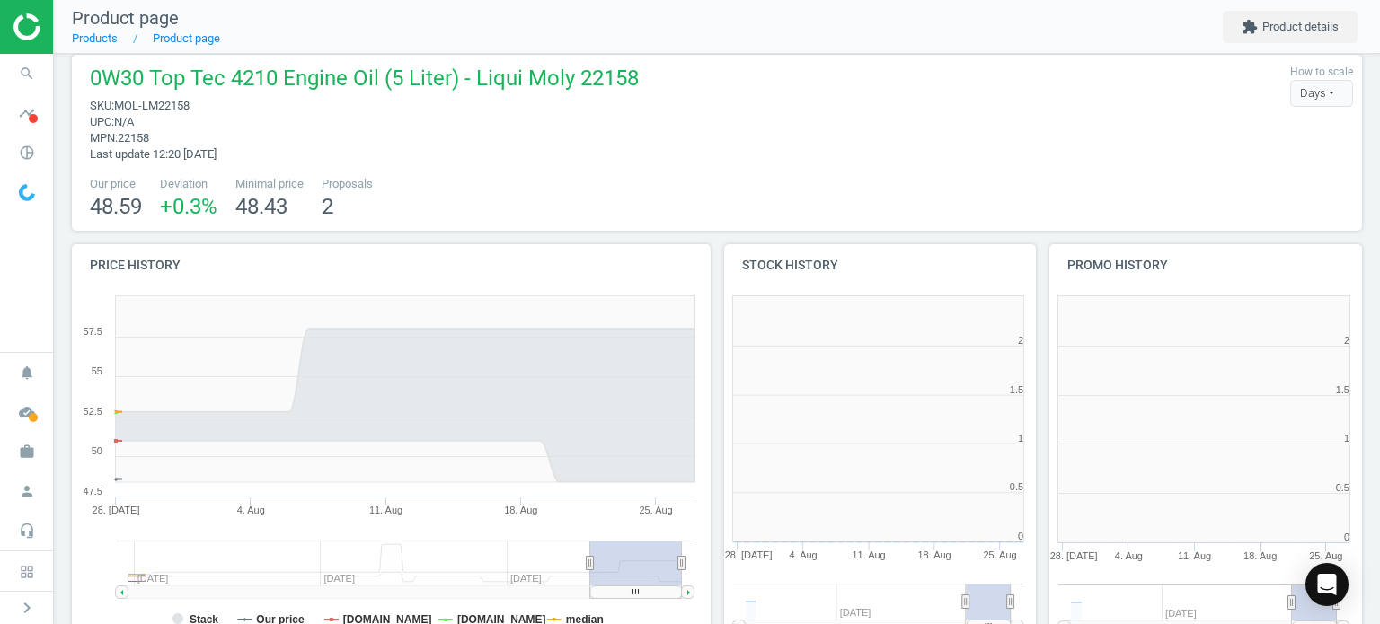
scroll to position [8, 8]
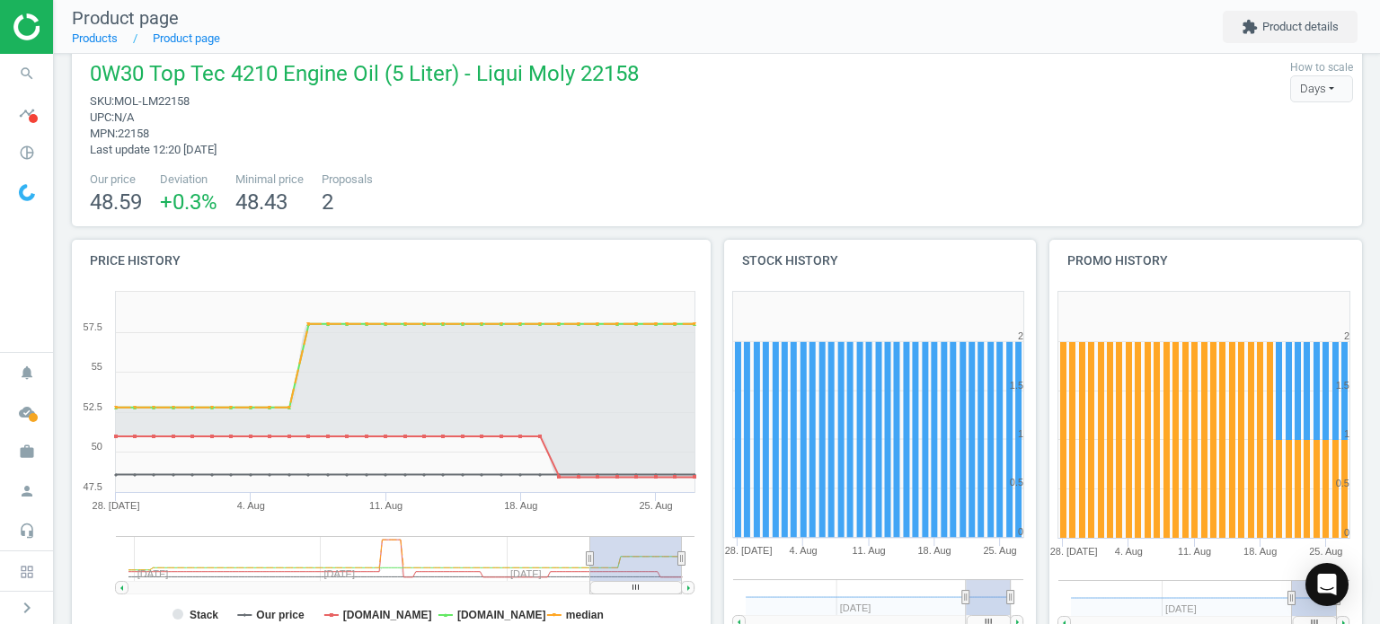
click at [485, 234] on div "0W30 Top Tec 4210 Engine Oil (5 Liter) - Liqui Moly 22158 sku : MOL-LM22158 upc…" at bounding box center [717, 600] width 1326 height 1136
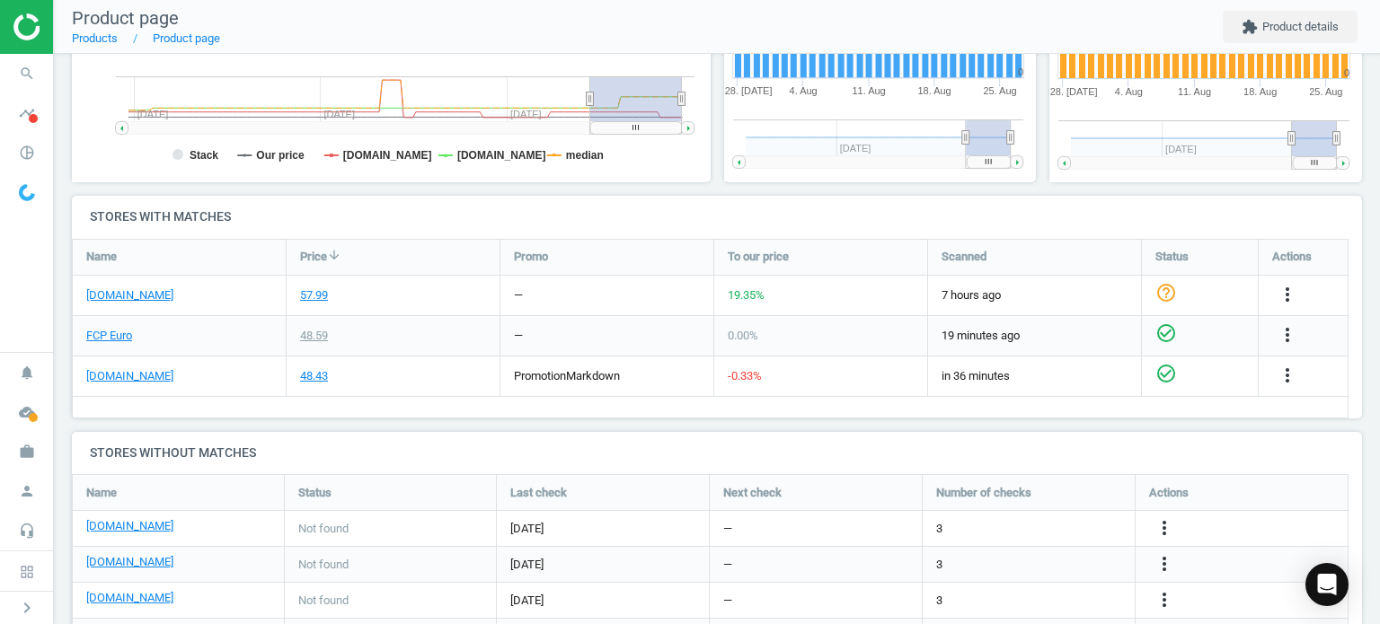
scroll to position [564, 0]
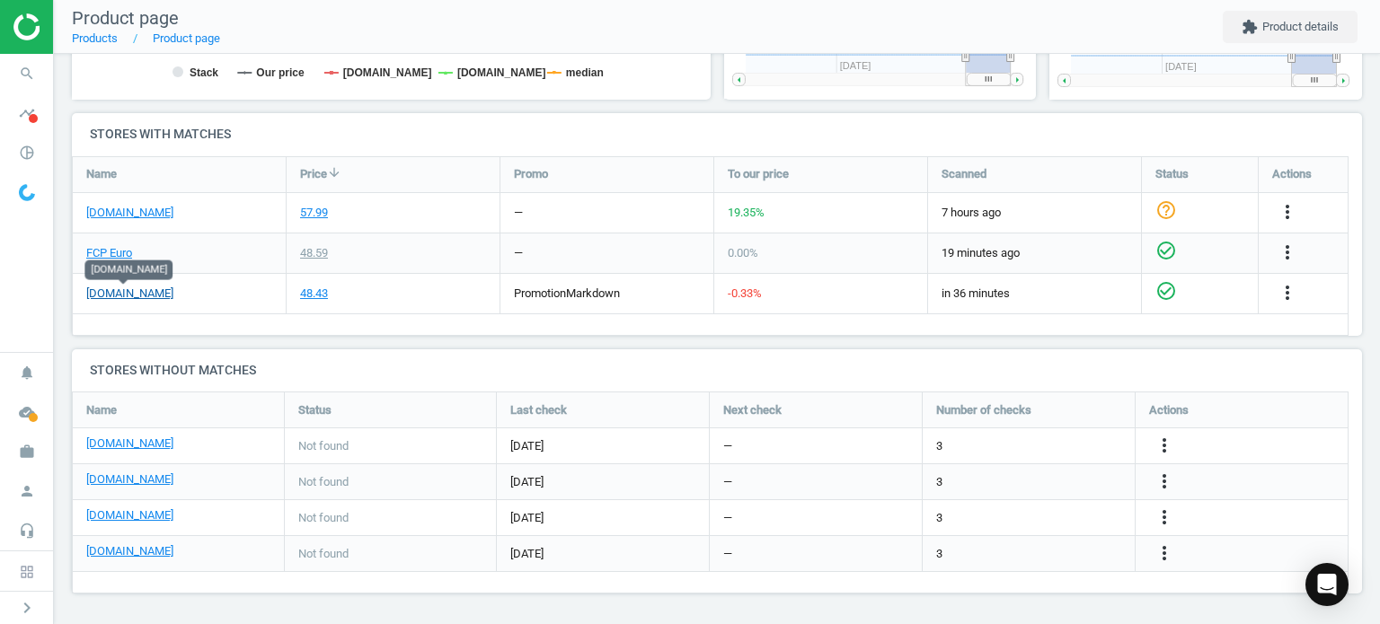
click at [143, 291] on link "[DOMAIN_NAME]" at bounding box center [129, 294] width 87 height 16
click at [11, 68] on icon "search" at bounding box center [27, 74] width 34 height 34
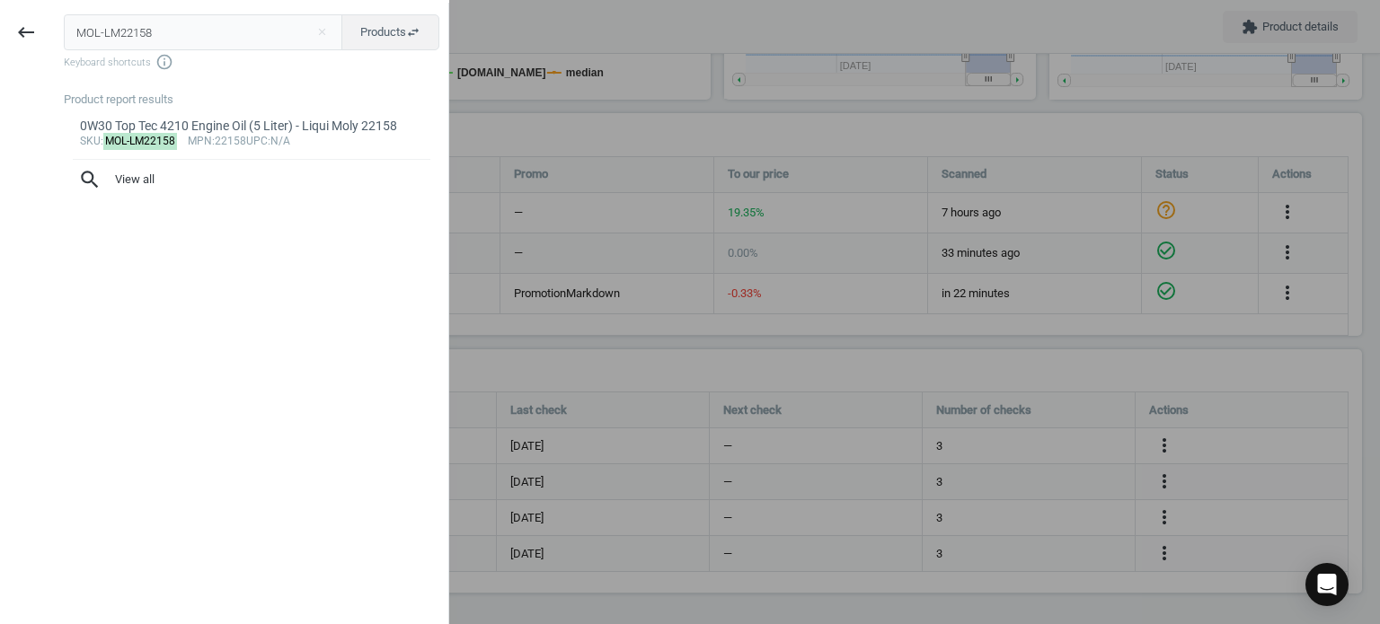
click at [178, 41] on input "MOL-LM22158" at bounding box center [203, 32] width 279 height 36
type input "MOL-LM2044"
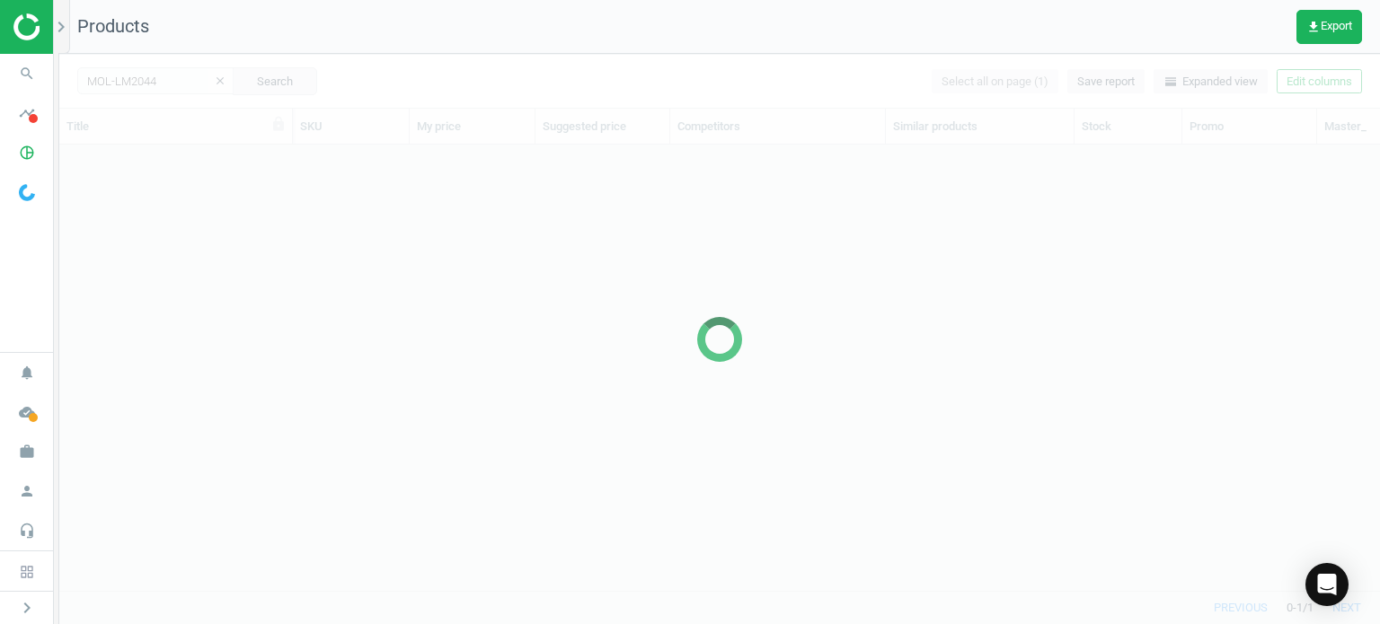
scroll to position [420, 1306]
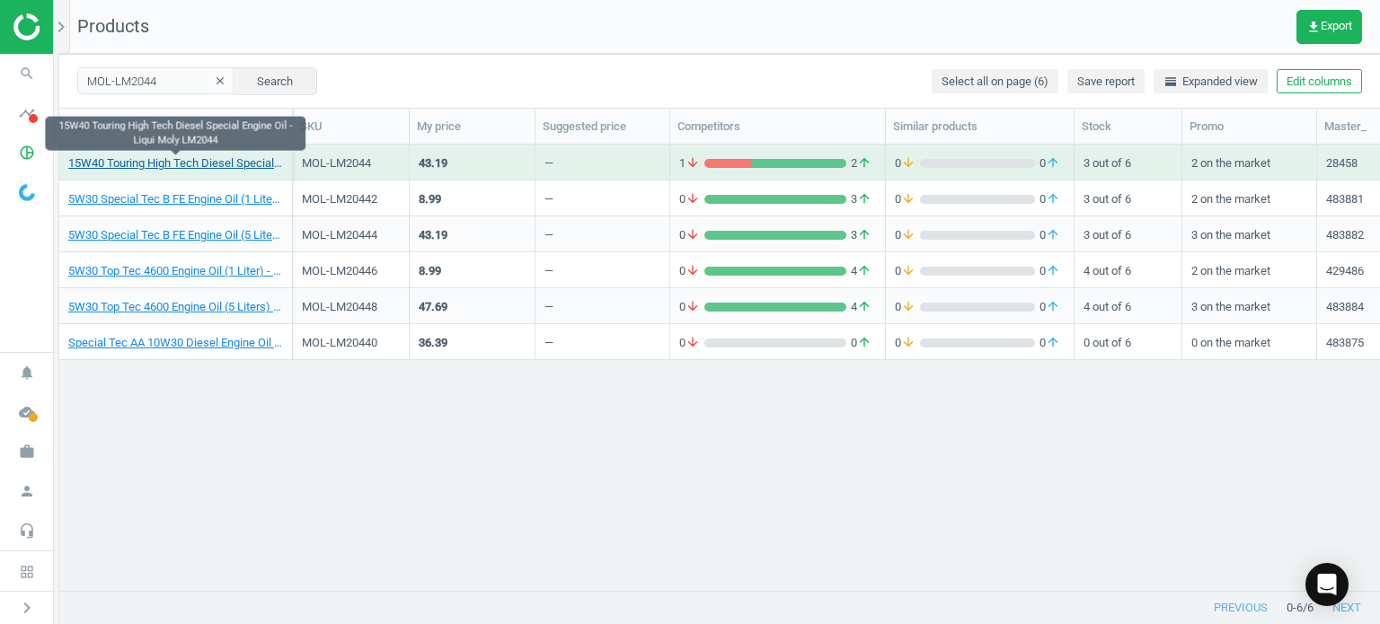
click at [169, 168] on link "15W40 Touring High Tech Diesel Special Engine Oil - Liqui Moly LM2044" at bounding box center [175, 163] width 215 height 16
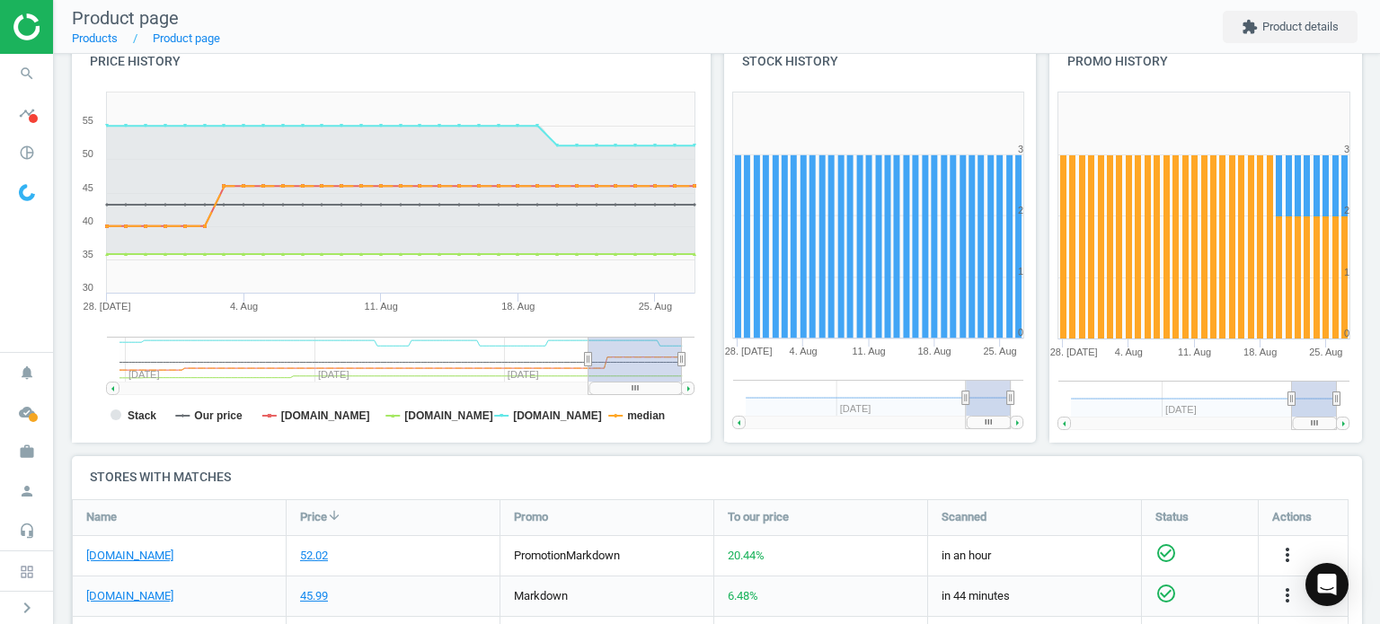
scroll to position [473, 0]
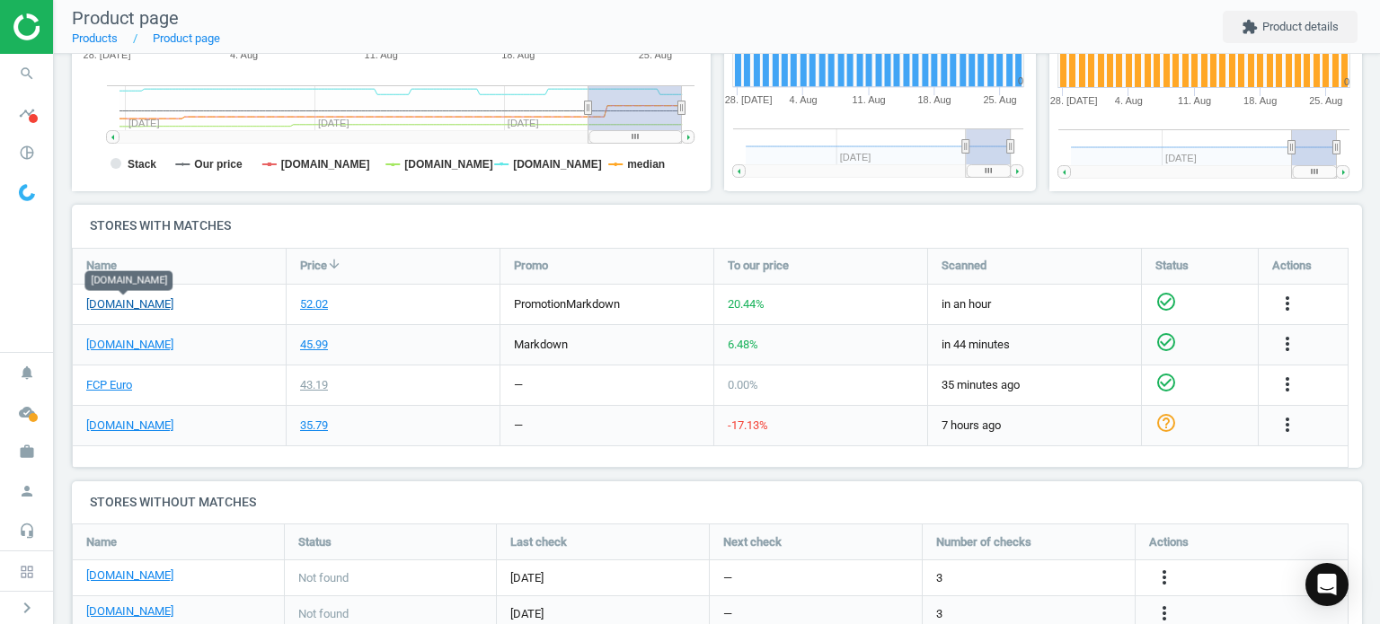
click at [121, 305] on link "[DOMAIN_NAME]" at bounding box center [129, 304] width 87 height 16
click at [18, 65] on icon "search" at bounding box center [27, 74] width 34 height 34
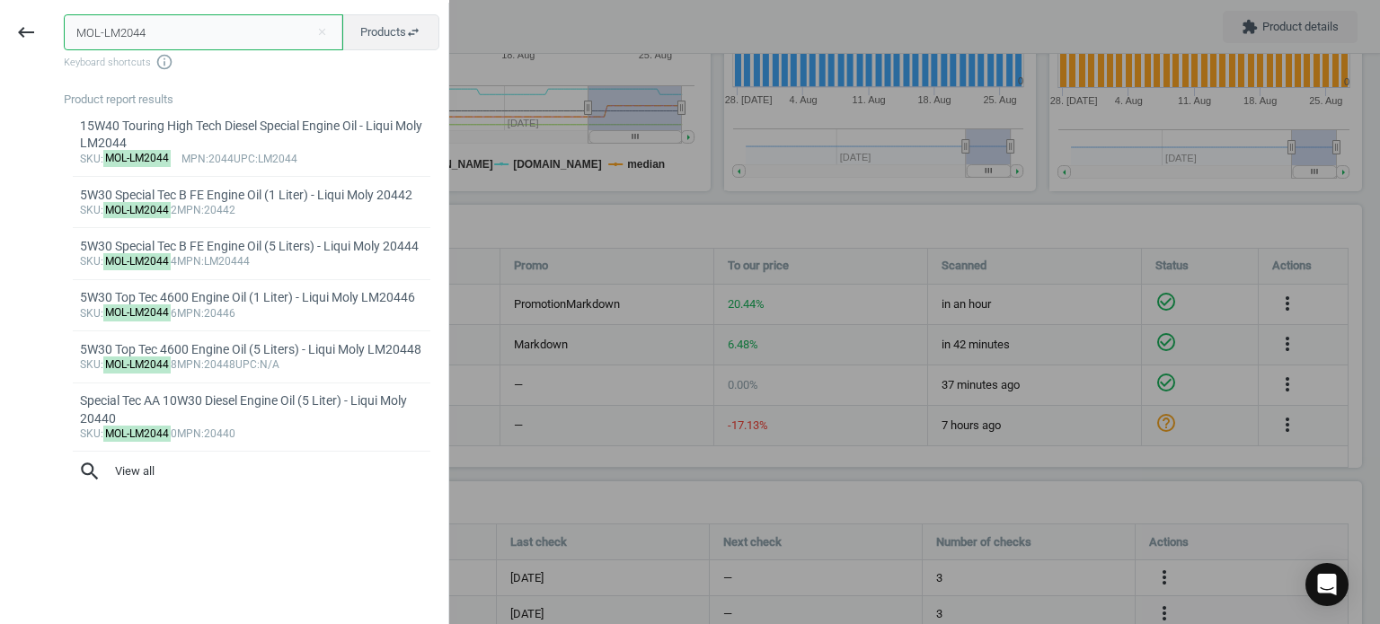
click at [208, 40] on input "MOL-LM2044" at bounding box center [203, 32] width 279 height 36
paste input "FUC-601979880"
type input "FUC-601979880"
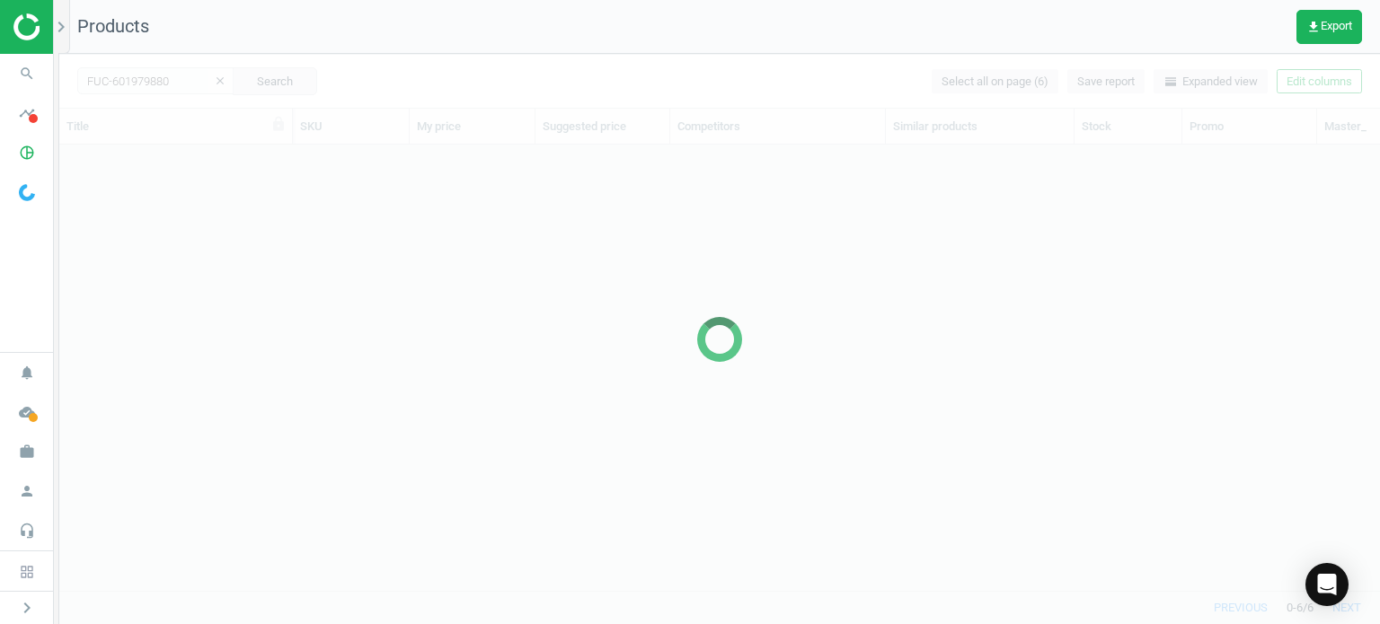
scroll to position [420, 1306]
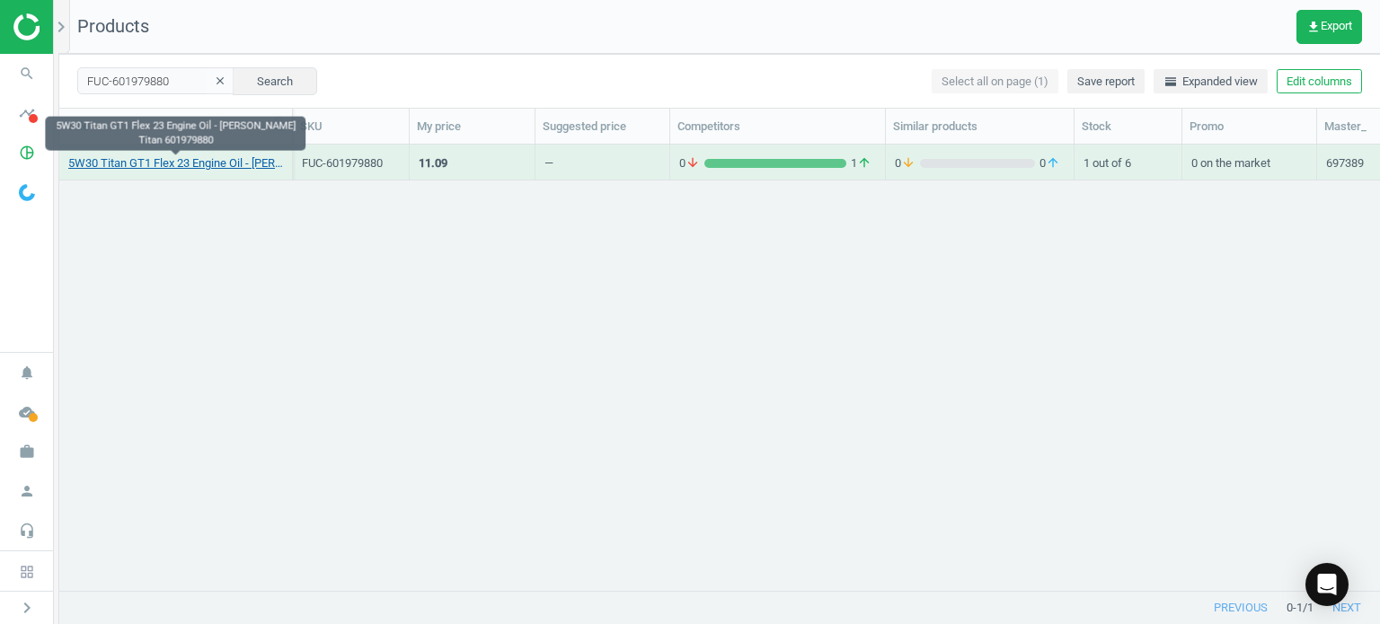
click at [206, 163] on link "5W30 Titan GT1 Flex 23 Engine Oil - [PERSON_NAME] Titan 601979880" at bounding box center [175, 163] width 215 height 16
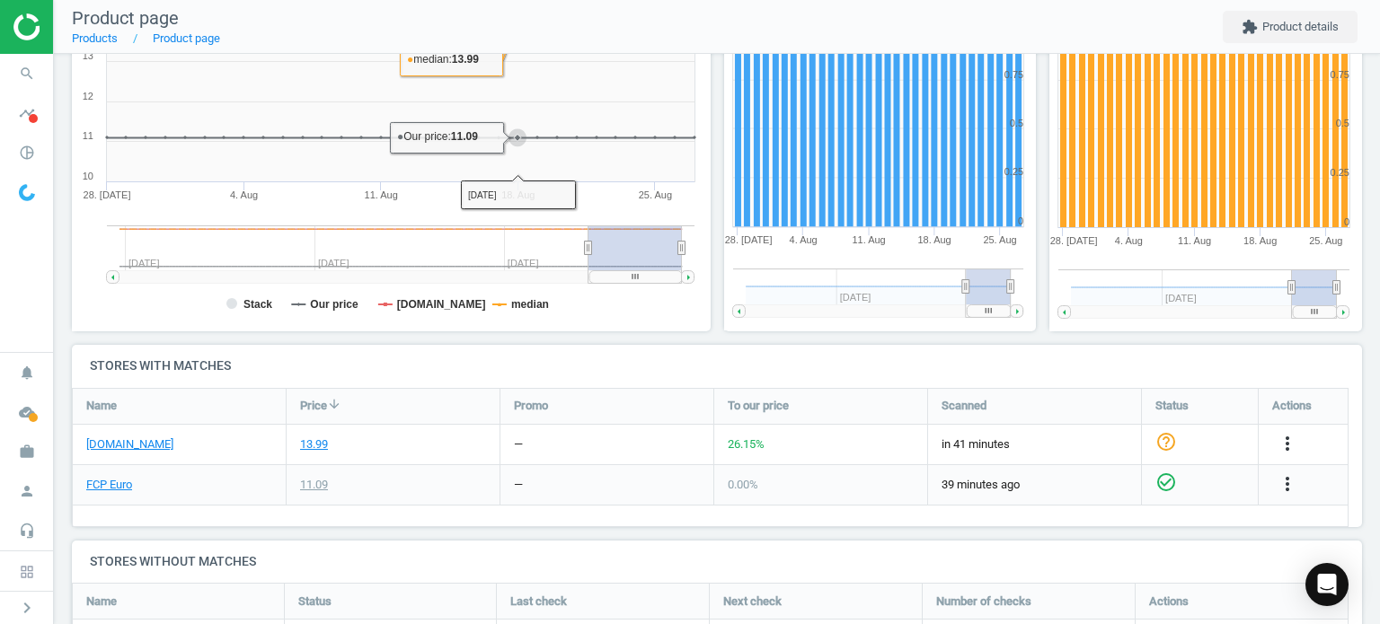
scroll to position [560, 0]
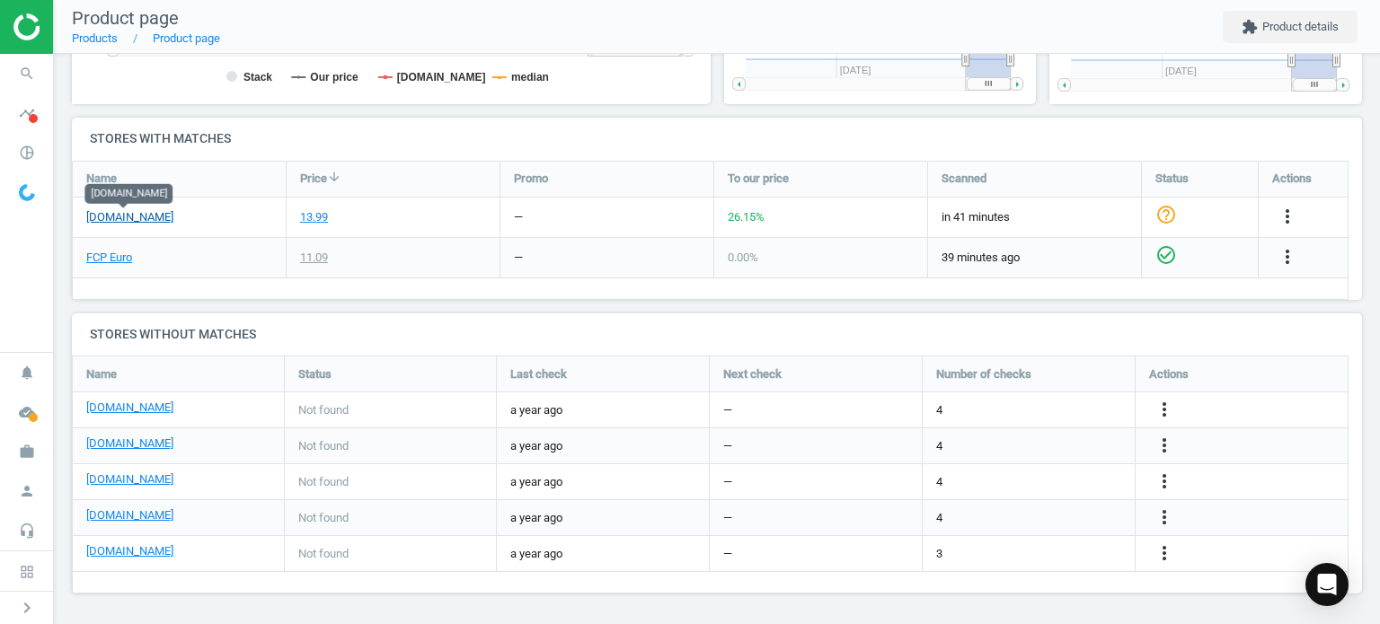
click at [137, 215] on link "[DOMAIN_NAME]" at bounding box center [129, 217] width 87 height 16
click at [41, 60] on span "search" at bounding box center [27, 74] width 54 height 40
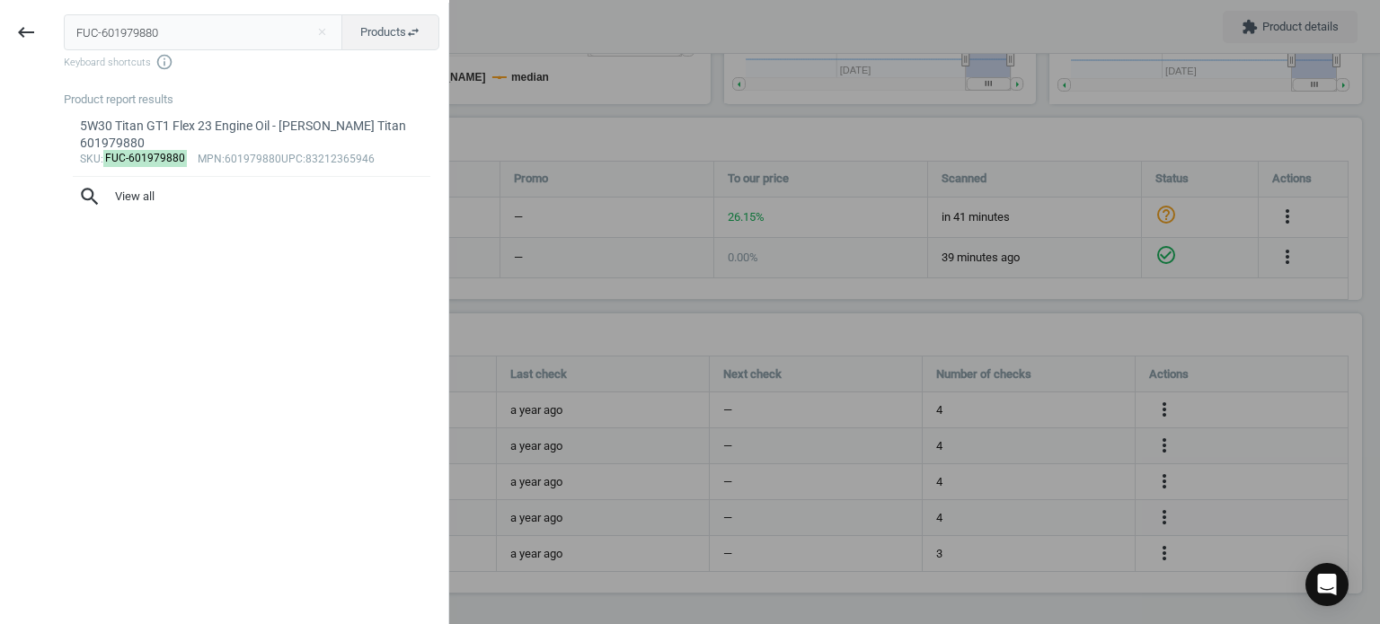
click at [231, 14] on input "FUC-601979880" at bounding box center [203, 32] width 279 height 36
type input "MOL-LM20408"
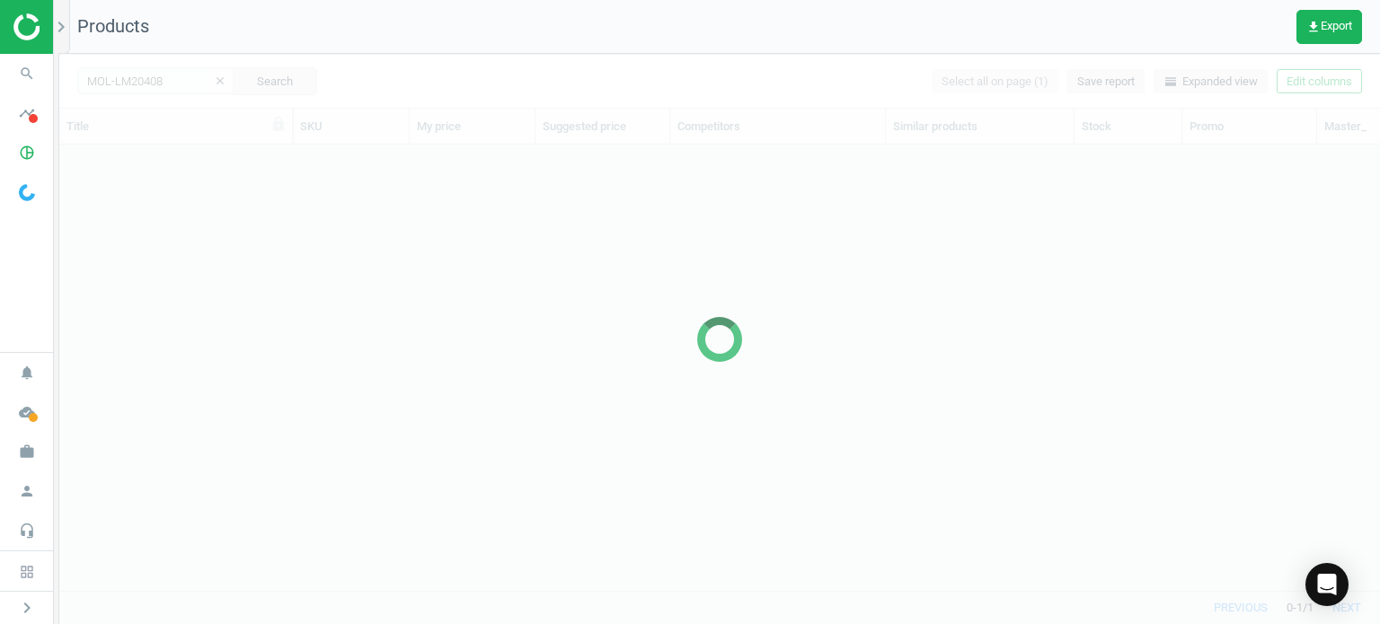
scroll to position [420, 1306]
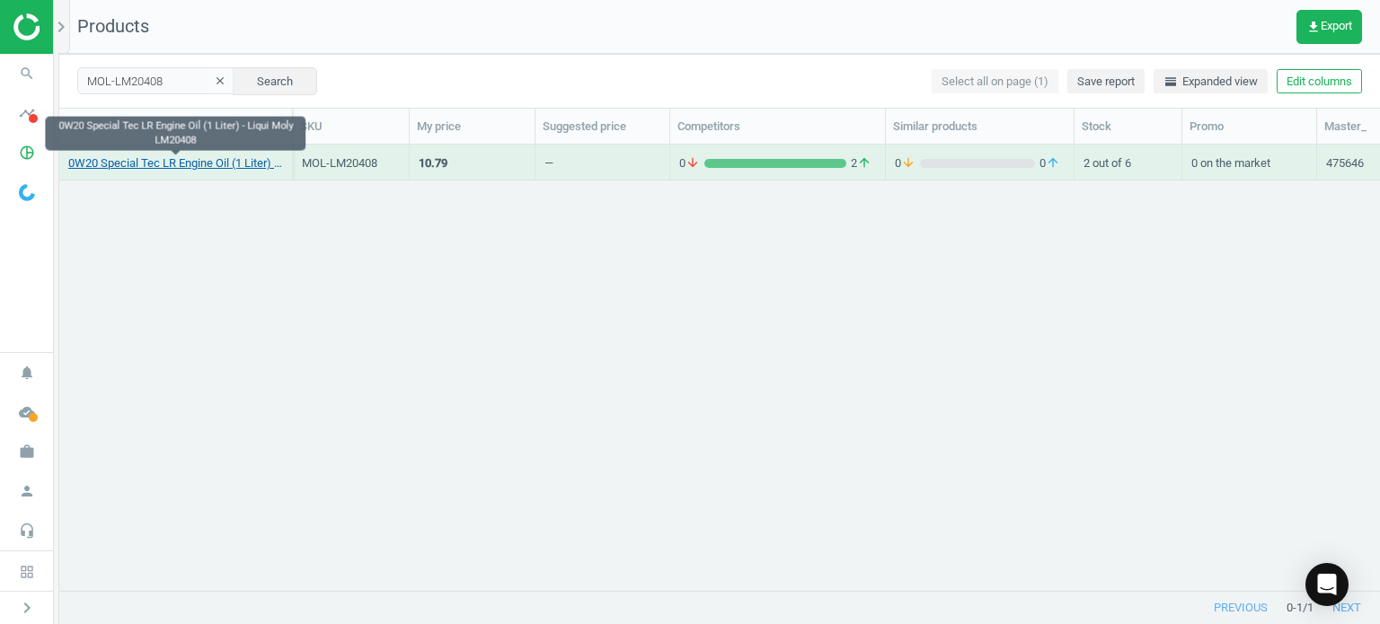
click at [219, 161] on link "0W20 Special Tec LR Engine Oil (1 Liter) - Liqui Moly LM20408" at bounding box center [175, 163] width 215 height 16
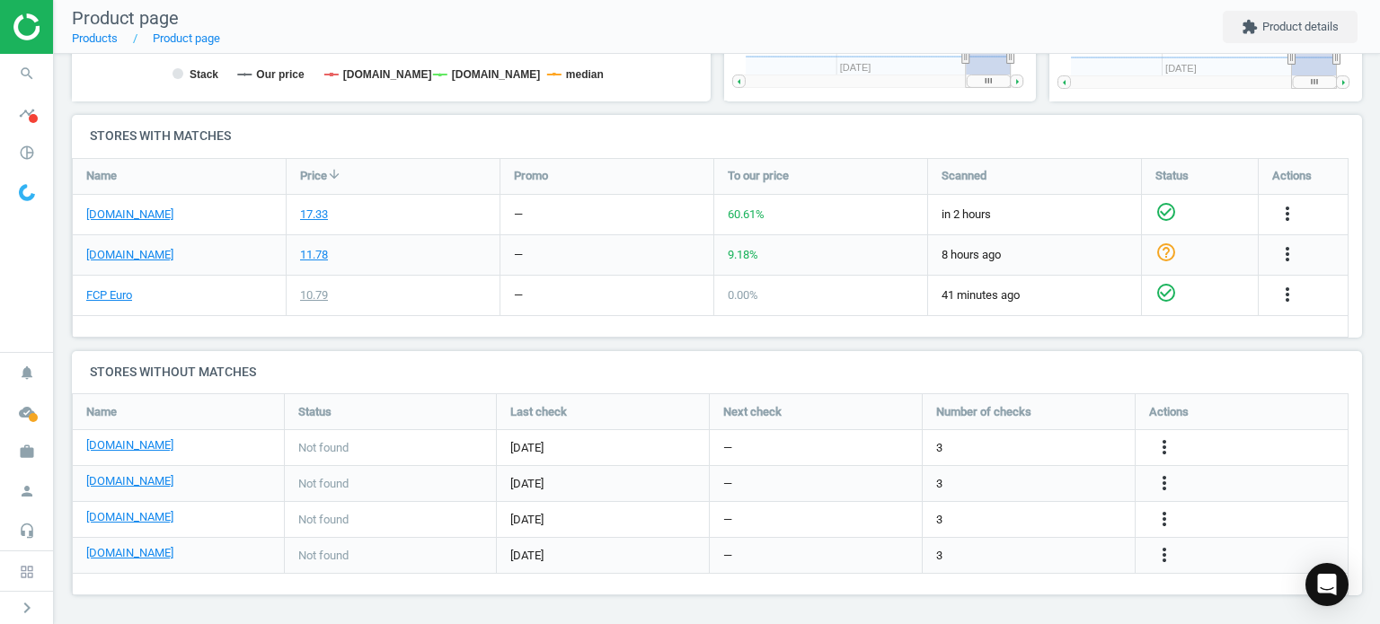
scroll to position [546, 0]
click at [148, 211] on link "[DOMAIN_NAME]" at bounding box center [129, 215] width 87 height 16
click at [48, 76] on span "search" at bounding box center [27, 74] width 54 height 40
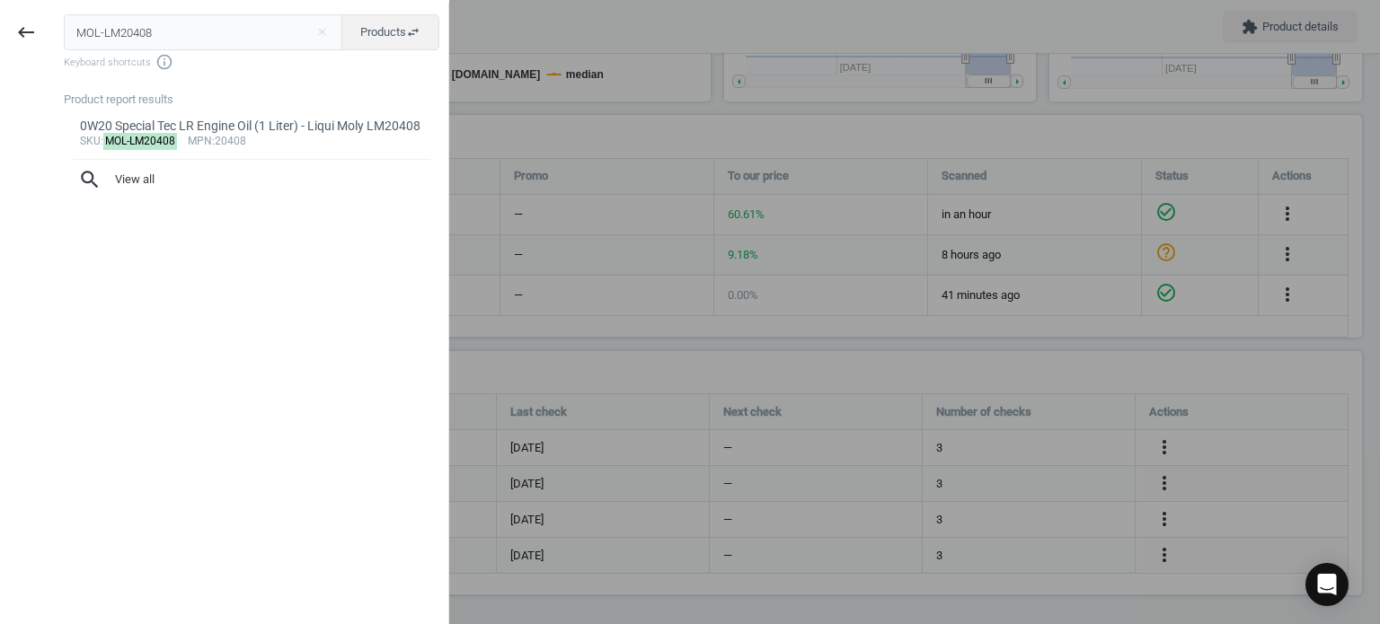
click at [234, 18] on input "MOL-LM20408" at bounding box center [203, 32] width 279 height 36
type input "MOL-LM5830"
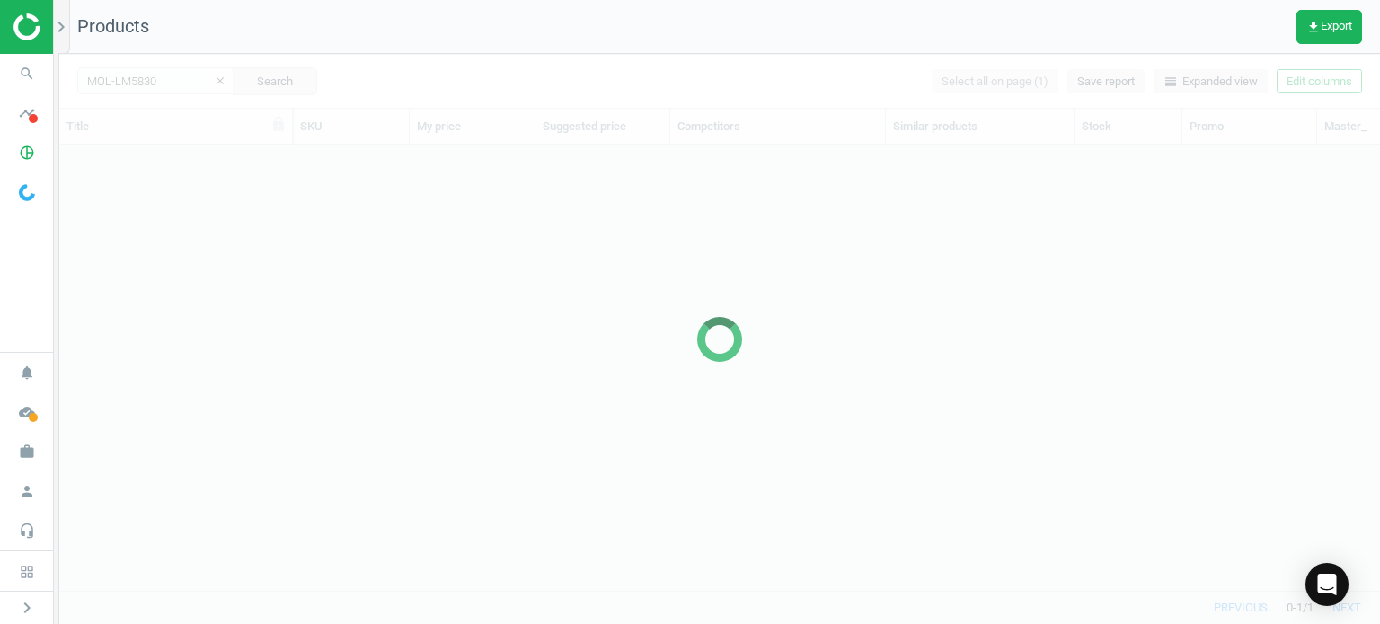
scroll to position [420, 1306]
